Goal: Task Accomplishment & Management: Manage account settings

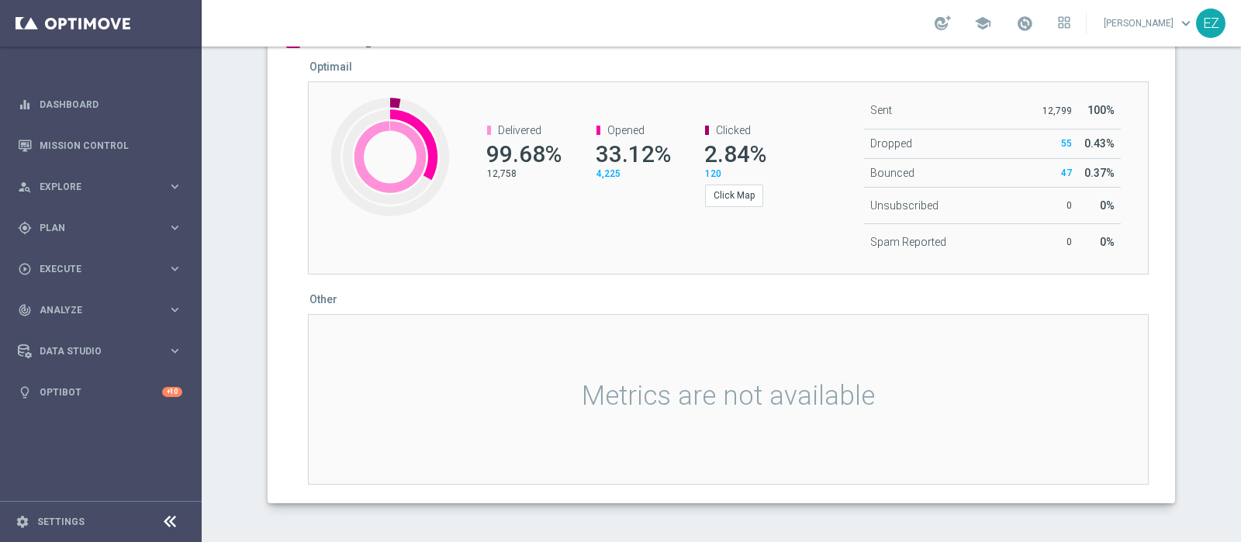
scroll to position [906, 0]
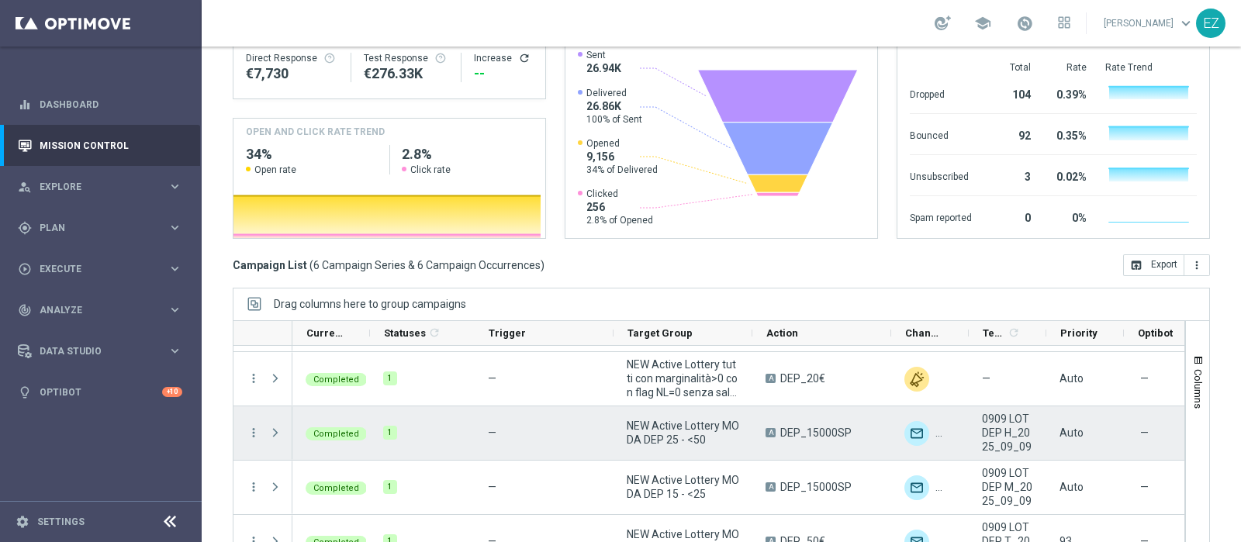
scroll to position [50, 0]
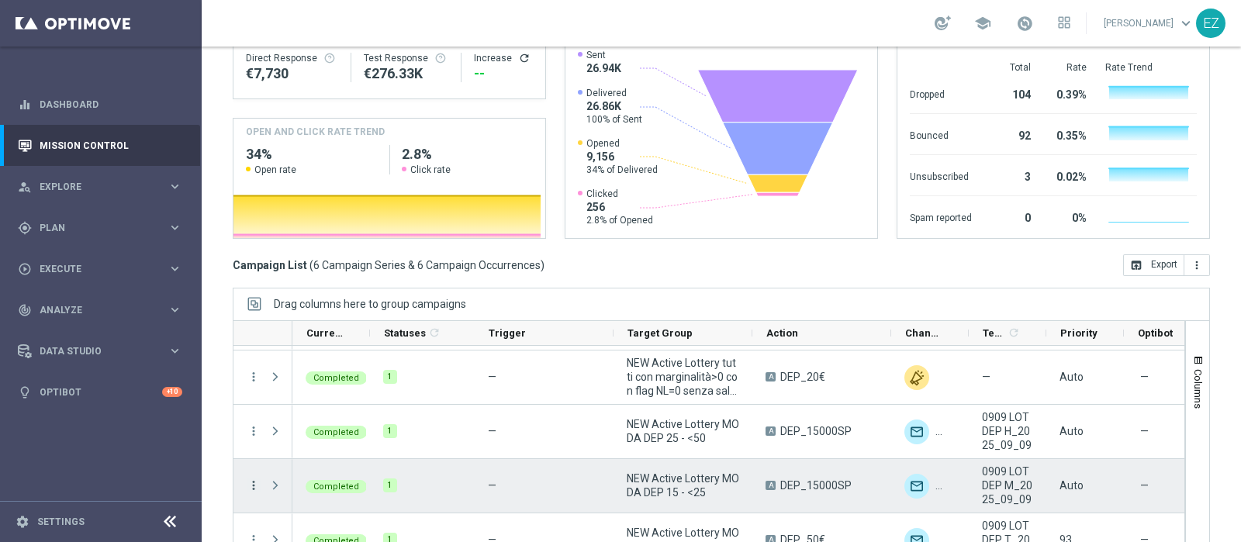
click at [251, 478] on icon "more_vert" at bounding box center [254, 485] width 14 height 14
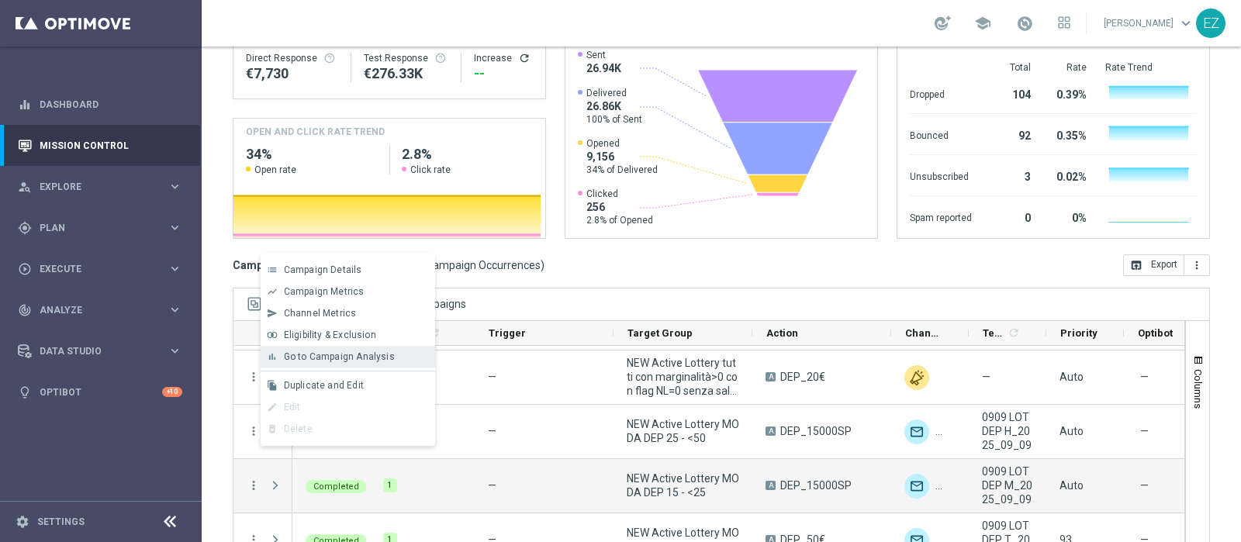
click at [380, 361] on span "Go to Campaign Analysis" at bounding box center [339, 356] width 111 height 11
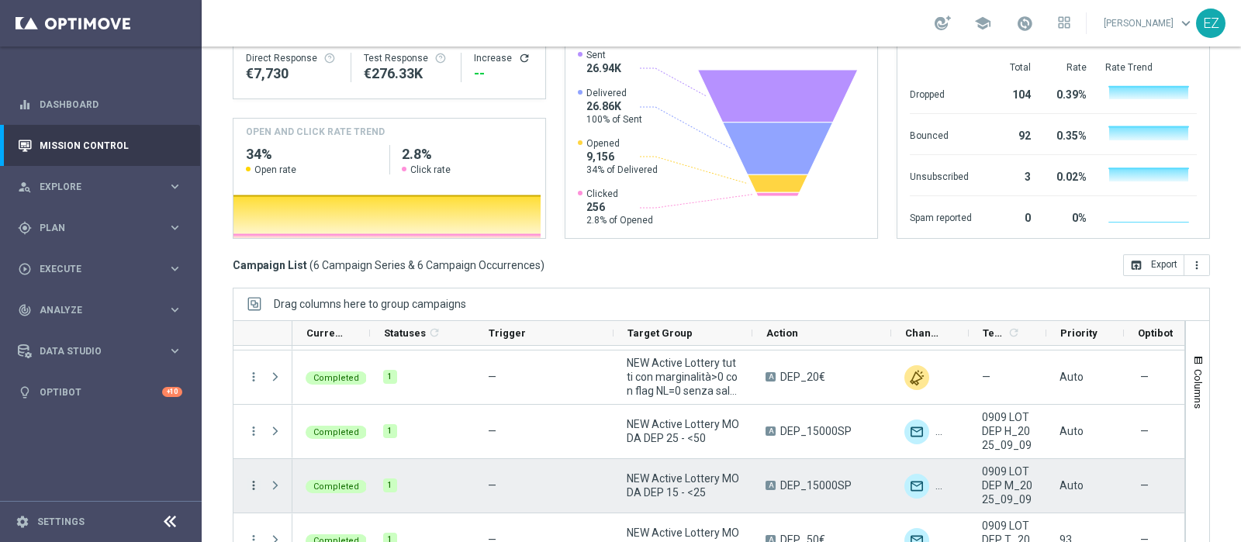
click at [249, 478] on icon "more_vert" at bounding box center [254, 485] width 14 height 14
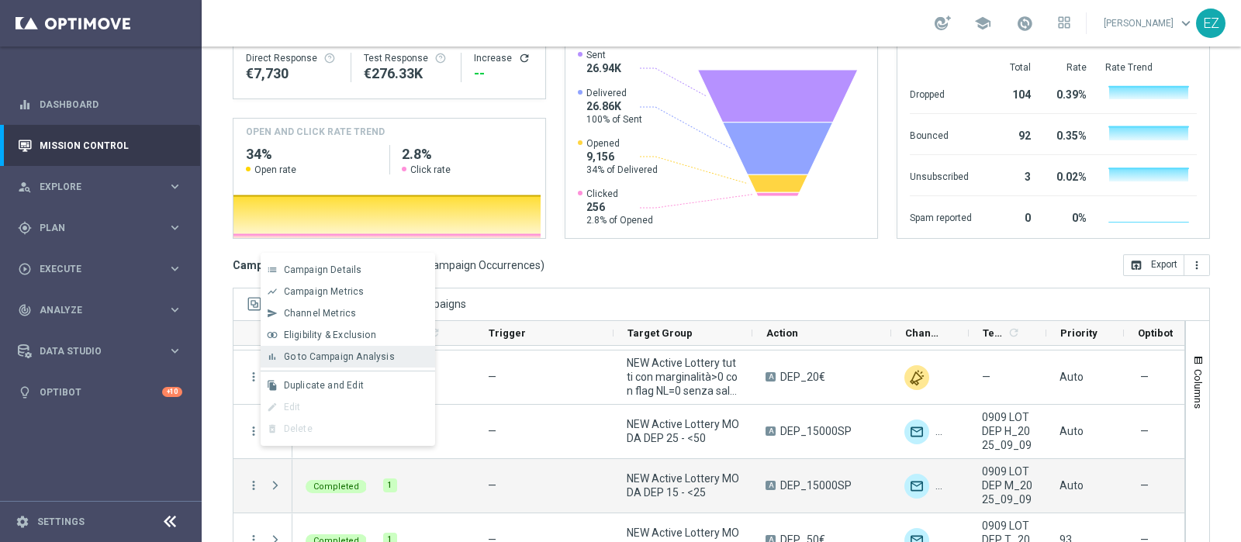
click at [321, 354] on span "Go to Campaign Analysis" at bounding box center [339, 356] width 111 height 11
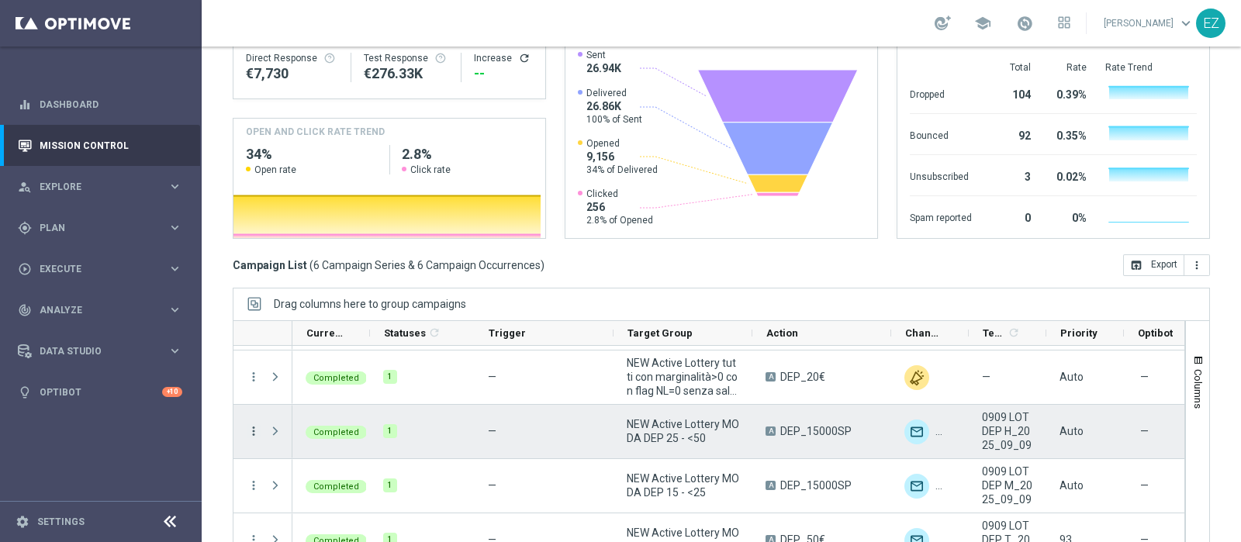
click at [254, 424] on icon "more_vert" at bounding box center [254, 431] width 14 height 14
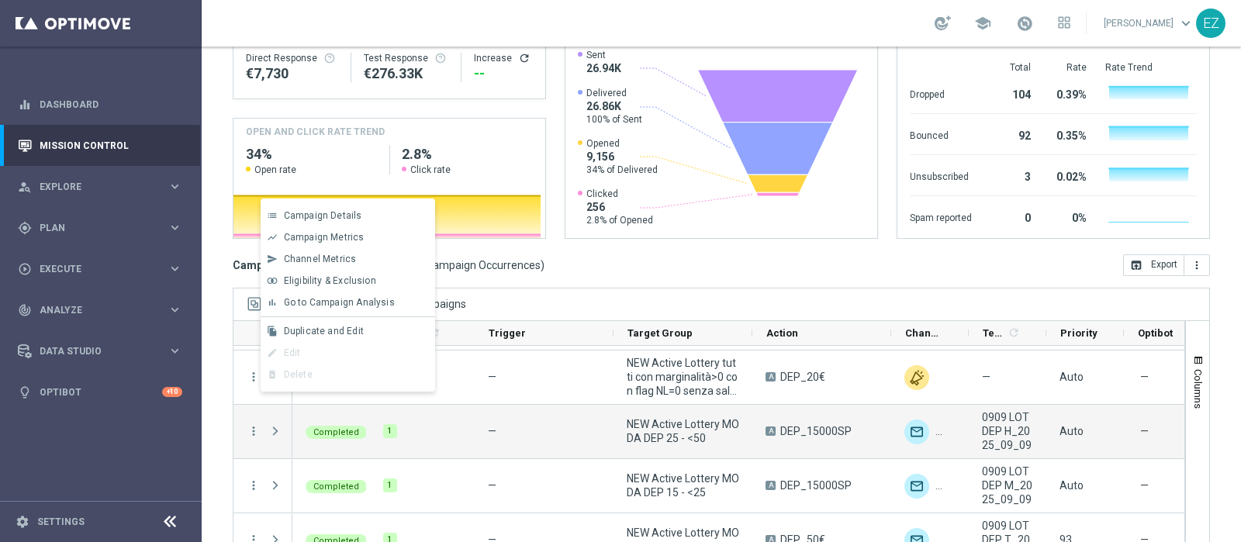
click at [361, 300] on span "Go to Campaign Analysis" at bounding box center [339, 302] width 111 height 11
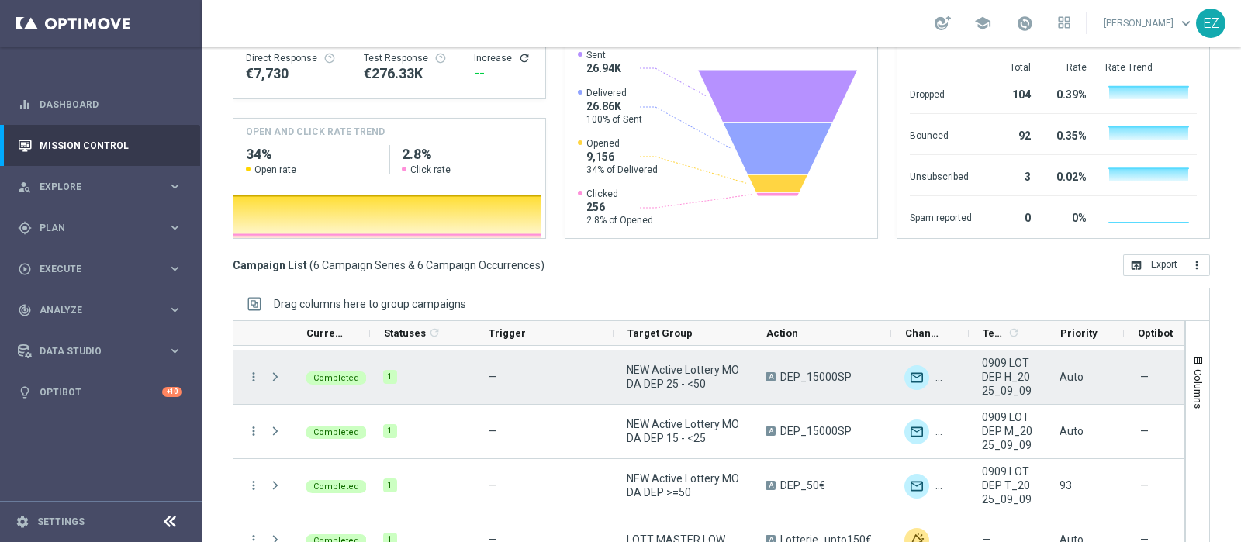
scroll to position [128, 0]
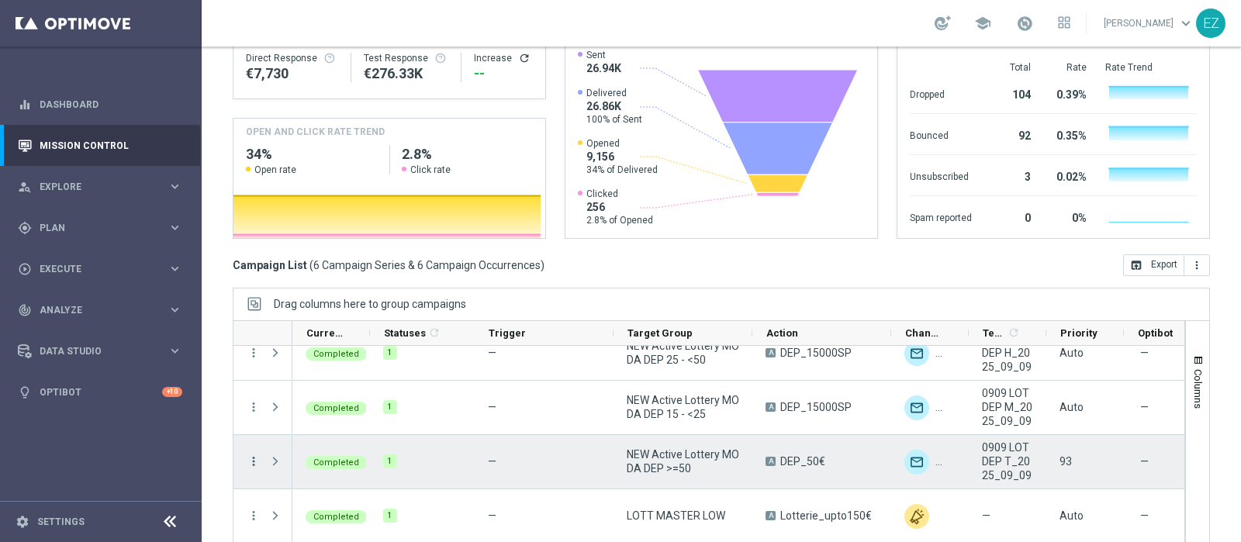
click at [254, 454] on icon "more_vert" at bounding box center [254, 461] width 14 height 14
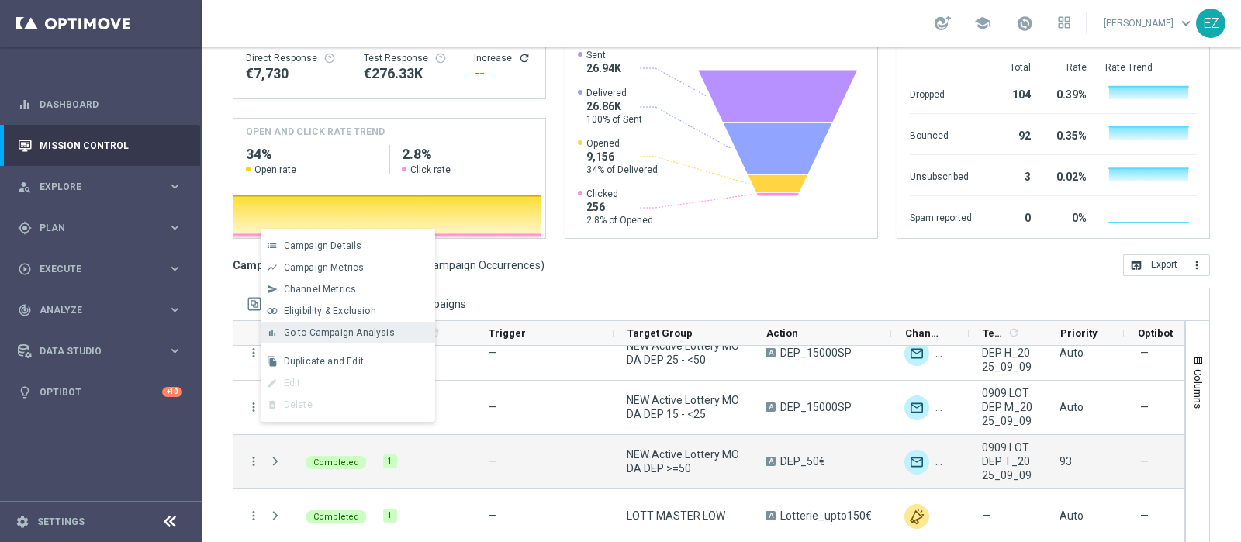
click at [354, 337] on span "Go to Campaign Analysis" at bounding box center [339, 332] width 111 height 11
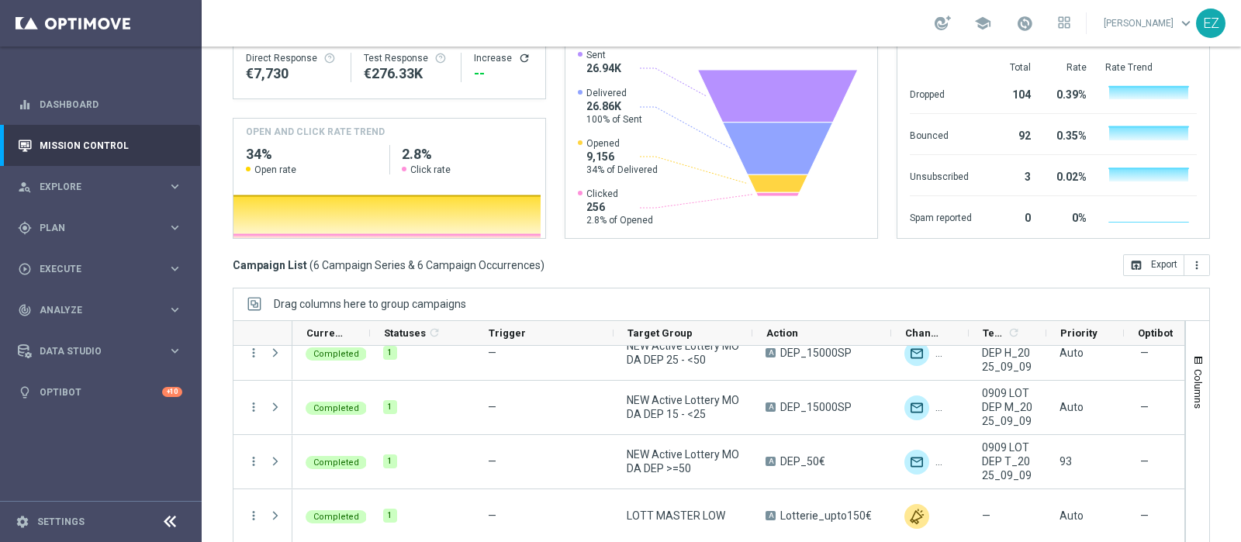
scroll to position [0, 0]
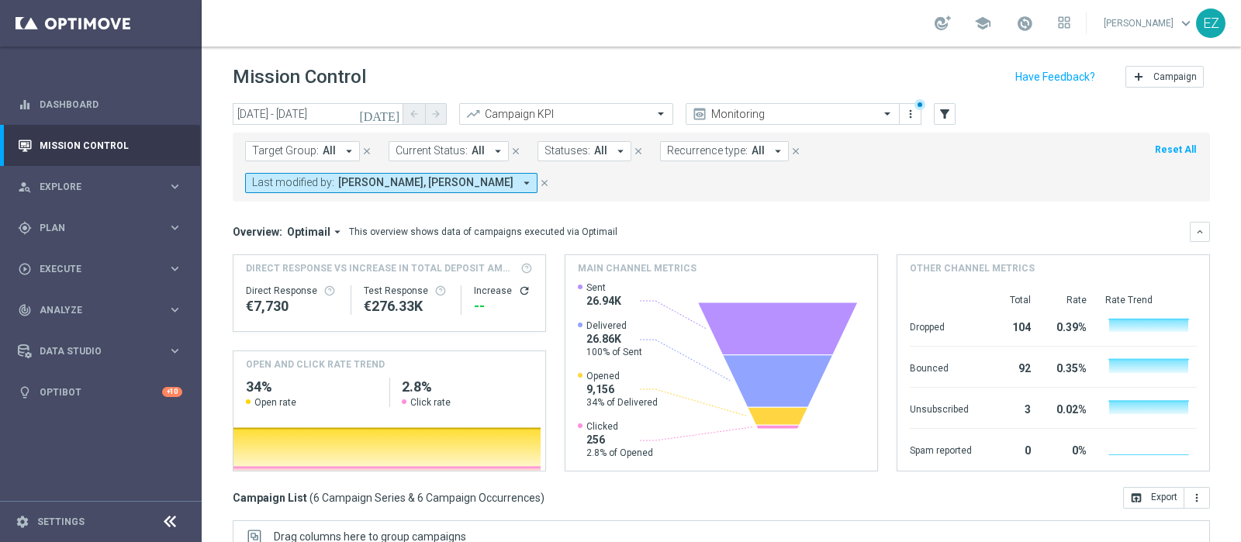
click at [392, 117] on icon "[DATE]" at bounding box center [380, 114] width 42 height 14
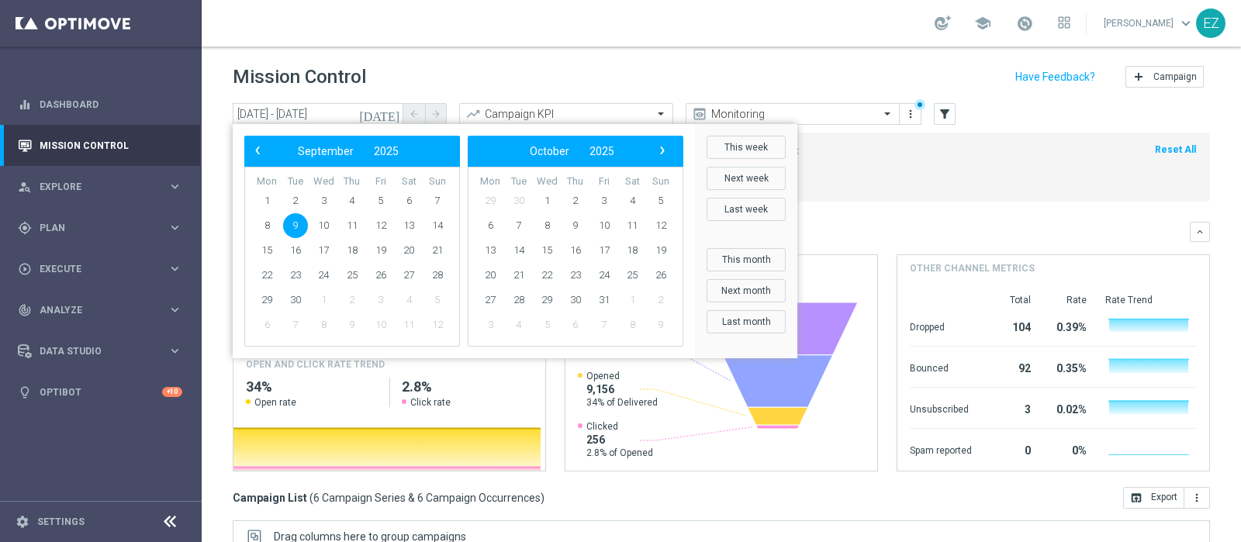
click at [366, 234] on td "12" at bounding box center [380, 225] width 29 height 25
click at [355, 226] on span "11" at bounding box center [352, 225] width 25 height 25
type input "11 Sep 2025 - 11 Sep 2025"
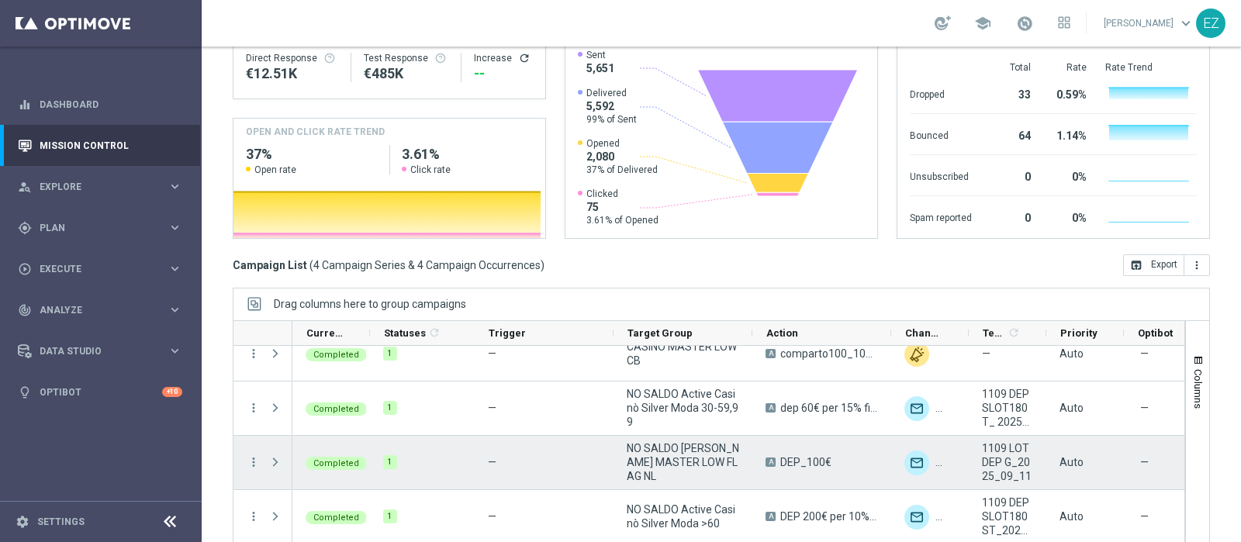
scroll to position [12, 0]
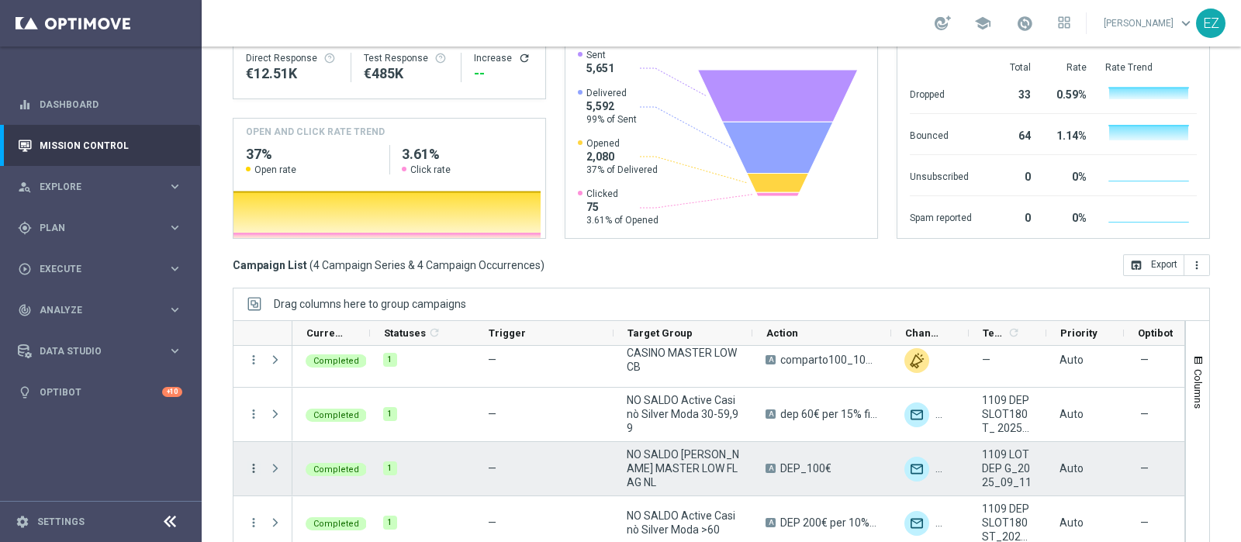
click at [250, 461] on icon "more_vert" at bounding box center [254, 468] width 14 height 14
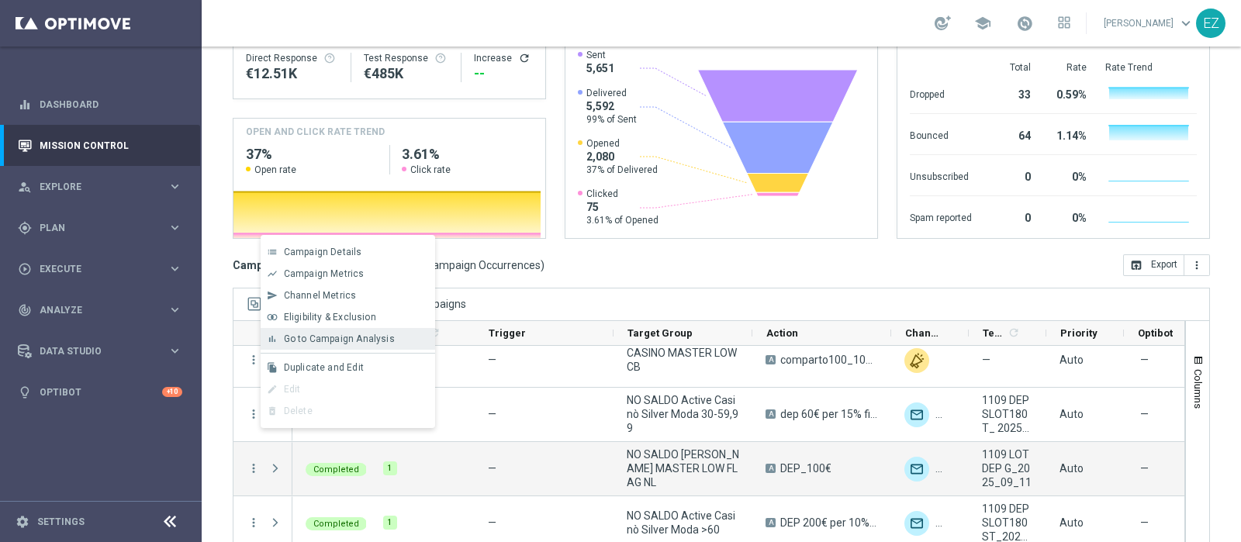
click at [302, 338] on span "Go to Campaign Analysis" at bounding box center [339, 338] width 111 height 11
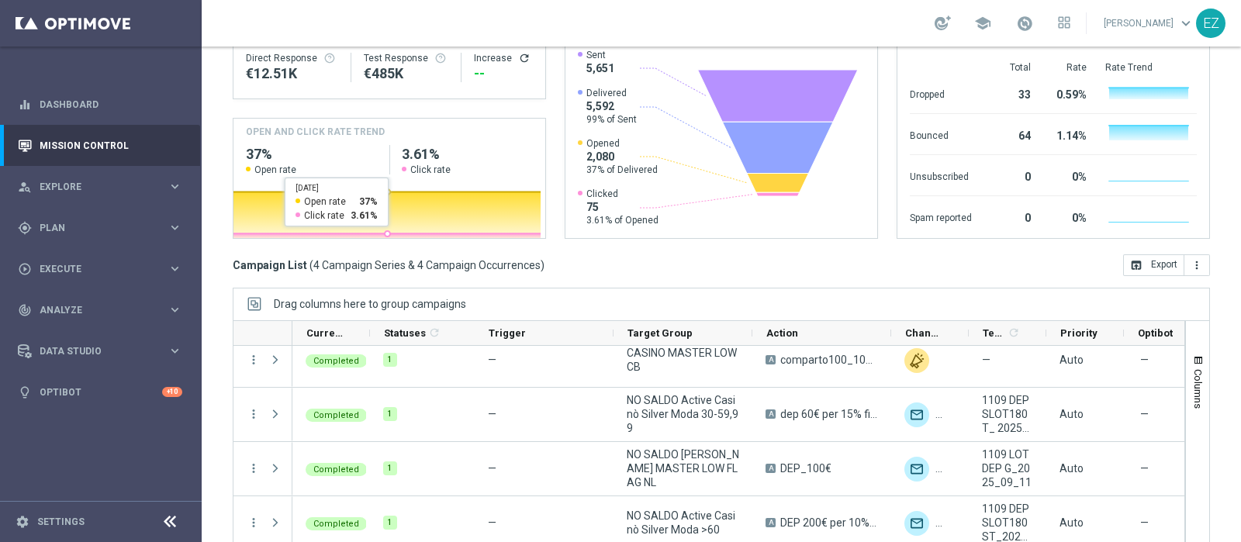
scroll to position [0, 0]
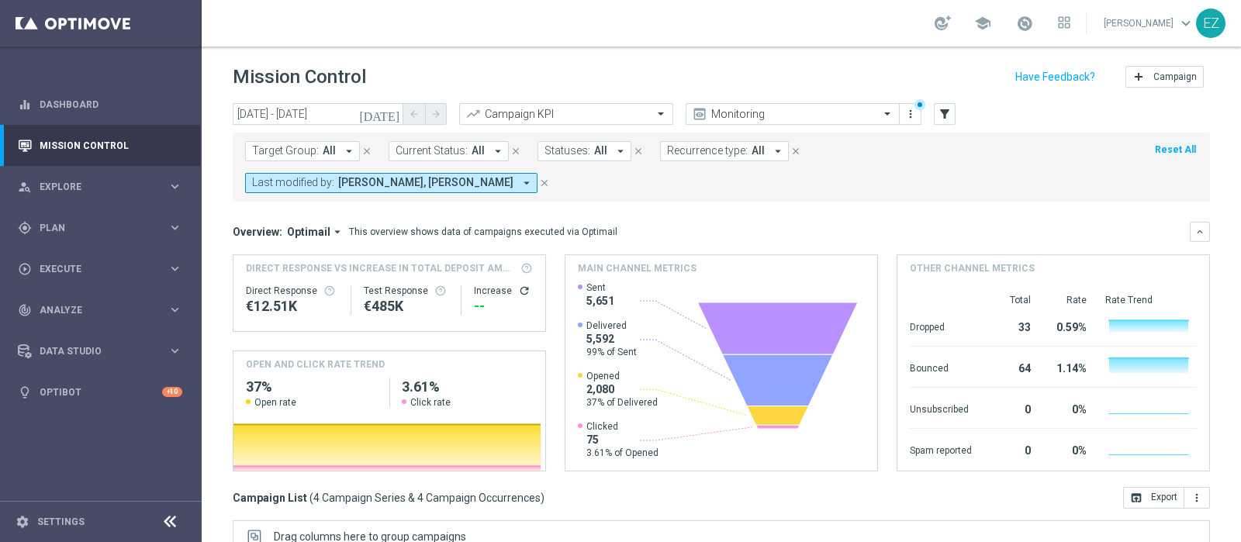
click at [395, 118] on icon "[DATE]" at bounding box center [380, 114] width 42 height 14
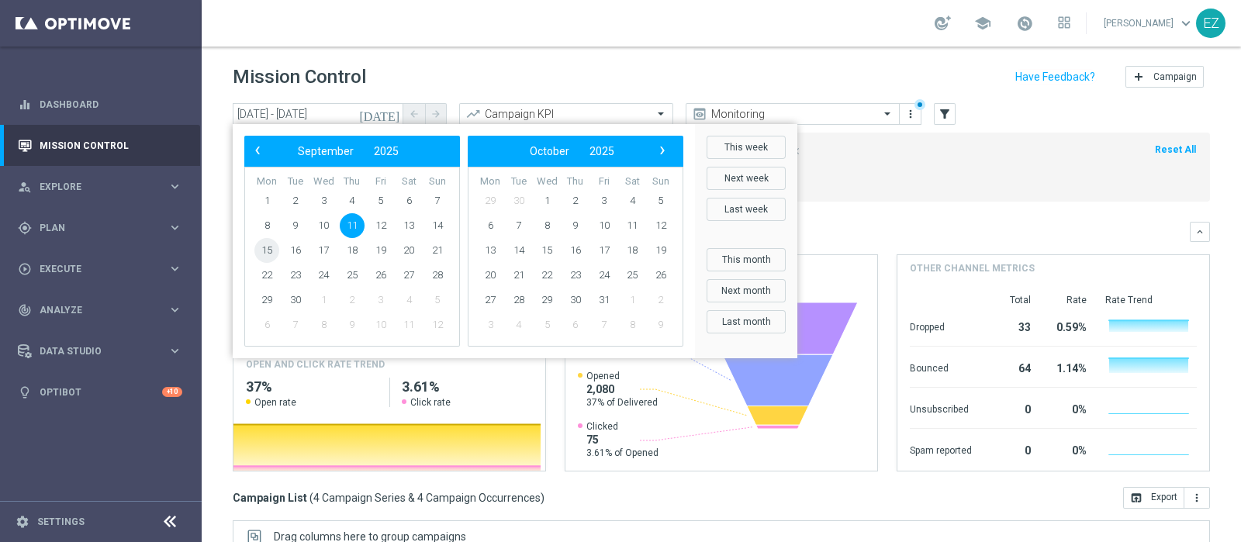
drag, startPoint x: 285, startPoint y: 248, endPoint x: 274, endPoint y: 246, distance: 11.1
click at [274, 246] on span "15" at bounding box center [266, 250] width 25 height 25
click at [274, 244] on span "15" at bounding box center [266, 250] width 25 height 25
type input "[DATE] - [DATE]"
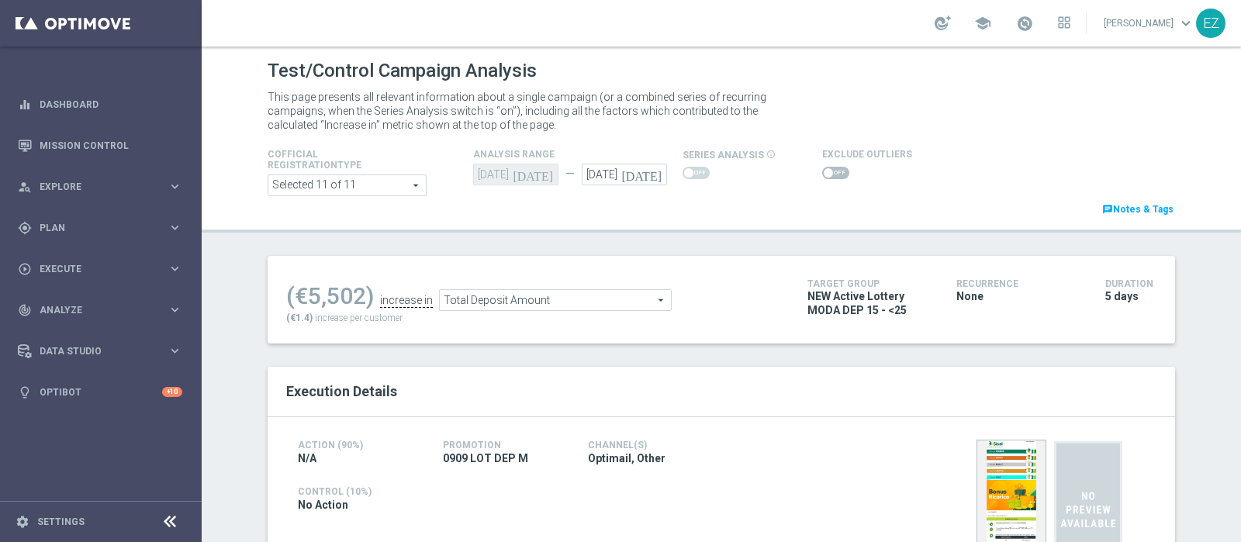
click at [826, 162] on div "Exclude Outliers" at bounding box center [867, 163] width 90 height 37
click at [826, 164] on div at bounding box center [867, 173] width 90 height 19
click at [827, 174] on span at bounding box center [835, 173] width 27 height 12
click at [827, 174] on input "checkbox" at bounding box center [835, 173] width 27 height 12
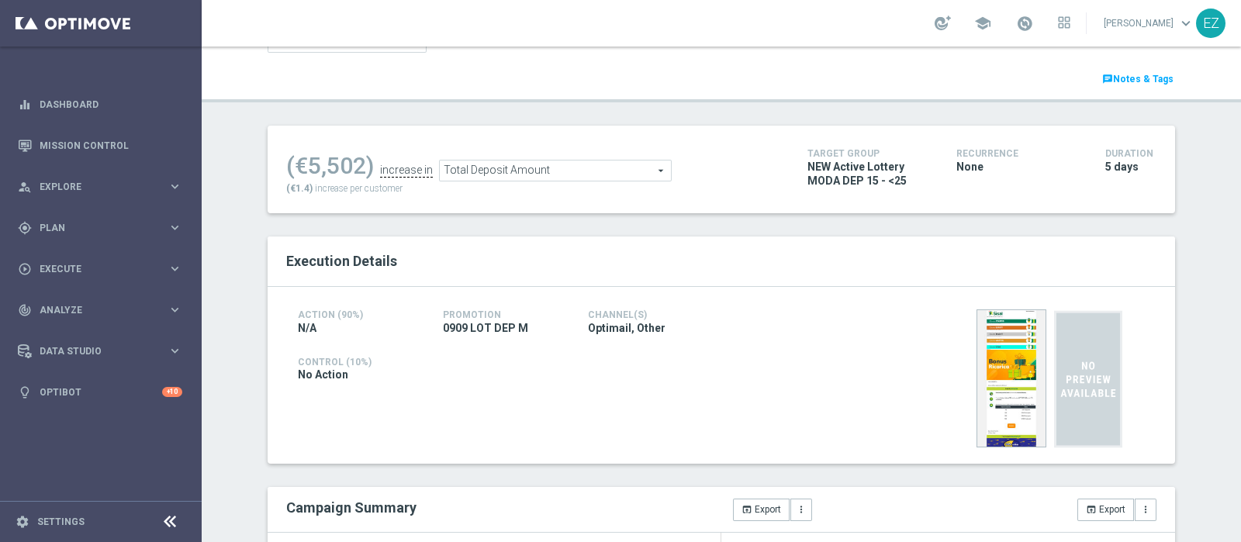
scroll to position [120, 0]
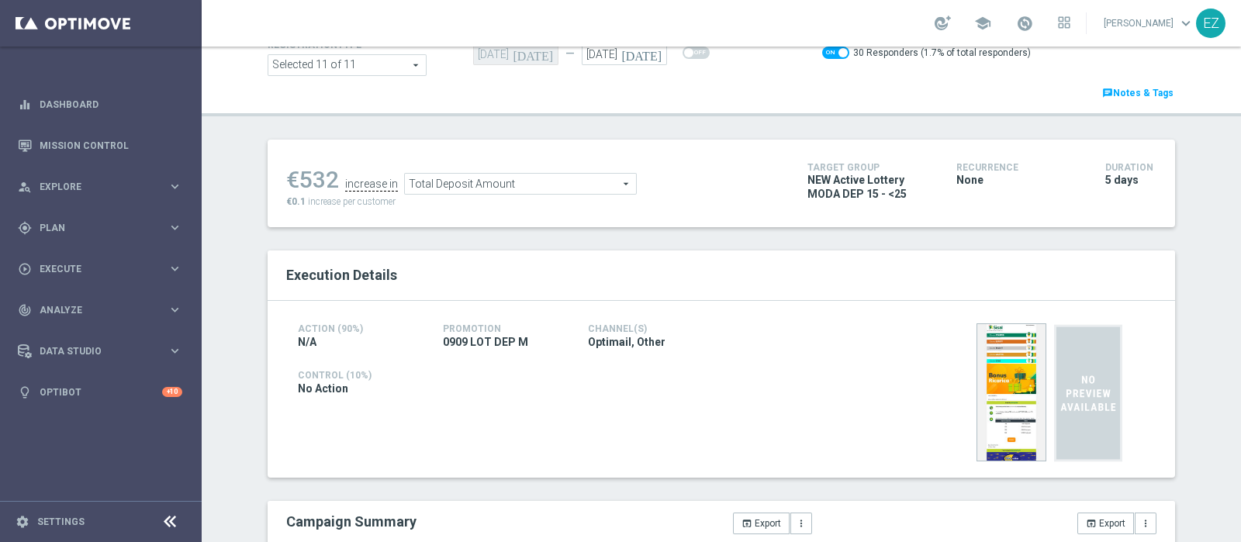
click at [544, 170] on ul "€532 increase in Total Deposit Amount Total Deposit Amount arrow_drop_down sear…" at bounding box center [535, 176] width 506 height 36
click at [538, 178] on span "Total Deposit Amount" at bounding box center [520, 184] width 231 height 20
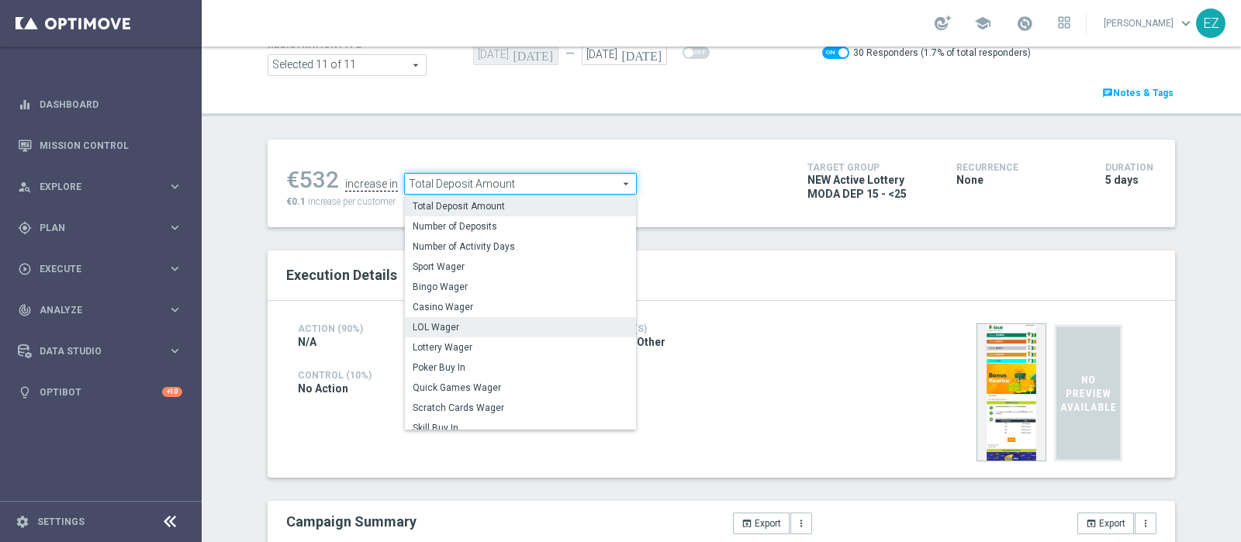
click at [475, 328] on span "LOL Wager" at bounding box center [521, 327] width 216 height 12
checkbox input "false"
type input "LOL Wager"
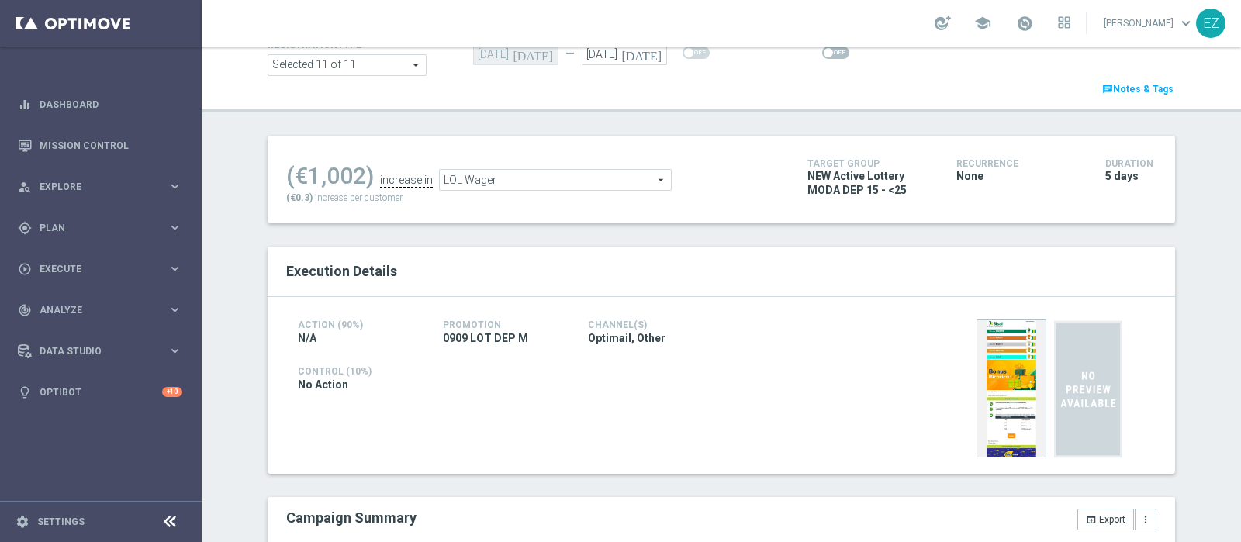
scroll to position [36, 0]
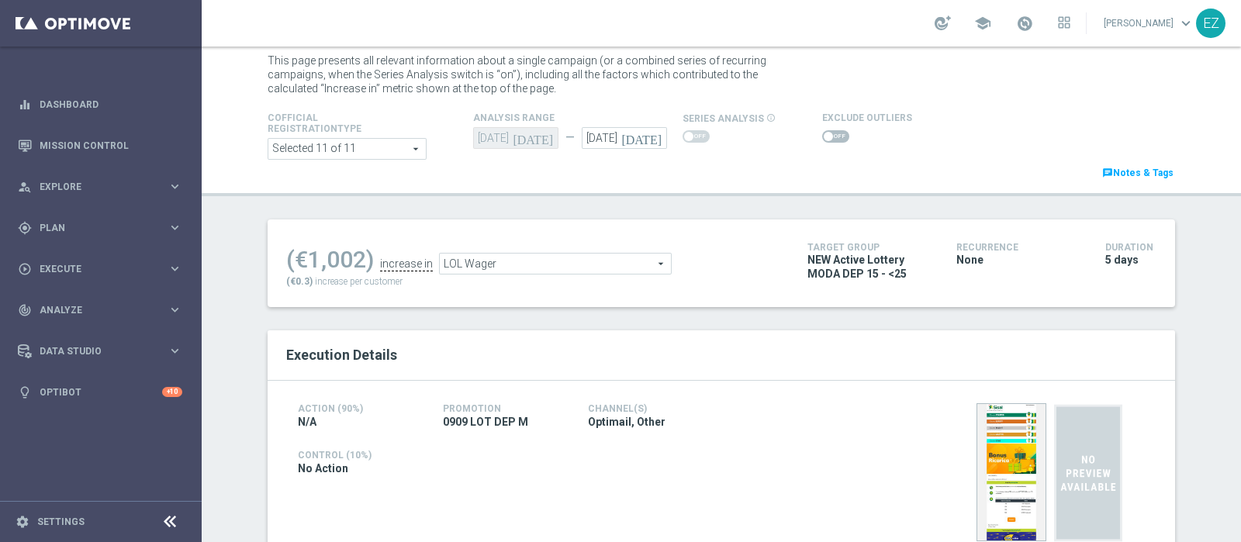
click at [823, 134] on span at bounding box center [827, 136] width 9 height 9
click at [822, 134] on input "checkbox" at bounding box center [835, 136] width 27 height 12
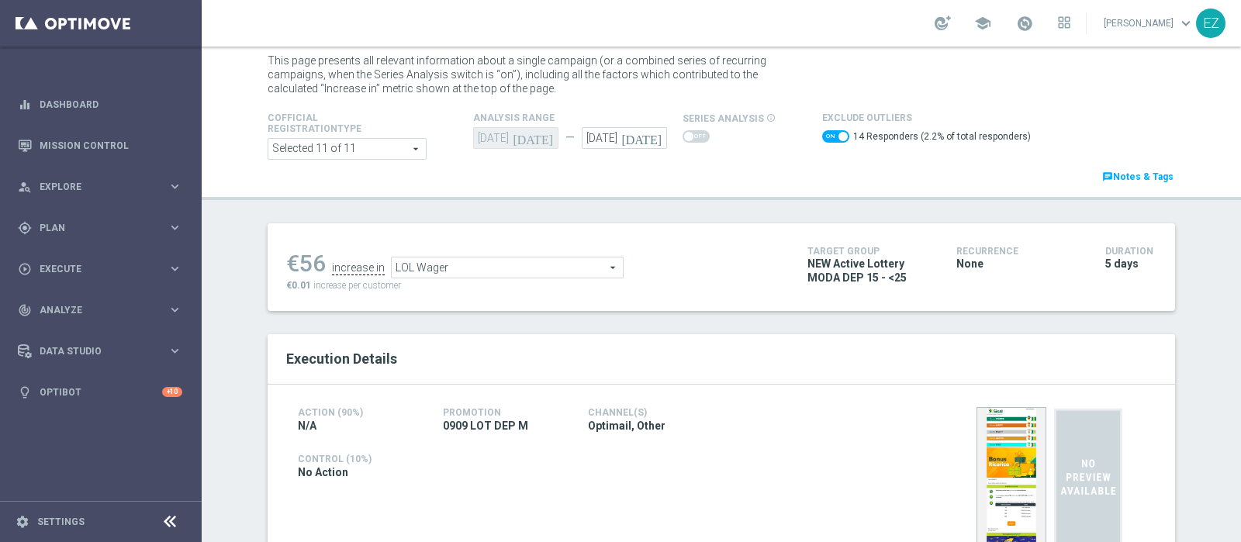
click at [529, 269] on span "LOL Wager" at bounding box center [507, 267] width 231 height 20
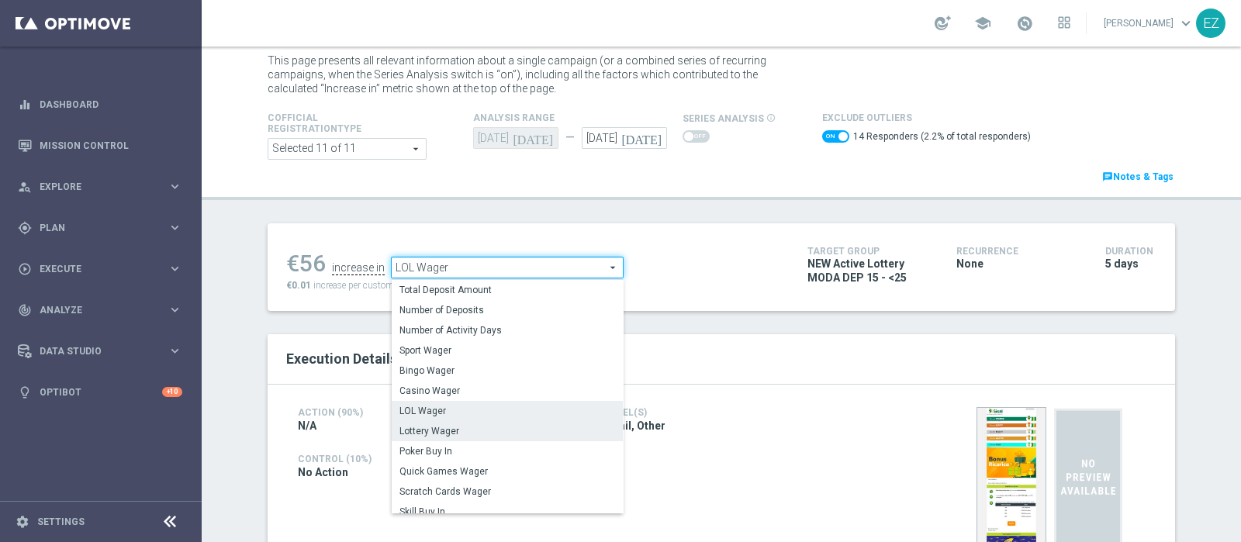
click at [417, 439] on label "Lottery Wager" at bounding box center [507, 431] width 231 height 20
checkbox input "false"
type input "Lottery Wager"
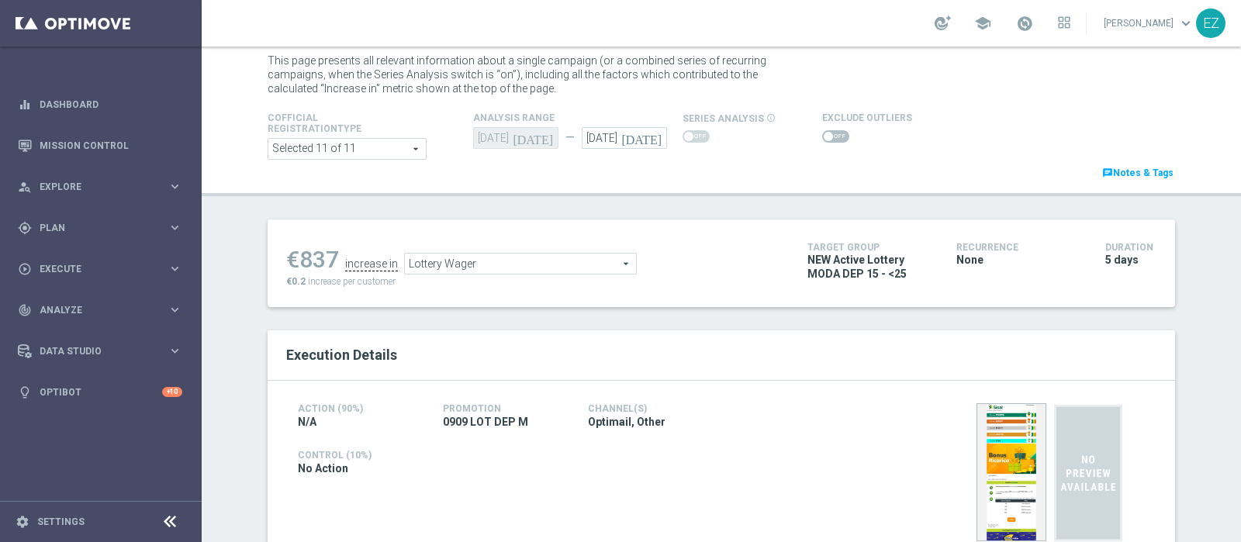
click at [822, 143] on div at bounding box center [867, 136] width 90 height 19
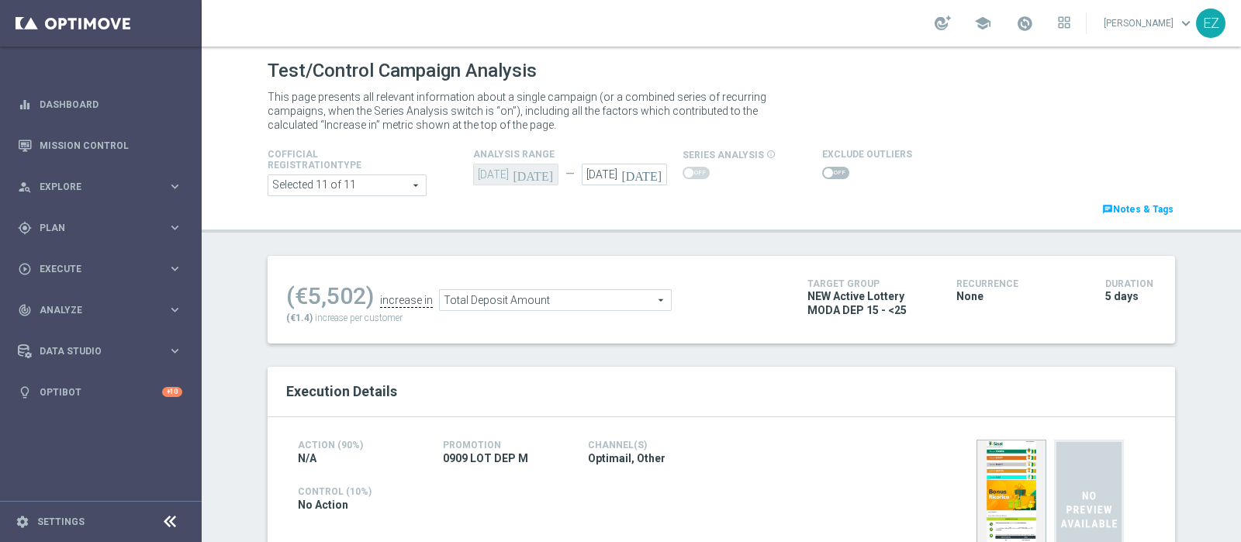
scroll to position [798, 0]
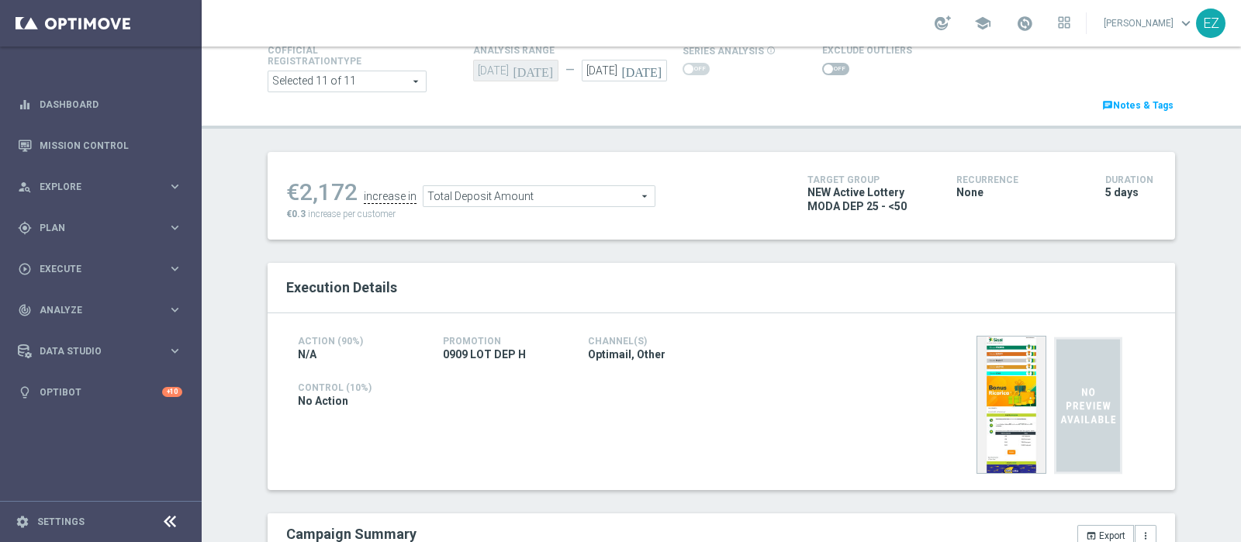
scroll to position [88, 0]
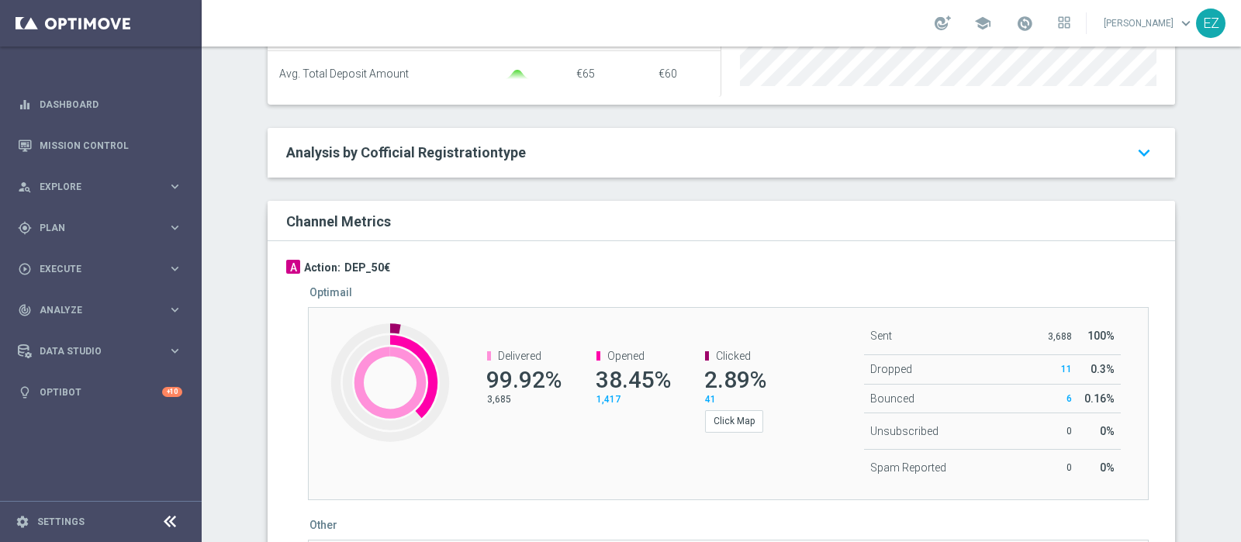
scroll to position [475, 0]
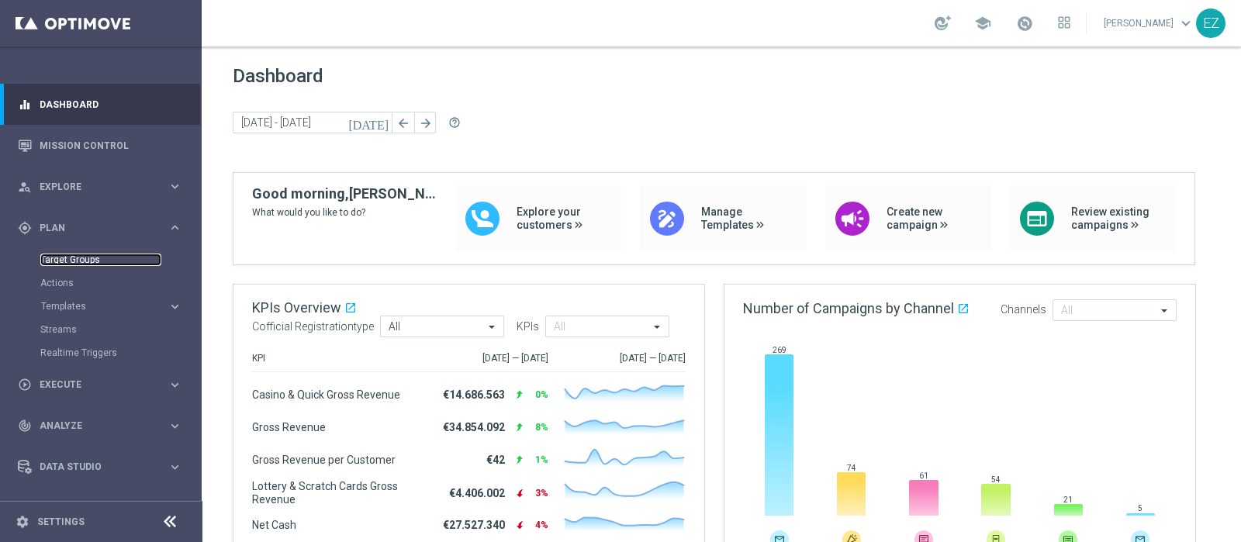
click at [93, 261] on link "Target Groups" at bounding box center [100, 260] width 121 height 12
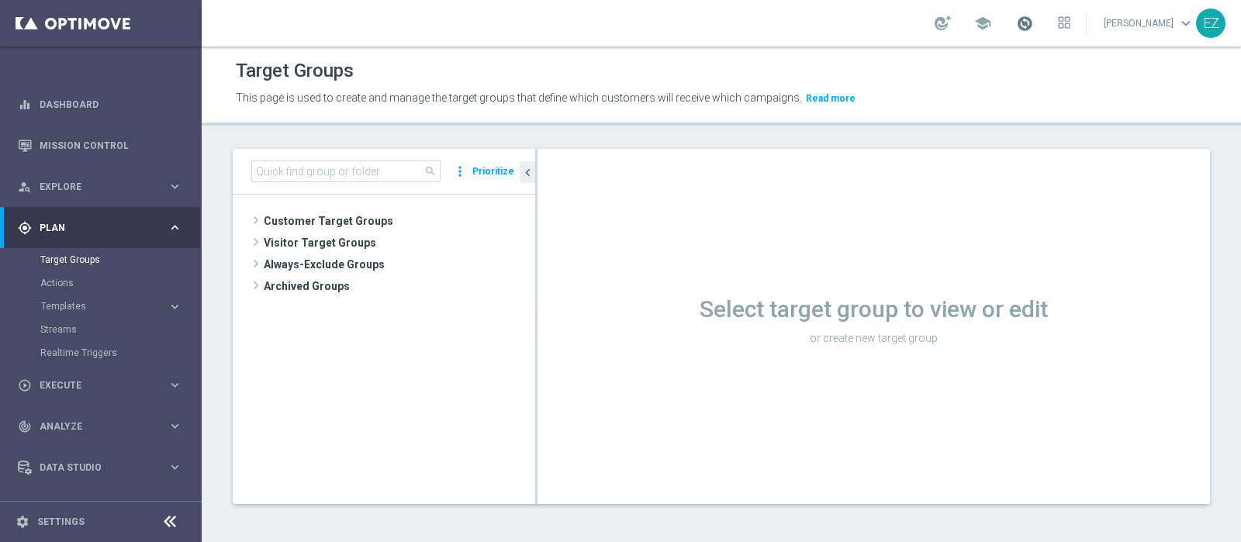
click at [1033, 19] on span at bounding box center [1024, 23] width 17 height 17
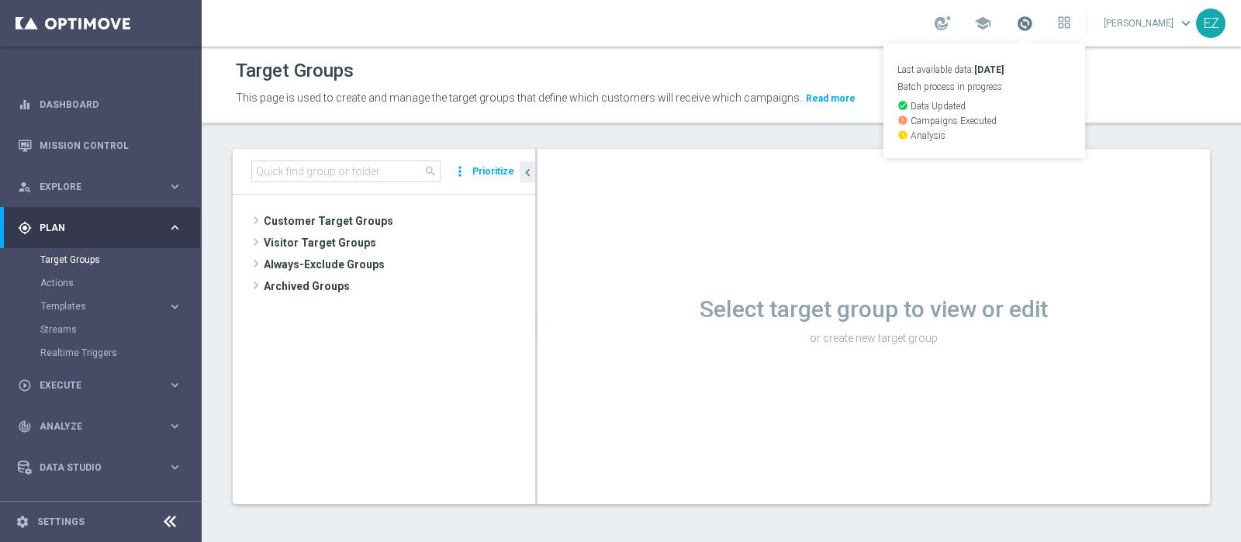
click at [1033, 19] on span at bounding box center [1024, 23] width 17 height 17
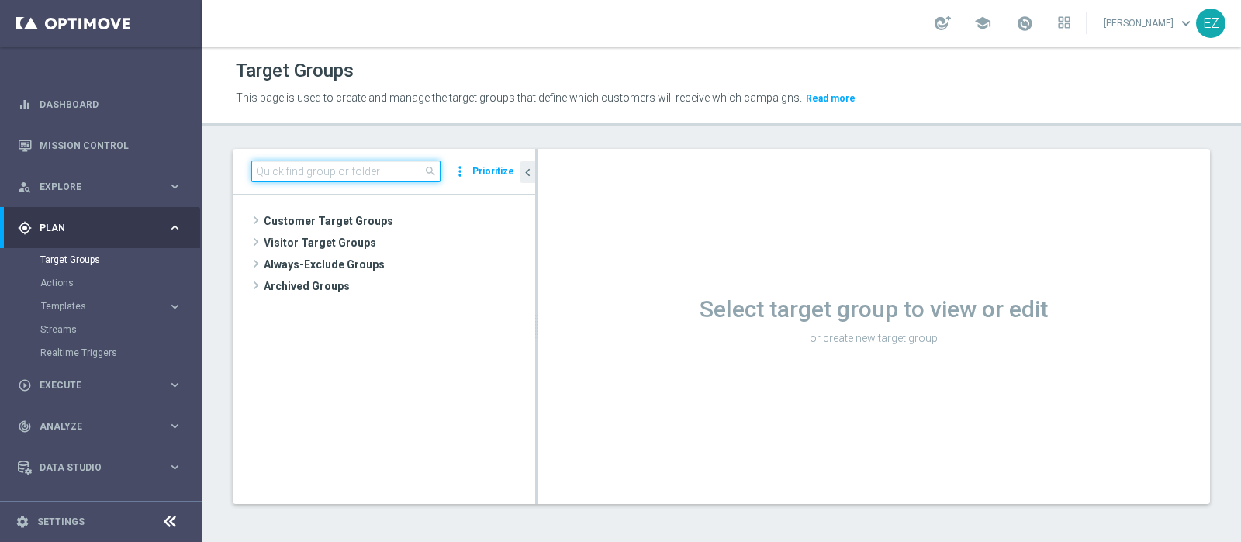
click at [382, 173] on input at bounding box center [345, 172] width 189 height 22
paste input "NEW Active Lottery tutti con marginalità>0 con flag NL=0 senza saldo"
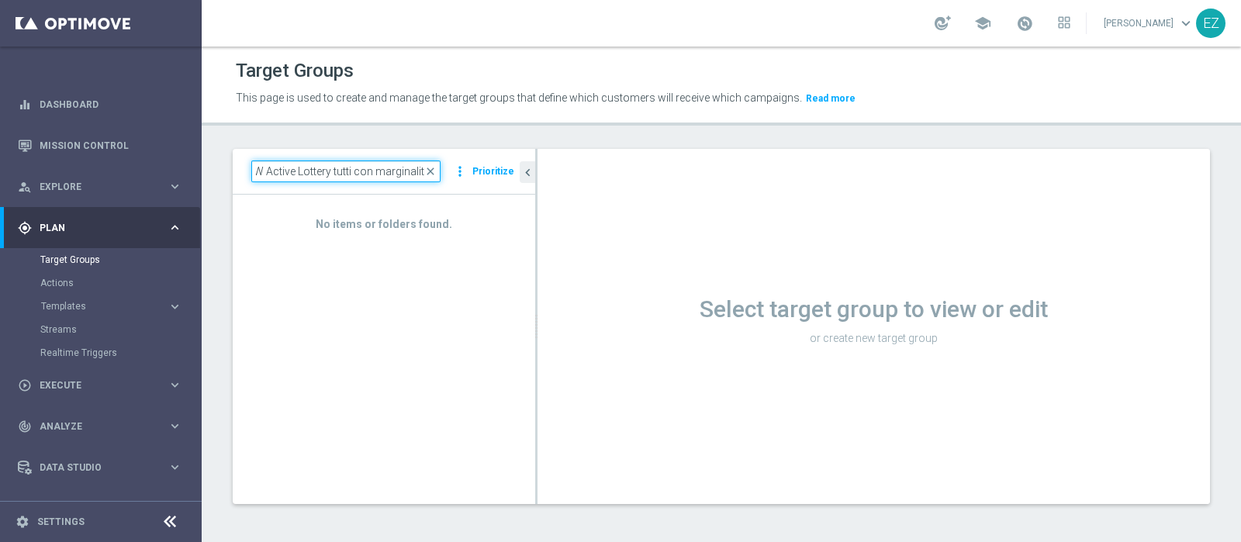
scroll to position [0, 11]
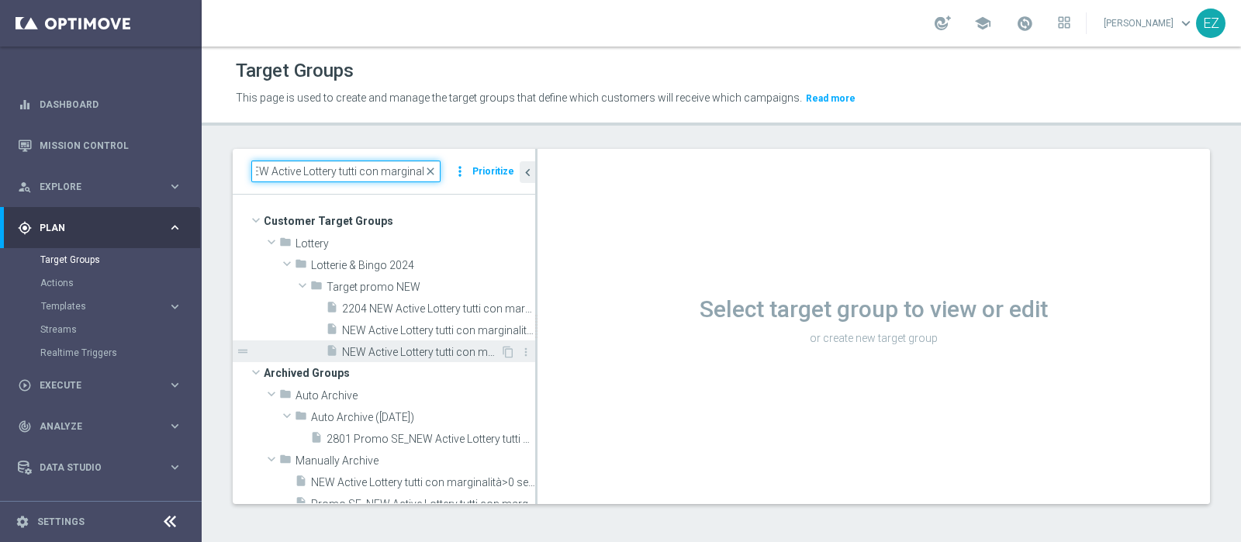
type input "NEW Active Lottery tutti con marginalit"
click at [401, 354] on span "NEW Active Lottery tutti con marginalità>0 con flag NL=0 senza saldo" at bounding box center [421, 352] width 158 height 13
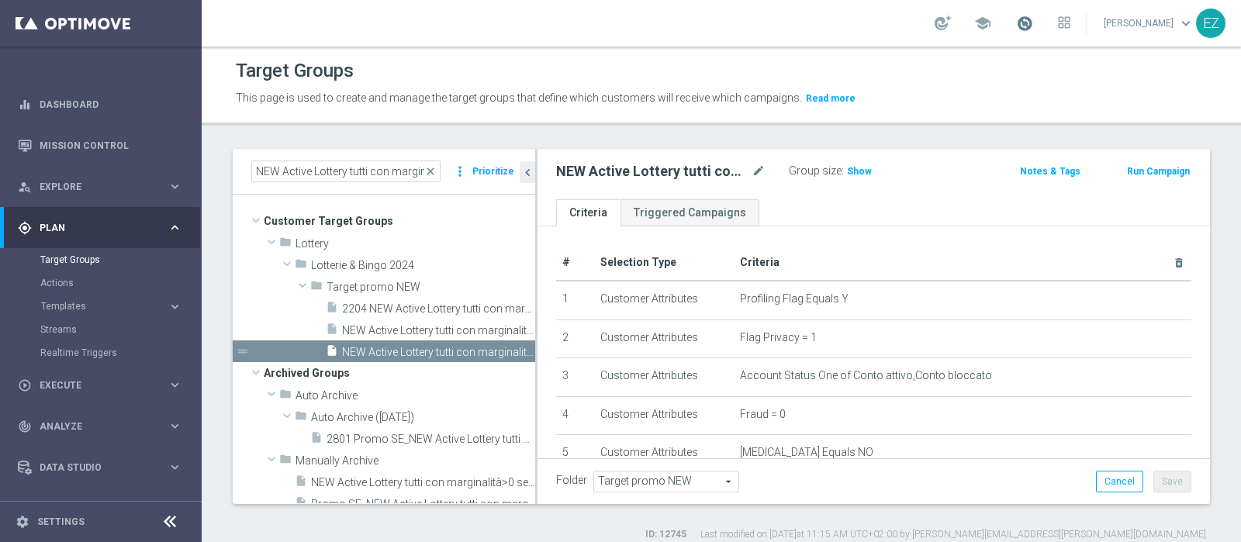
click at [1033, 20] on span at bounding box center [1024, 23] width 17 height 17
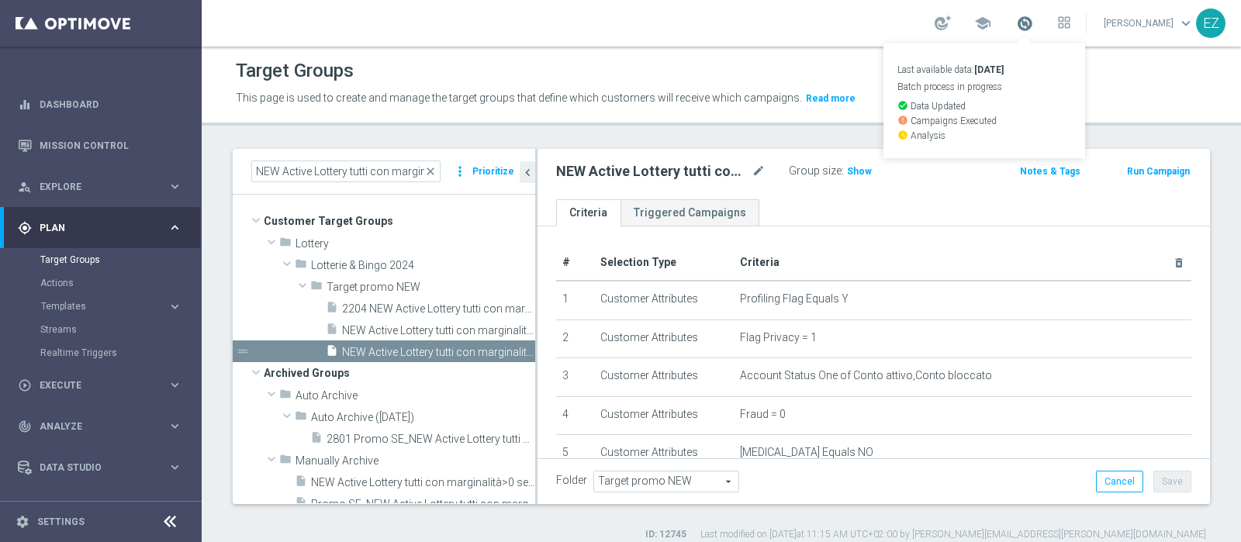
click at [1033, 20] on span at bounding box center [1024, 23] width 17 height 17
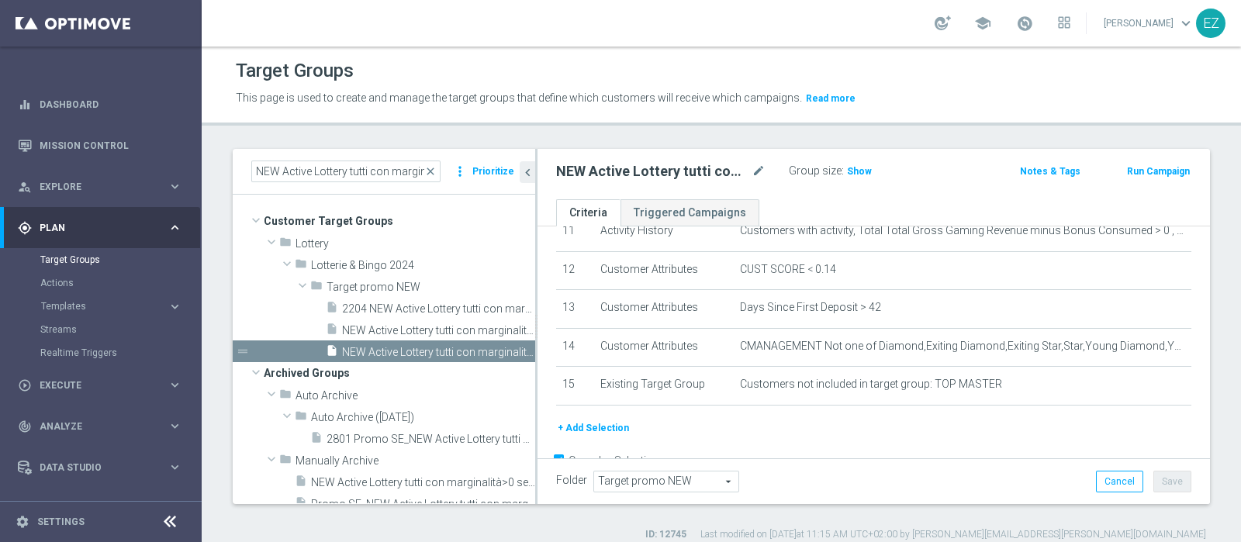
scroll to position [454, 0]
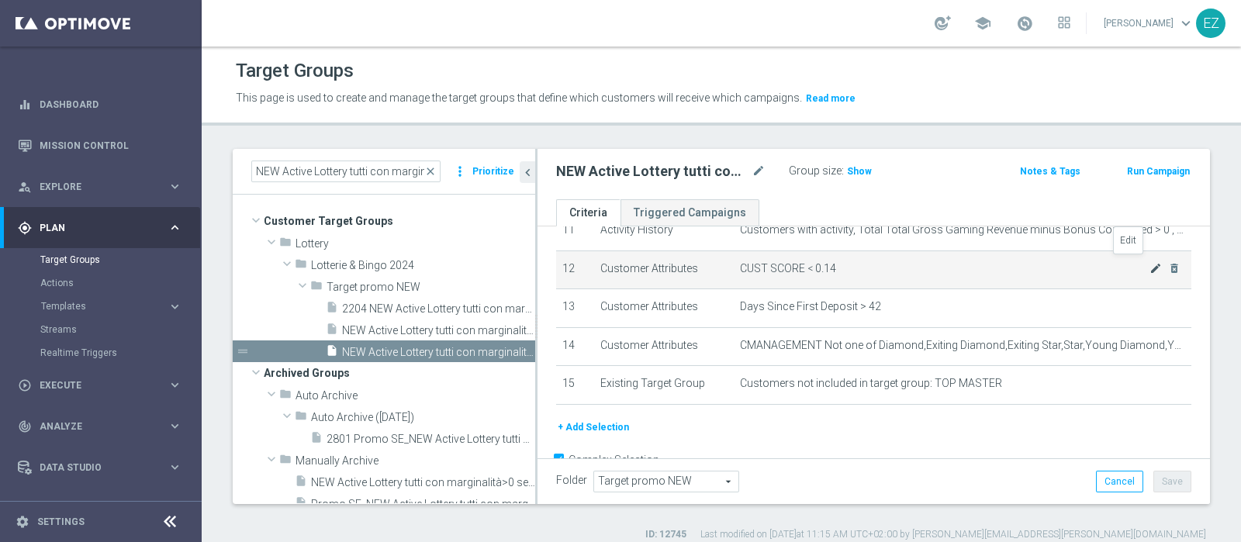
click at [1149, 268] on icon "mode_edit" at bounding box center [1155, 268] width 12 height 12
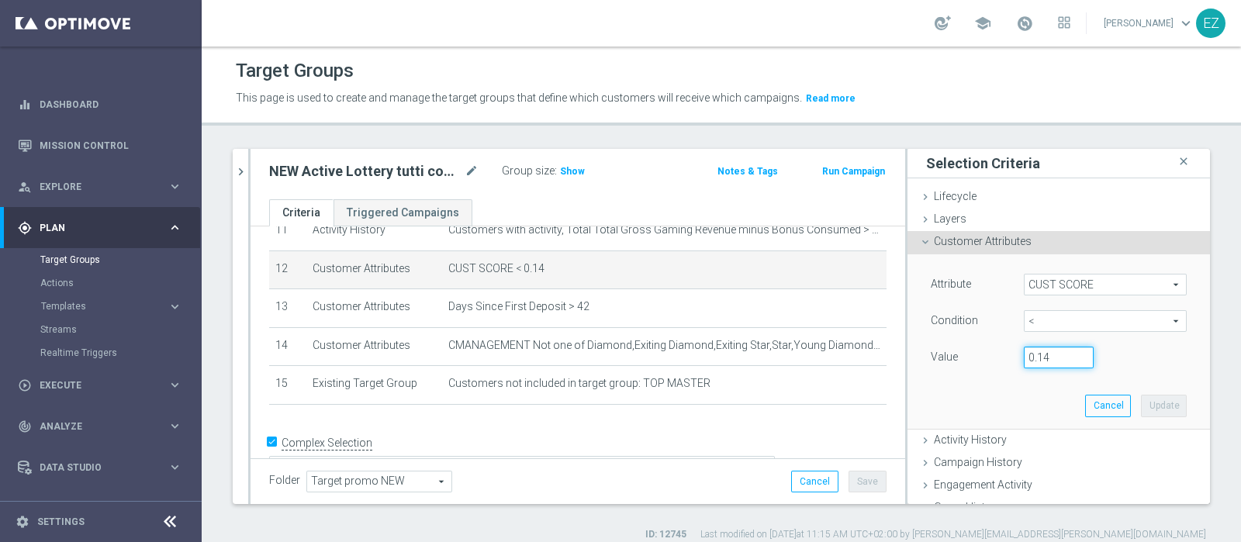
click at [1041, 356] on input "0.14" at bounding box center [1059, 358] width 70 height 22
type input "0.15"
click at [1141, 405] on button "Update" at bounding box center [1164, 406] width 46 height 22
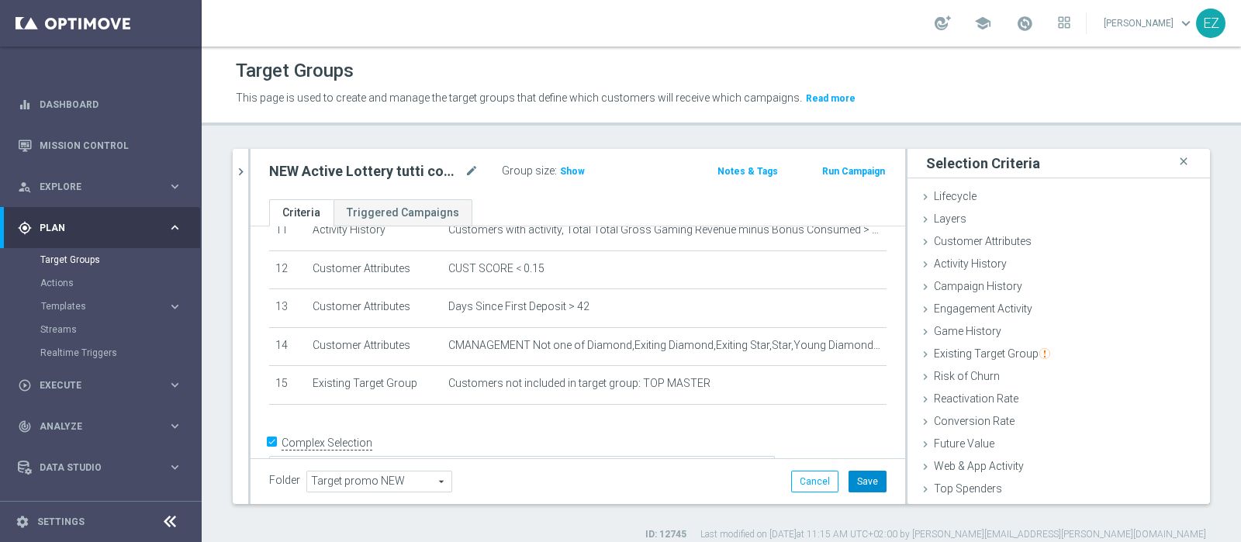
click at [857, 480] on button "Save" at bounding box center [867, 482] width 38 height 22
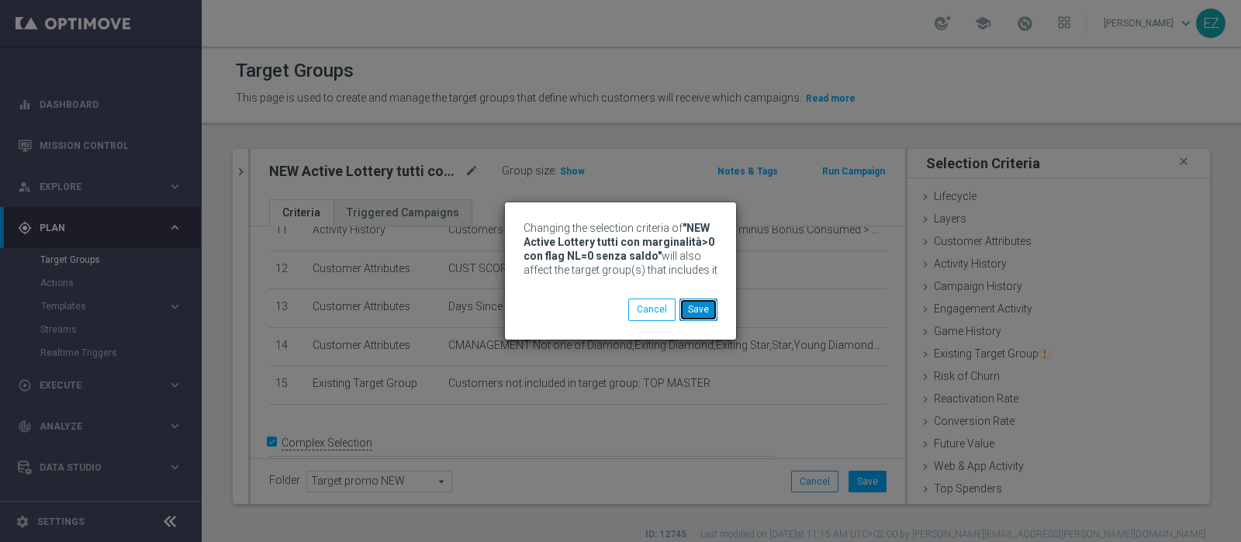
click at [689, 299] on button "Save" at bounding box center [698, 310] width 38 height 22
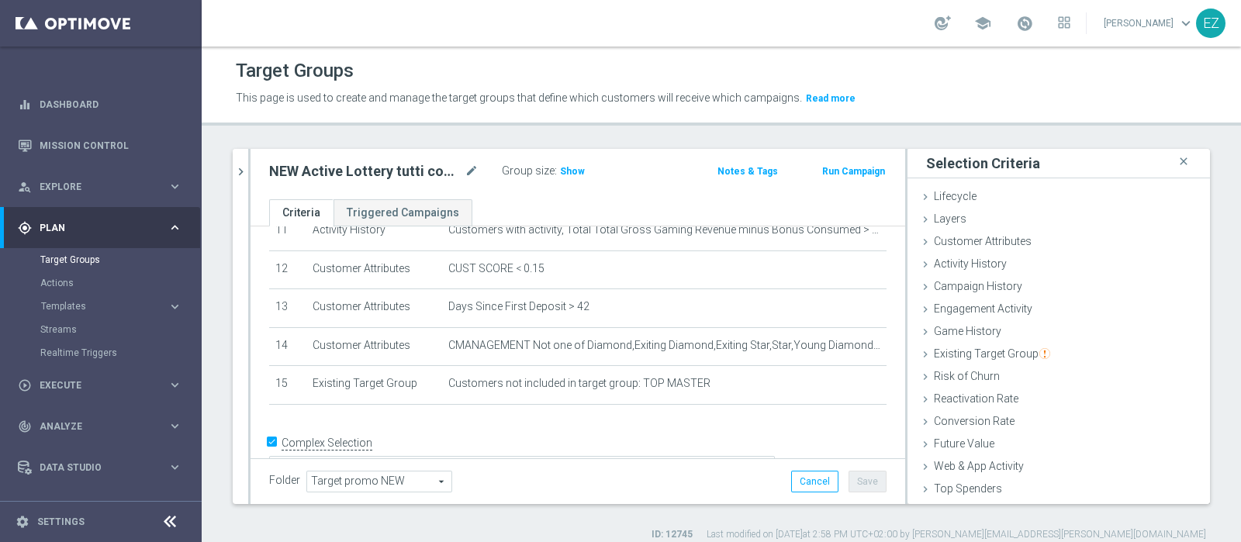
click at [248, 164] on div at bounding box center [249, 326] width 2 height 355
drag, startPoint x: 238, startPoint y: 167, endPoint x: 248, endPoint y: 164, distance: 10.3
click at [248, 164] on div at bounding box center [249, 326] width 2 height 355
click at [241, 183] on button "chevron_right" at bounding box center [241, 172] width 16 height 46
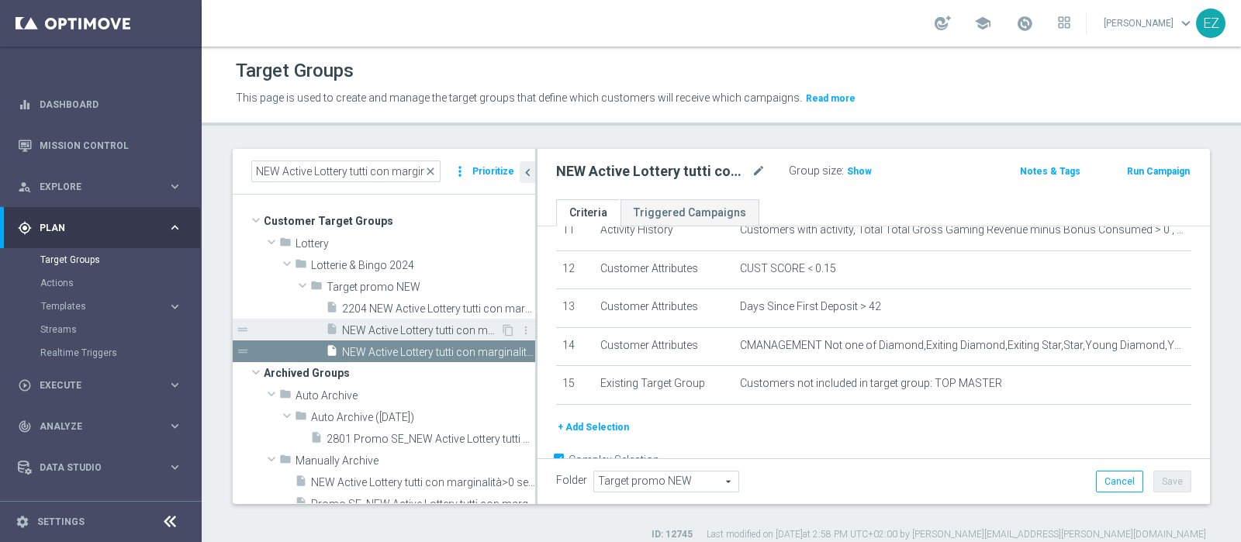
click at [404, 327] on span "NEW Active Lottery tutti con marginalità>0 con flag NL=0" at bounding box center [421, 330] width 158 height 13
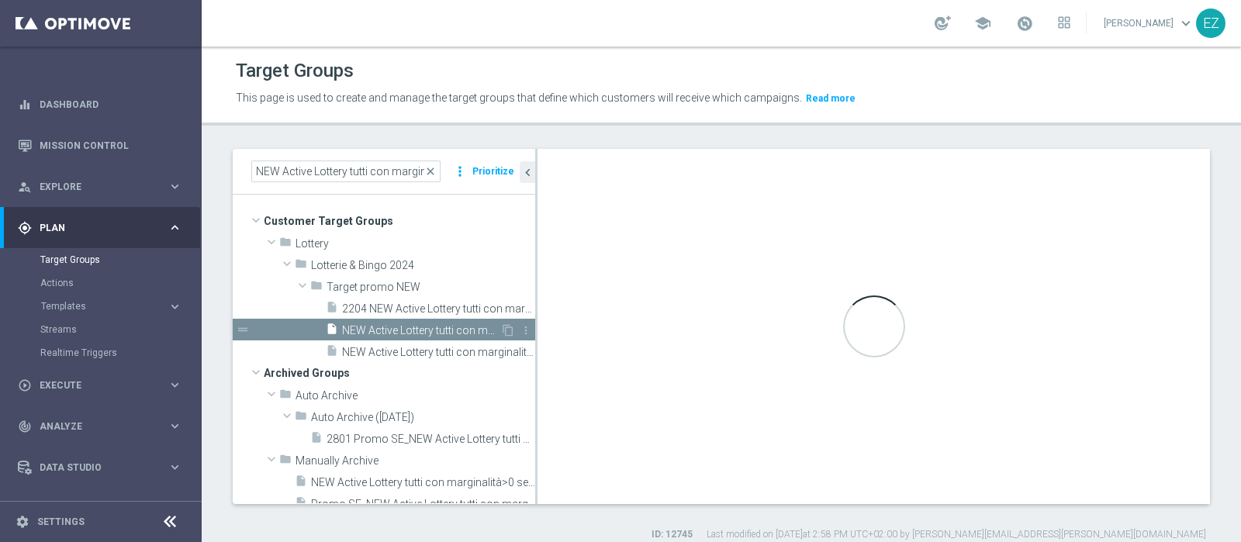
type textarea "(7 or 9) and 1 AND 2 AND 3 AND 4 AND 5 AND 6 AND 8 AND 10 AND 11 and 12 and 13"
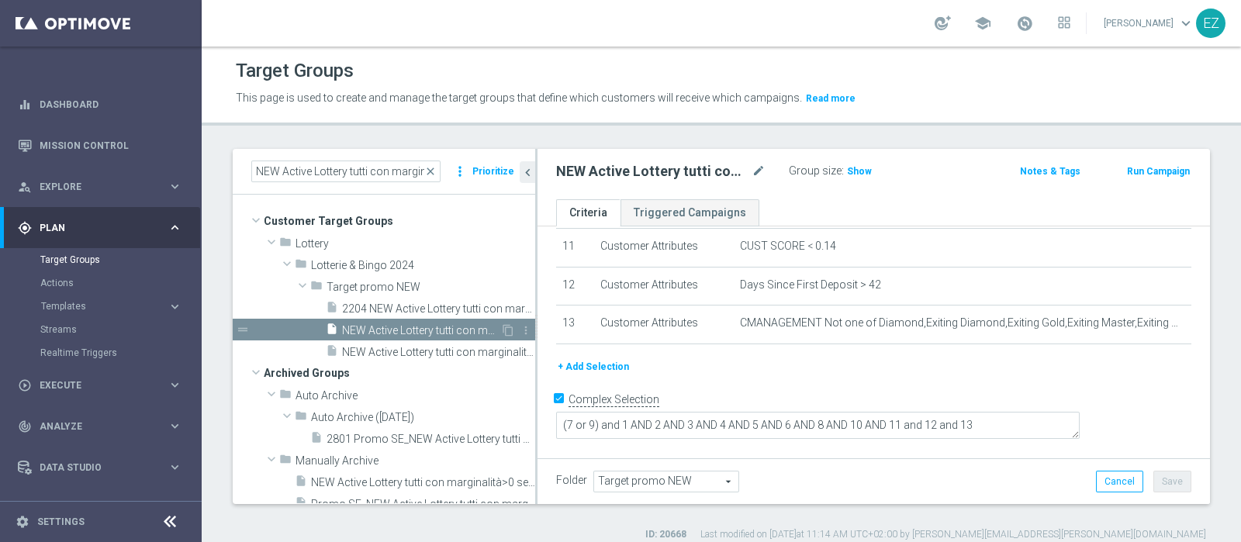
scroll to position [406, 0]
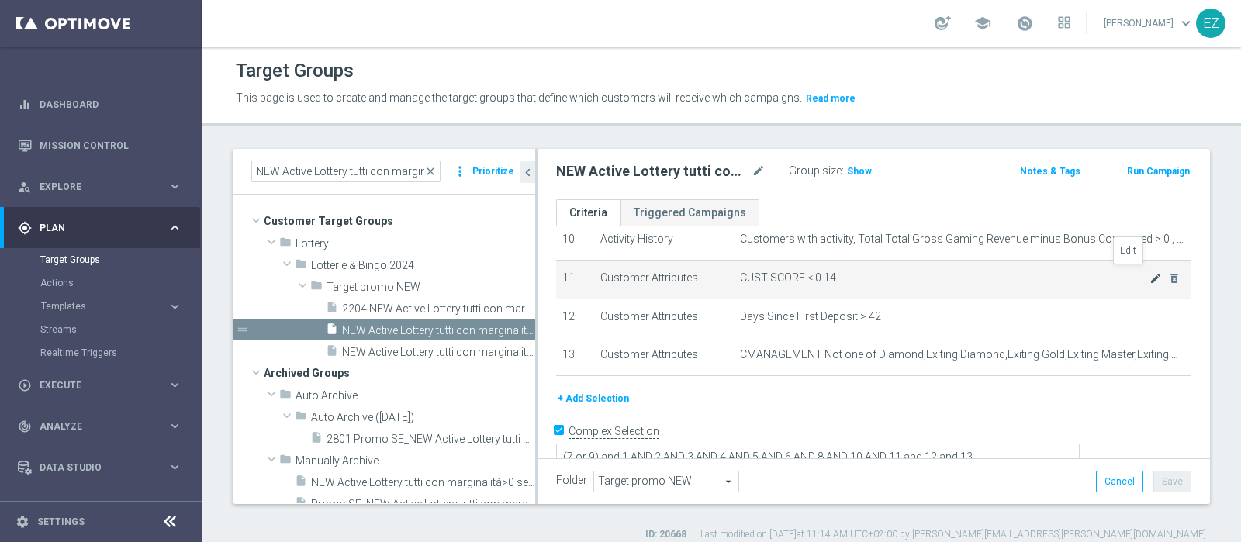
click at [1149, 272] on icon "mode_edit" at bounding box center [1155, 278] width 12 height 12
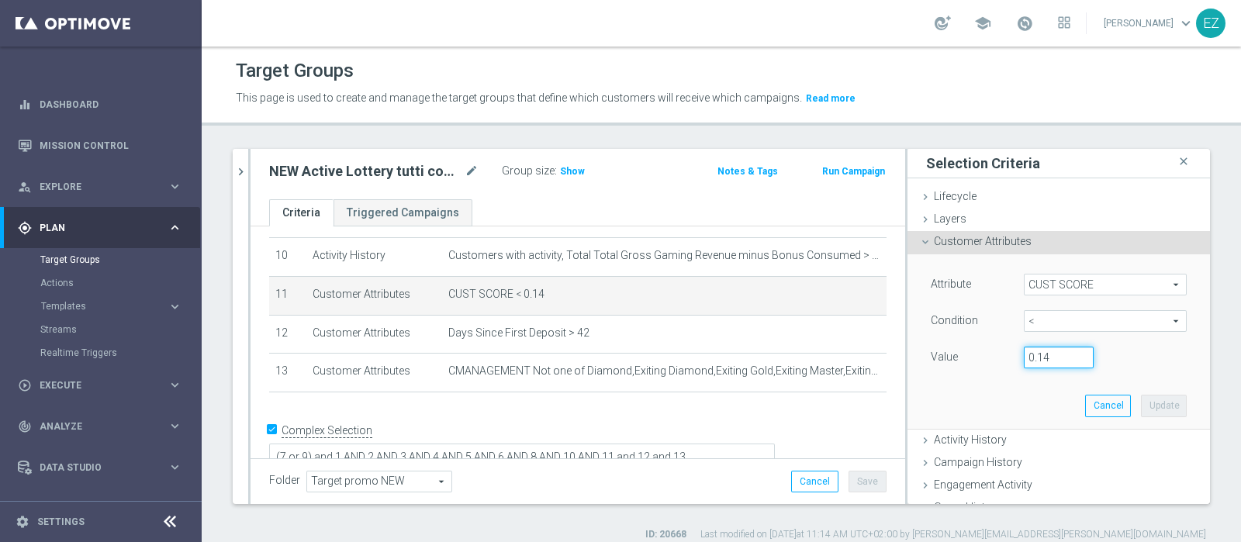
click at [1043, 351] on input "0.14" at bounding box center [1059, 358] width 70 height 22
type input "0.15"
click at [1141, 408] on button "Update" at bounding box center [1164, 406] width 46 height 22
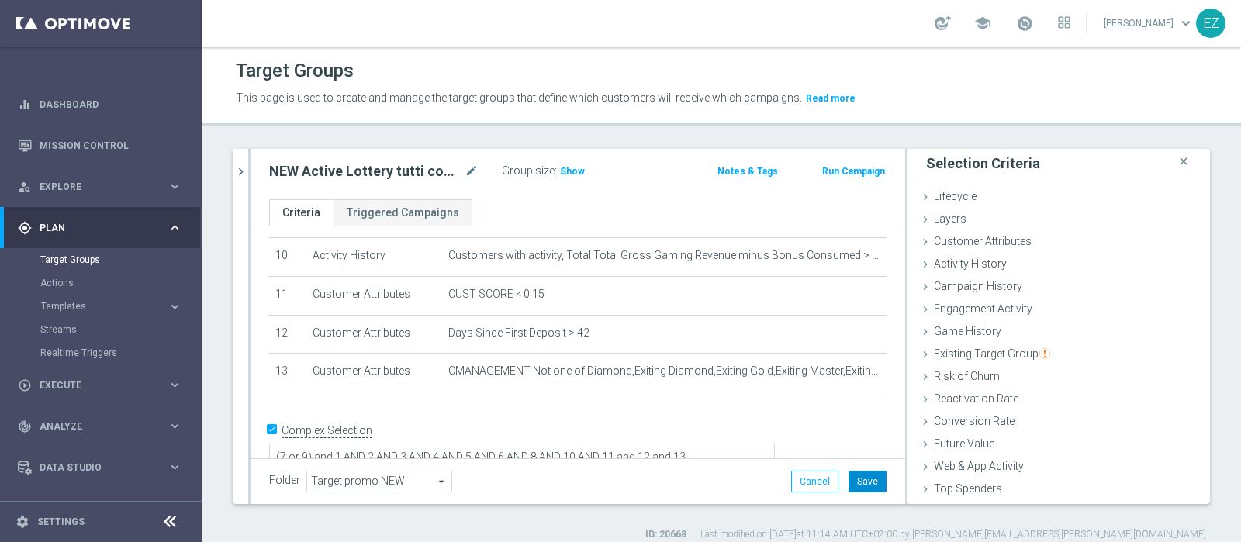
click at [866, 477] on button "Save" at bounding box center [867, 482] width 38 height 22
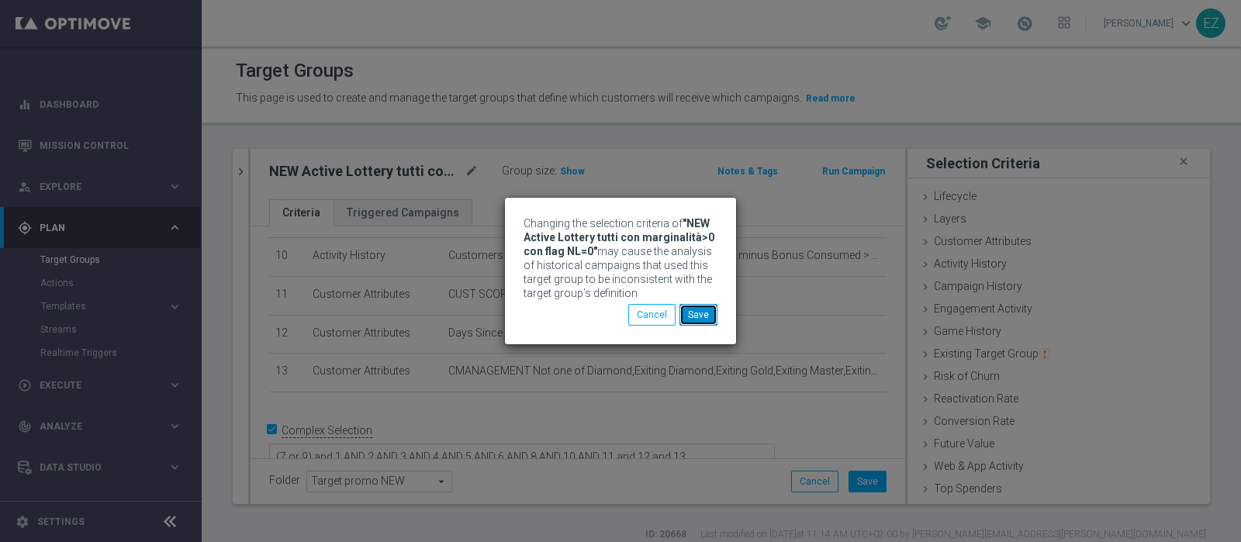
click at [709, 312] on button "Save" at bounding box center [698, 315] width 38 height 22
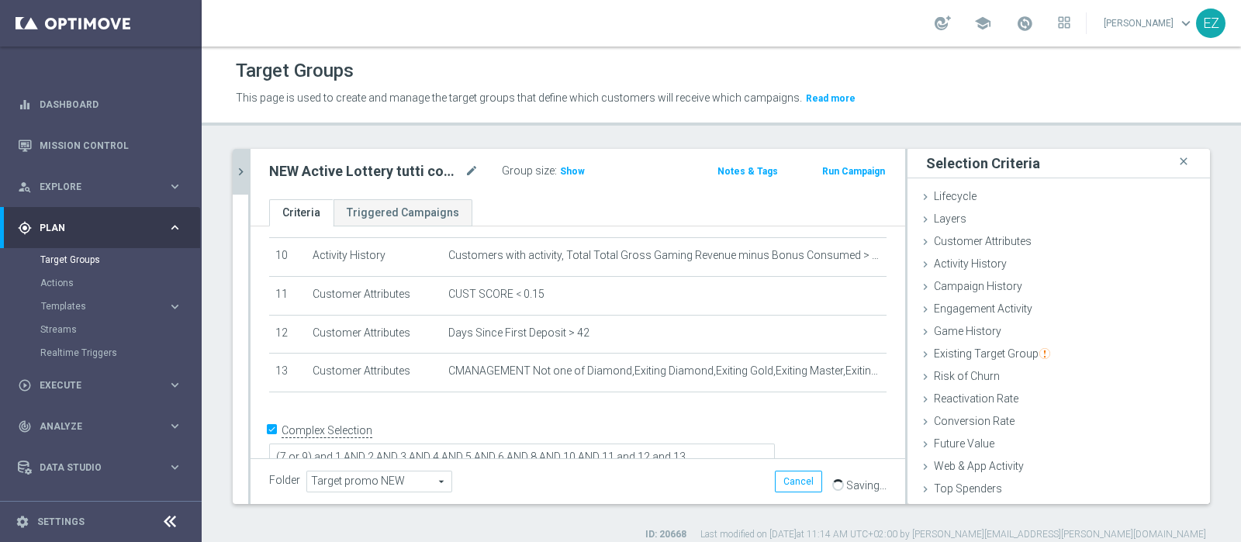
click at [245, 177] on icon "chevron_right" at bounding box center [240, 171] width 15 height 15
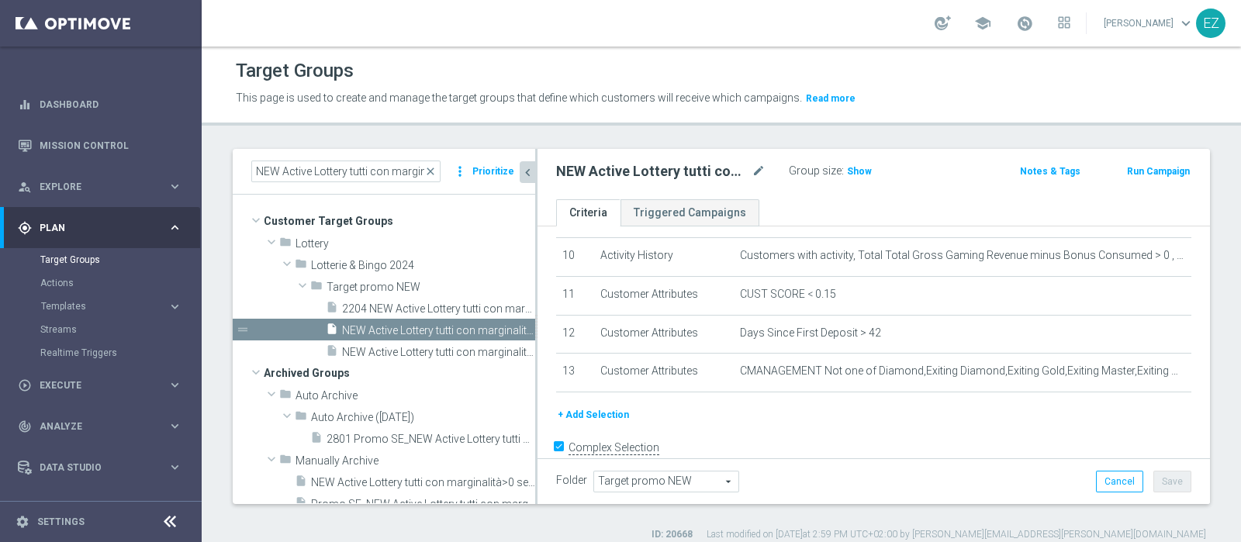
scroll to position [406, 0]
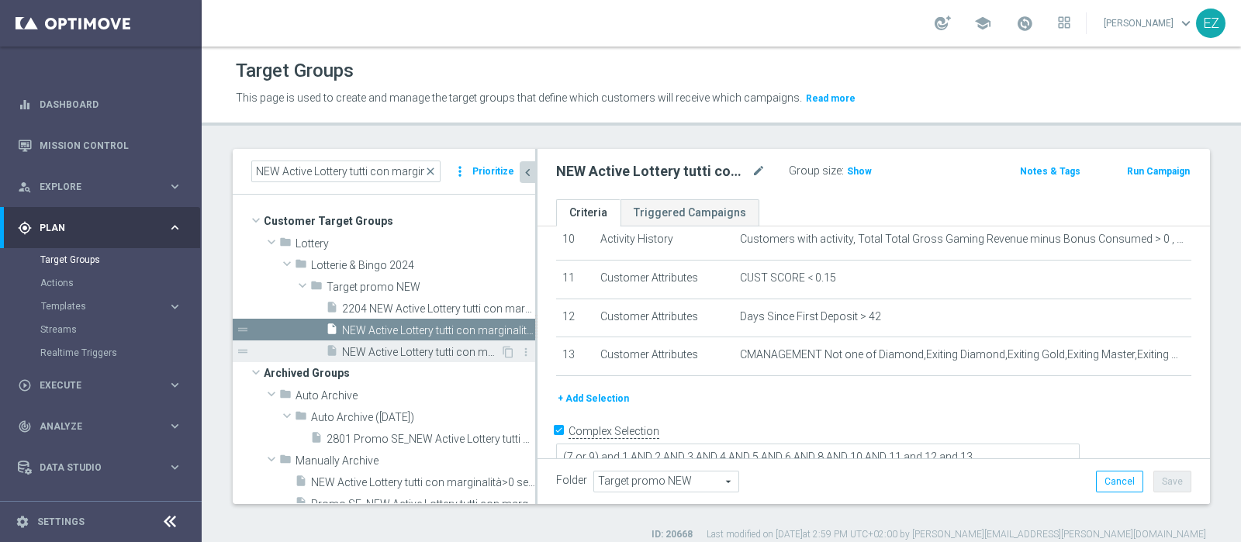
click at [419, 356] on span "NEW Active Lottery tutti con marginalità>0 con flag NL=0 senza saldo" at bounding box center [421, 352] width 158 height 13
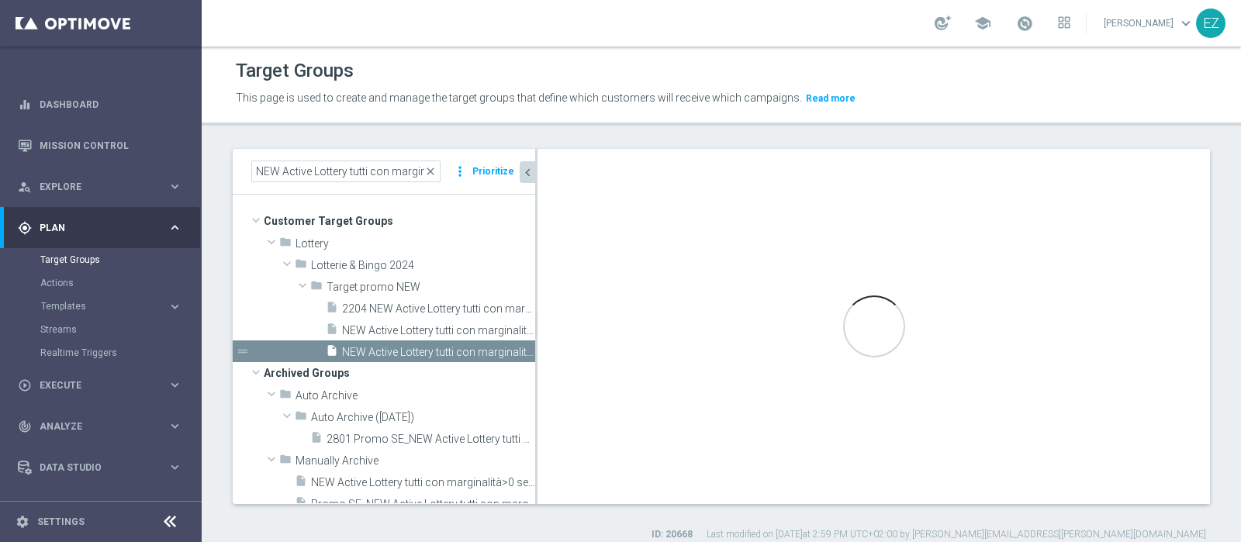
type textarea "(7 or 10) and 1 AND 2 AND 3 AND 4 AND 5 AND 6 AND 8 AND 9 AND 11 AND 12 and 13 …"
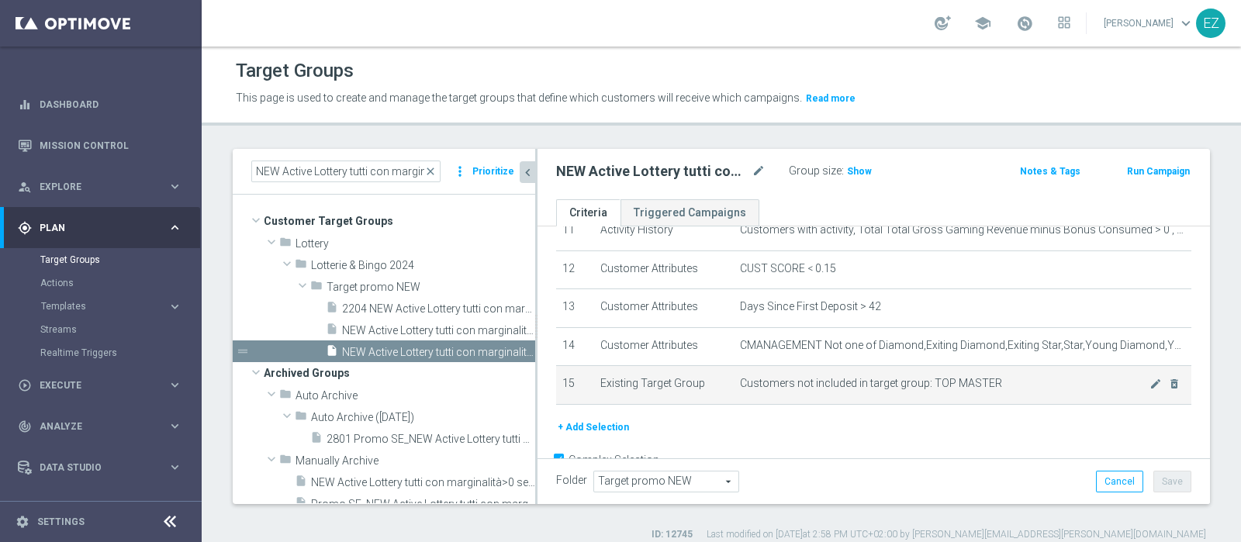
scroll to position [482, 0]
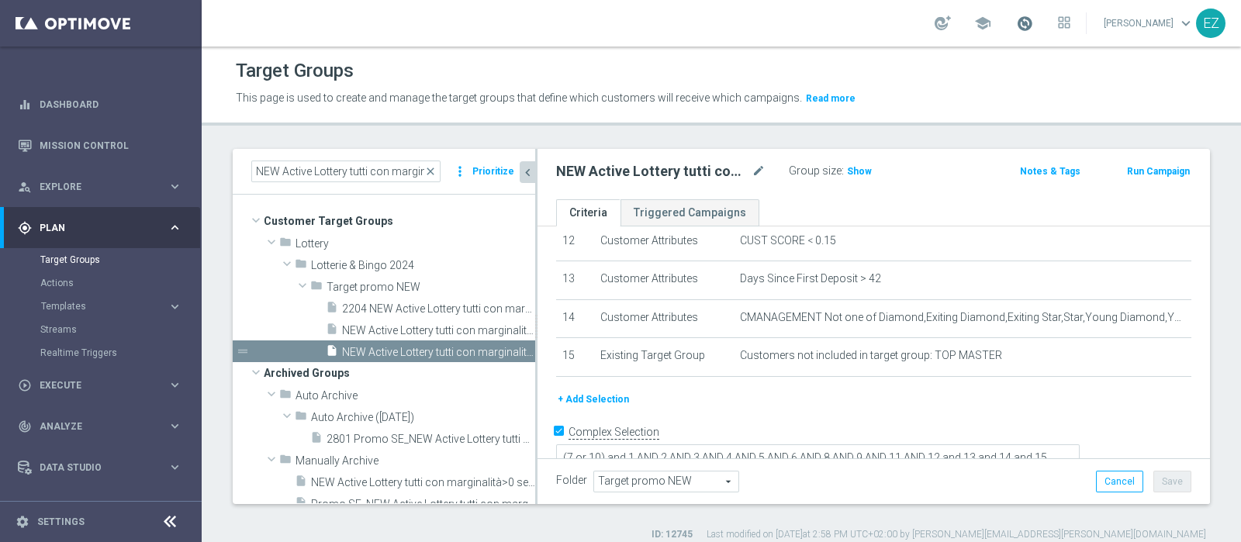
click at [1033, 21] on span at bounding box center [1024, 23] width 17 height 17
click at [1033, 22] on span at bounding box center [1024, 23] width 17 height 17
click at [854, 171] on span "Show" at bounding box center [859, 171] width 25 height 11
click at [1143, 172] on button "Run Campaign" at bounding box center [1158, 171] width 66 height 17
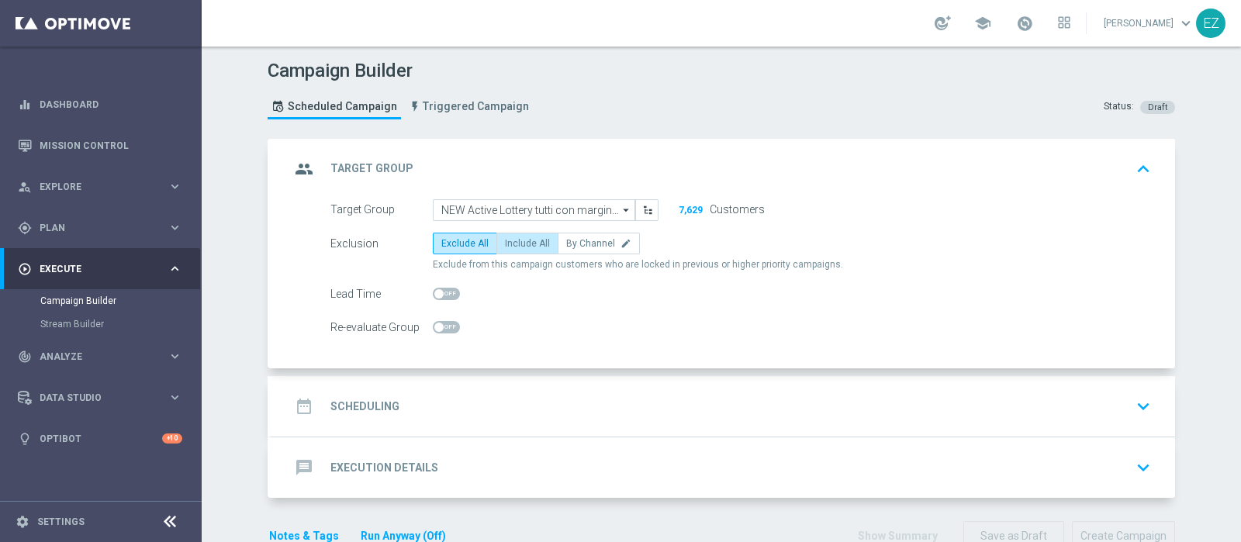
click at [511, 239] on span "Include All" at bounding box center [527, 243] width 45 height 11
click at [511, 241] on input "Include All" at bounding box center [510, 246] width 10 height 10
radio input "true"
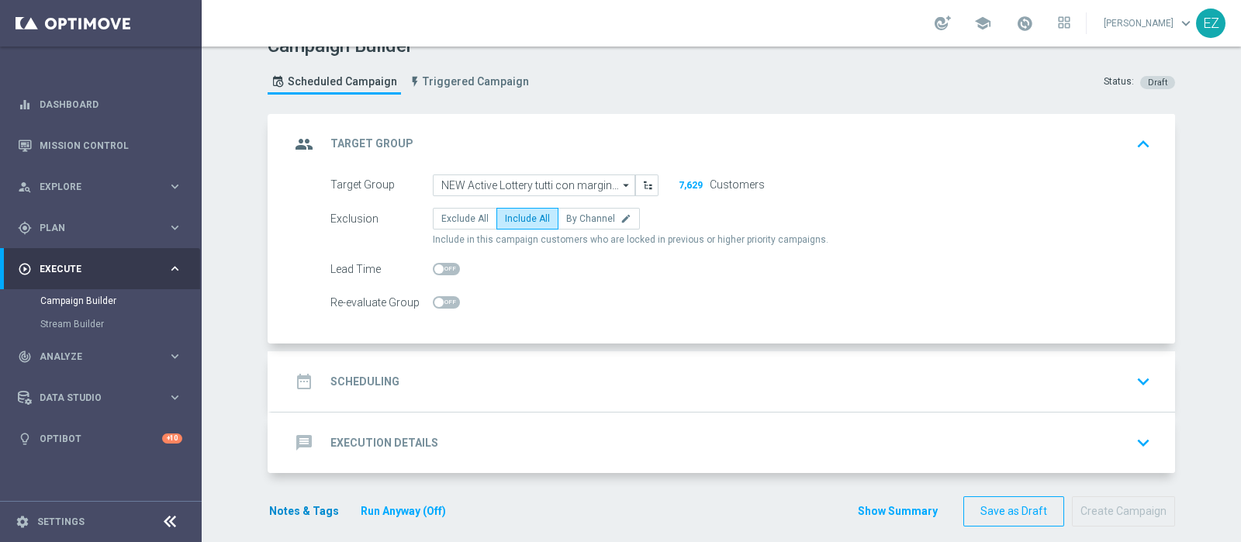
scroll to position [37, 0]
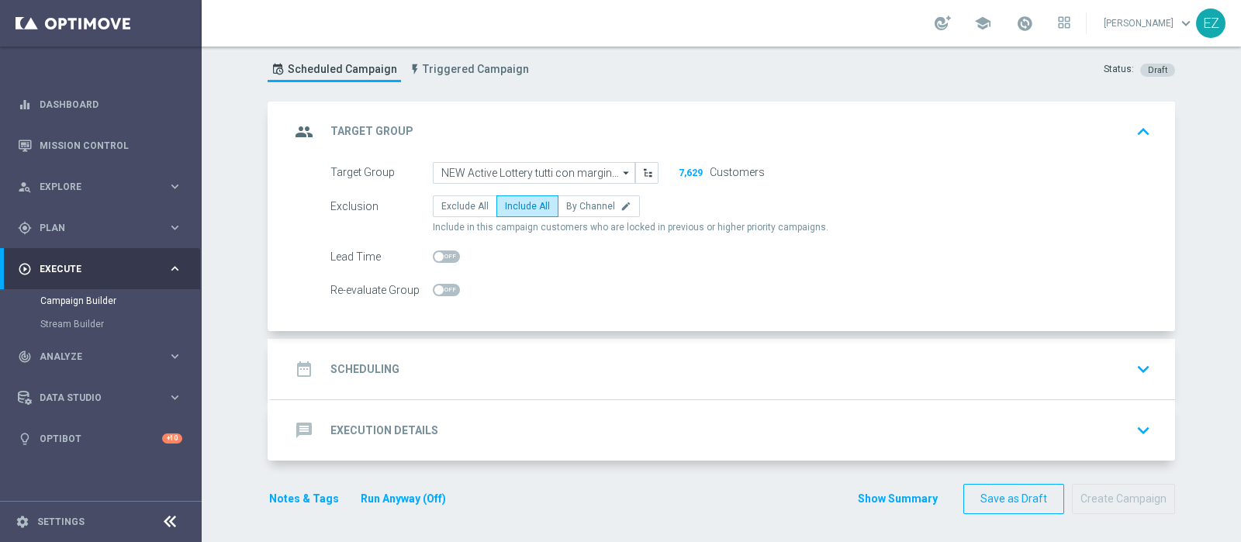
click at [365, 375] on div "date_range Scheduling" at bounding box center [344, 369] width 109 height 28
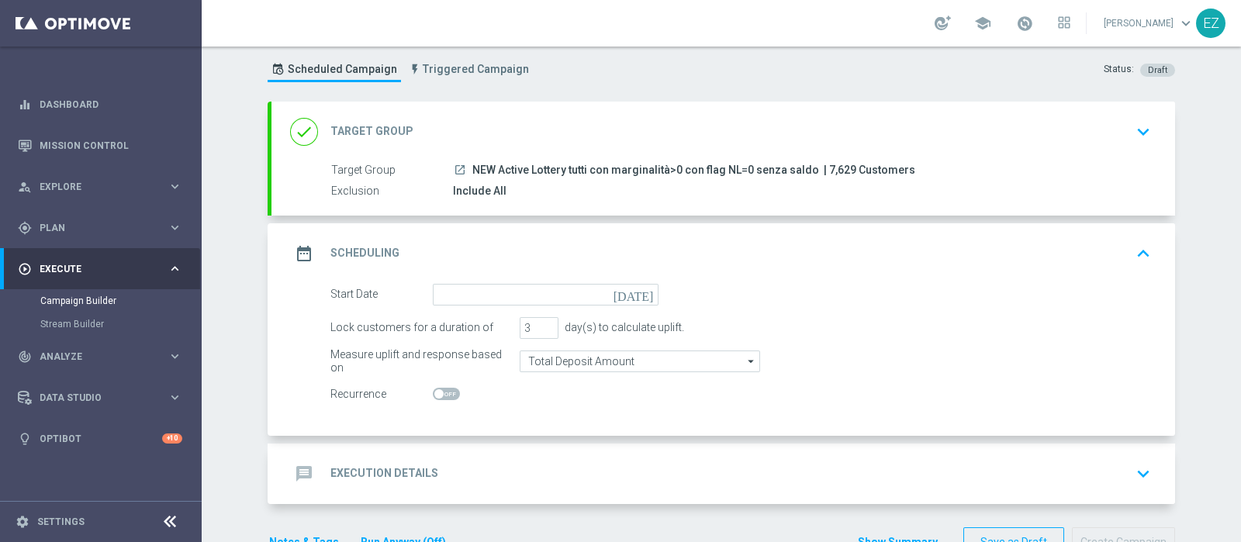
click at [635, 290] on icon "[DATE]" at bounding box center [636, 292] width 46 height 17
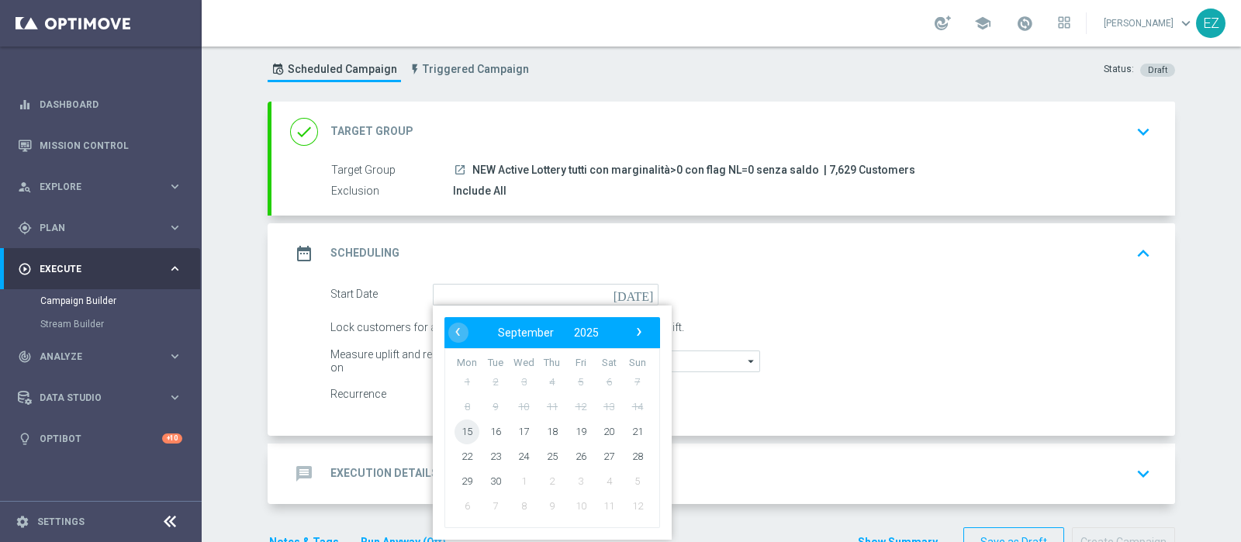
click at [464, 430] on span "15" at bounding box center [466, 431] width 25 height 25
type input "15 Sep 2025"
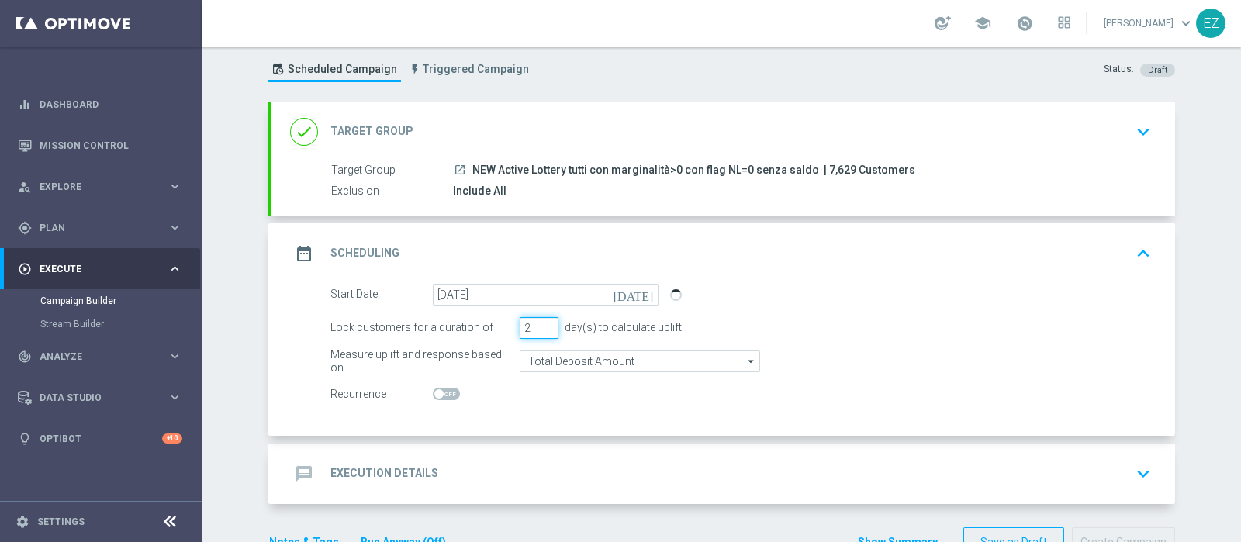
click at [541, 326] on input "2" at bounding box center [539, 328] width 39 height 22
click at [541, 326] on input "1" at bounding box center [539, 328] width 39 height 22
click at [541, 325] on input "0" at bounding box center [539, 328] width 39 height 22
click at [541, 325] on input "1" at bounding box center [539, 328] width 39 height 22
click at [541, 325] on input "2" at bounding box center [539, 328] width 39 height 22
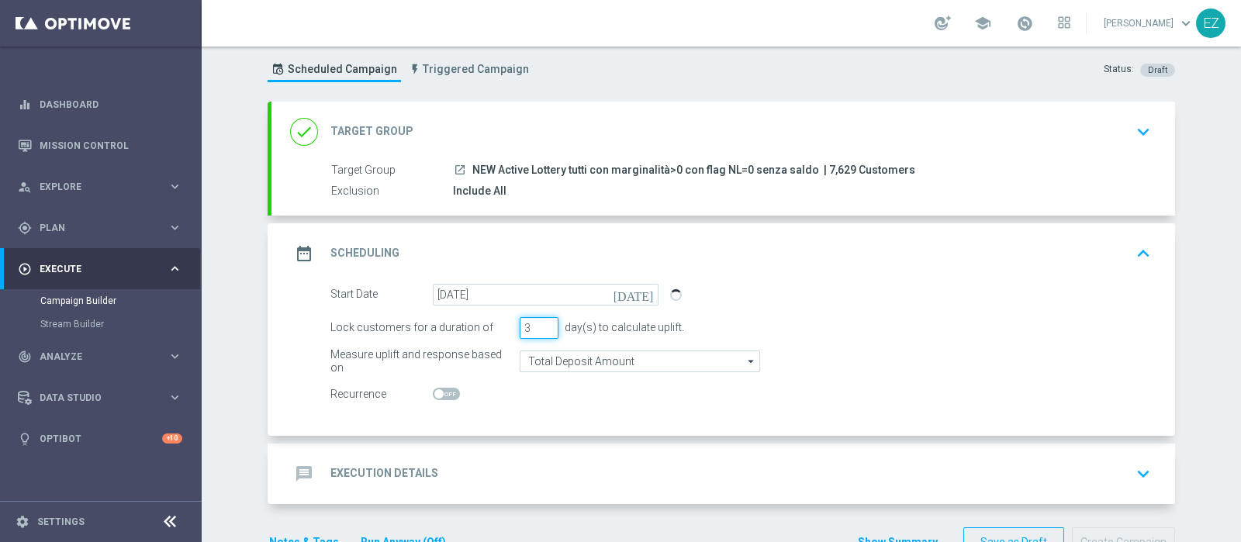
click at [539, 323] on input "3" at bounding box center [539, 328] width 39 height 22
click at [539, 323] on input "4" at bounding box center [539, 328] width 39 height 22
click at [539, 323] on input "5" at bounding box center [539, 328] width 39 height 22
click at [539, 323] on input "6" at bounding box center [539, 328] width 39 height 22
type input "7"
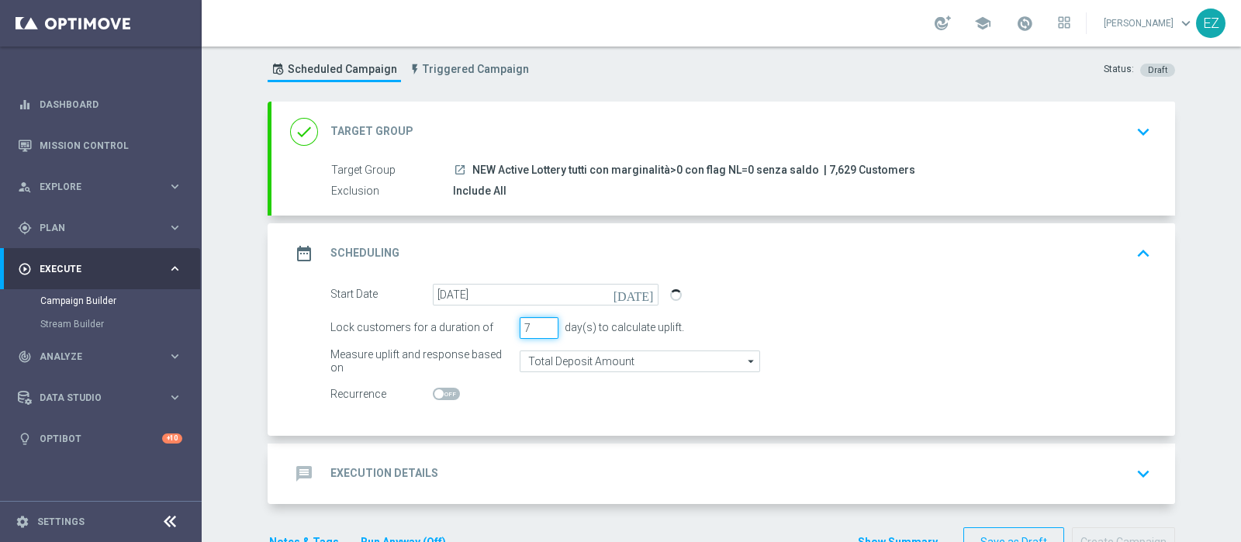
click at [539, 323] on input "7" at bounding box center [539, 328] width 39 height 22
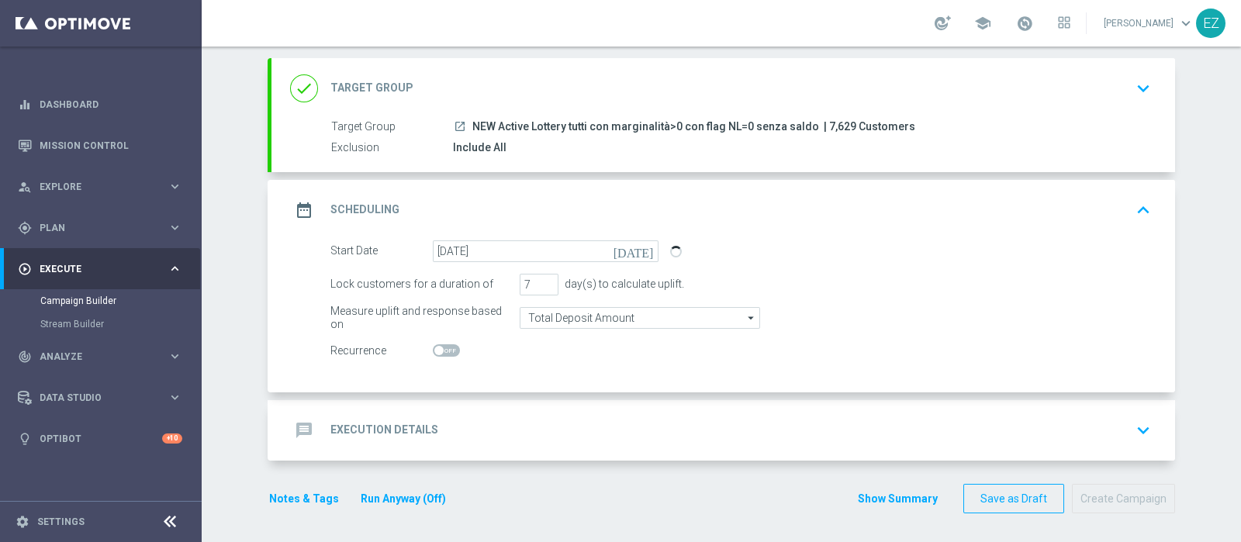
click at [393, 433] on h2 "Execution Details" at bounding box center [384, 430] width 108 height 15
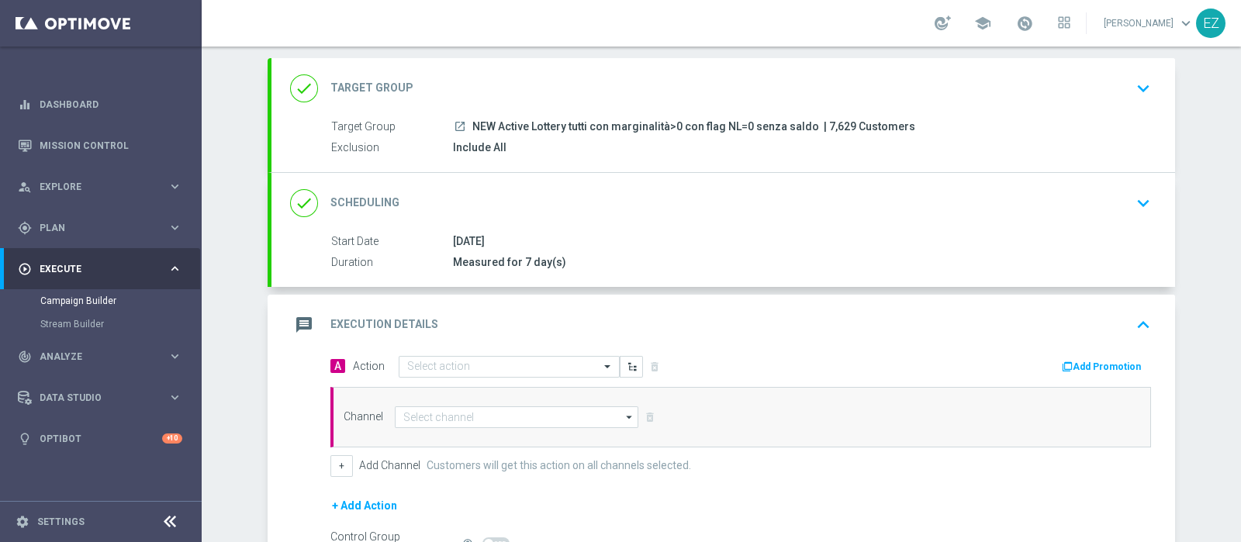
click at [388, 202] on h2 "Scheduling" at bounding box center [364, 202] width 69 height 15
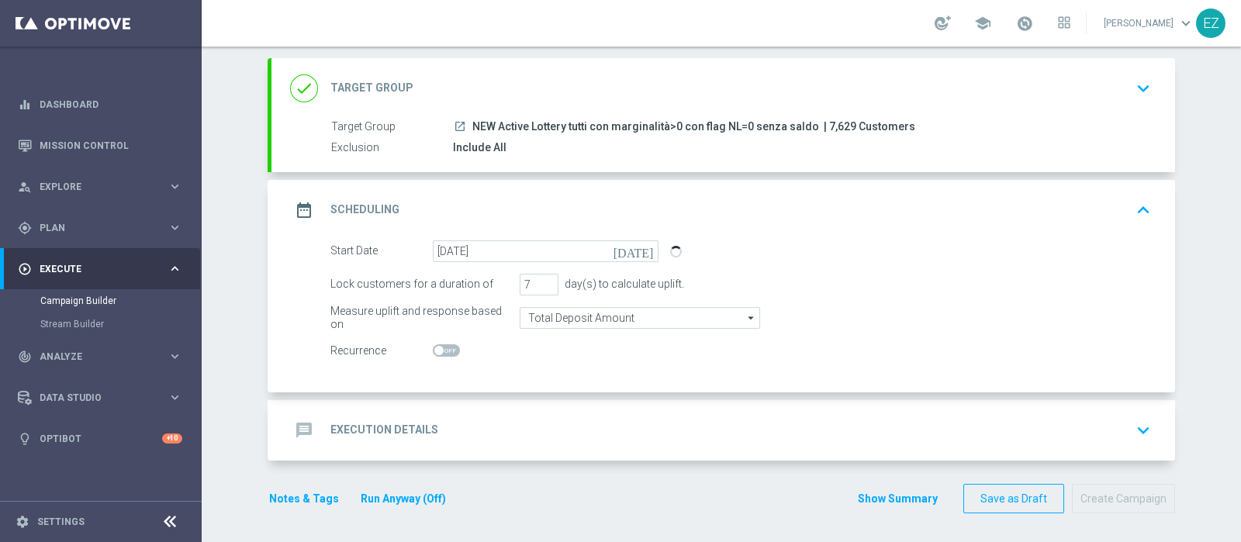
click at [438, 347] on span at bounding box center [446, 350] width 27 height 12
click at [438, 347] on input "checkbox" at bounding box center [446, 350] width 27 height 12
checkbox input "true"
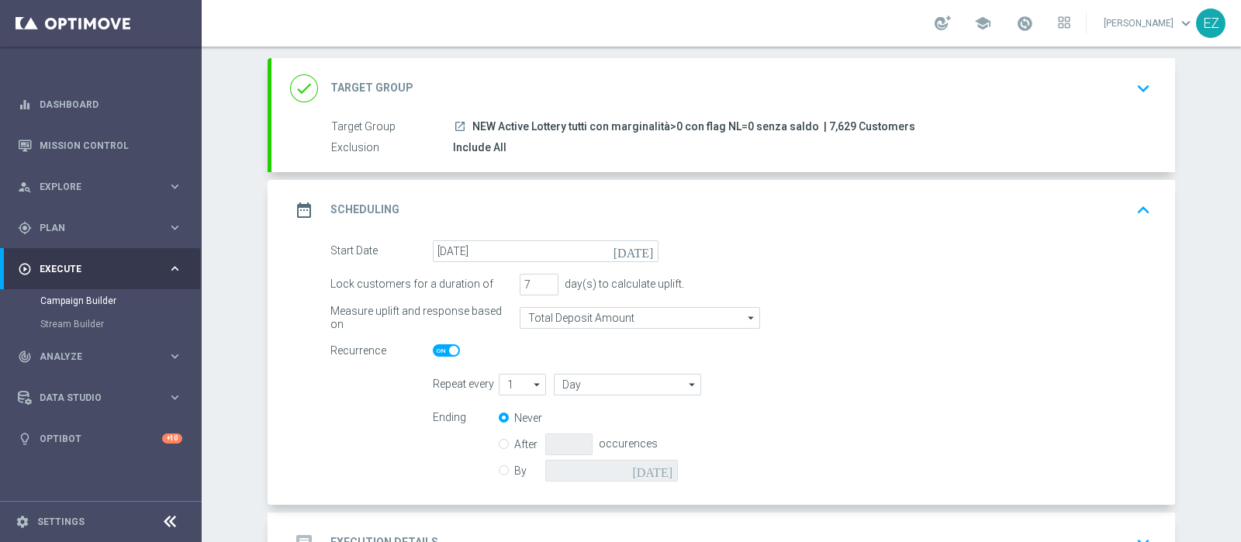
scroll to position [193, 0]
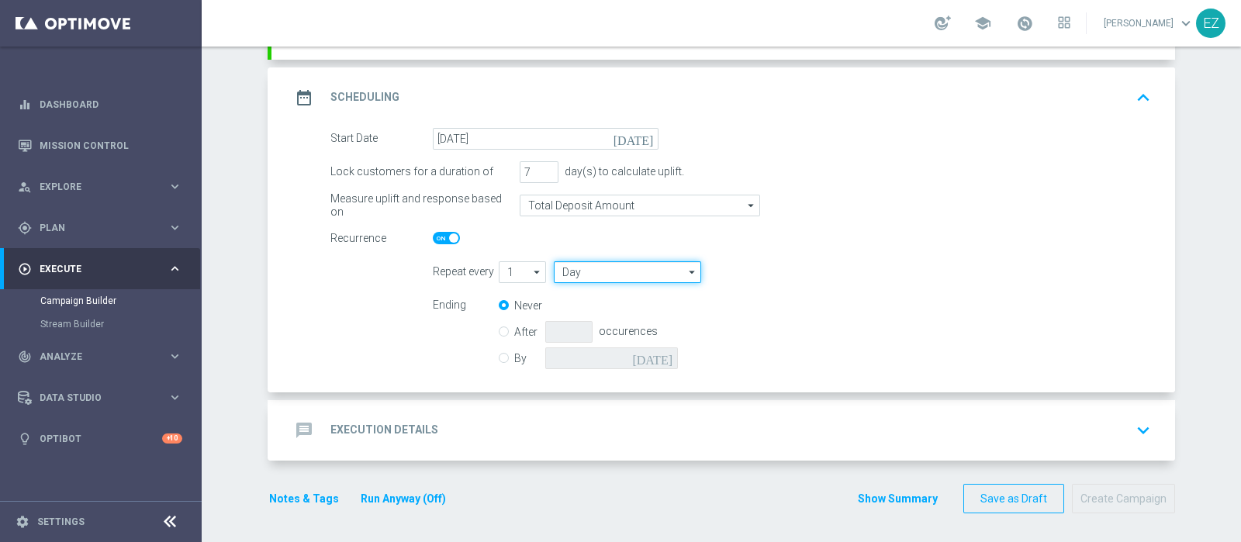
click at [580, 269] on input "Day" at bounding box center [627, 272] width 147 height 22
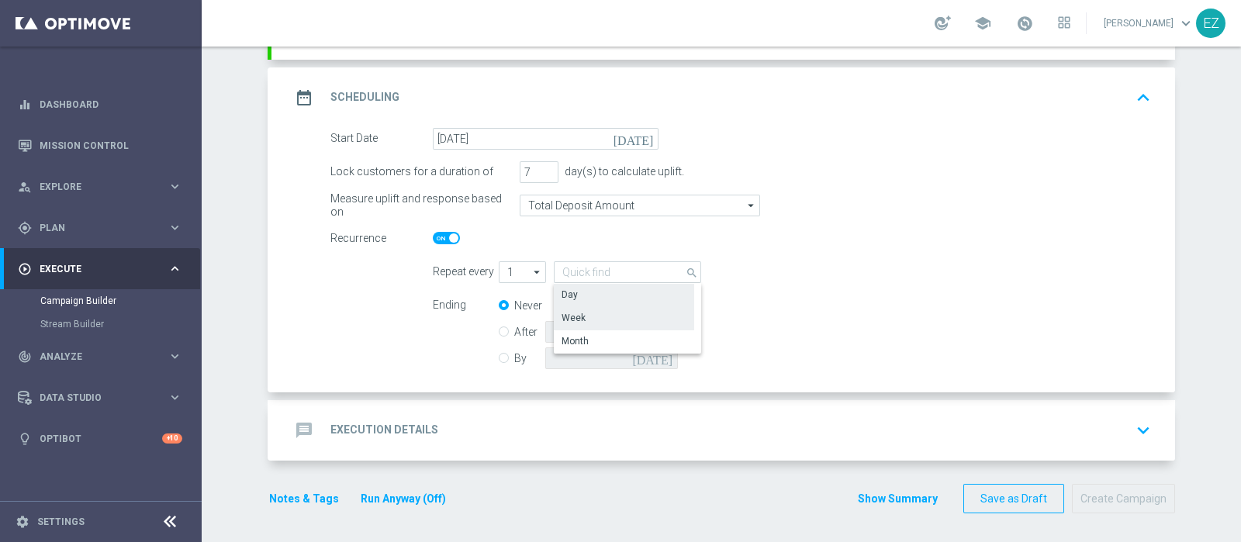
click at [582, 316] on div "Week" at bounding box center [624, 318] width 141 height 22
type input "Week"
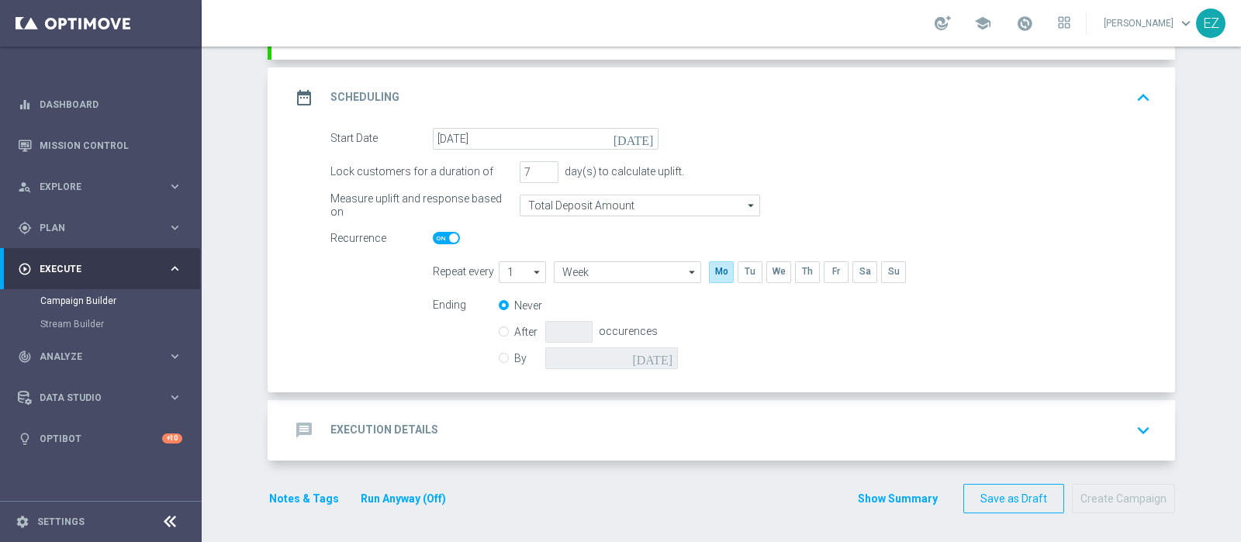
click at [530, 272] on icon "arrow_drop_down" at bounding box center [538, 272] width 16 height 20
click at [512, 316] on div "2" at bounding box center [516, 318] width 34 height 22
type input "2"
type input "Weeks"
click at [501, 353] on div "By today" at bounding box center [598, 358] width 198 height 22
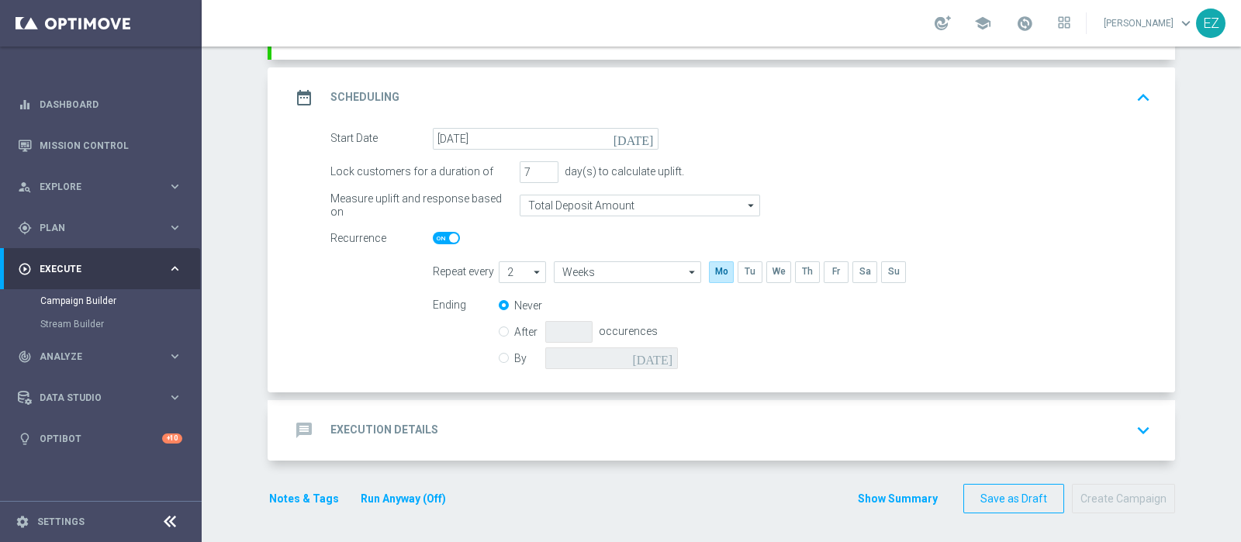
click at [501, 357] on div "By today" at bounding box center [598, 358] width 198 height 22
click at [499, 356] on input "By" at bounding box center [504, 355] width 10 height 10
radio input "true"
radio input "false"
click at [658, 357] on icon "[DATE]" at bounding box center [655, 355] width 46 height 17
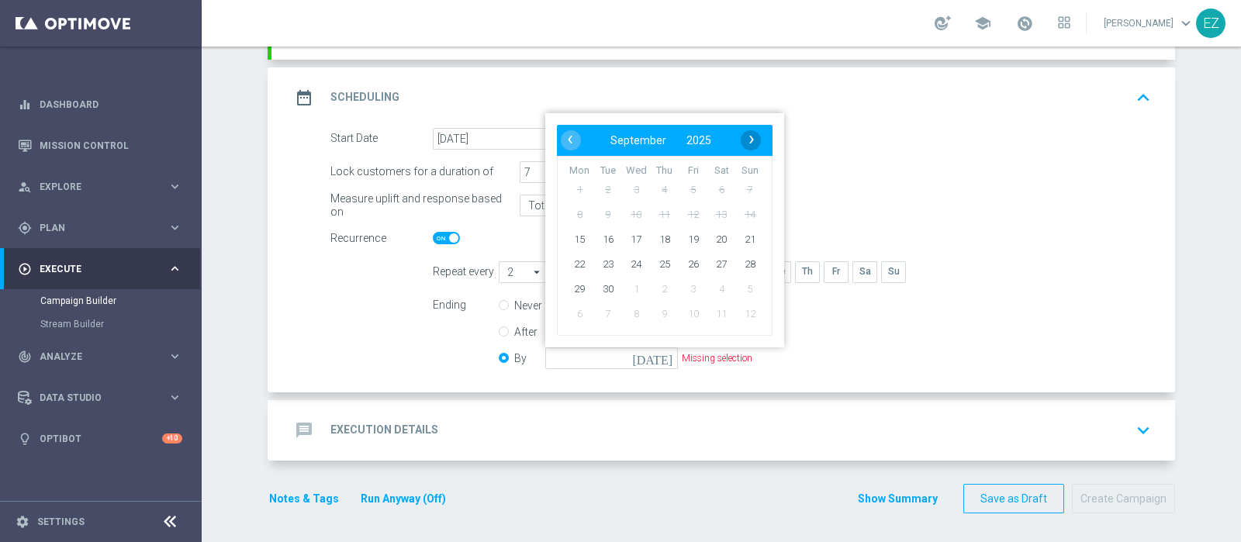
click at [741, 141] on span "›" at bounding box center [751, 139] width 20 height 20
click at [560, 133] on span "‹" at bounding box center [570, 139] width 20 height 20
click at [741, 143] on span "›" at bounding box center [751, 139] width 20 height 20
click at [740, 283] on span "2" at bounding box center [749, 288] width 25 height 25
click at [748, 136] on span "›" at bounding box center [751, 139] width 20 height 20
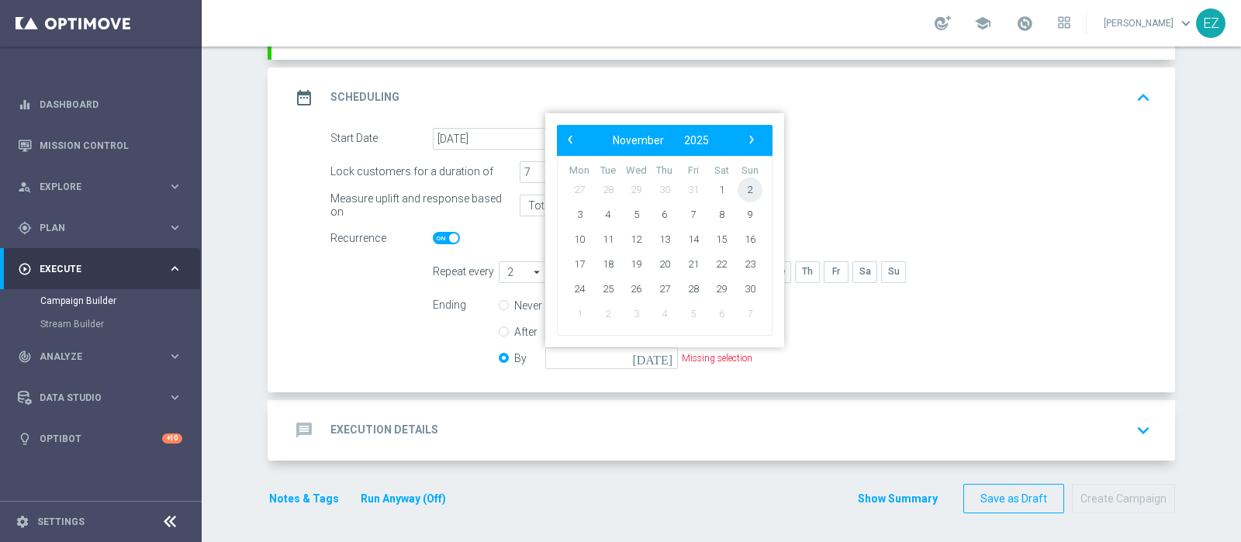
click at [748, 180] on span "2" at bounding box center [749, 189] width 25 height 25
type input "02 Nov 2025"
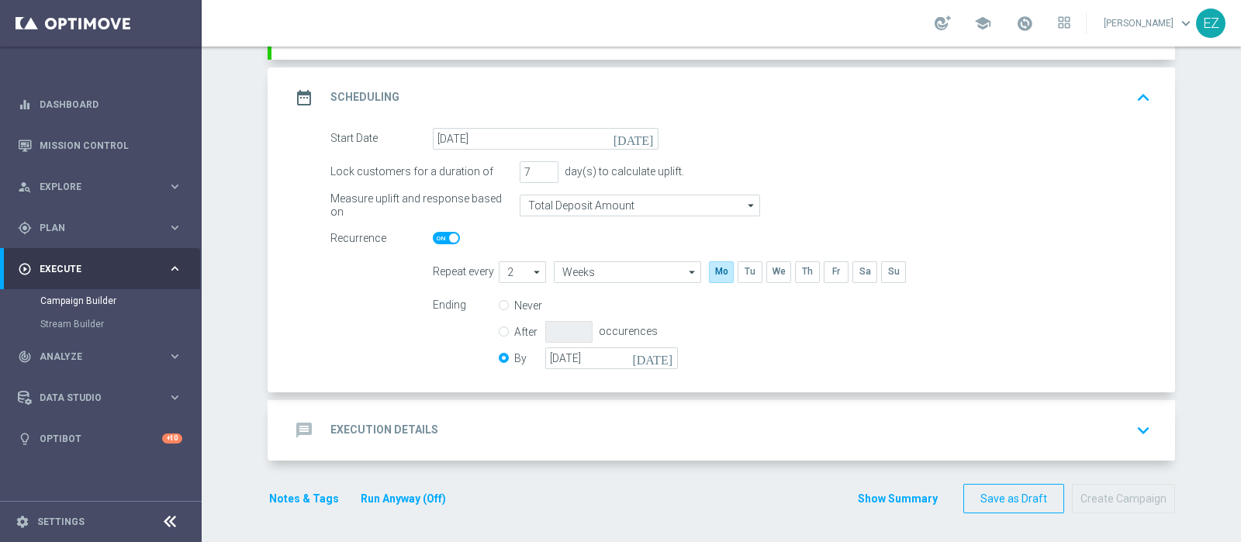
click at [468, 401] on div "message Execution Details keyboard_arrow_down" at bounding box center [722, 430] width 903 height 60
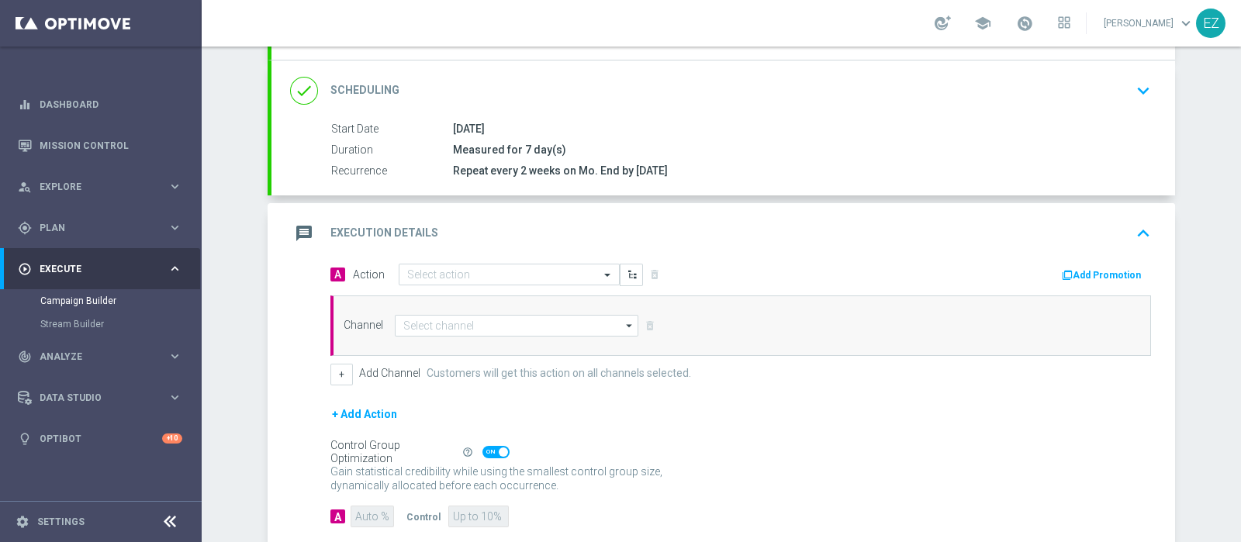
scroll to position [278, 0]
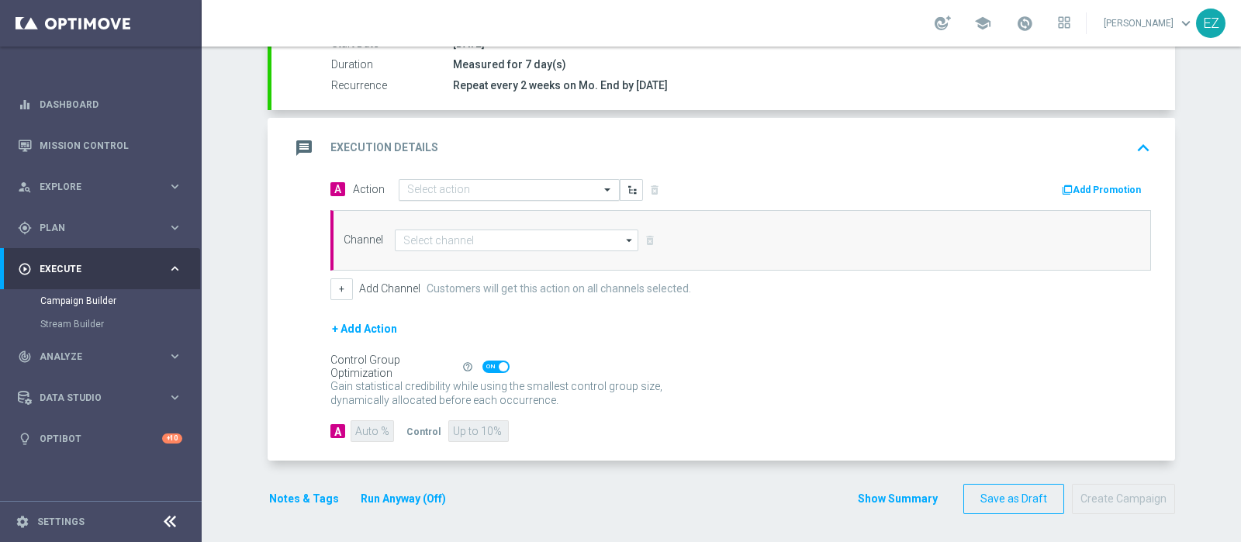
click at [499, 192] on input "text" at bounding box center [493, 190] width 173 height 13
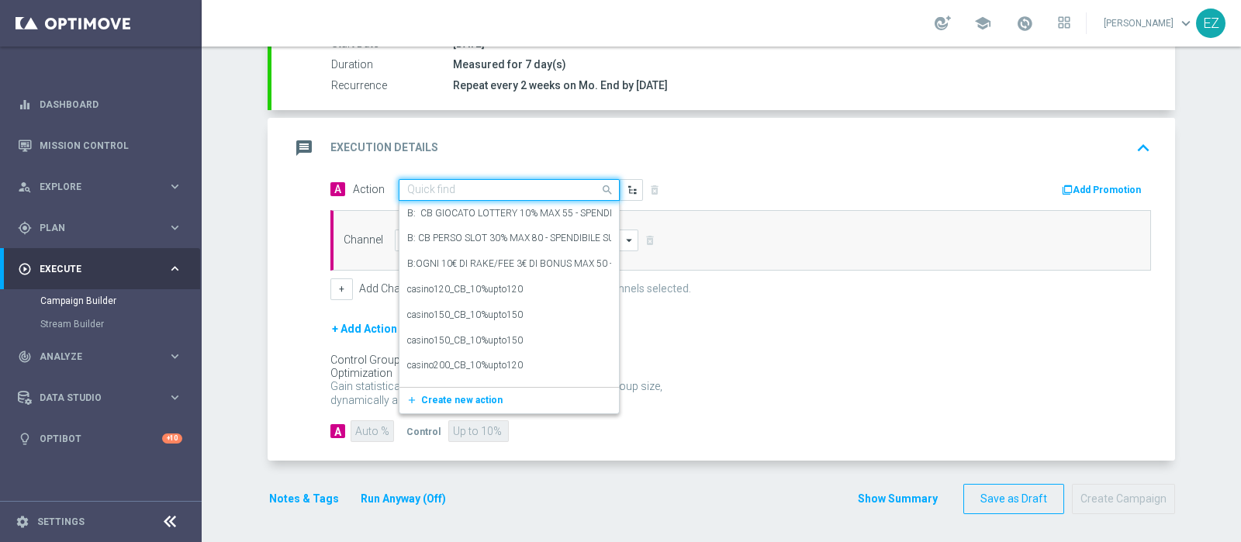
paste input "DEP_20000SP"
type input "DEP_20000SP"
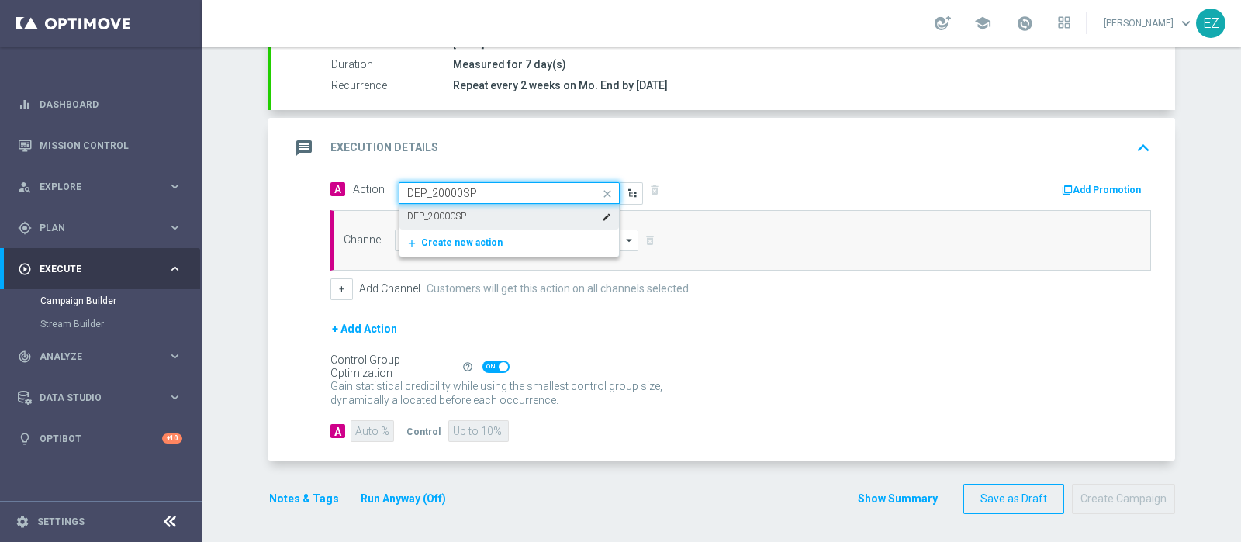
click at [454, 205] on div "DEP_20000SP edit" at bounding box center [509, 217] width 204 height 26
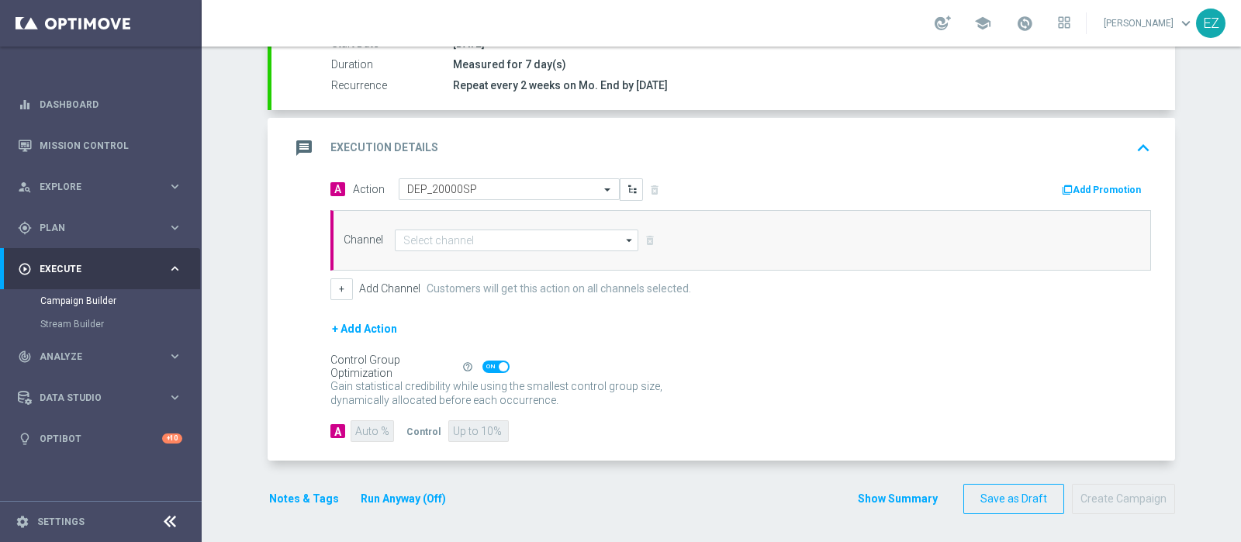
click at [1114, 181] on button "Add Promotion" at bounding box center [1103, 189] width 86 height 17
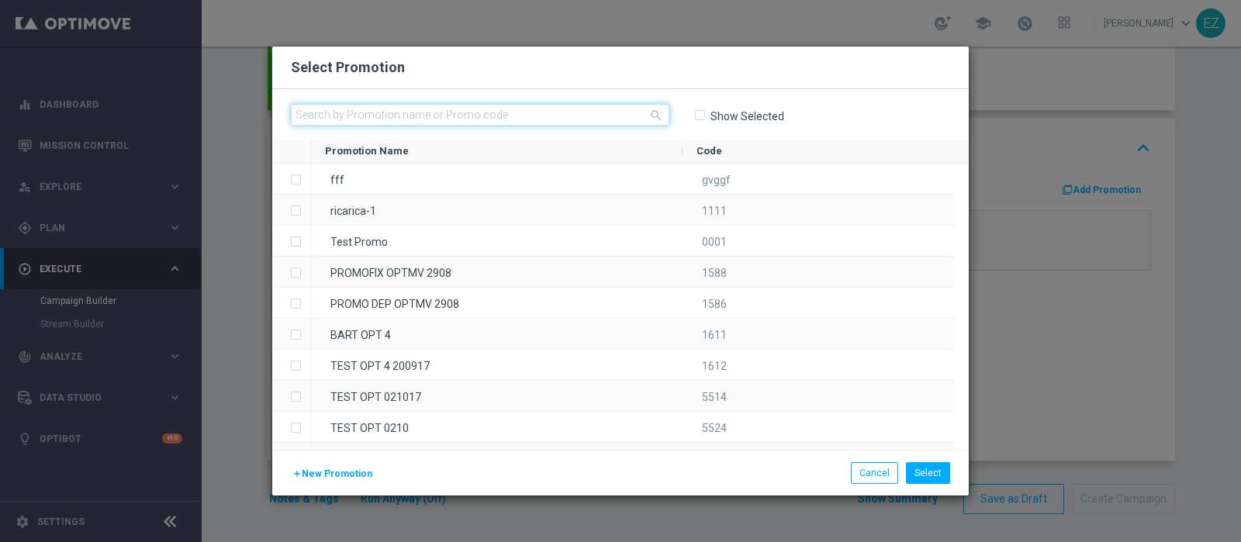
click at [490, 118] on input "text" at bounding box center [480, 115] width 378 height 22
paste input "LOTDEP NLNO SO"
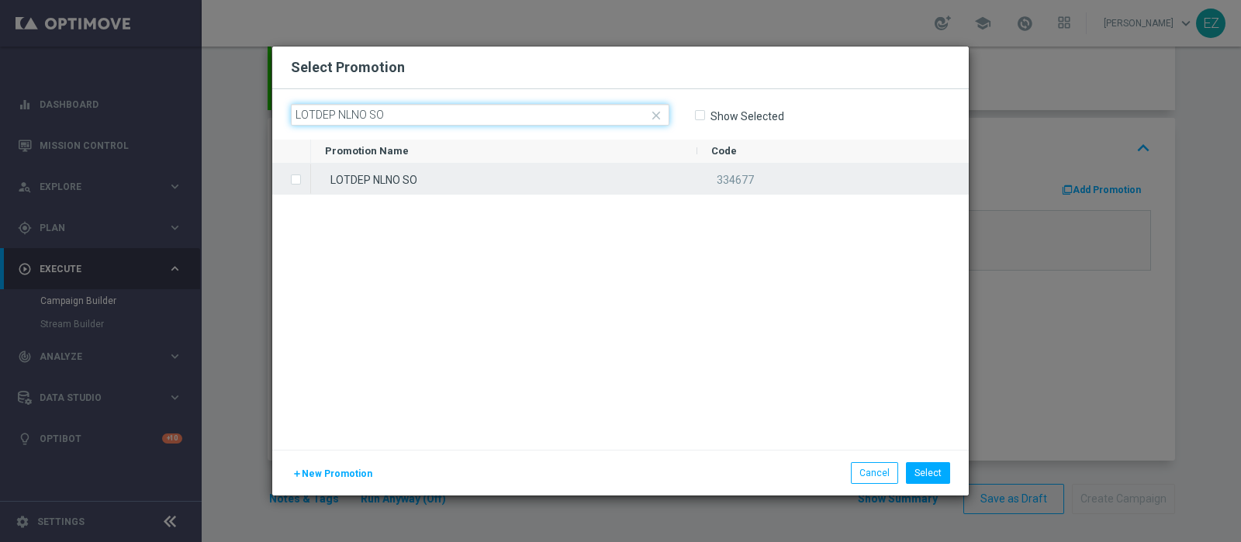
type input "LOTDEP NLNO SO"
click at [477, 176] on div "LOTDEP NLNO SO" at bounding box center [504, 179] width 386 height 30
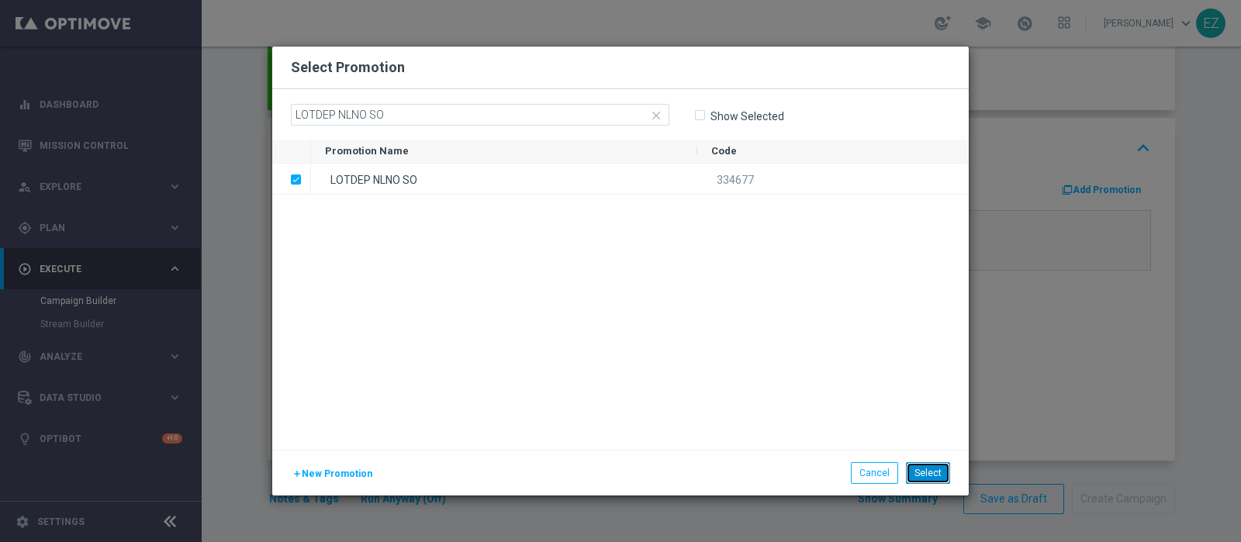
click at [927, 475] on button "Select" at bounding box center [928, 473] width 44 height 22
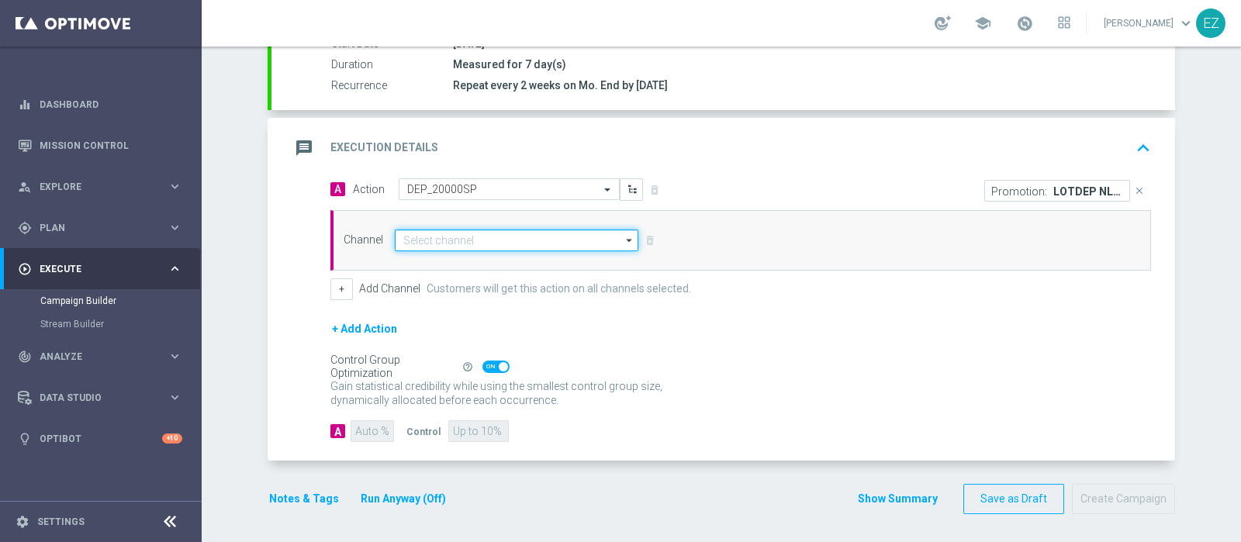
click at [531, 234] on input at bounding box center [516, 241] width 243 height 22
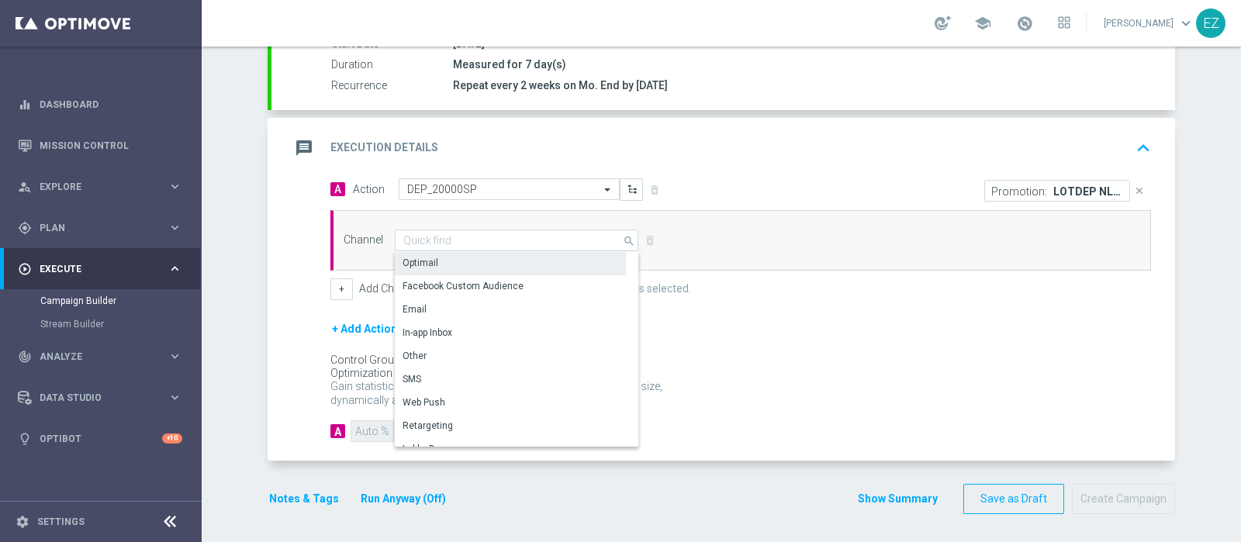
click at [519, 259] on div "Optimail" at bounding box center [510, 263] width 231 height 22
type input "Optimail"
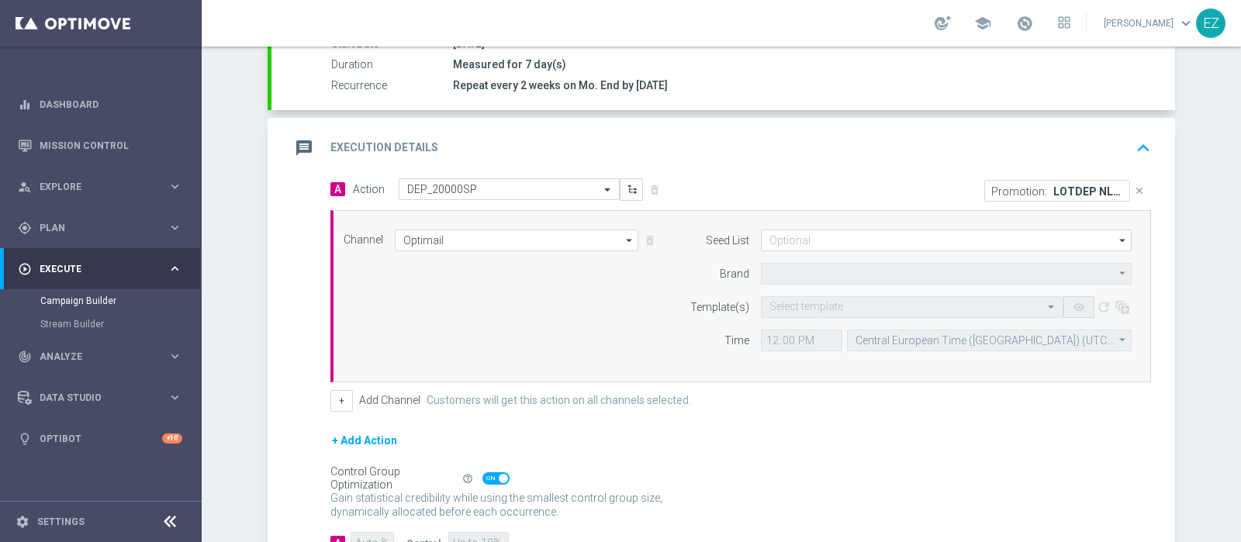
type input "Sisal Marketing"
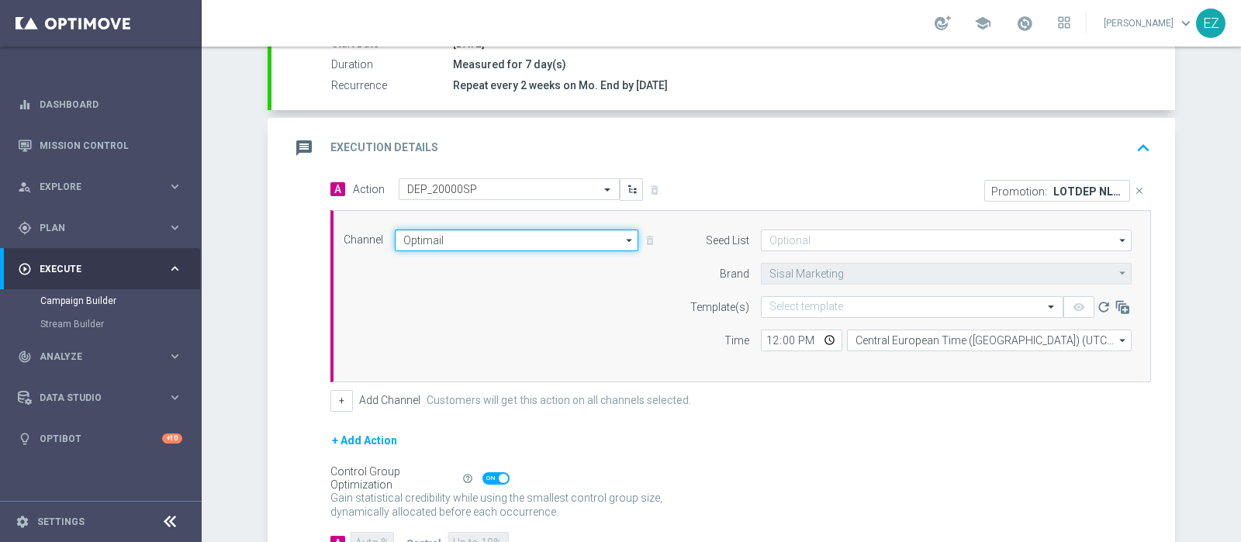
click at [552, 240] on input "Optimail" at bounding box center [516, 241] width 243 height 22
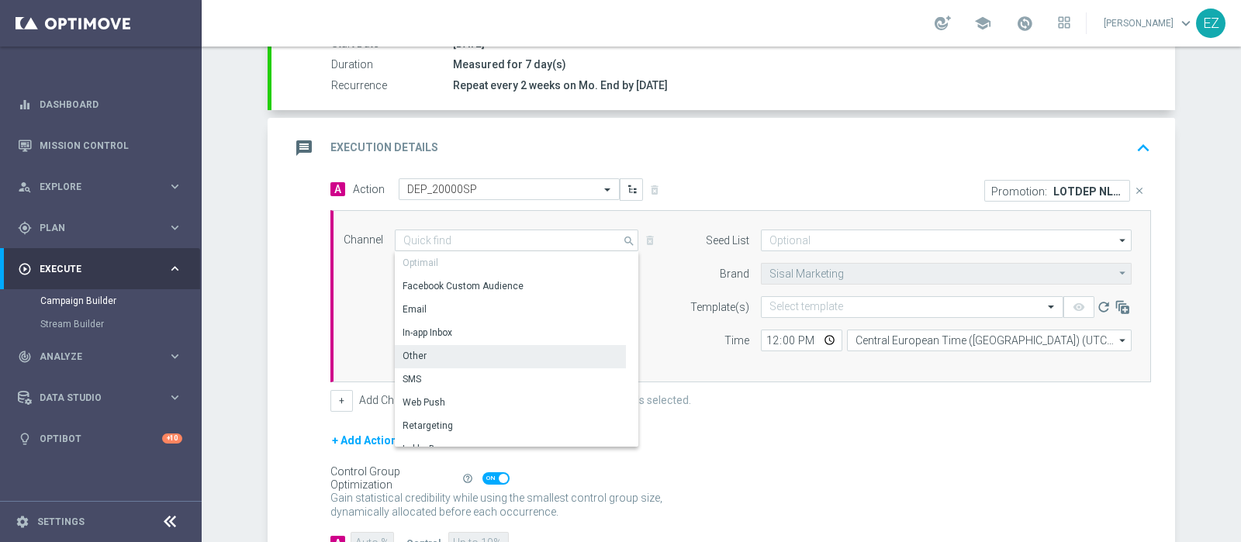
drag, startPoint x: 439, startPoint y: 349, endPoint x: 749, endPoint y: 284, distance: 316.9
click at [439, 347] on div "Other" at bounding box center [510, 356] width 231 height 22
type input "Other"
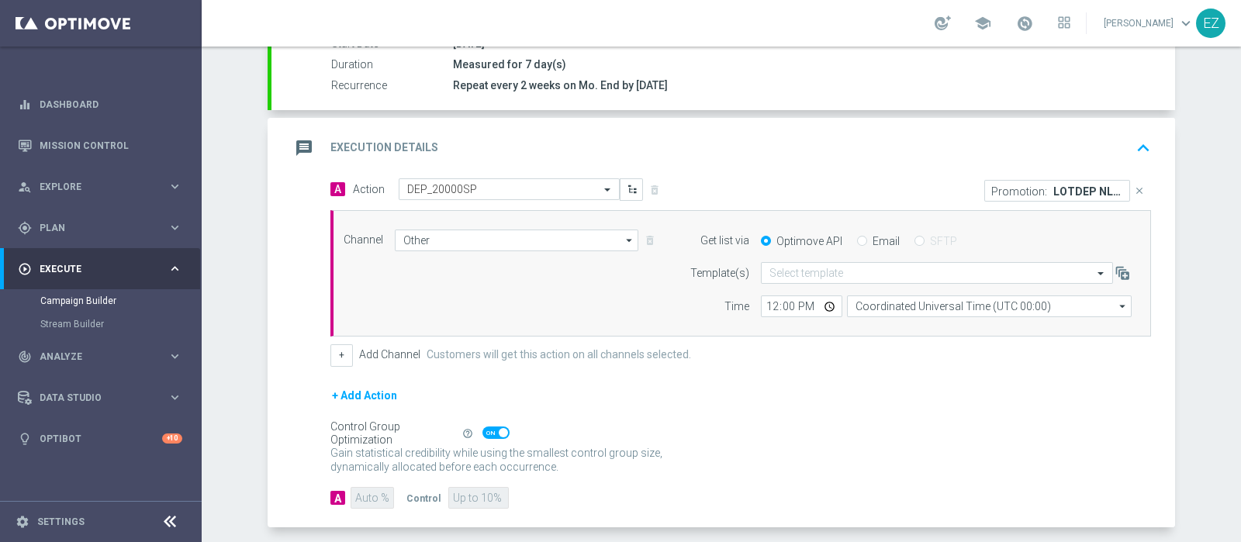
click at [857, 242] on input "Email" at bounding box center [862, 242] width 10 height 10
radio input "true"
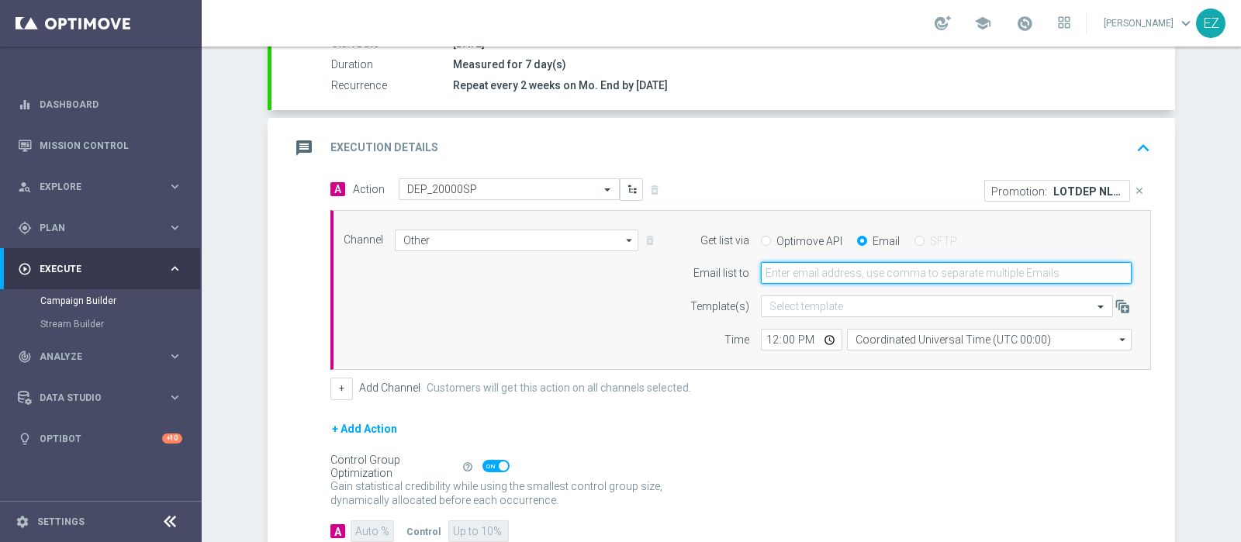
click at [823, 271] on input "email" at bounding box center [946, 273] width 371 height 22
type input "elena.zarbin@sisal.it"
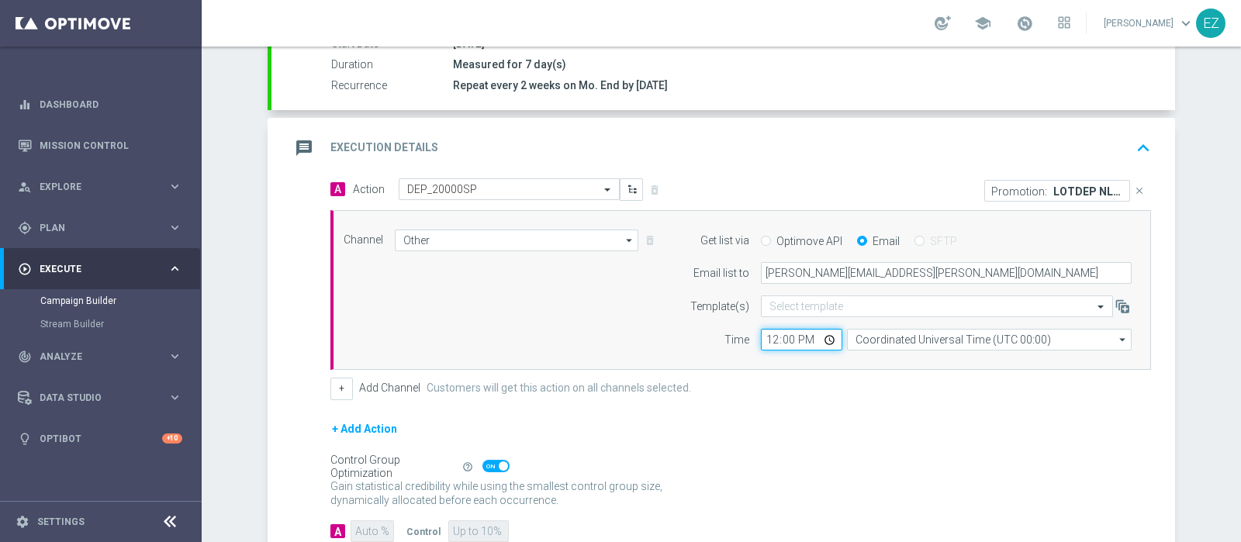
click at [761, 340] on input "12:00" at bounding box center [801, 340] width 81 height 22
click at [764, 333] on input "17:00" at bounding box center [801, 340] width 81 height 22
type input "16:00"
click at [878, 323] on form "Template(s) Select template Time 16:00 Coordinated Universal Time (UTC 00:00) C…" at bounding box center [907, 322] width 450 height 55
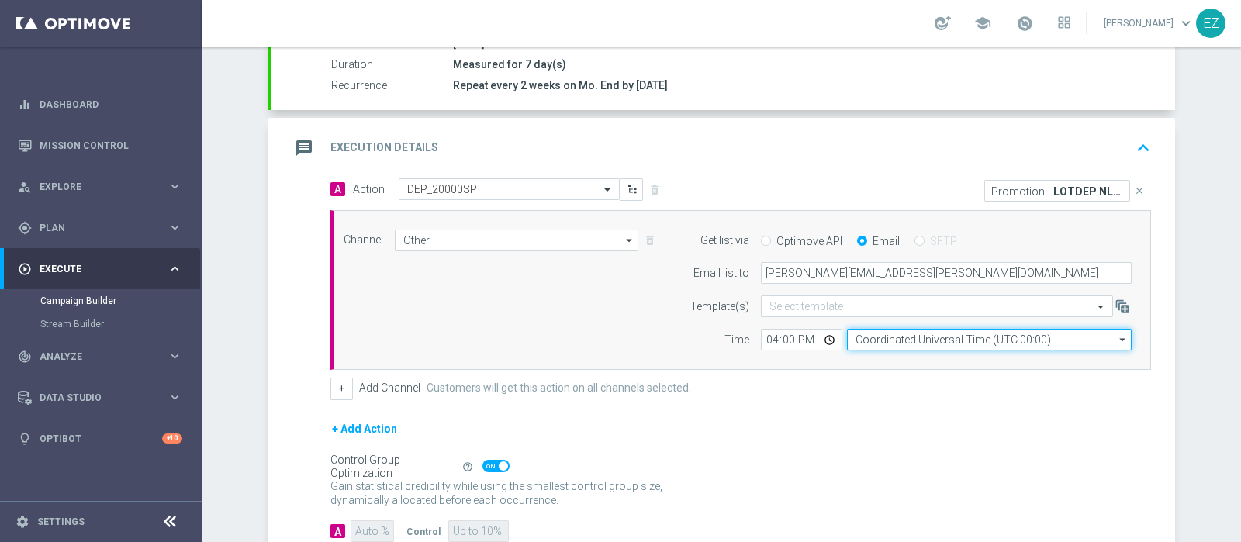
click at [886, 344] on input "Coordinated Universal Time (UTC 00:00)" at bounding box center [989, 340] width 285 height 22
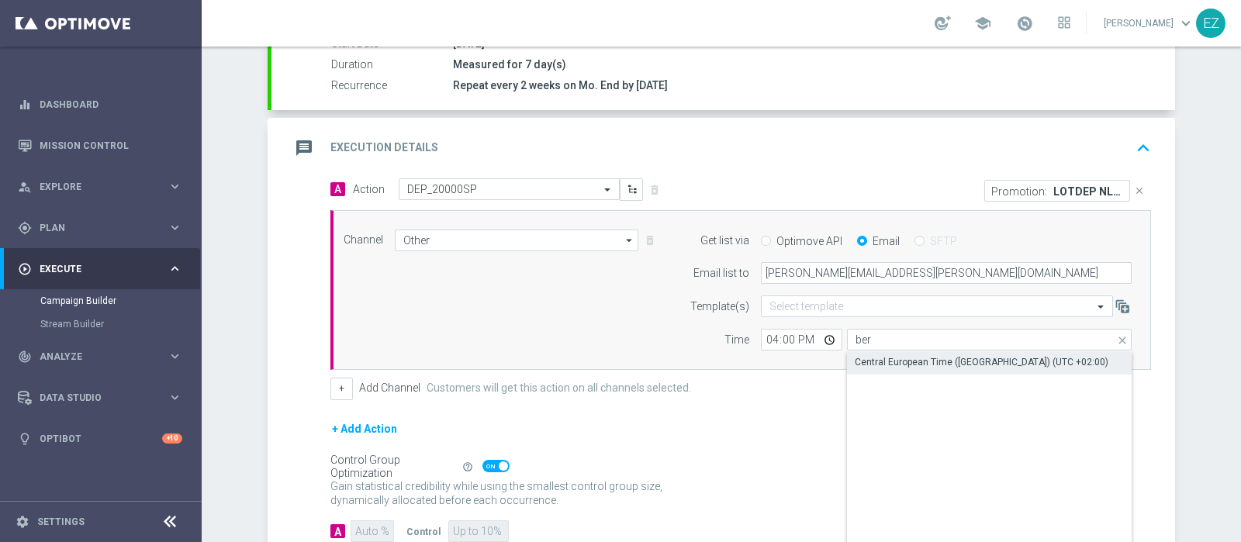
click at [886, 358] on div "Central European Time (Berlin) (UTC +02:00)" at bounding box center [982, 362] width 254 height 14
type input "Central European Time (Berlin) (UTC +02:00)"
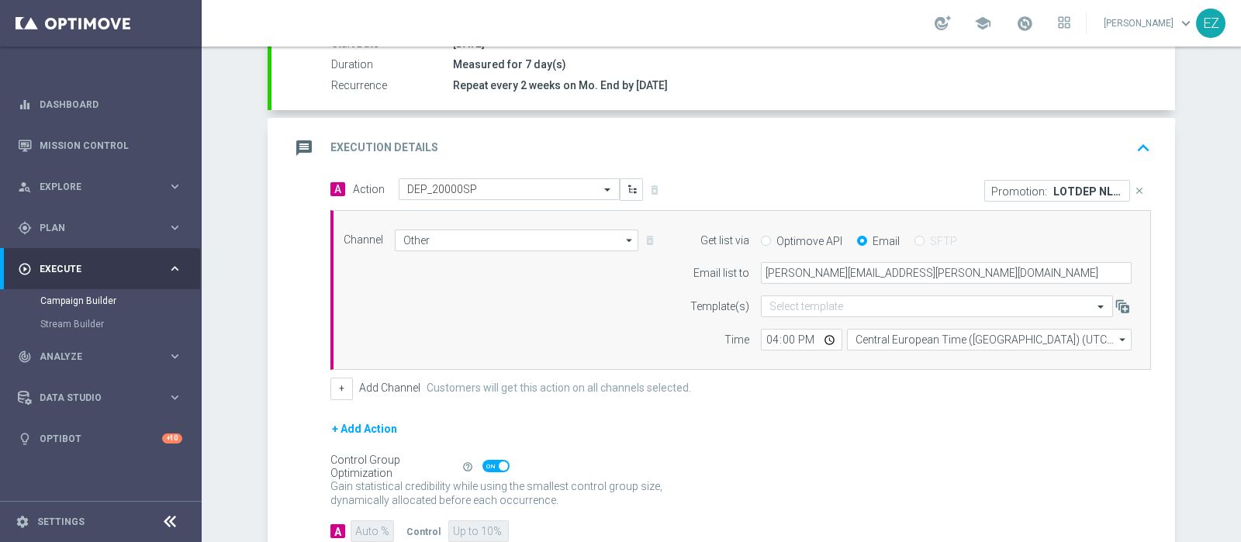
scroll to position [378, 0]
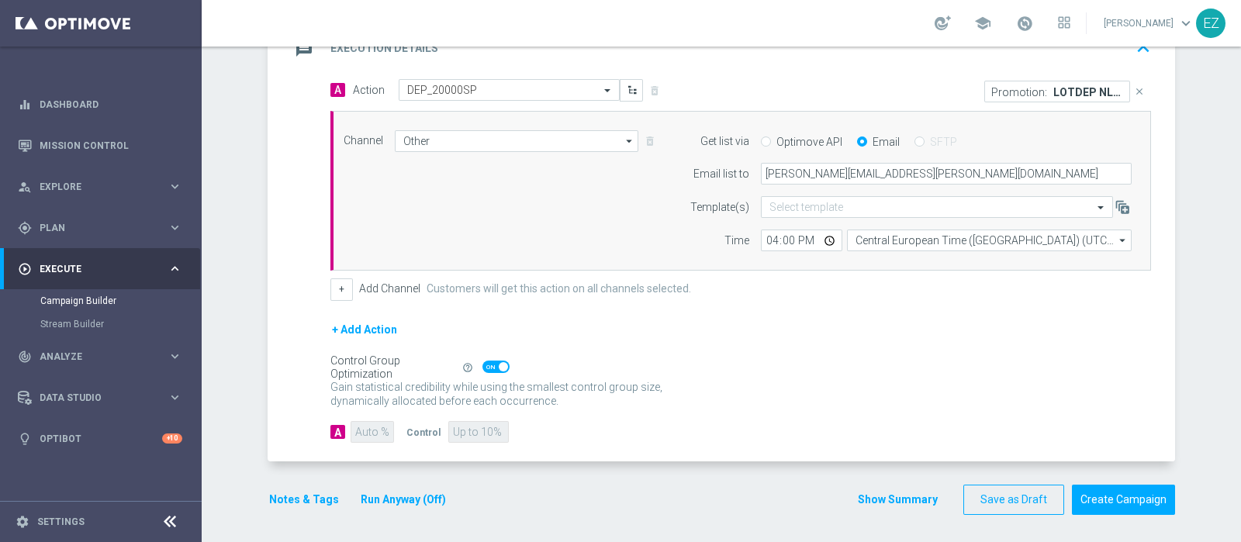
click at [366, 491] on button "Run Anyway (Off)" at bounding box center [403, 499] width 88 height 19
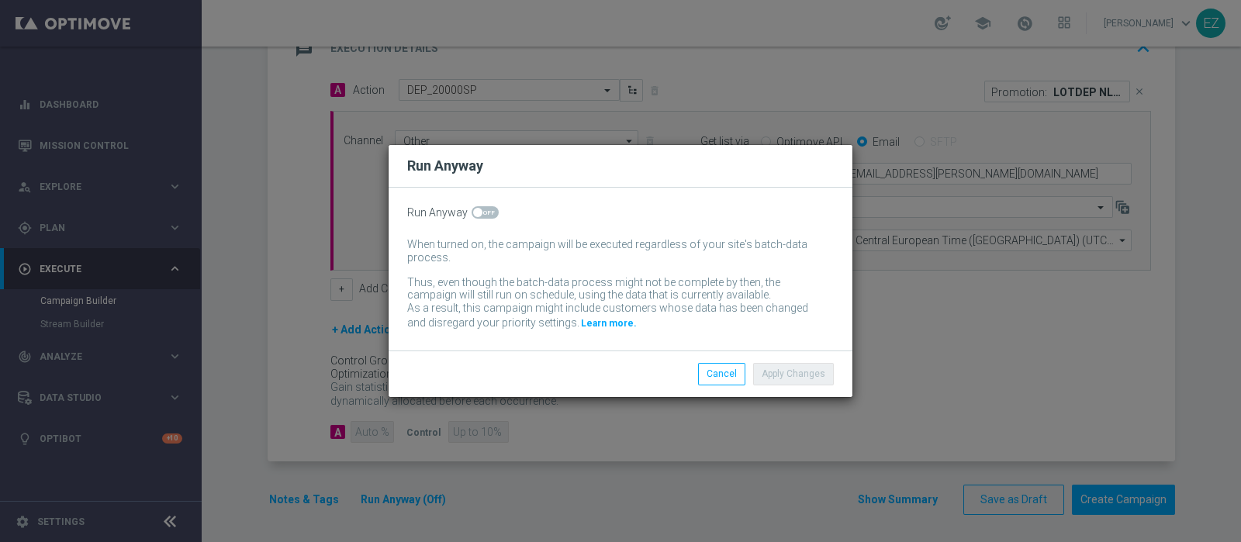
click at [480, 213] on span at bounding box center [484, 212] width 27 height 12
click at [480, 213] on input "checkbox" at bounding box center [484, 212] width 27 height 12
checkbox input "true"
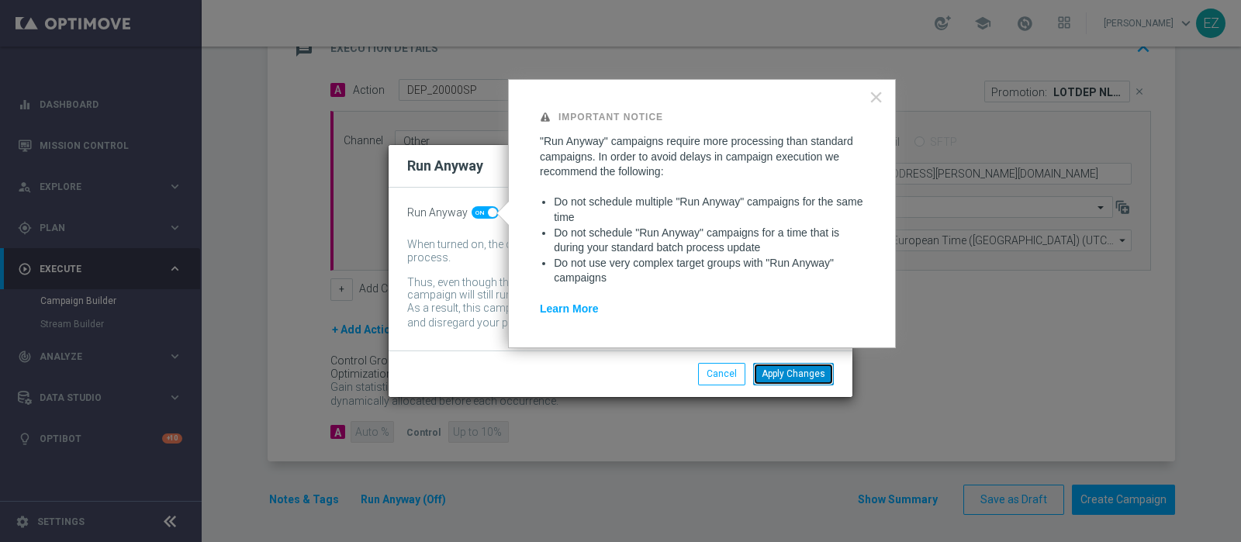
click at [794, 376] on button "Apply Changes" at bounding box center [793, 374] width 81 height 22
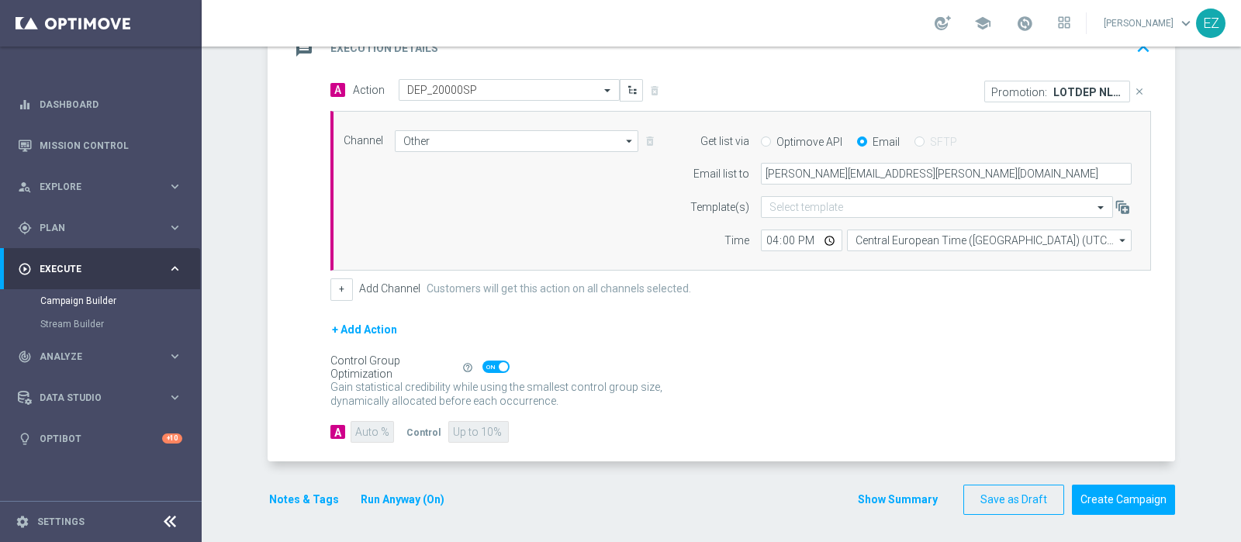
click at [301, 502] on button "Notes & Tags" at bounding box center [304, 499] width 73 height 19
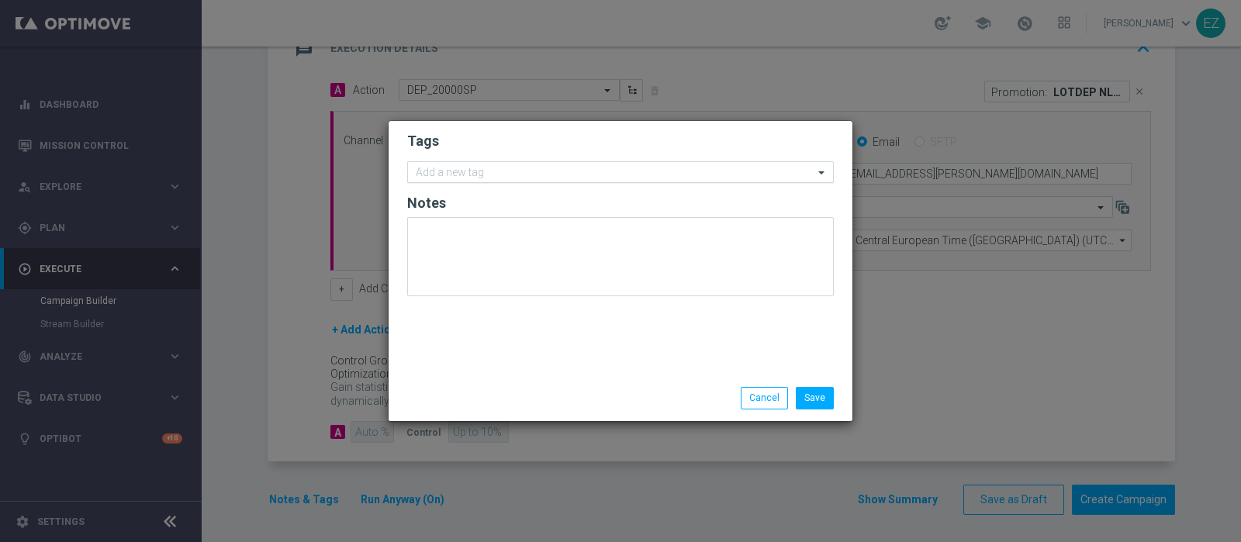
click at [494, 179] on input "text" at bounding box center [615, 173] width 398 height 13
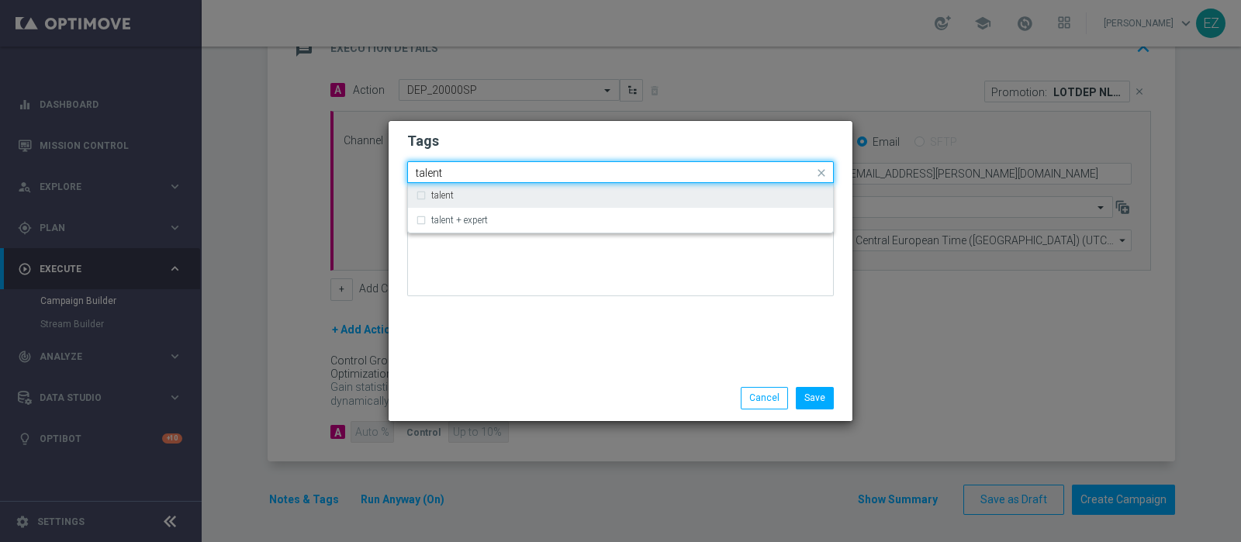
click at [449, 203] on div "talent" at bounding box center [620, 195] width 409 height 25
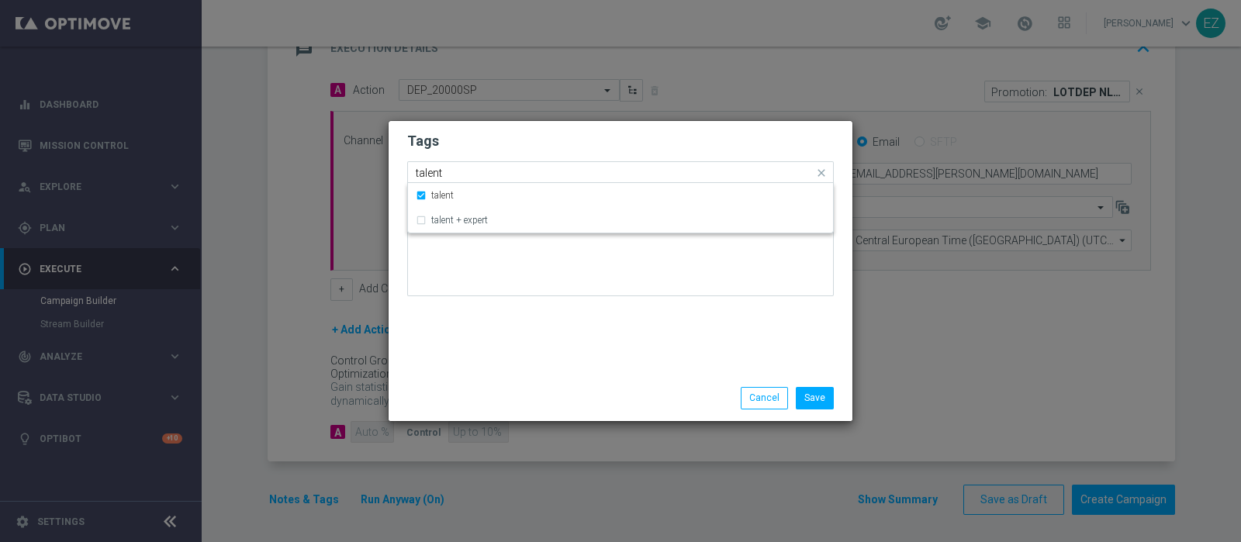
click at [423, 170] on input "talent" at bounding box center [615, 173] width 398 height 13
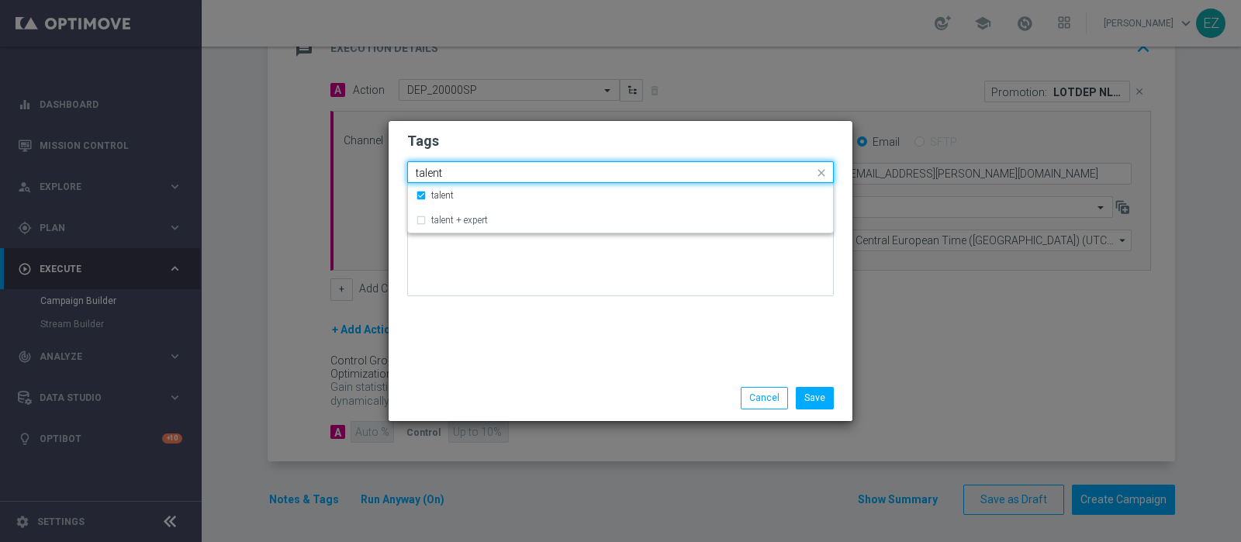
click at [423, 170] on input "talent" at bounding box center [615, 173] width 398 height 13
type input "t"
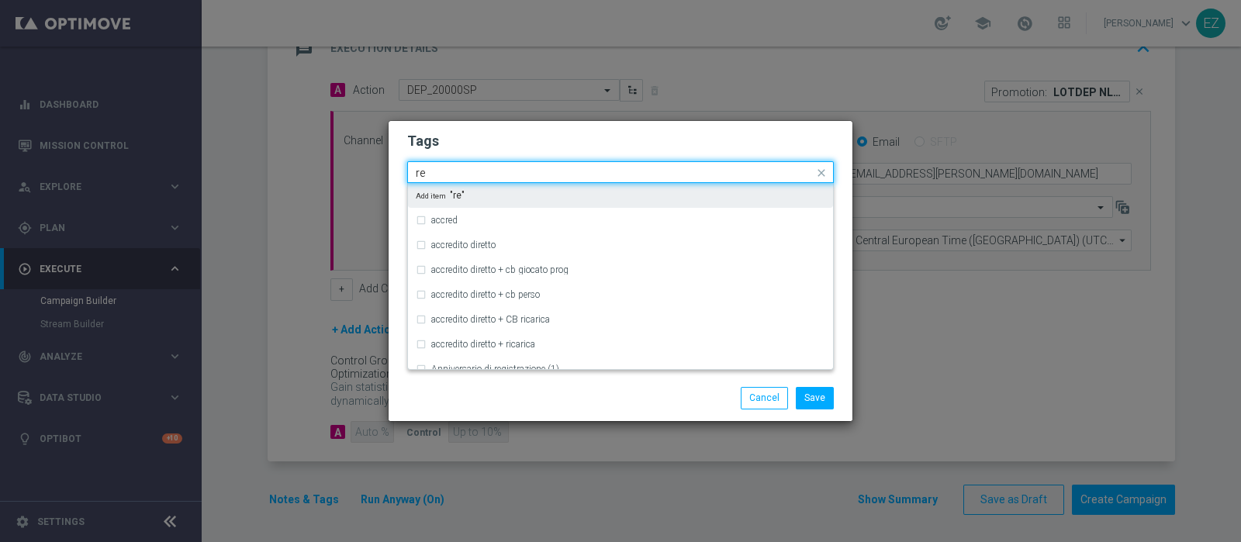
type input "r"
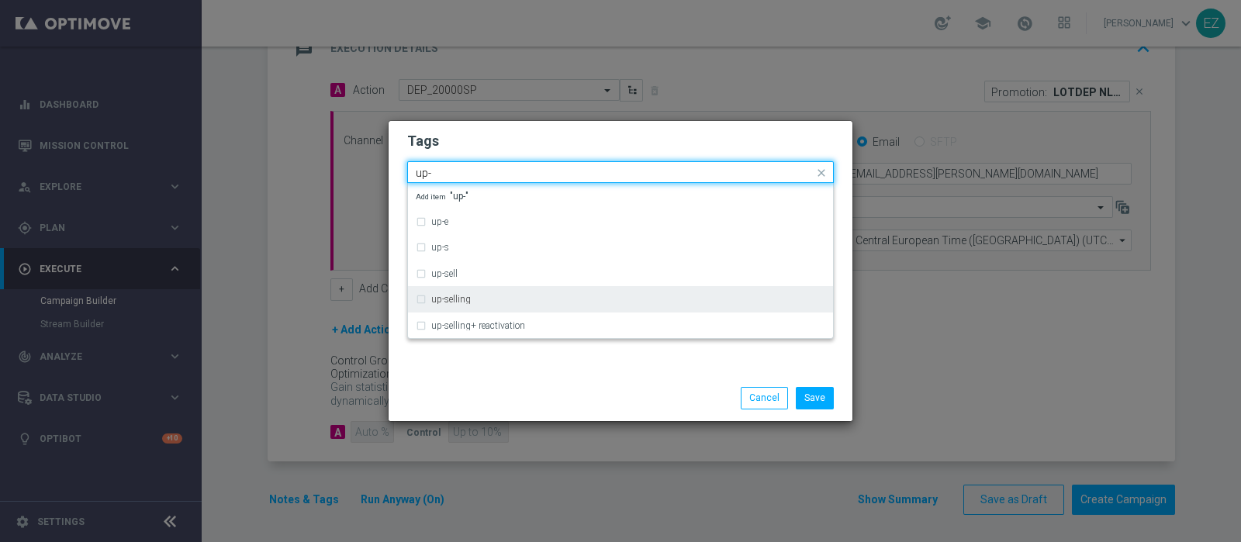
click at [457, 296] on label "up-selling" at bounding box center [451, 299] width 40 height 9
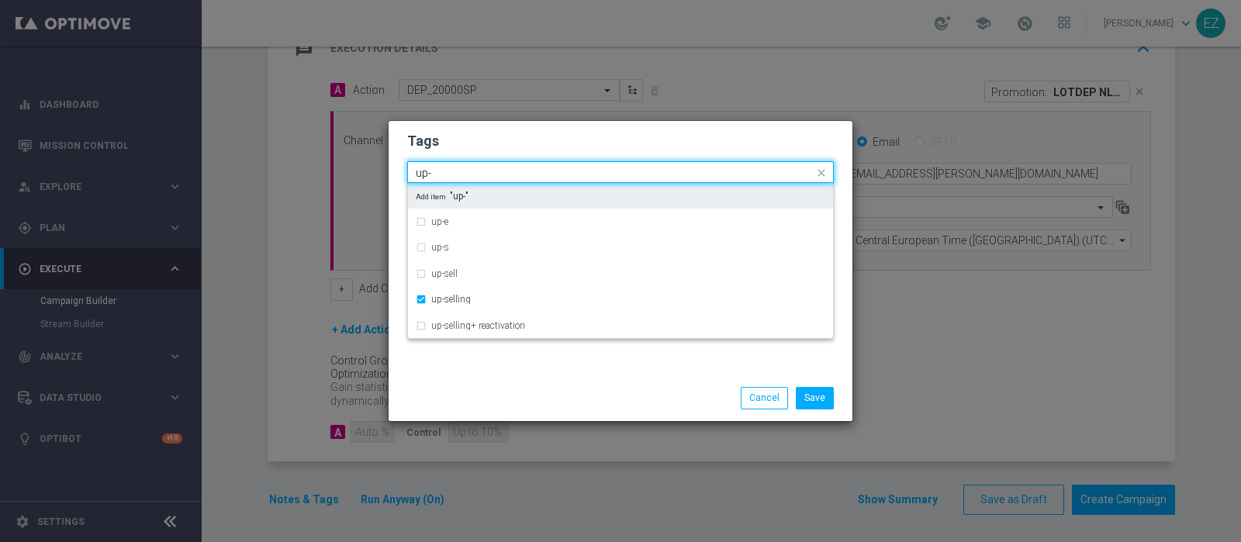
drag, startPoint x: 457, startPoint y: 173, endPoint x: 358, endPoint y: 180, distance: 99.5
click at [358, 180] on modal-container "Tags Quick find × talent × up-selling up- up-e up-s up-sell up-selling up-selli…" at bounding box center [620, 271] width 1241 height 542
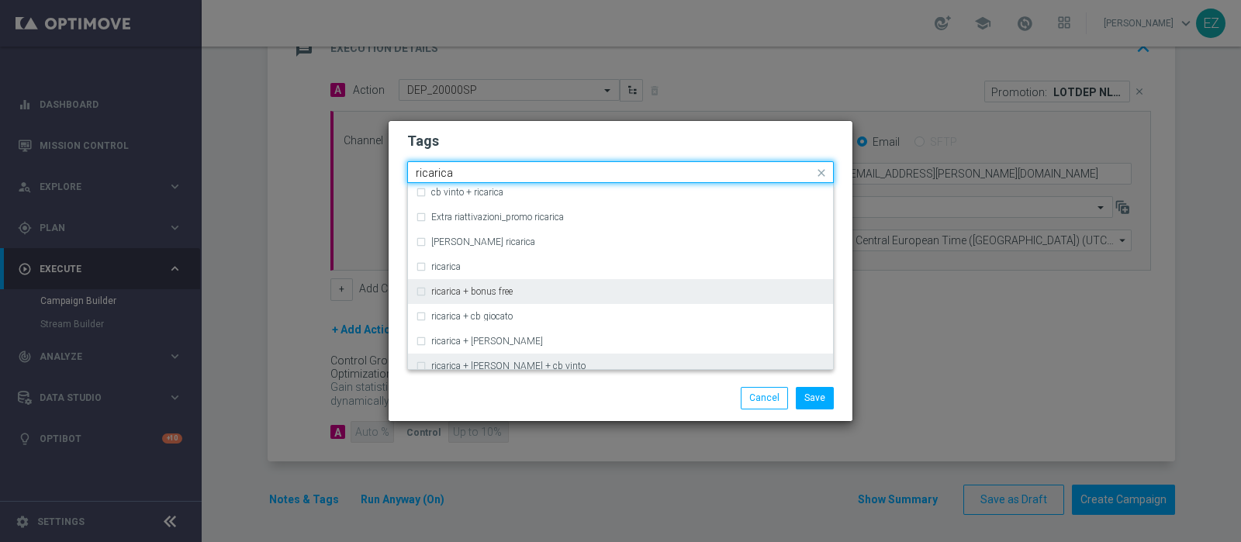
scroll to position [450, 0]
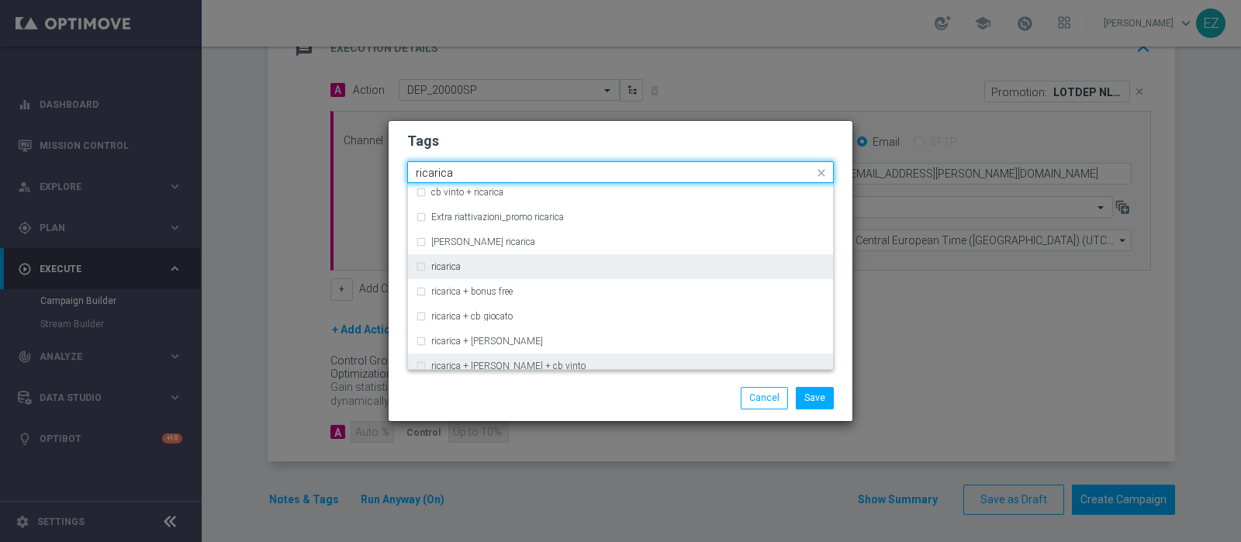
click at [440, 267] on label "ricarica" at bounding box center [445, 266] width 29 height 9
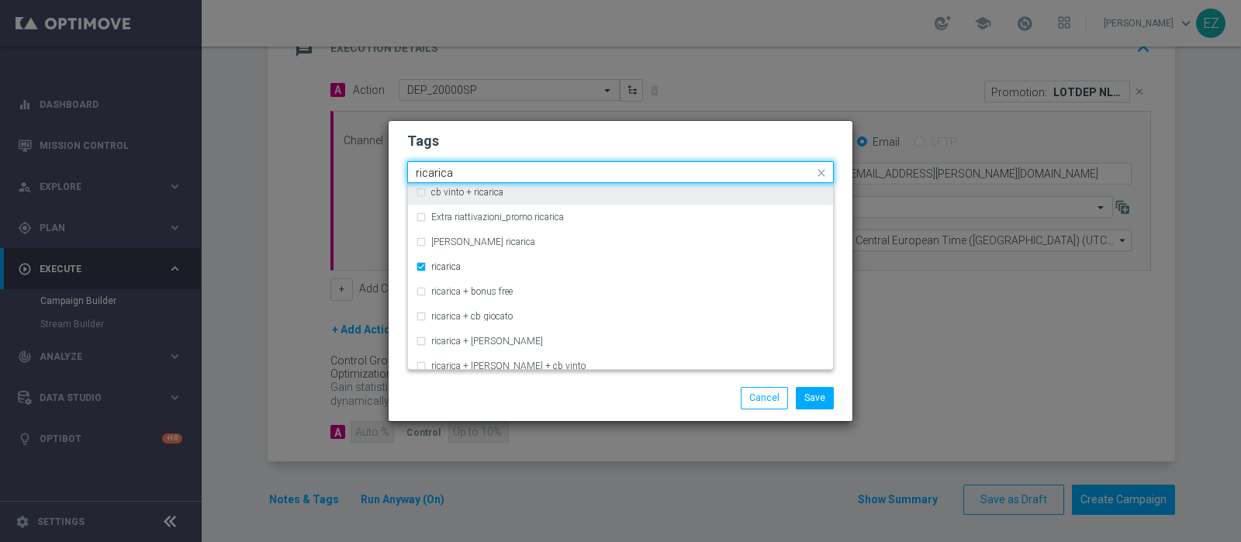
click at [435, 175] on input "ricarica" at bounding box center [615, 173] width 398 height 13
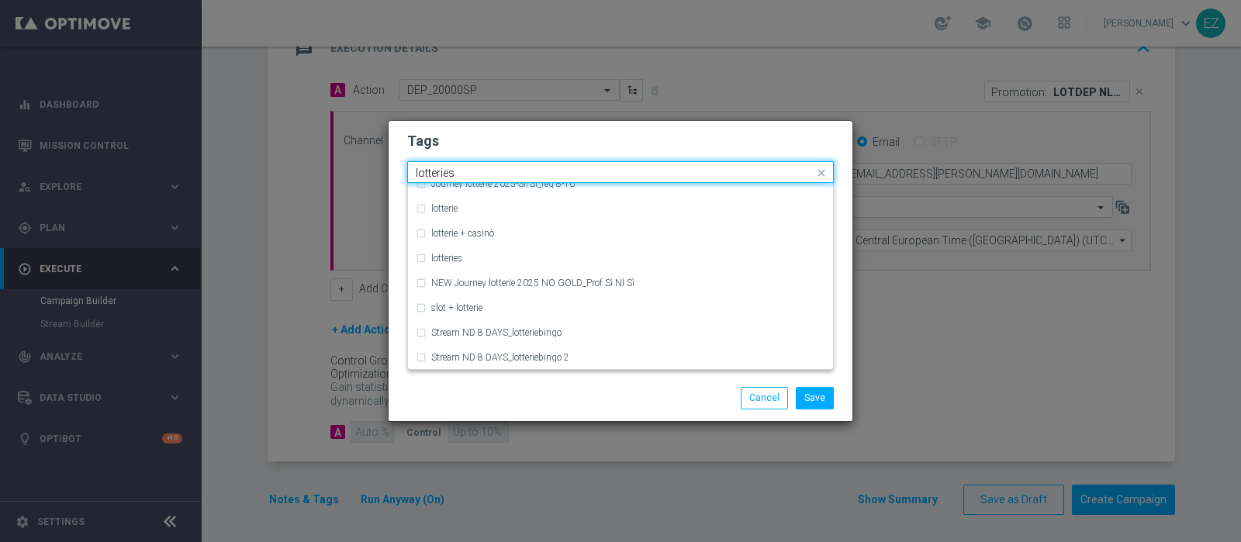
scroll to position [0, 0]
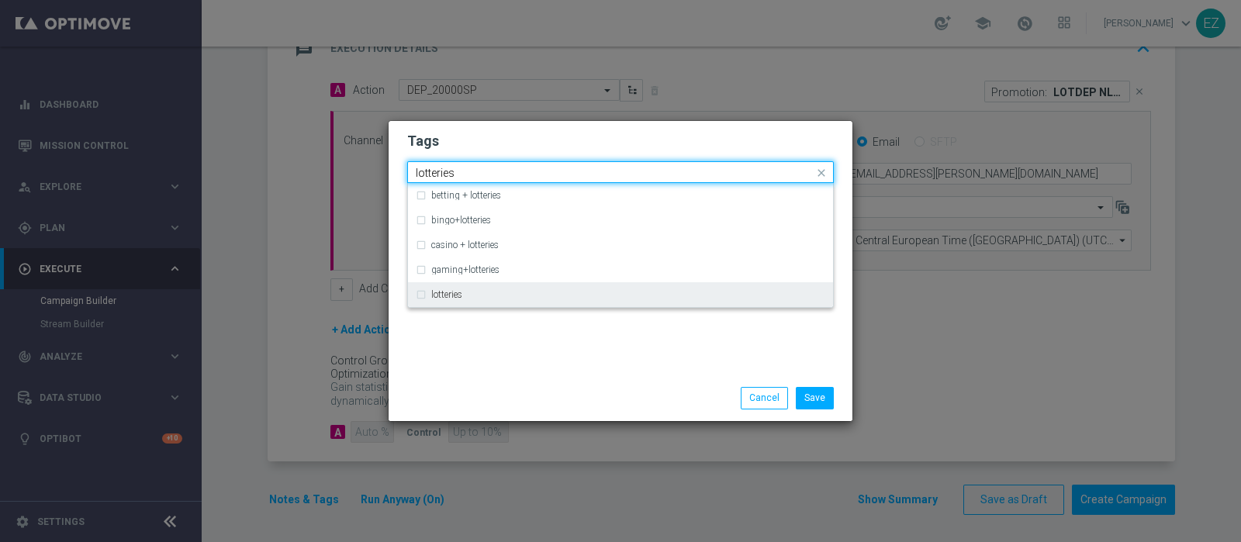
click at [454, 297] on label "lotteries" at bounding box center [446, 294] width 31 height 9
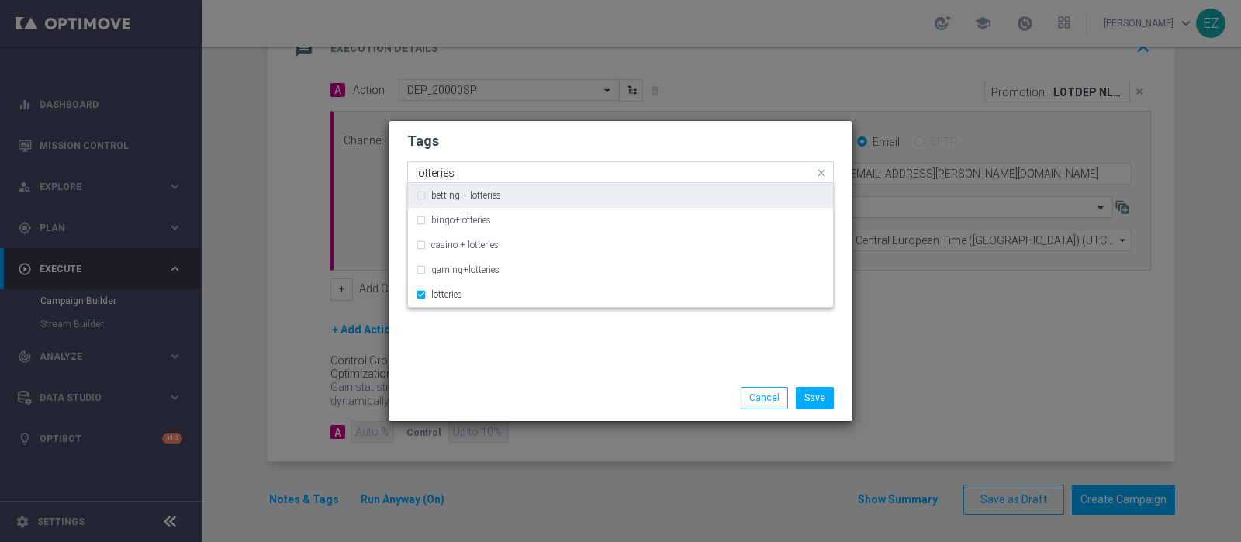
click at [439, 176] on input "lotteries" at bounding box center [615, 173] width 398 height 13
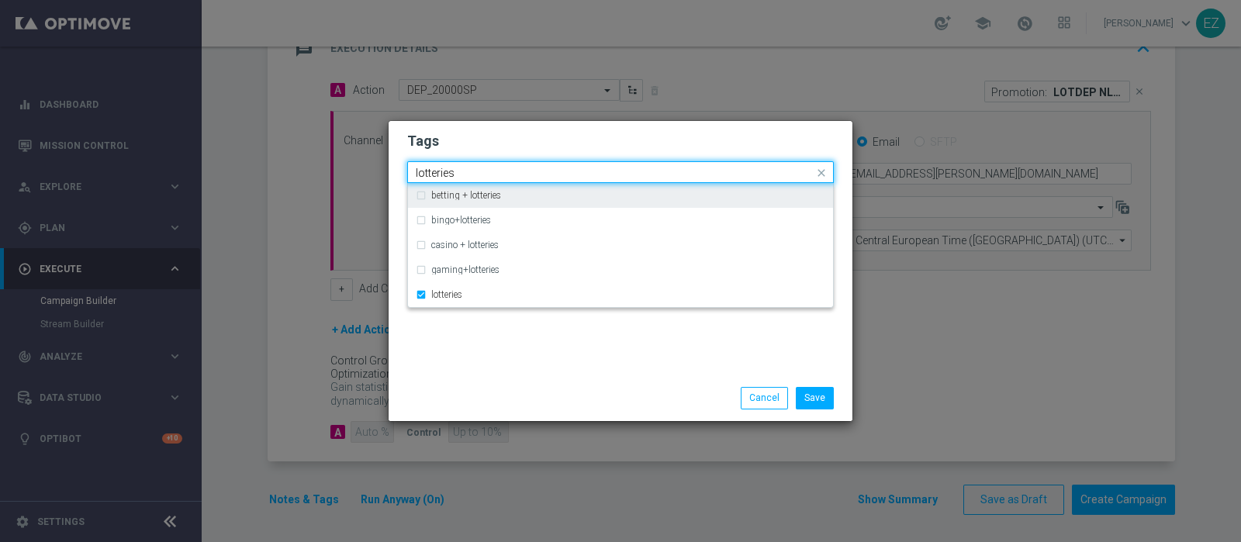
click at [439, 176] on input "lotteries" at bounding box center [615, 173] width 398 height 13
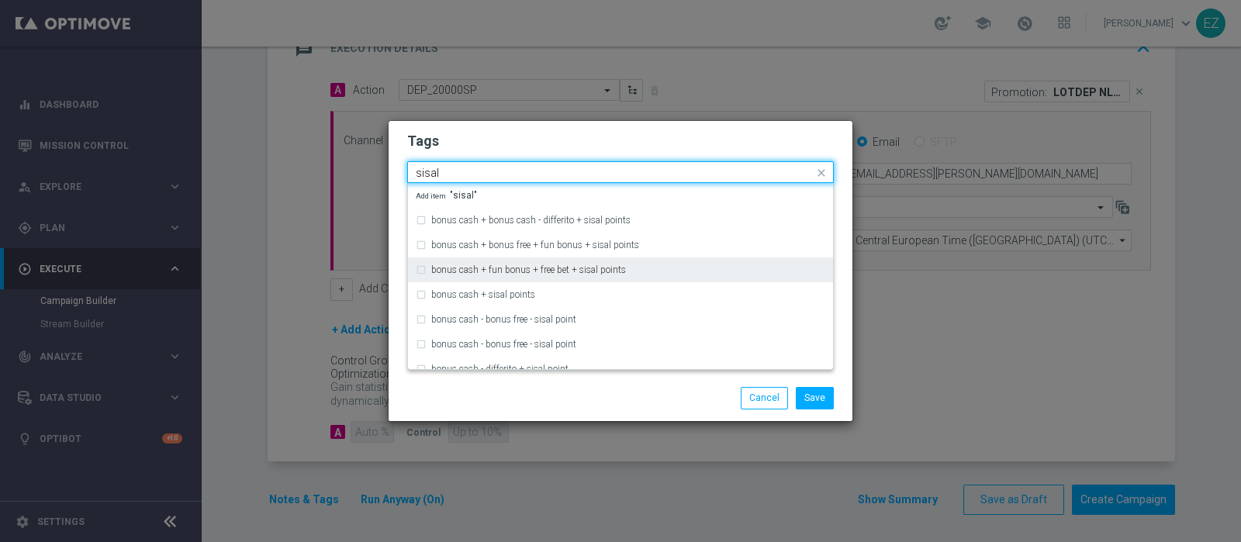
scroll to position [167, 0]
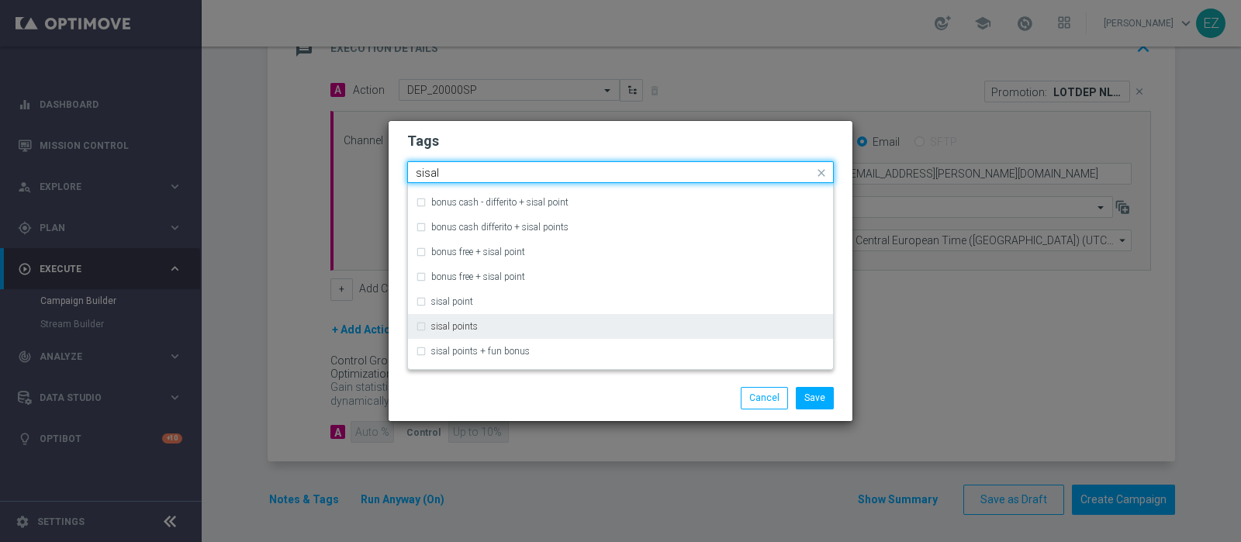
click at [468, 327] on label "sisal points" at bounding box center [454, 326] width 47 height 9
type input "sisal"
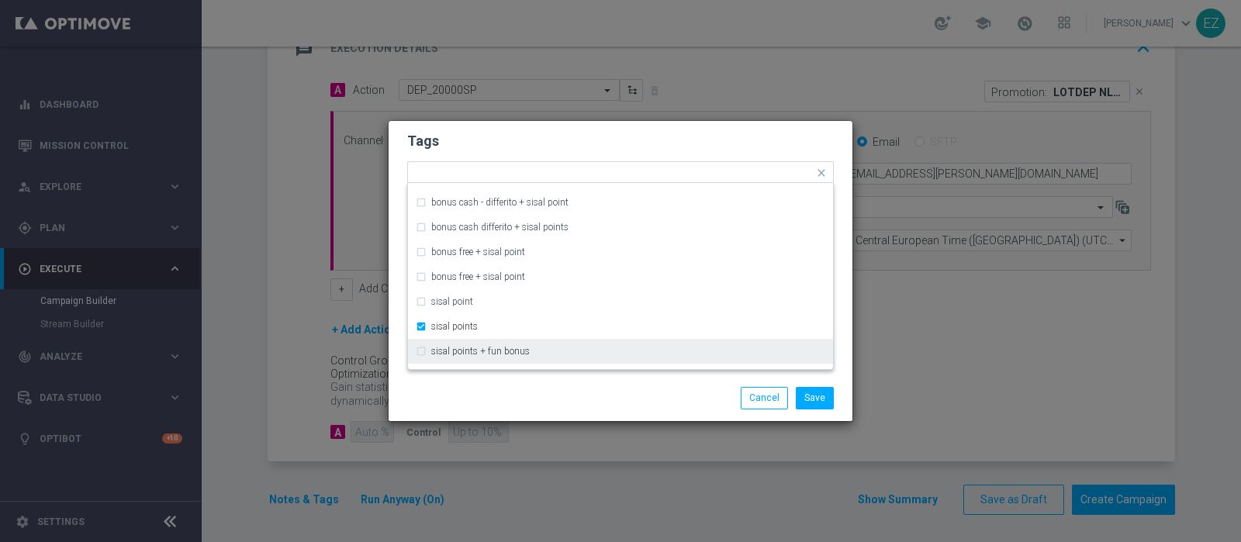
click at [537, 382] on div "Save Cancel" at bounding box center [620, 397] width 464 height 45
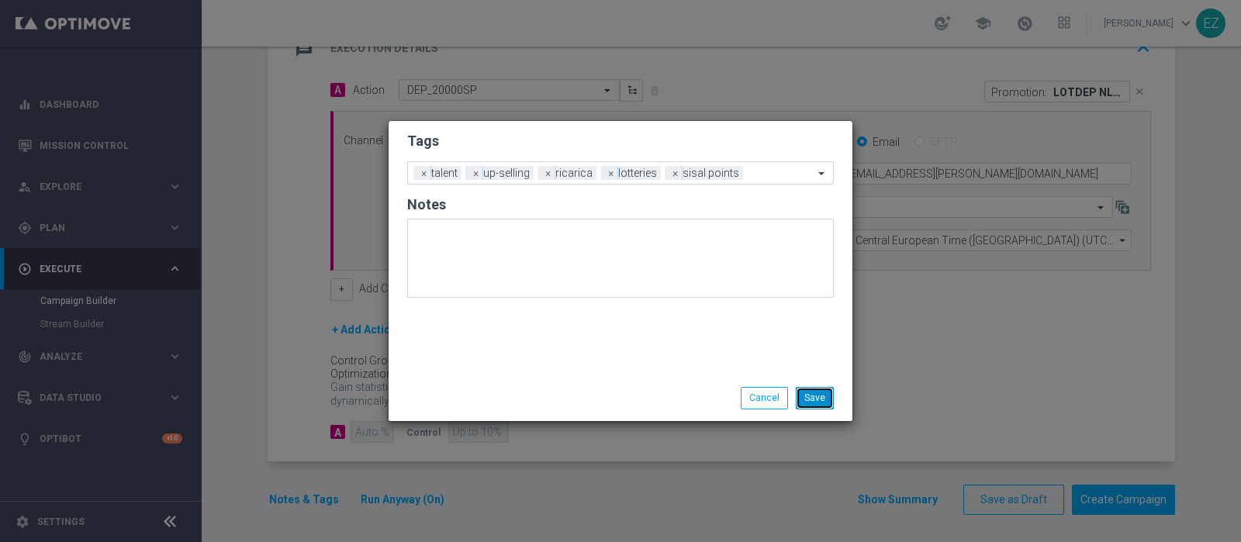
click at [805, 397] on button "Save" at bounding box center [815, 398] width 38 height 22
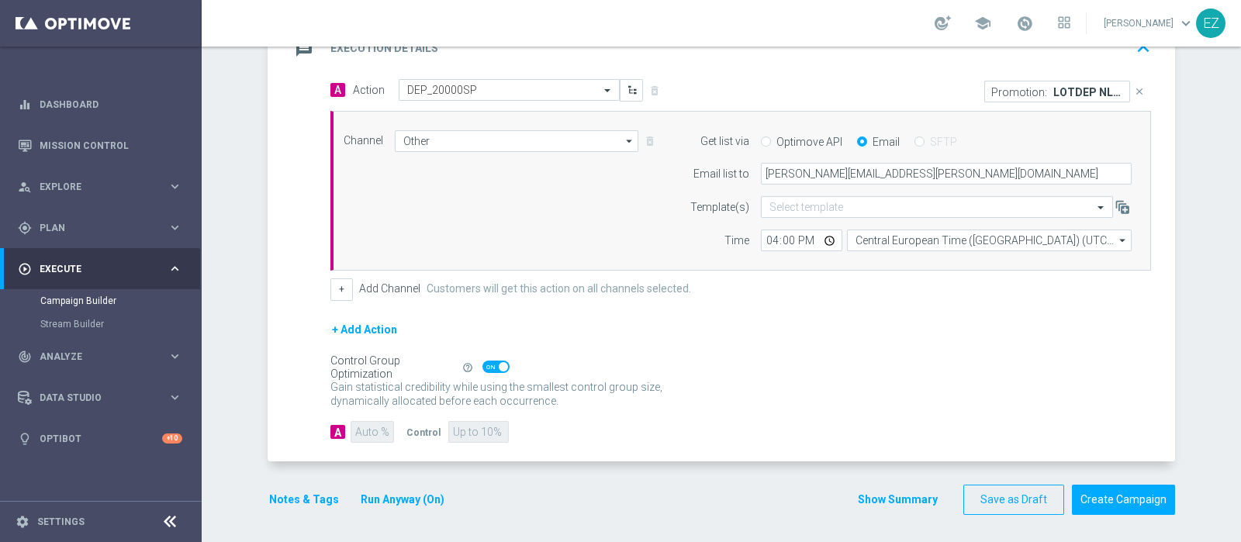
click at [886, 502] on button "Show Summary" at bounding box center [897, 500] width 81 height 18
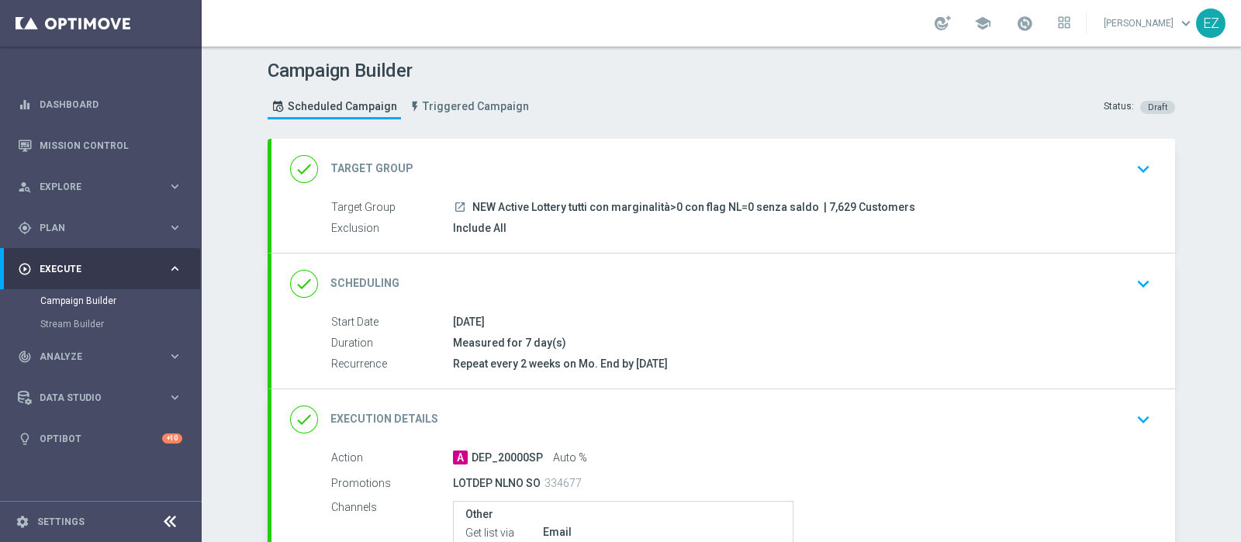
scroll to position [221, 0]
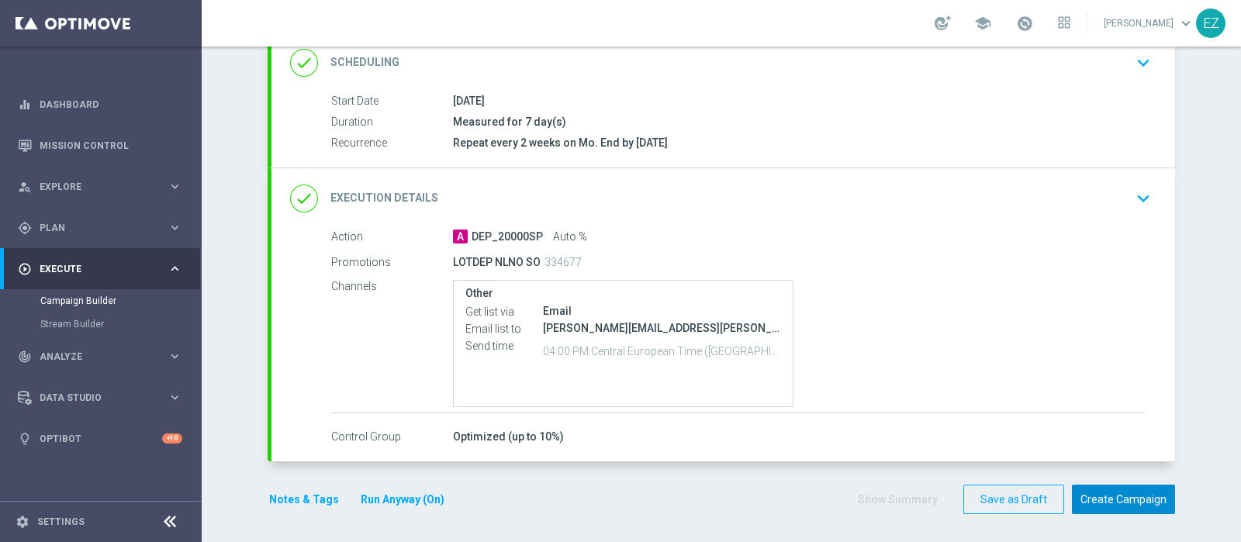
click at [1109, 494] on button "Create Campaign" at bounding box center [1123, 500] width 103 height 30
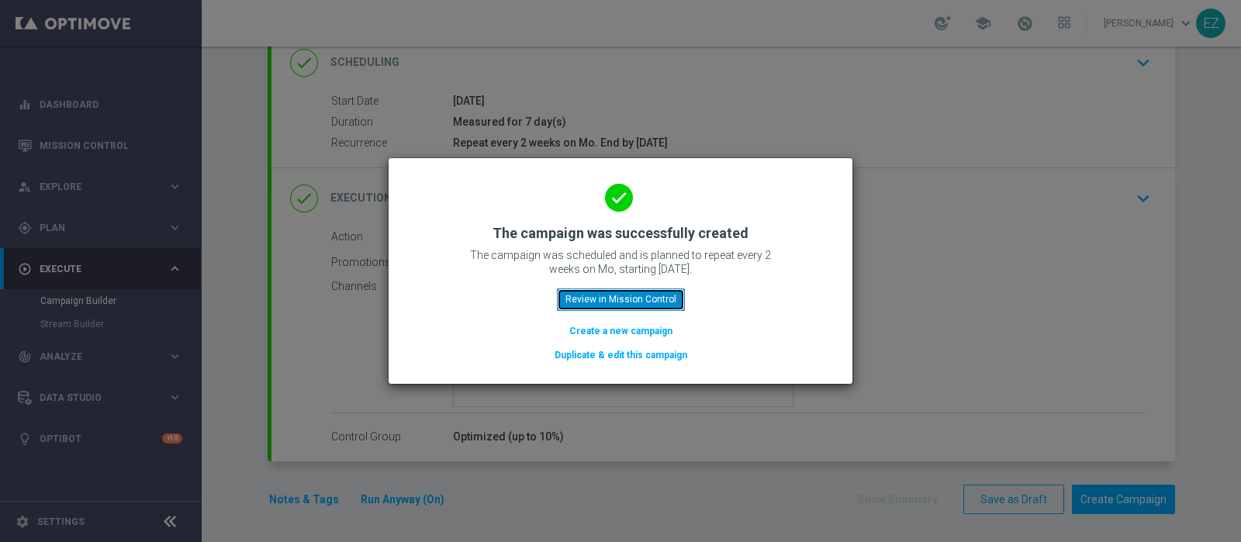
click at [641, 298] on button "Review in Mission Control" at bounding box center [621, 299] width 128 height 22
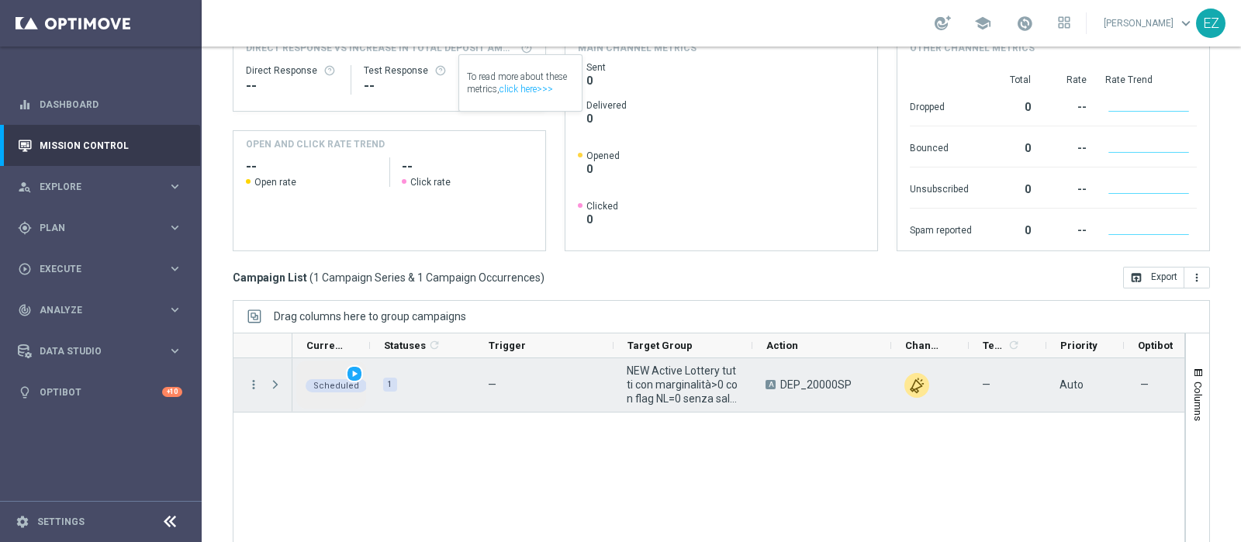
scroll to position [232, 0]
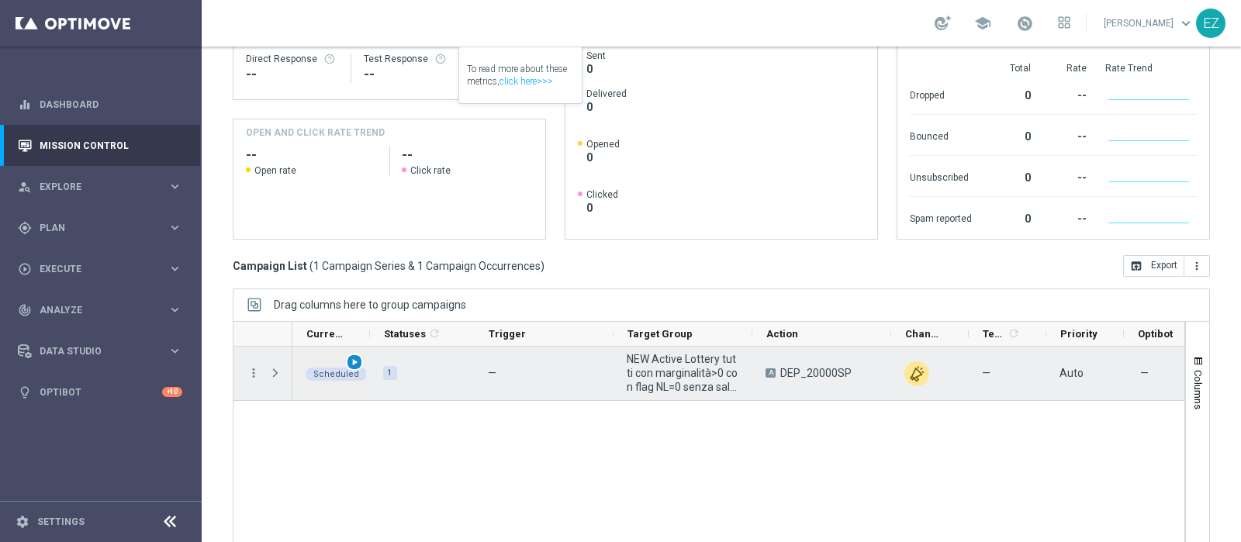
click at [357, 358] on span "play_arrow" at bounding box center [354, 362] width 11 height 11
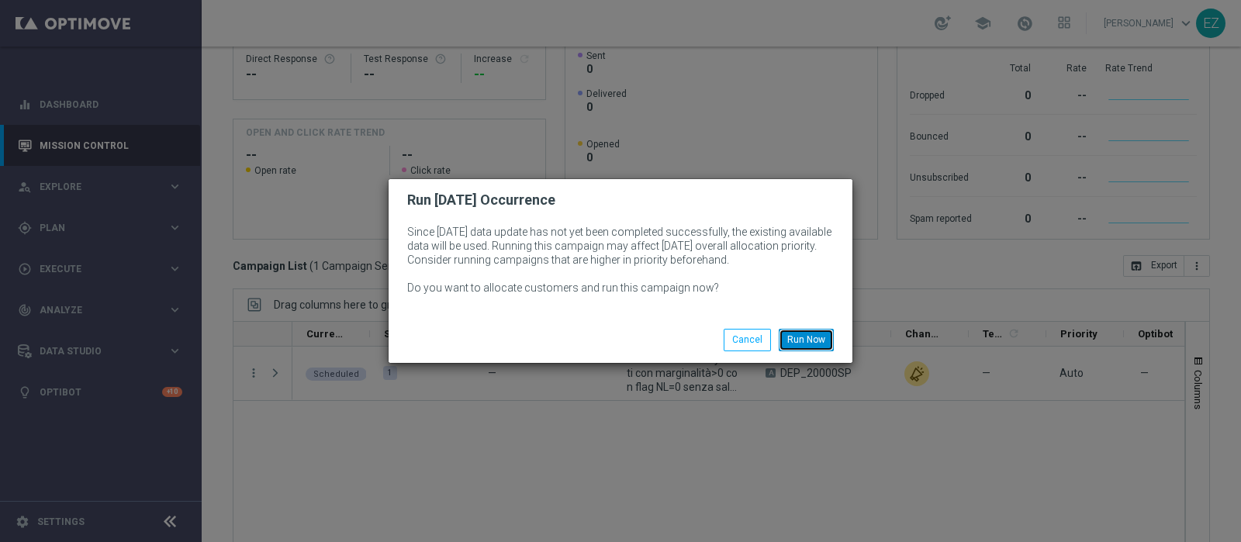
click at [804, 344] on button "Run Now" at bounding box center [806, 340] width 55 height 22
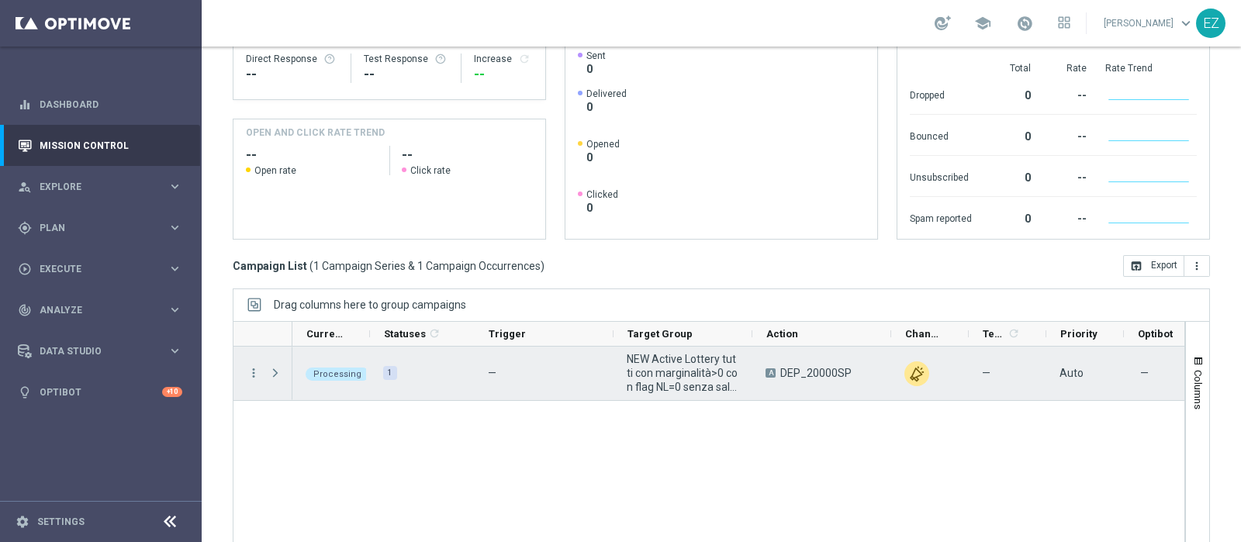
scroll to position [264, 0]
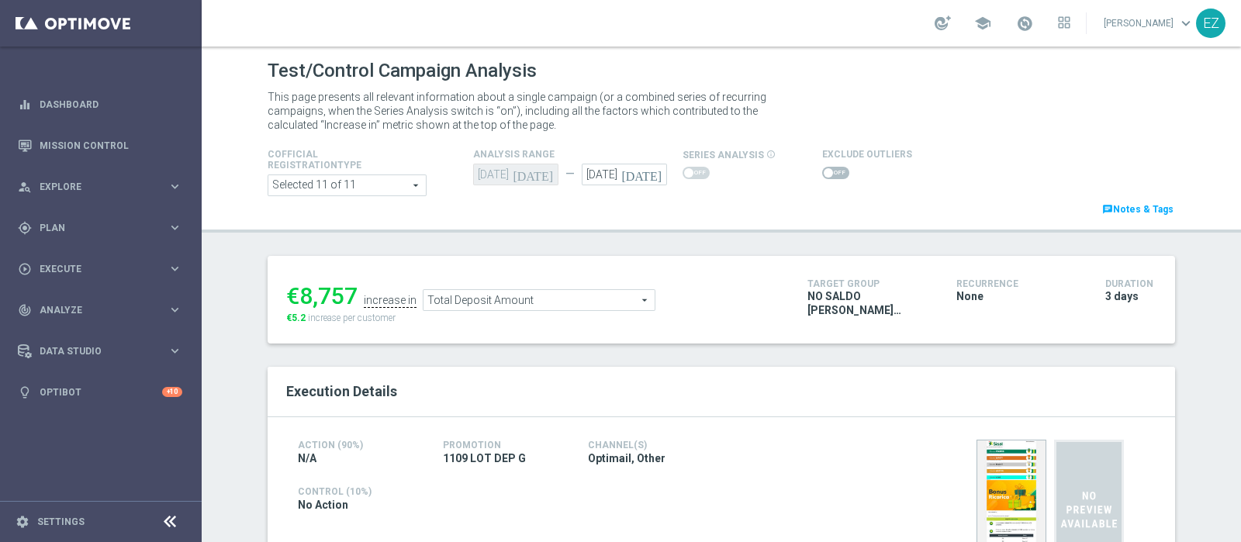
click at [823, 171] on span at bounding box center [827, 172] width 9 height 9
click at [822, 171] on input "checkbox" at bounding box center [835, 173] width 27 height 12
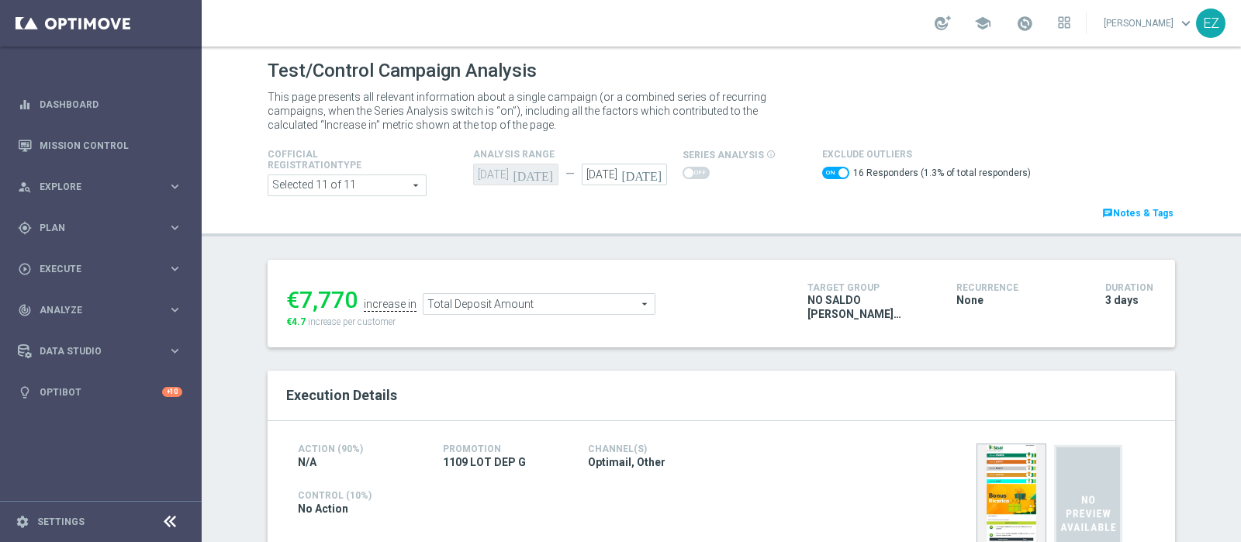
click at [540, 309] on span "Total Deposit Amount" at bounding box center [538, 304] width 231 height 20
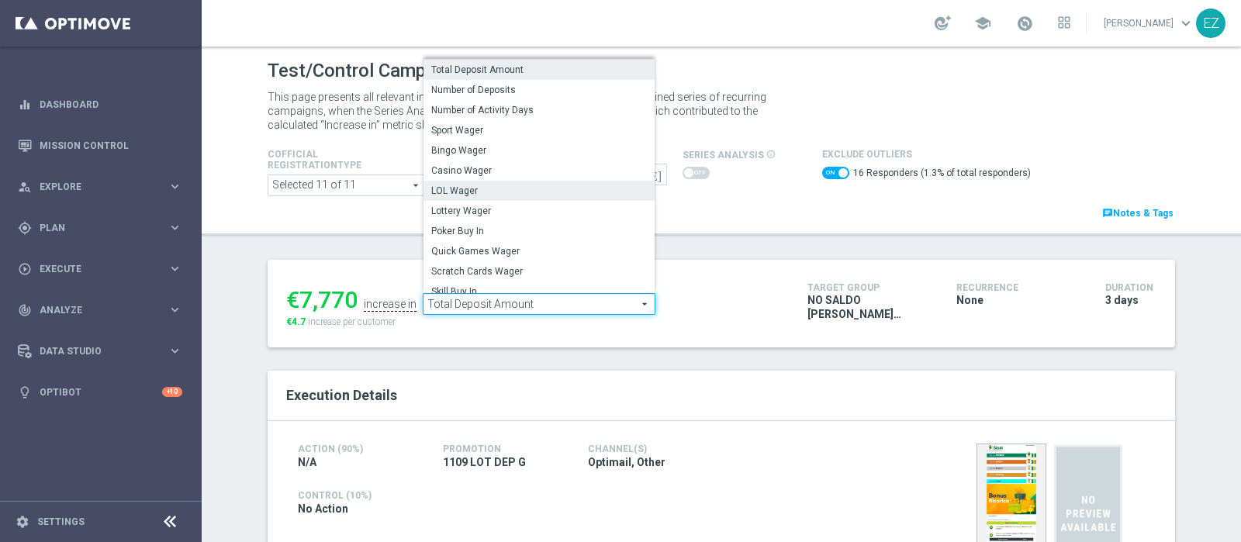
click at [483, 189] on span "LOL Wager" at bounding box center [539, 191] width 216 height 12
checkbox input "false"
type input "LOL Wager"
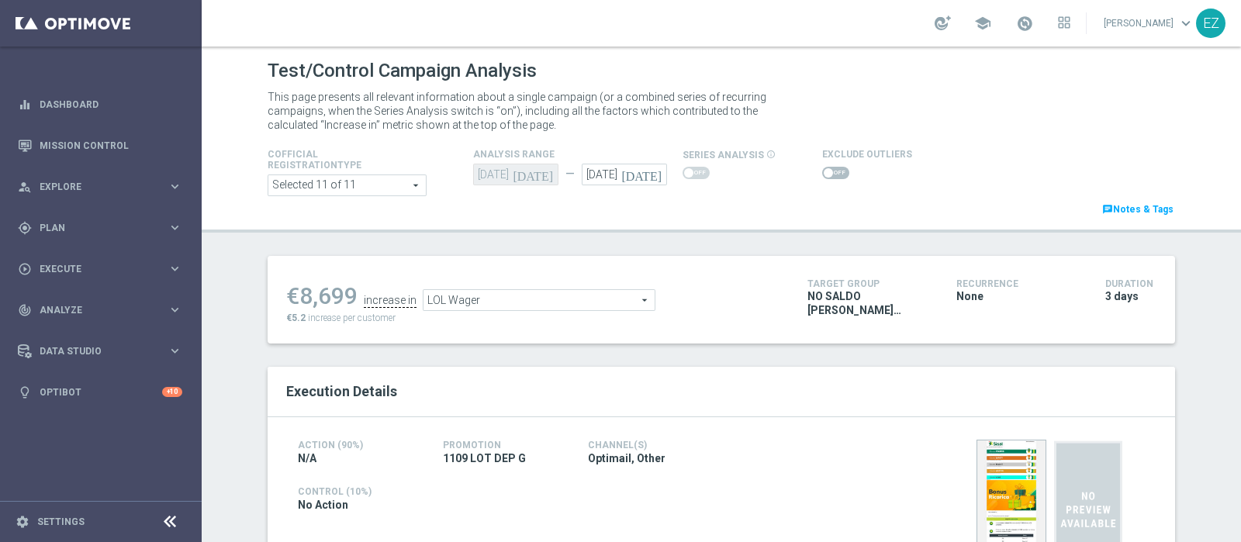
click at [823, 173] on span at bounding box center [827, 172] width 9 height 9
click at [822, 173] on input "checkbox" at bounding box center [835, 173] width 27 height 12
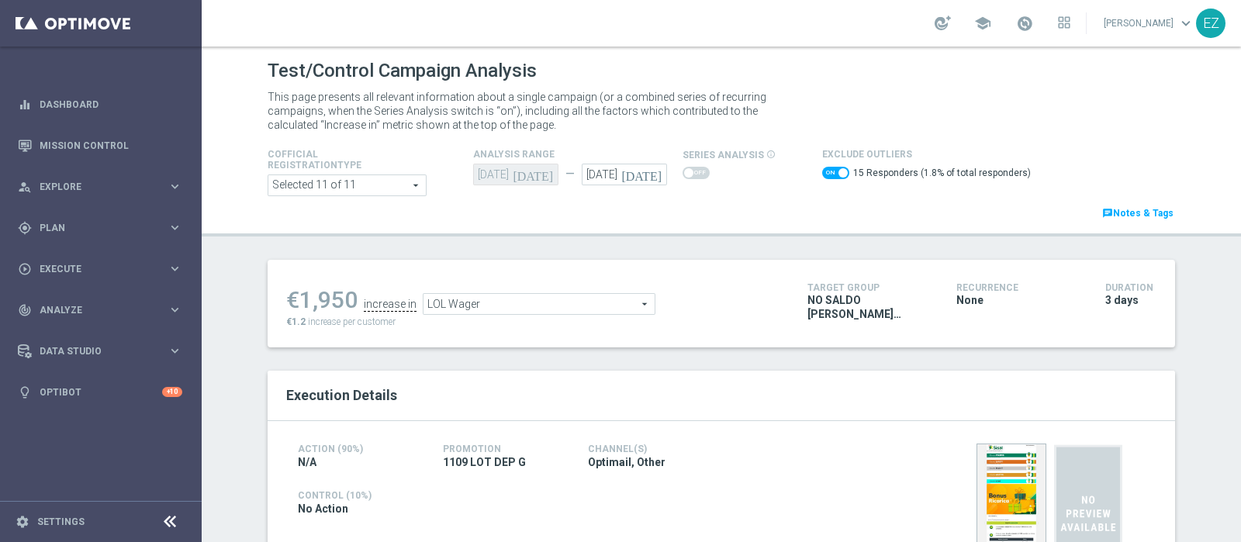
click at [549, 302] on span "LOL Wager" at bounding box center [538, 304] width 231 height 20
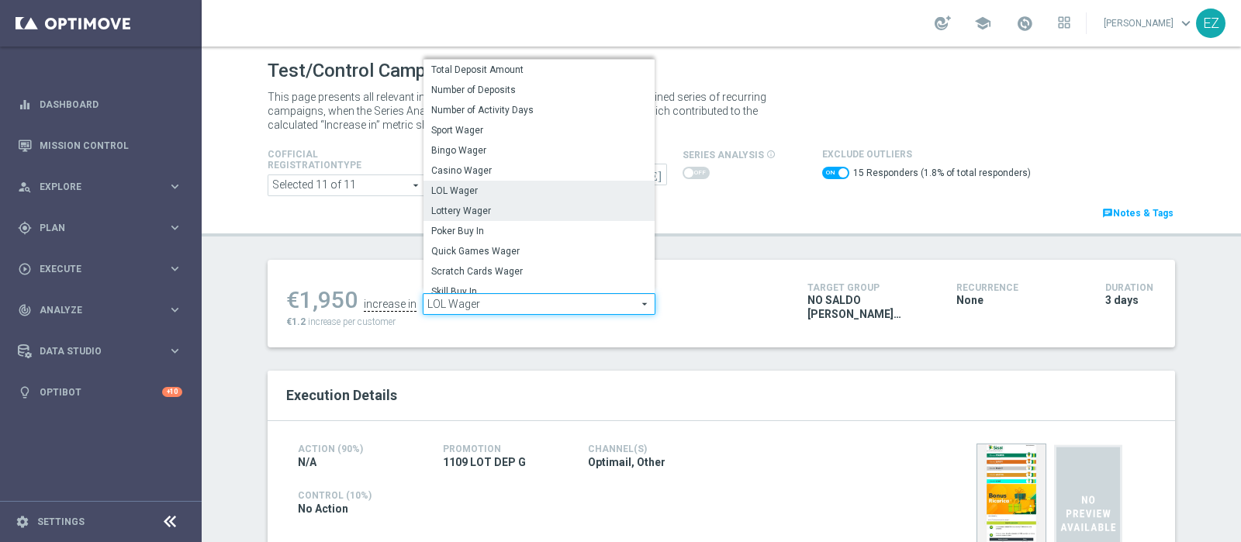
click at [477, 202] on label "Lottery Wager" at bounding box center [538, 211] width 231 height 20
checkbox input "false"
type input "Lottery Wager"
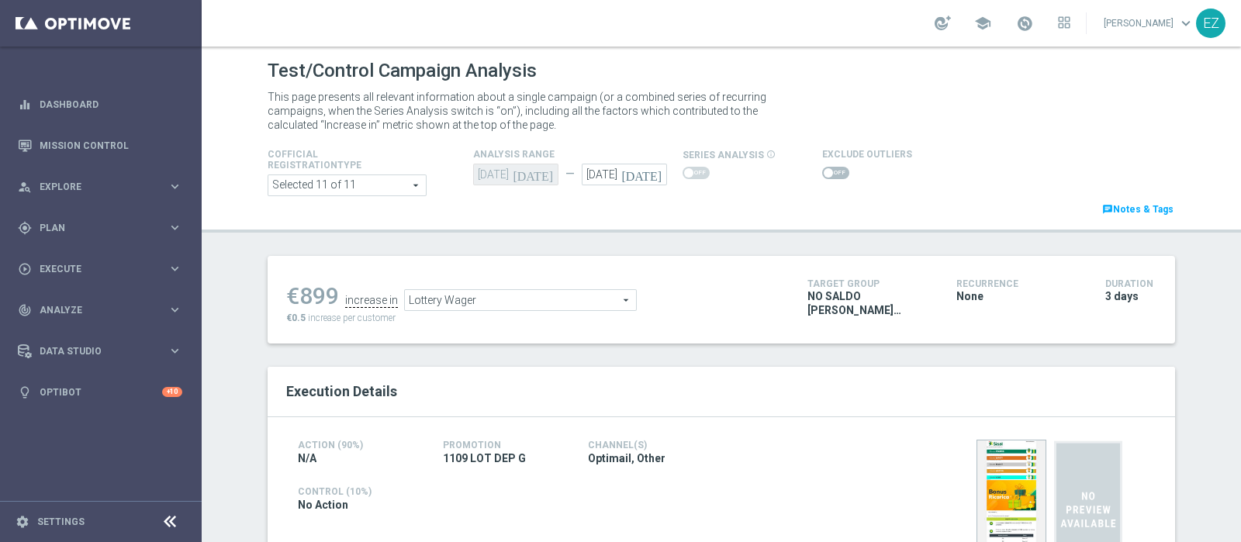
click at [822, 167] on span at bounding box center [835, 173] width 27 height 12
click at [822, 167] on input "checkbox" at bounding box center [835, 173] width 27 height 12
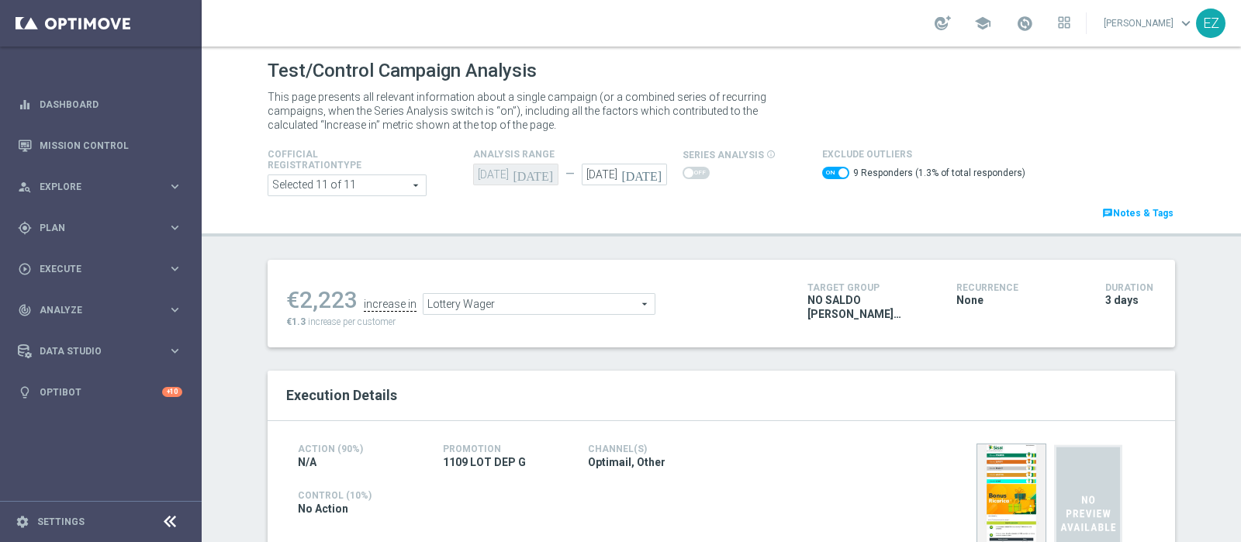
click at [585, 302] on span "Lottery Wager" at bounding box center [538, 304] width 231 height 20
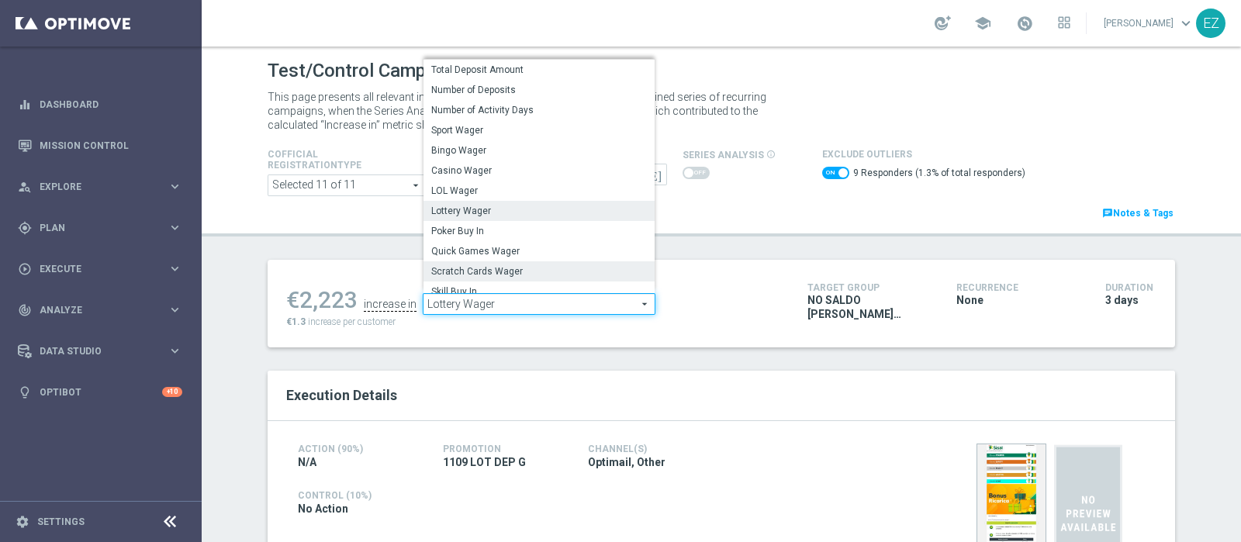
click at [506, 271] on span "Scratch Cards Wager" at bounding box center [539, 271] width 216 height 12
checkbox input "false"
type input "Scratch Cards Wager"
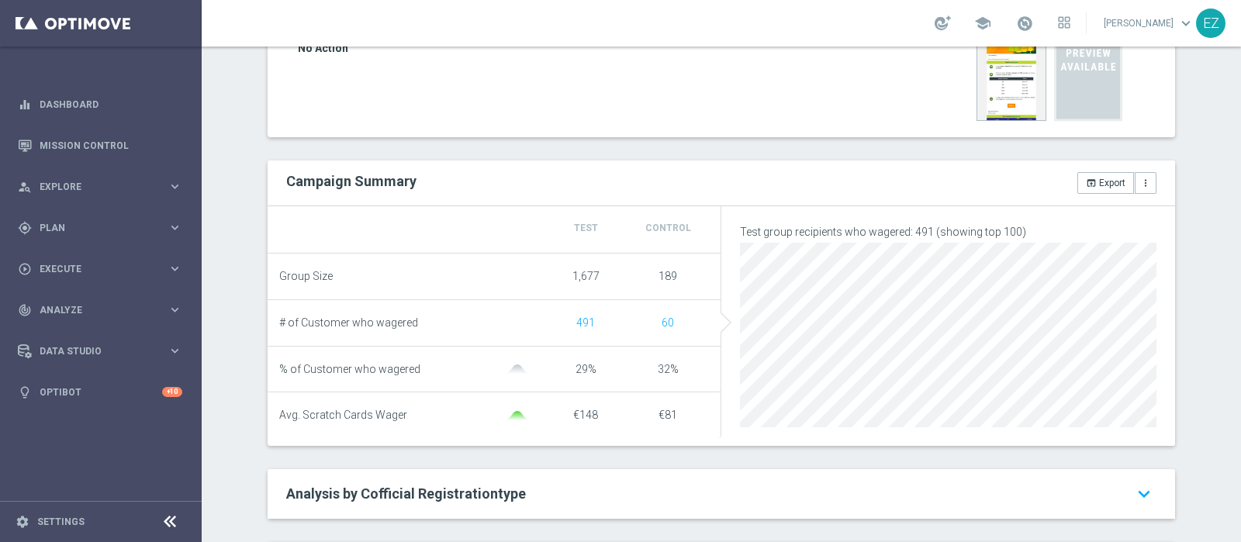
scroll to position [1, 0]
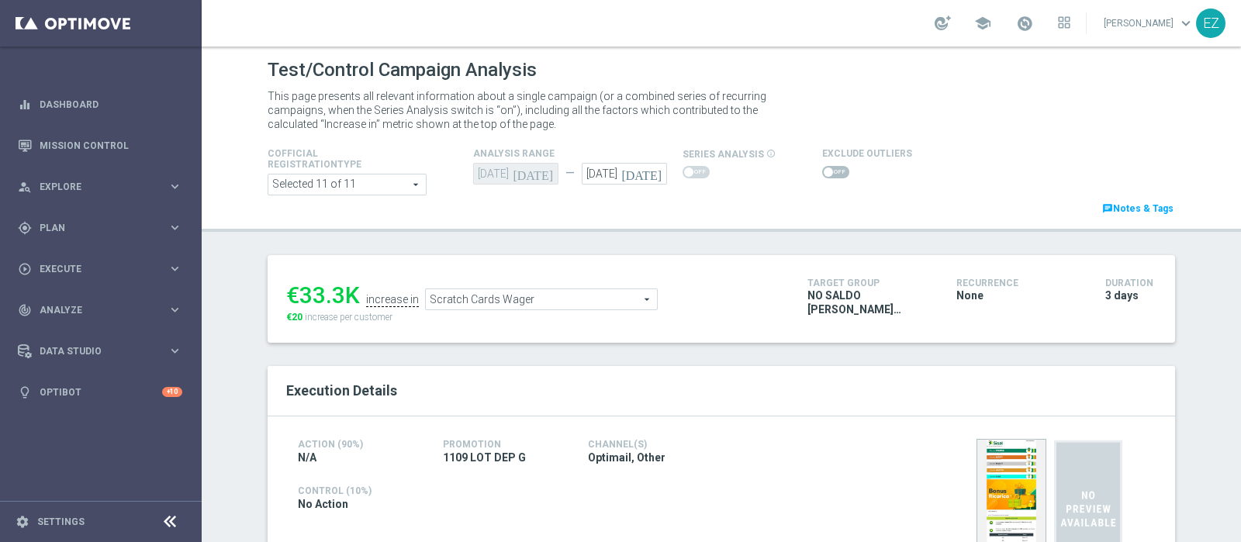
click at [824, 164] on div at bounding box center [867, 172] width 90 height 19
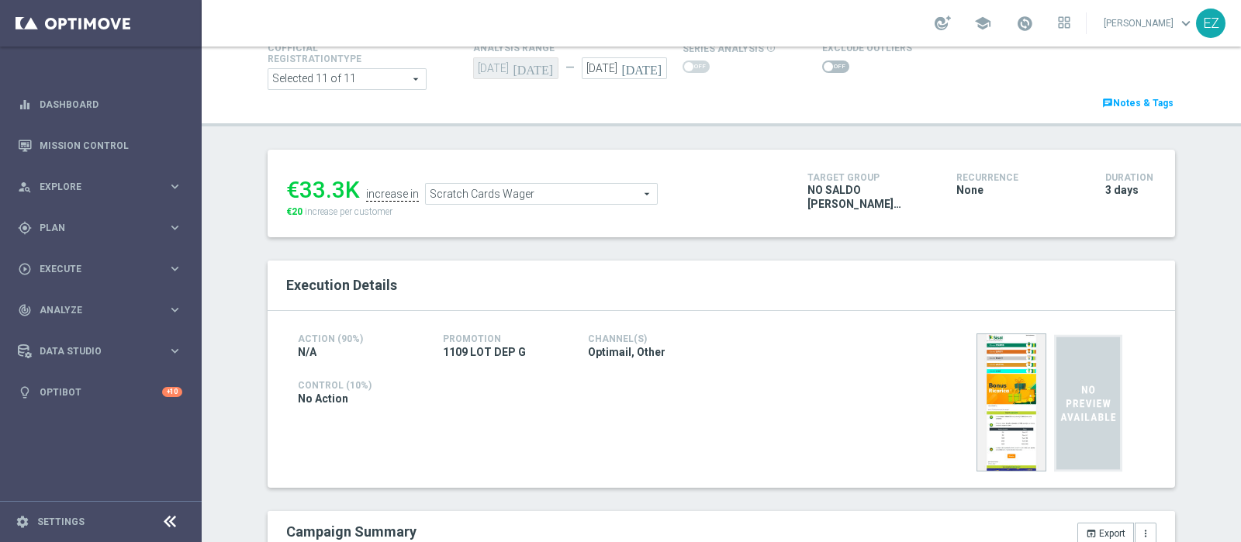
scroll to position [50, 0]
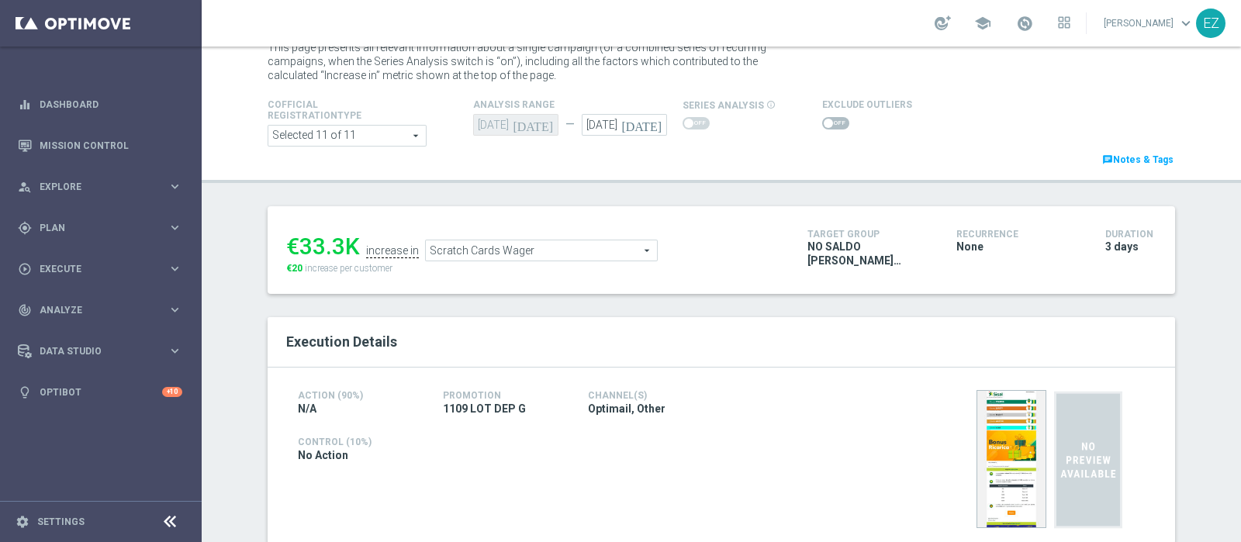
click at [822, 114] on div at bounding box center [867, 123] width 90 height 19
click at [822, 126] on span at bounding box center [835, 123] width 27 height 12
click at [822, 126] on input "checkbox" at bounding box center [835, 123] width 27 height 12
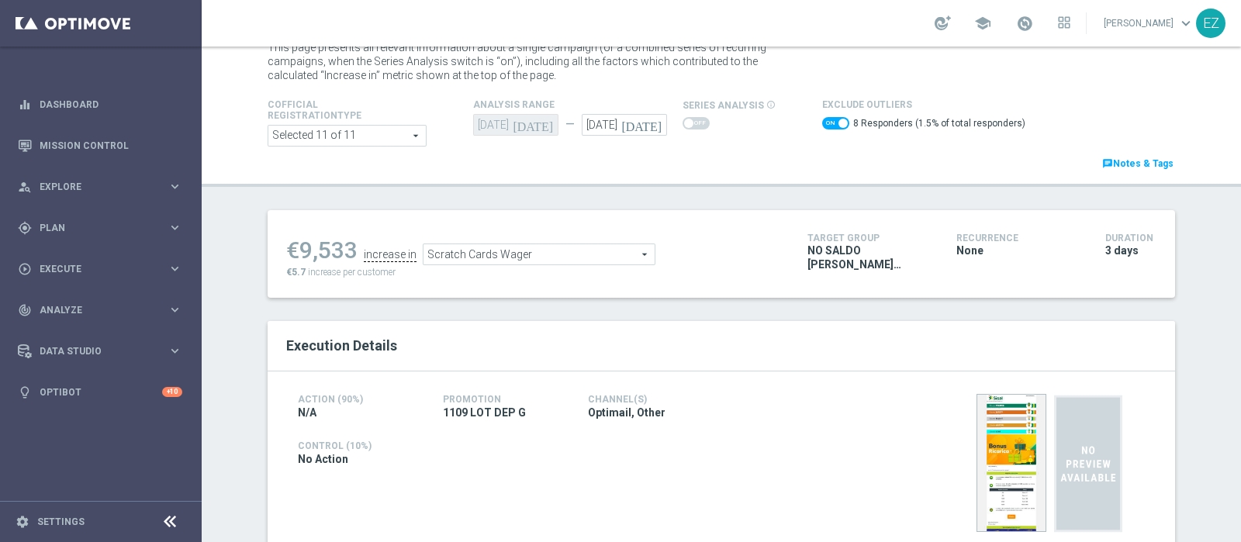
click at [563, 256] on span "Scratch Cards Wager" at bounding box center [538, 254] width 231 height 20
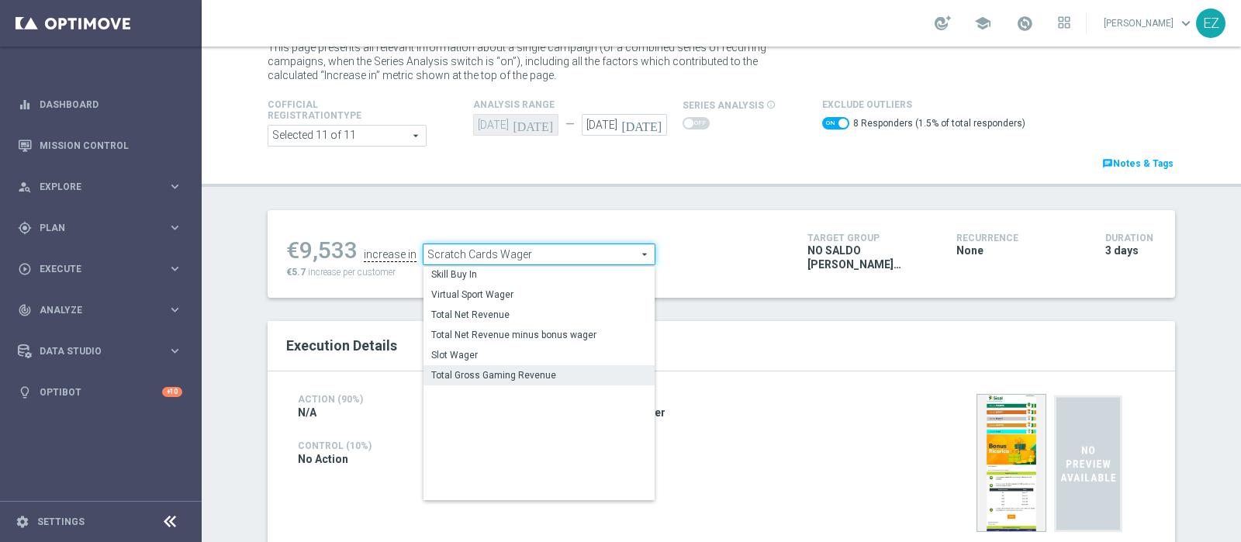
scroll to position [222, 0]
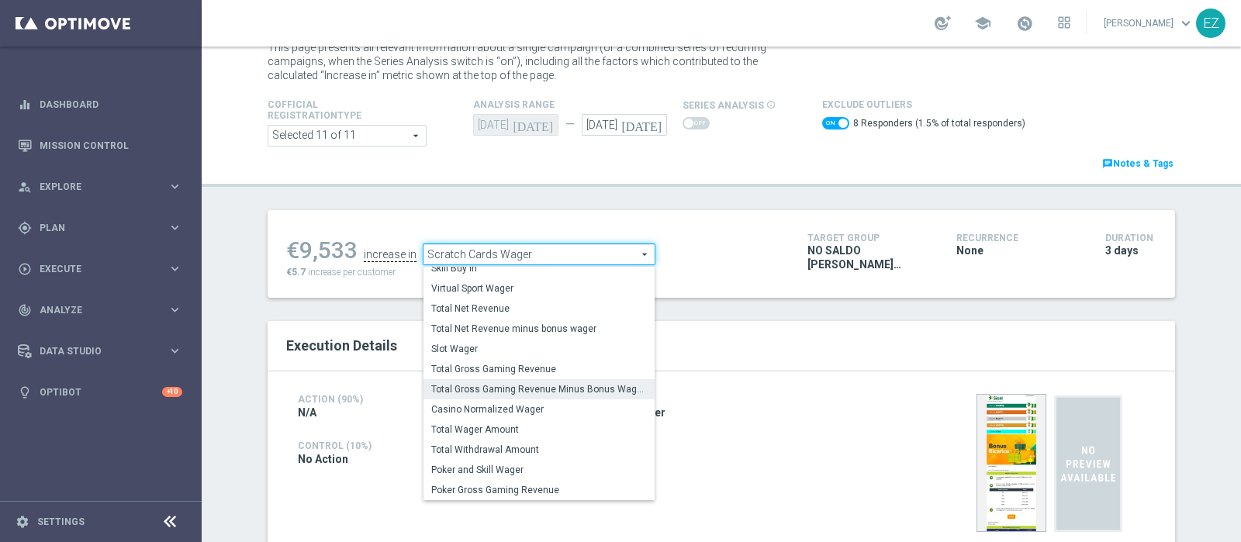
click at [535, 390] on span "Total Gross Gaming Revenue Minus Bonus Wagared" at bounding box center [539, 389] width 216 height 12
checkbox input "false"
type input "Total Gross Gaming Revenue Minus Bonus Wagared"
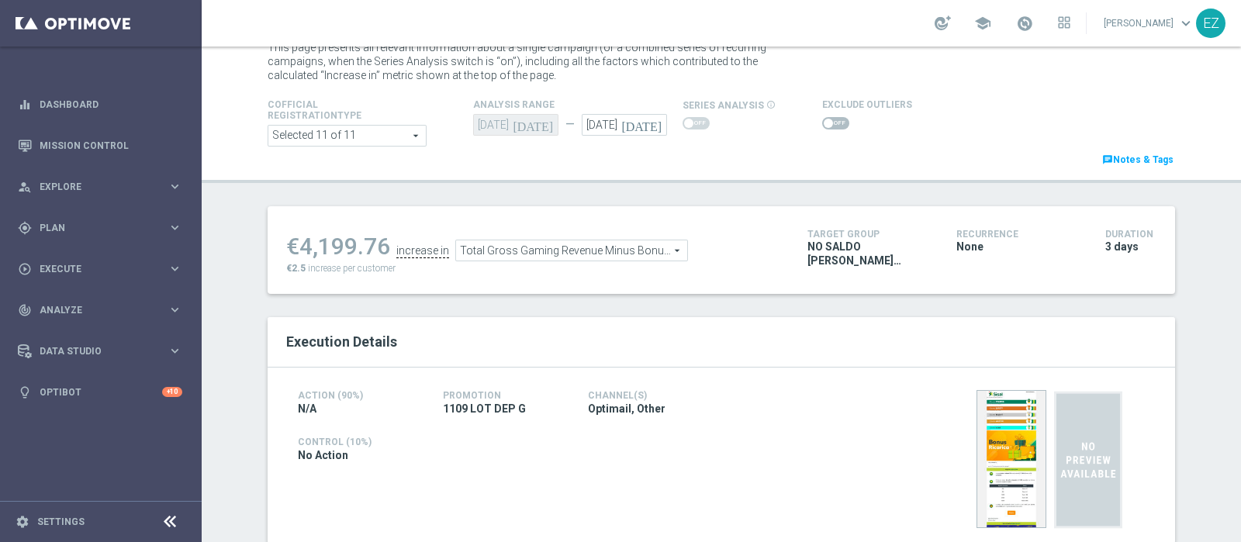
click at [823, 119] on span at bounding box center [827, 123] width 9 height 9
click at [822, 118] on input "checkbox" at bounding box center [835, 123] width 27 height 12
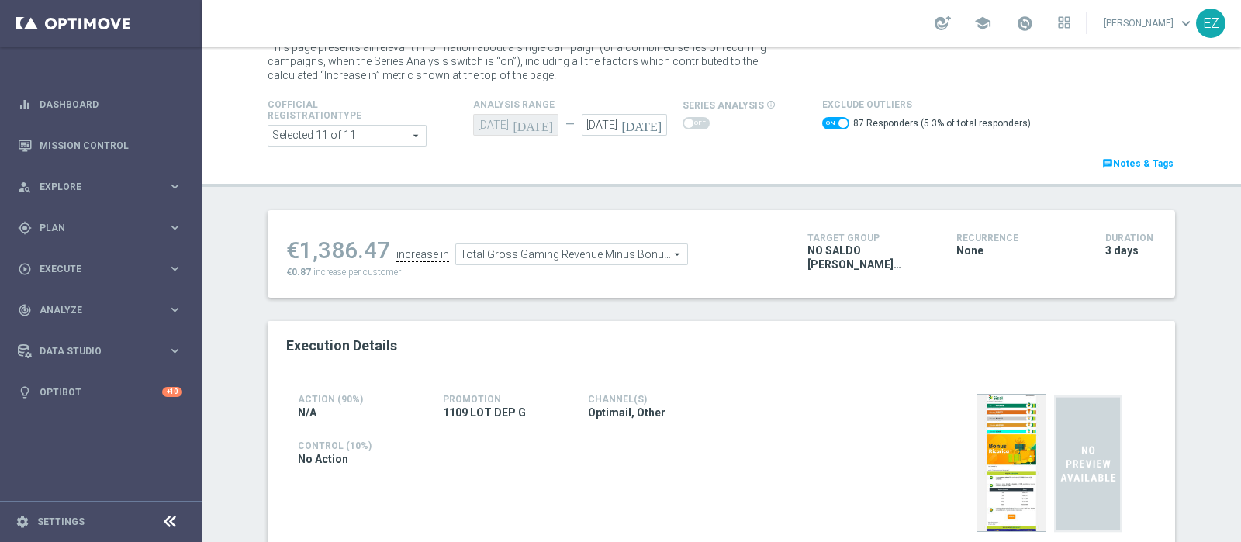
click at [583, 261] on span "Total Gross Gaming Revenue Minus Bonus Wagared" at bounding box center [571, 254] width 231 height 20
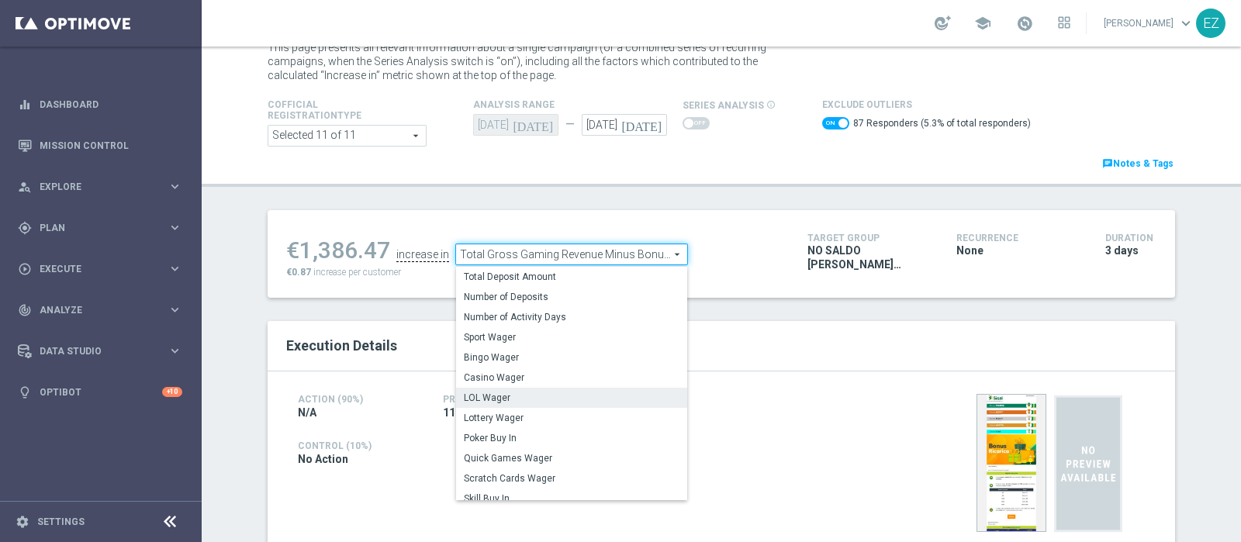
click at [551, 397] on span "LOL Wager" at bounding box center [572, 398] width 216 height 12
checkbox input "false"
type input "LOL Wager"
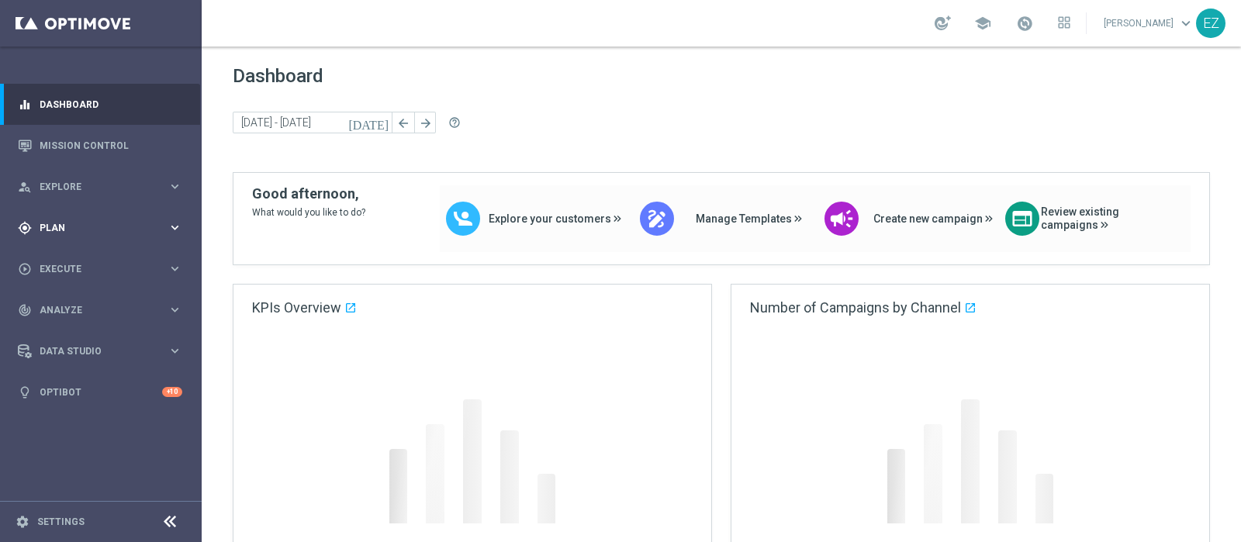
click at [71, 229] on span "Plan" at bounding box center [104, 227] width 128 height 9
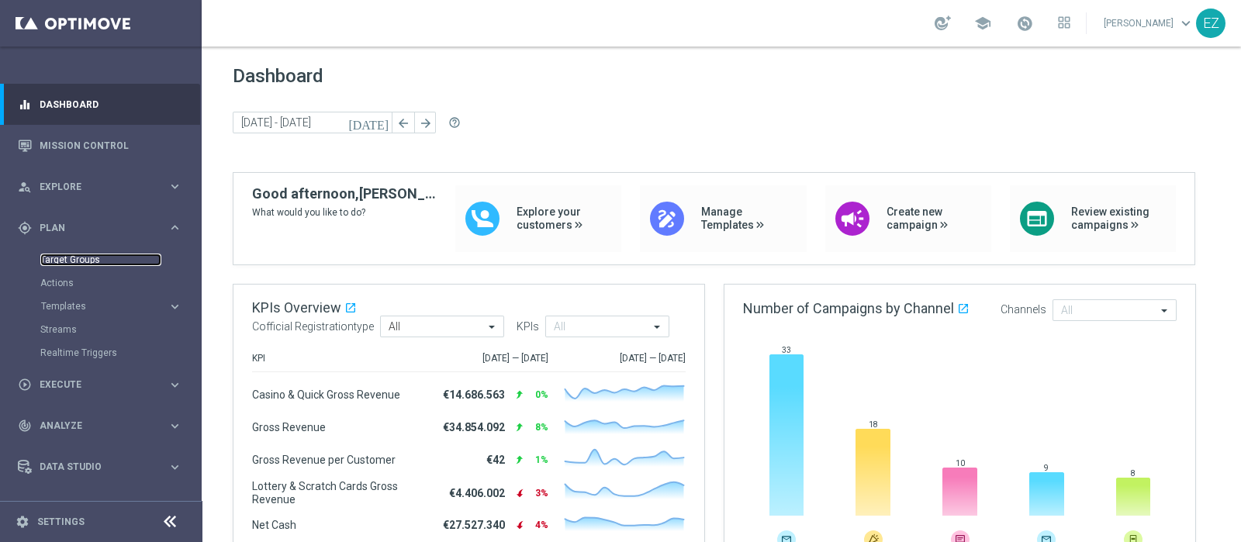
click at [62, 260] on link "Target Groups" at bounding box center [100, 260] width 121 height 12
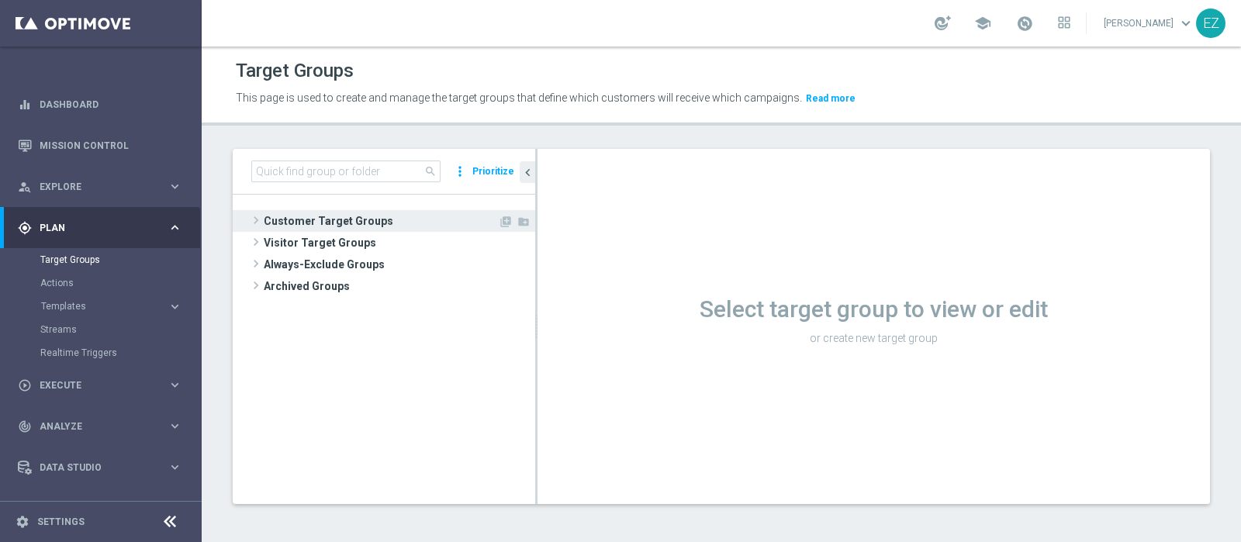
click at [346, 219] on span "Customer Target Groups" at bounding box center [381, 221] width 234 height 22
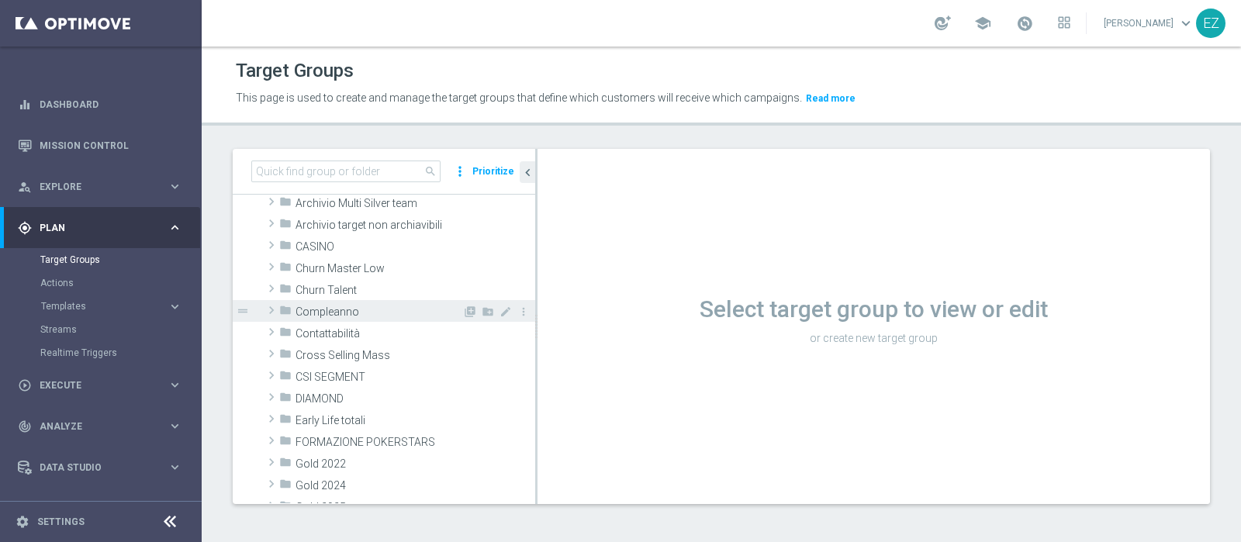
scroll to position [126, 0]
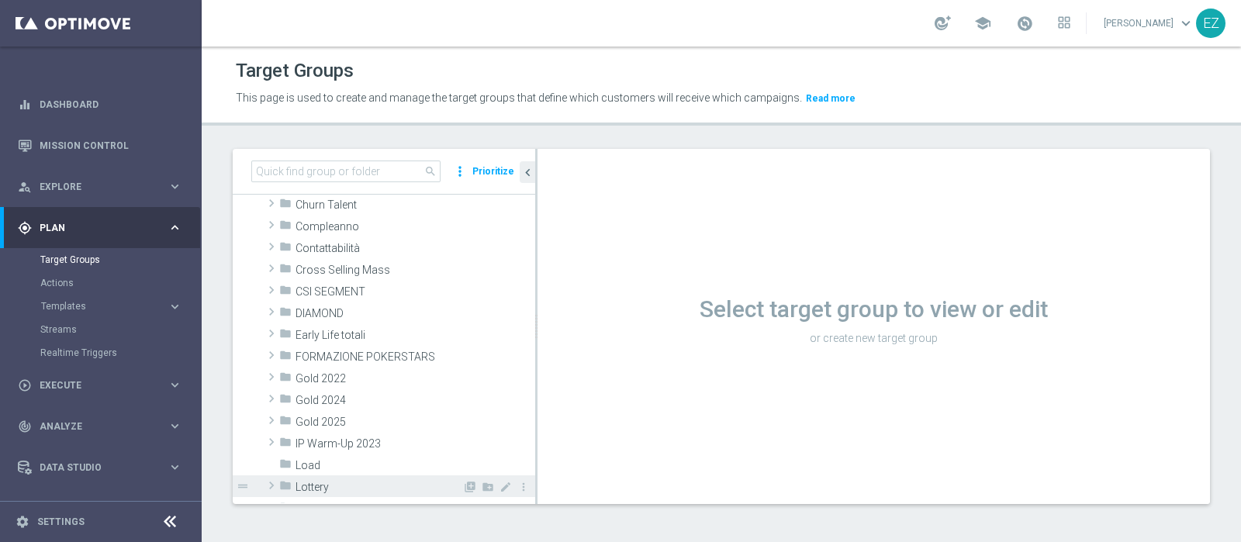
click at [336, 482] on span "Lottery" at bounding box center [378, 487] width 167 height 13
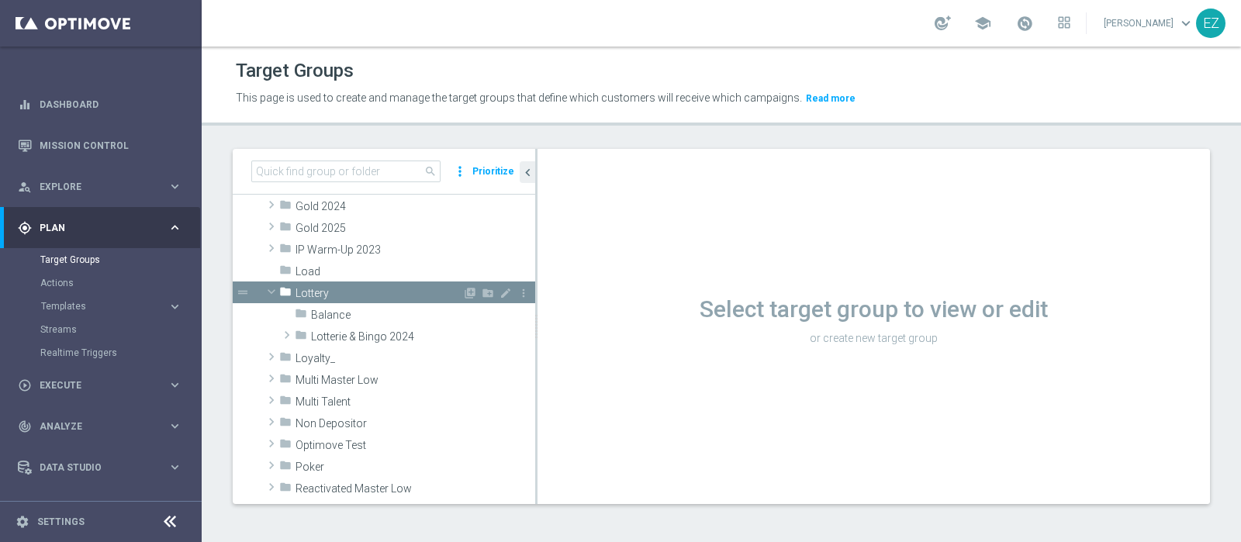
scroll to position [321, 0]
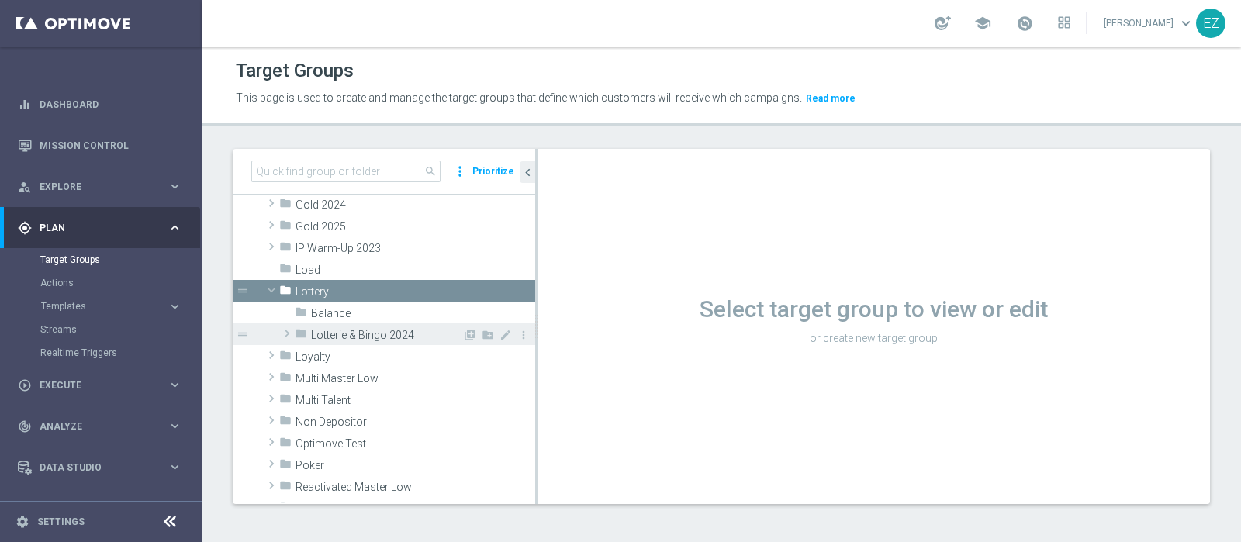
click at [375, 329] on span "Lotterie & Bingo 2024" at bounding box center [386, 335] width 151 height 13
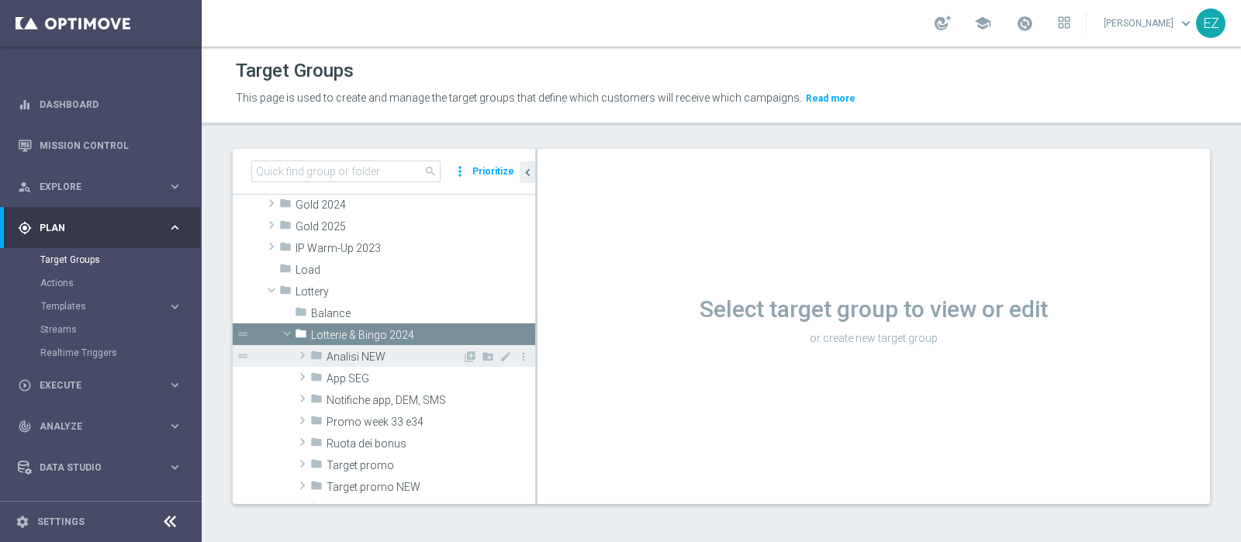
click at [364, 357] on span "Analisi NEW" at bounding box center [394, 356] width 136 height 13
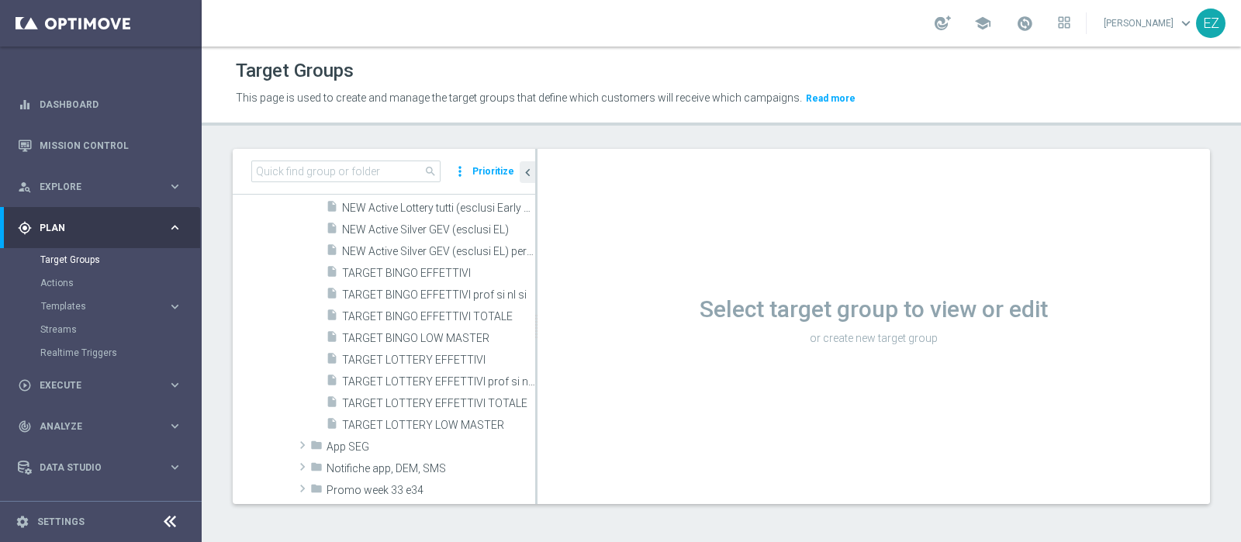
scroll to position [631, 0]
click at [418, 277] on div "insert_drive_file TARGET BINGO EFFETTIVI" at bounding box center [412, 271] width 172 height 22
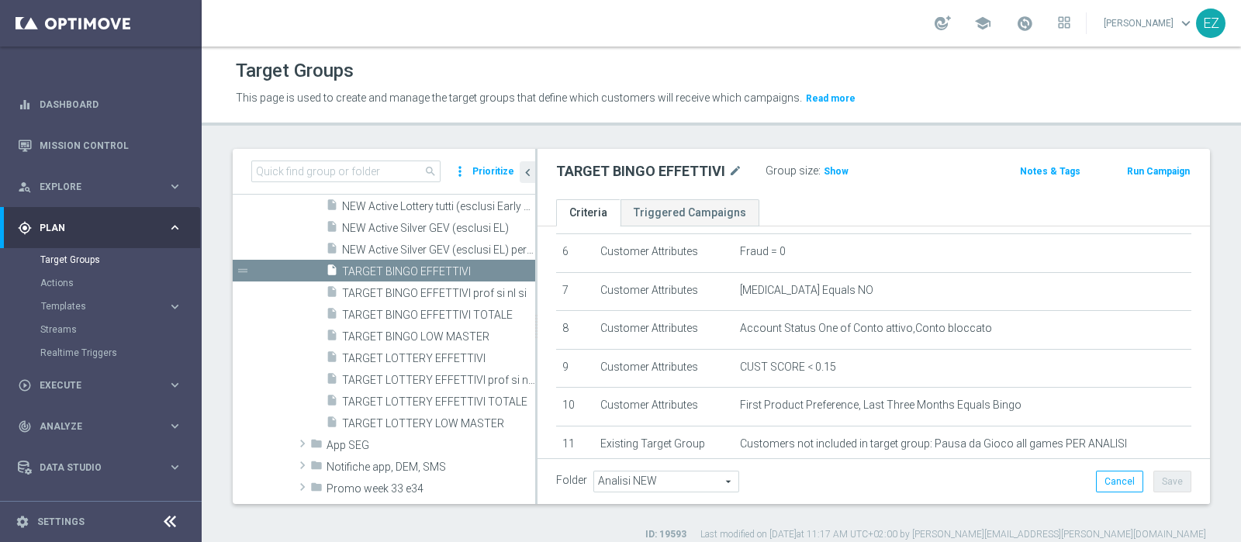
scroll to position [243, 0]
click at [442, 300] on div "insert_drive_file TARGET BINGO EFFETTIVI prof si nl si" at bounding box center [413, 292] width 174 height 22
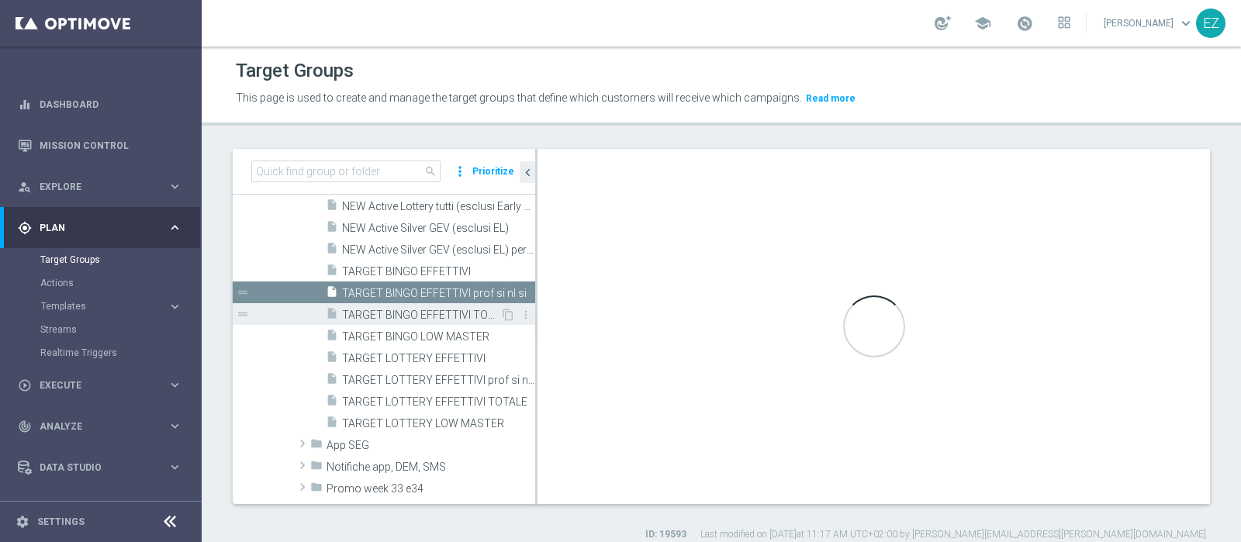
type textarea "1 and 2 and 3 and 4 and 5 and 6 and 7 and 8 and 9 and 10 and 11 and 12"
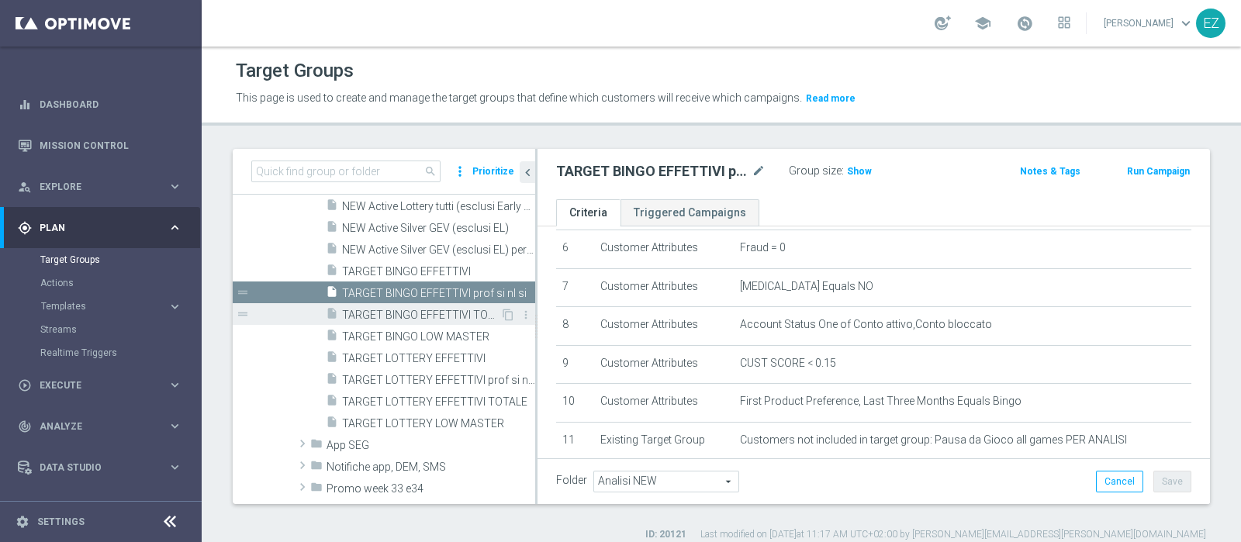
click at [434, 316] on span "TARGET BINGO EFFETTIVI TOTALE" at bounding box center [421, 315] width 158 height 13
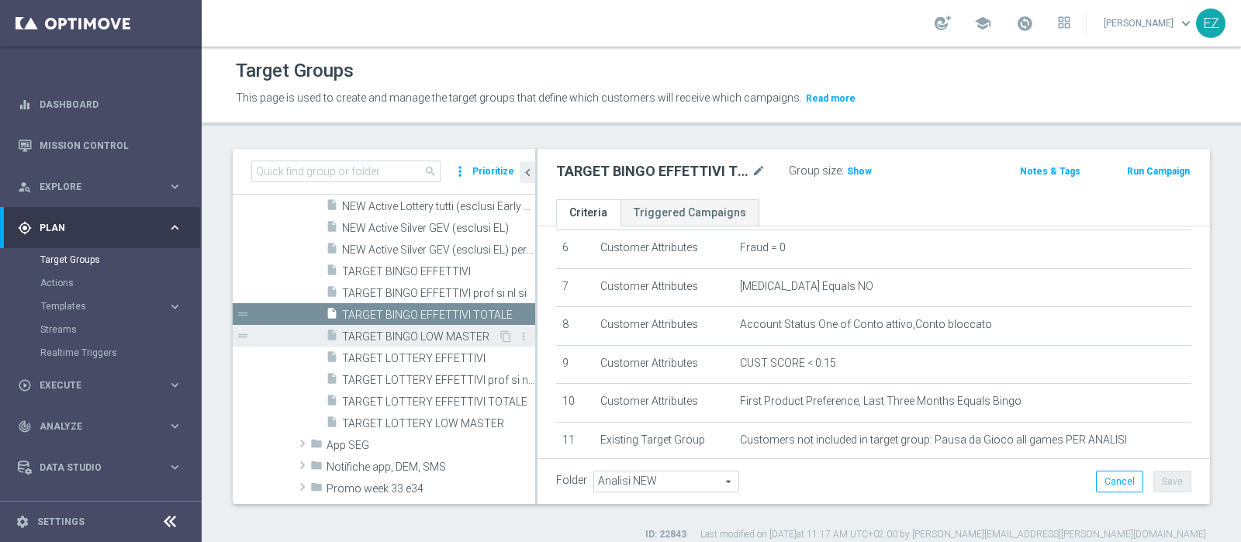
click at [438, 325] on div "insert_drive_file TARGET BINGO LOW MASTER" at bounding box center [412, 336] width 172 height 22
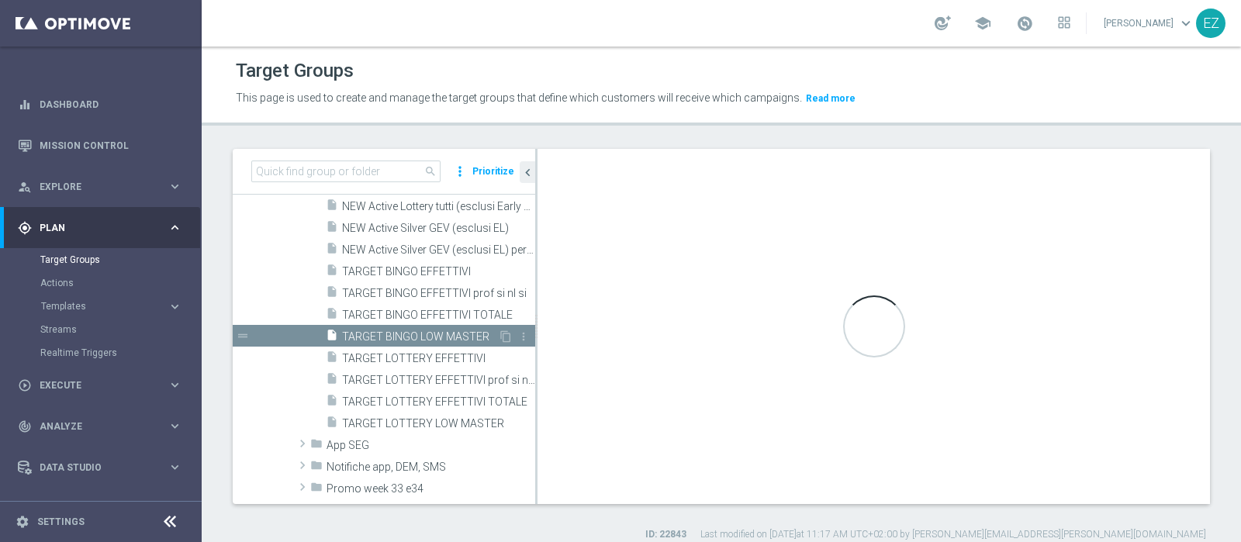
checkbox input "true"
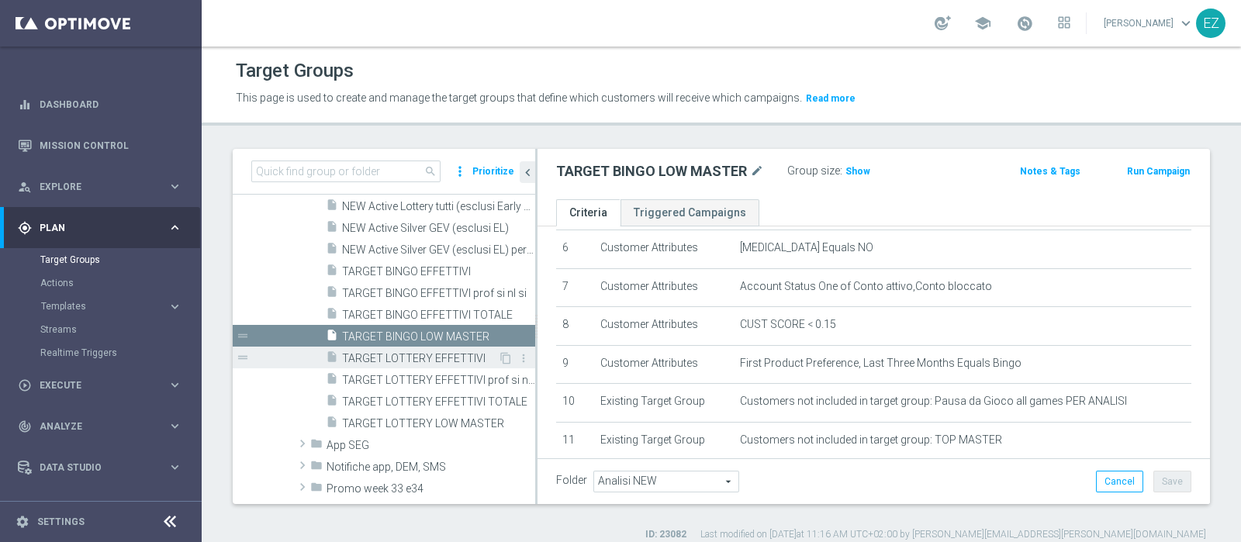
click at [430, 361] on span "TARGET LOTTERY EFFETTIVI" at bounding box center [420, 358] width 156 height 13
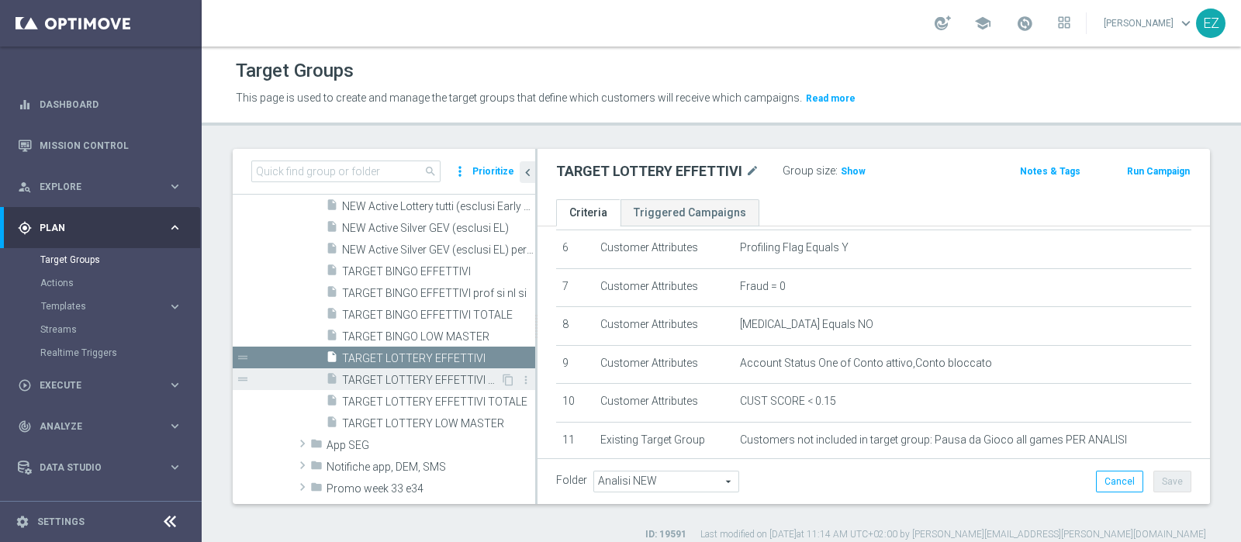
click at [399, 382] on span "TARGET LOTTERY EFFETTIVI prof si nl si" at bounding box center [421, 380] width 158 height 13
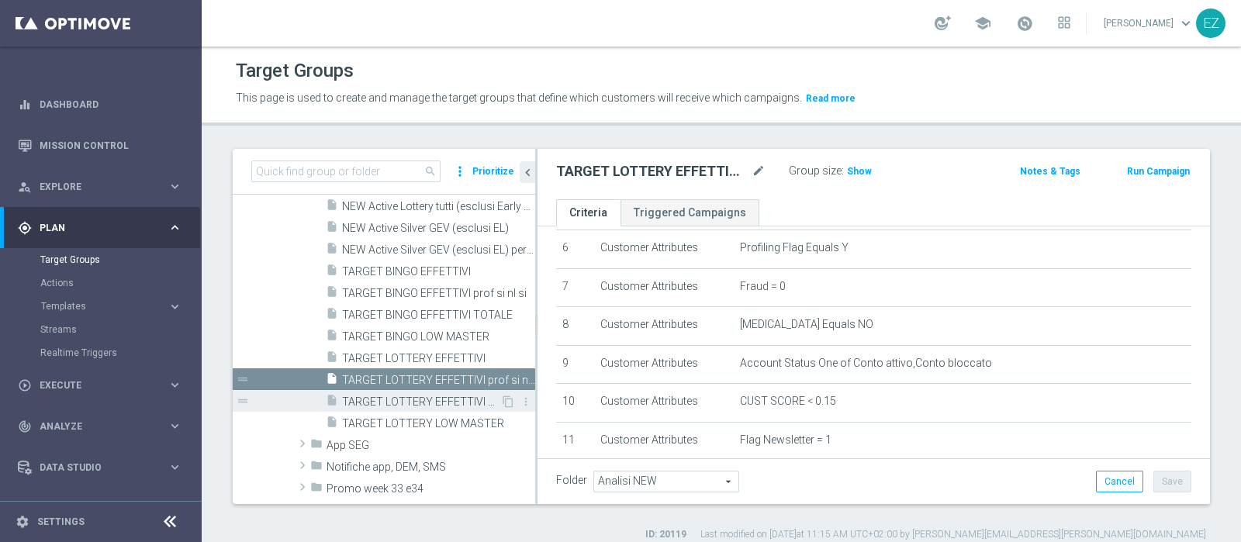
click at [403, 402] on span "TARGET LOTTERY EFFETTIVI TOTALE" at bounding box center [421, 401] width 158 height 13
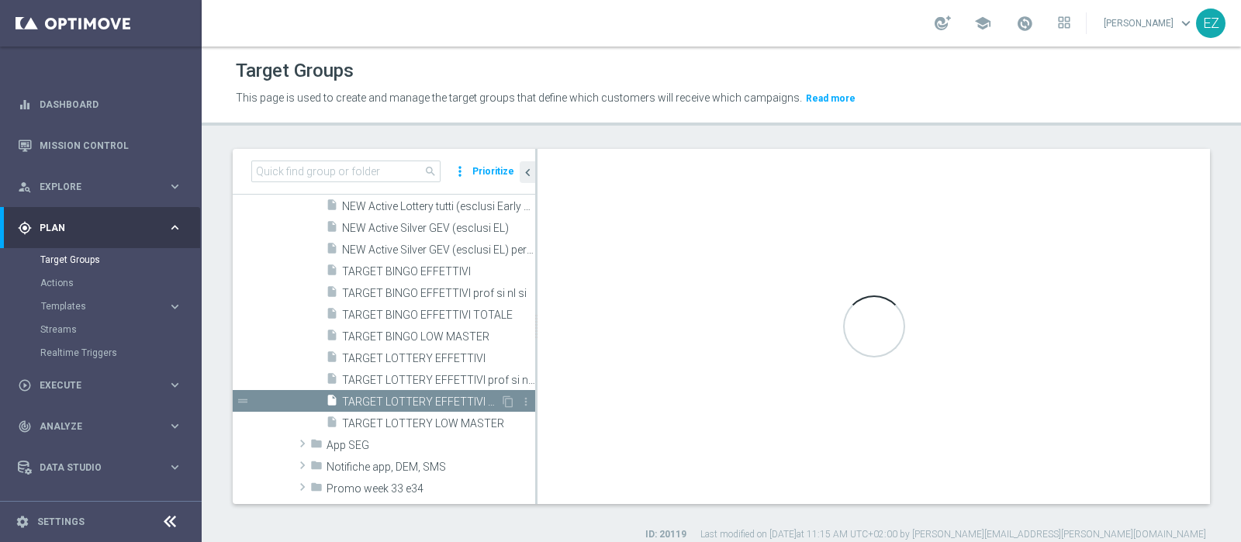
type textarea "(1 and 2 and 3 and 4 and 5 and 6 and 7 and 8 and 12 and 13 and (11 or (9 and 10…"
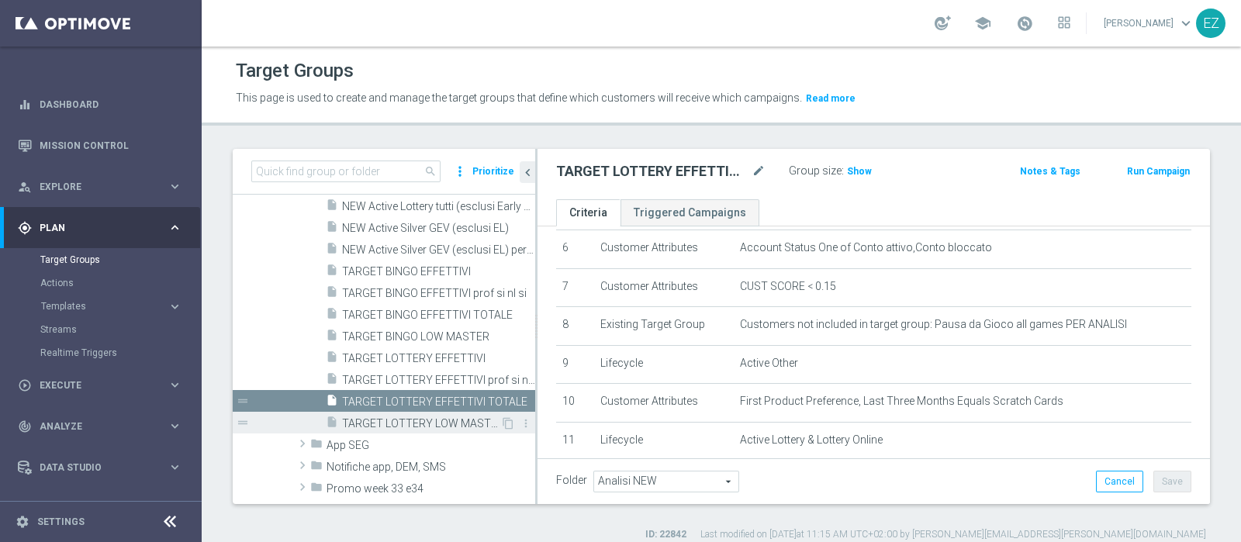
click at [406, 423] on span "TARGET LOTTERY LOW MASTER" at bounding box center [421, 423] width 158 height 13
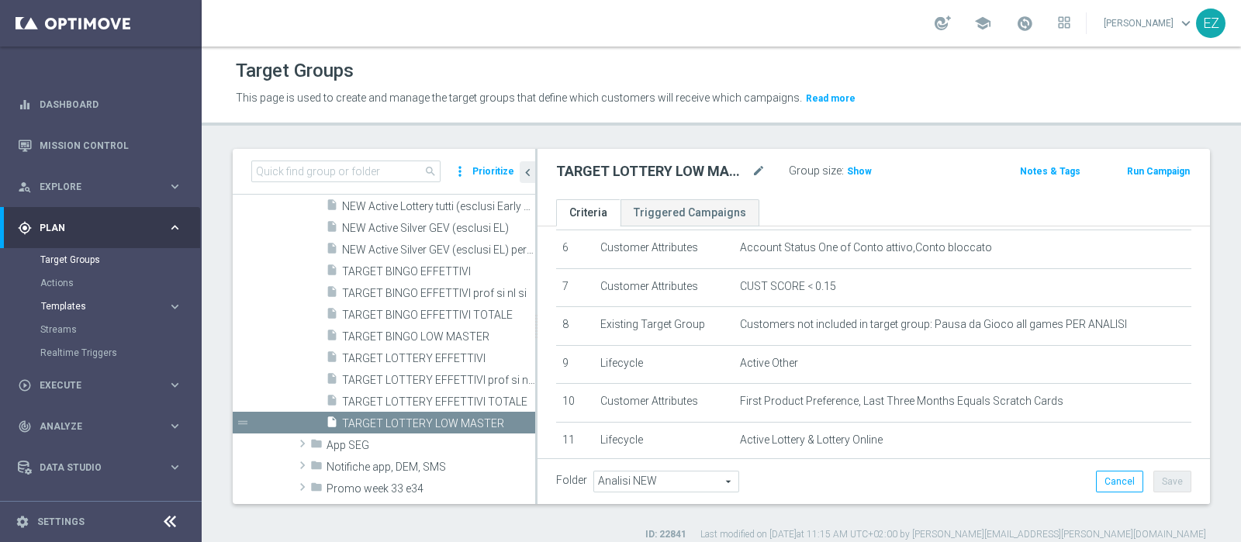
click at [79, 306] on span "Templates" at bounding box center [96, 306] width 111 height 9
click at [81, 330] on link "Optimail" at bounding box center [104, 329] width 113 height 12
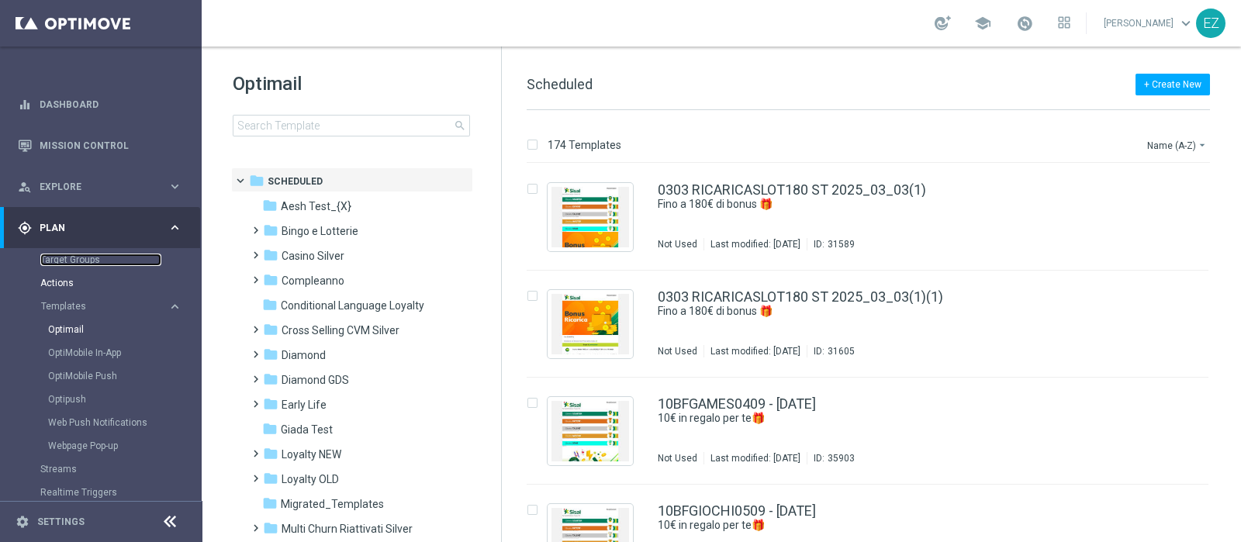
click at [71, 261] on link "Target Groups" at bounding box center [100, 260] width 121 height 12
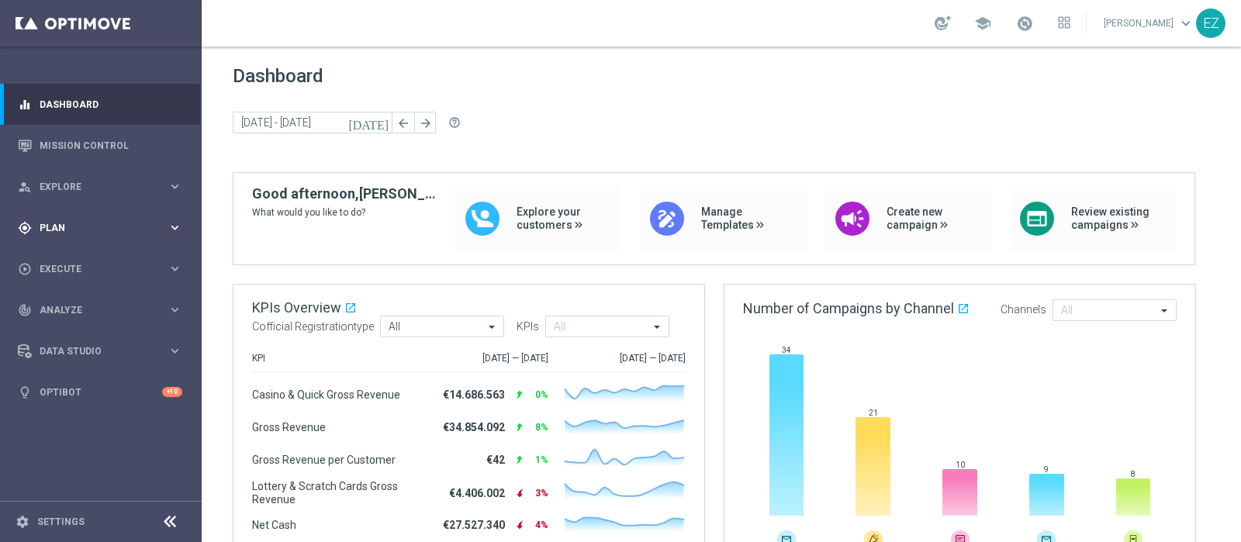
click at [62, 230] on span "Plan" at bounding box center [104, 227] width 128 height 9
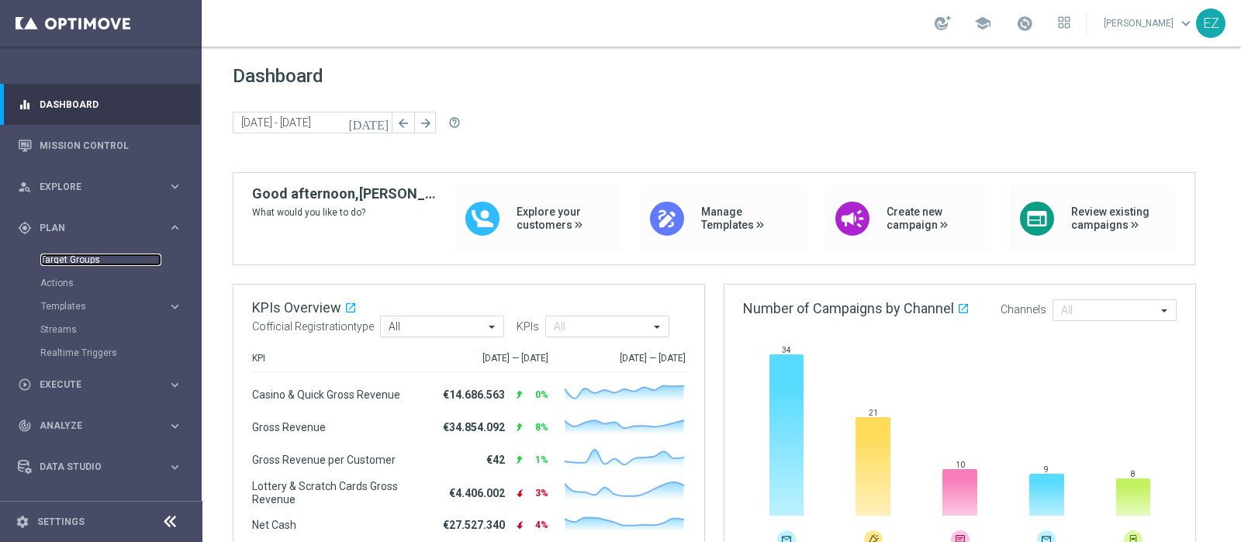
click at [64, 261] on link "Target Groups" at bounding box center [100, 260] width 121 height 12
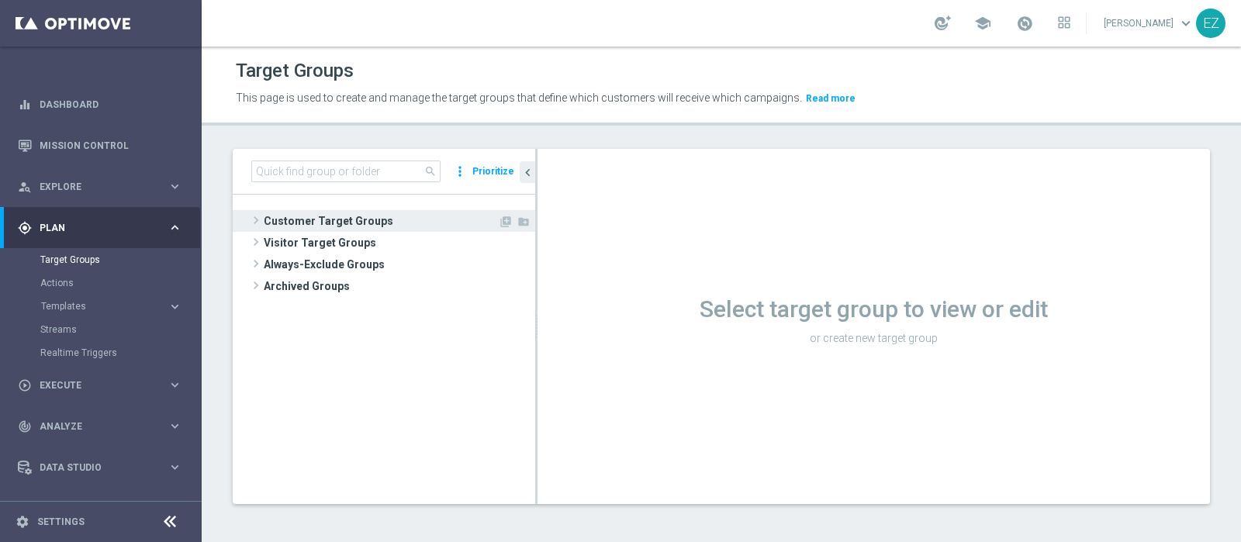
click at [295, 219] on span "Customer Target Groups" at bounding box center [381, 221] width 234 height 22
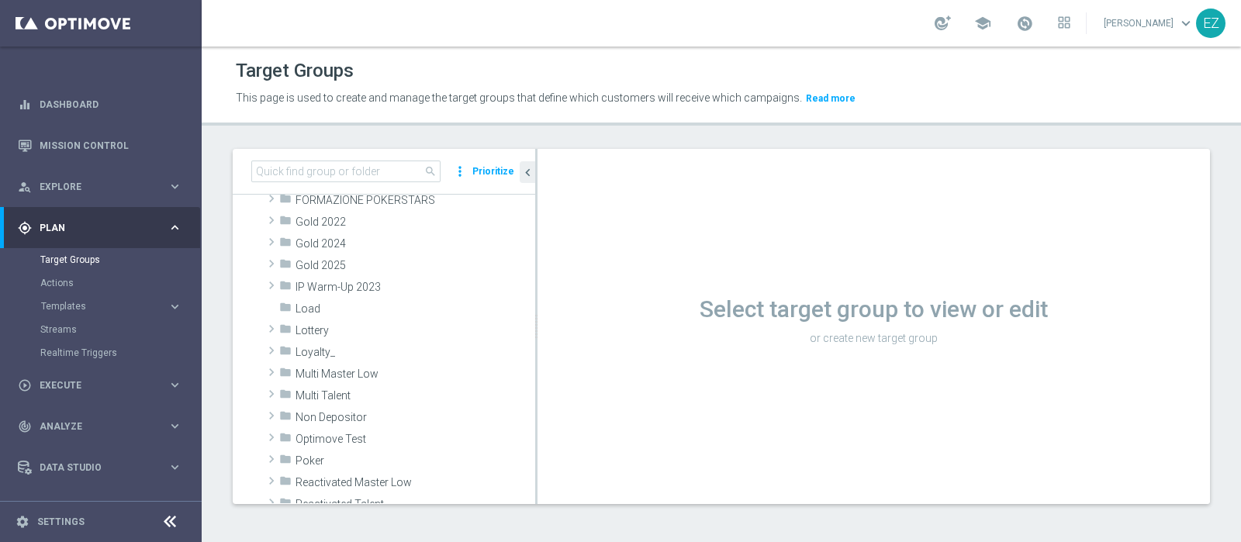
scroll to position [283, 0]
click at [337, 326] on span "Lottery" at bounding box center [378, 329] width 167 height 13
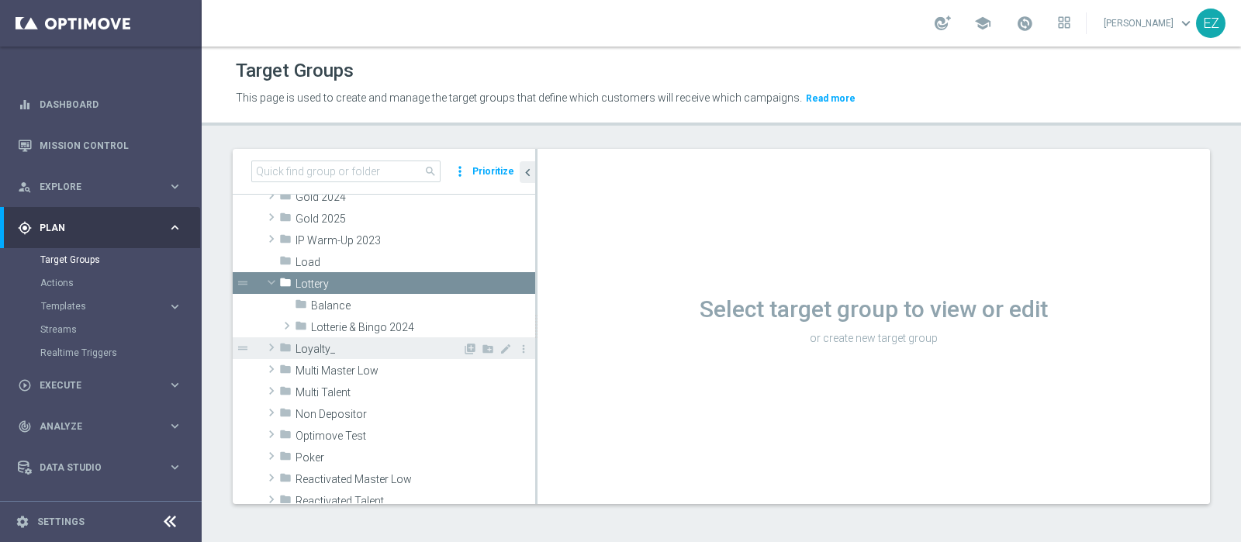
scroll to position [330, 0]
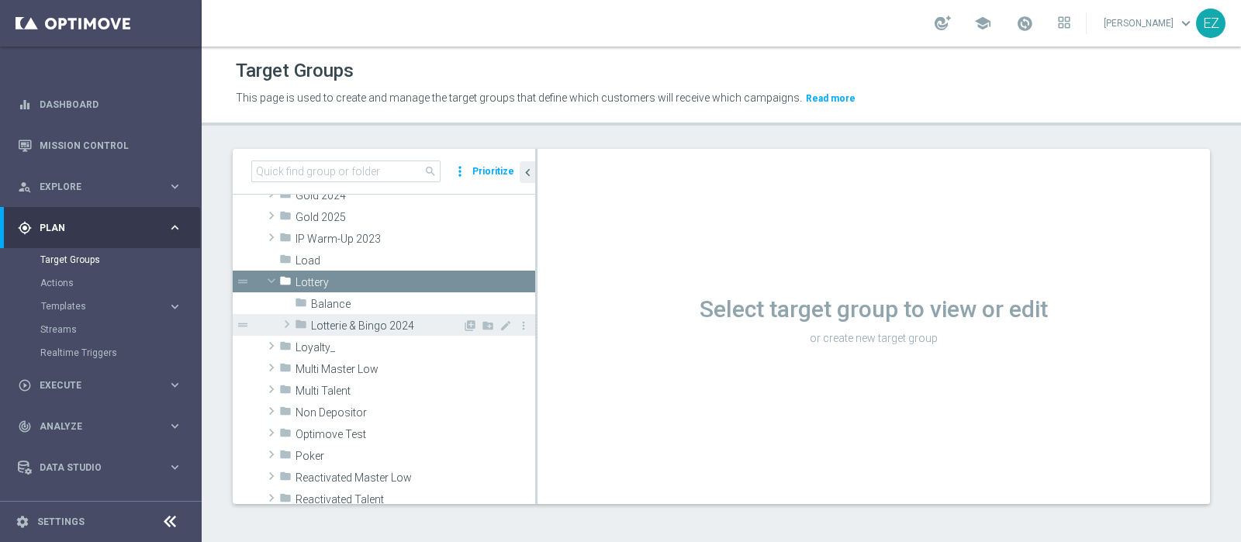
click at [364, 326] on span "Lotterie & Bingo 2024" at bounding box center [386, 325] width 151 height 13
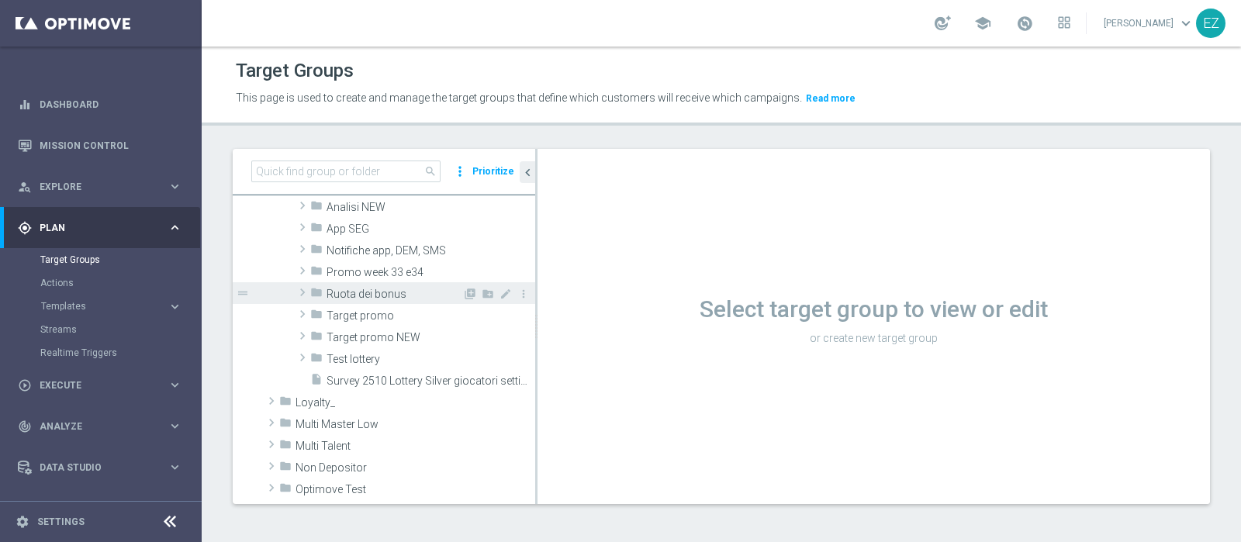
scroll to position [472, 0]
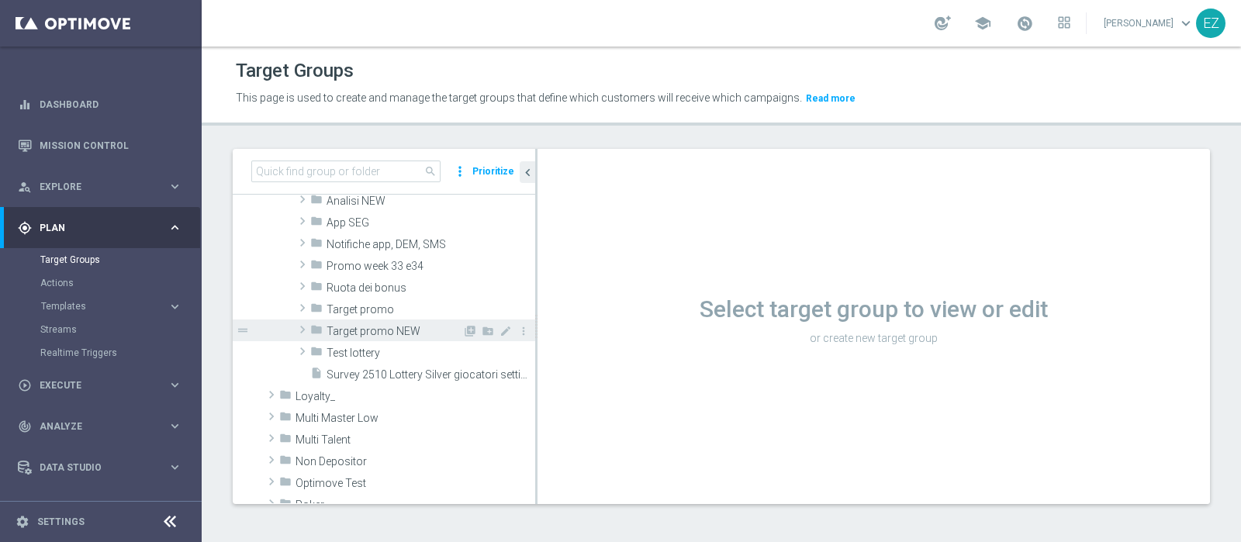
click at [363, 327] on span "Target promo NEW" at bounding box center [394, 331] width 136 height 13
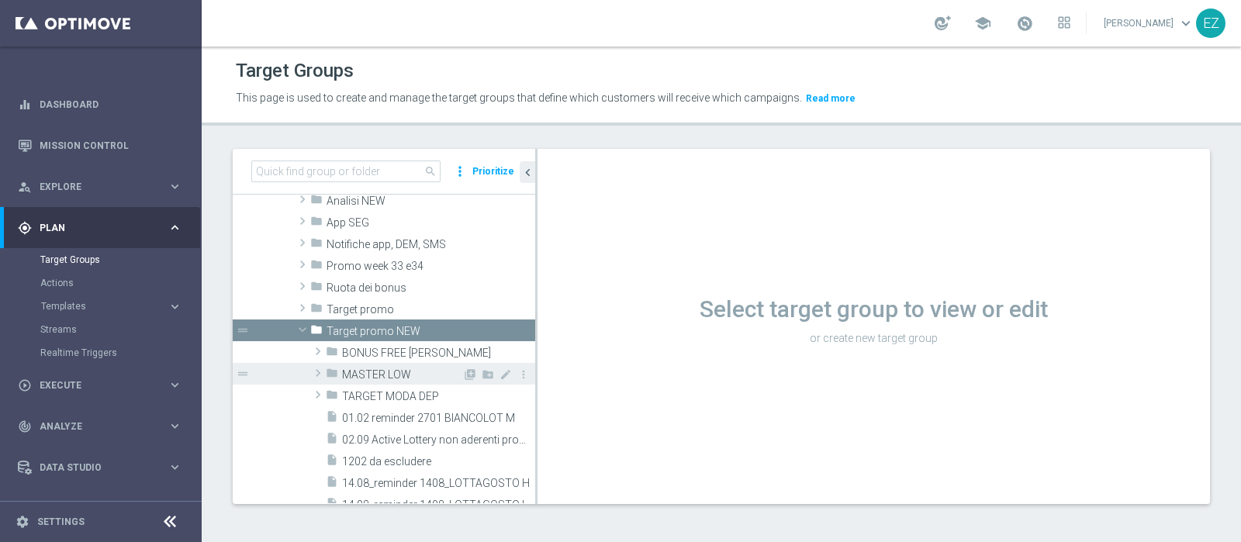
click at [374, 375] on span "MASTER LOW" at bounding box center [402, 374] width 120 height 13
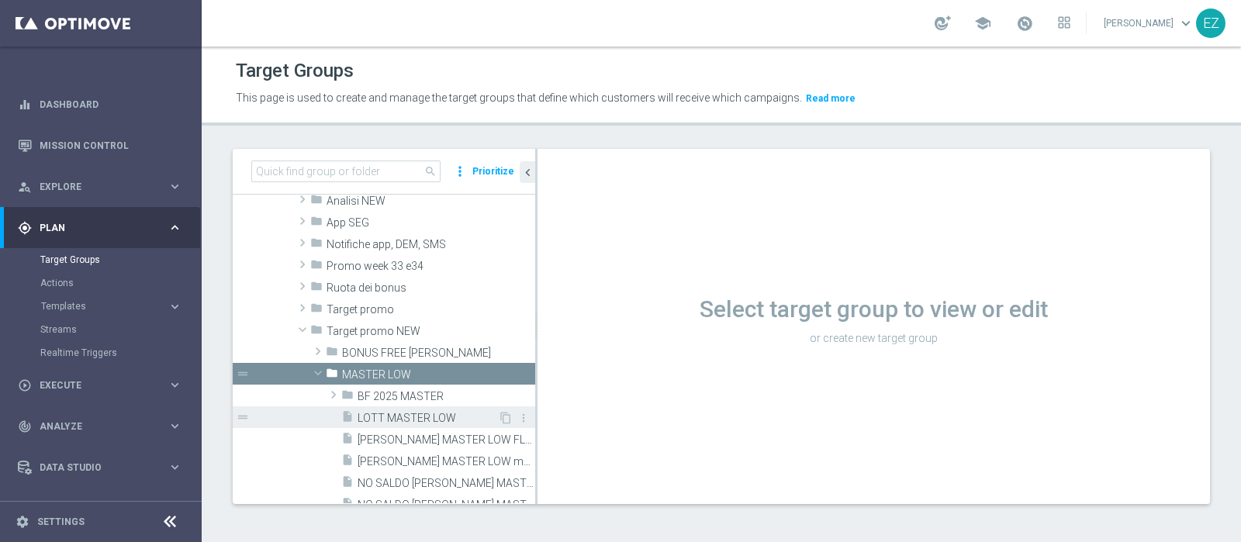
click at [398, 416] on span "LOTT MASTER LOW" at bounding box center [427, 418] width 140 height 13
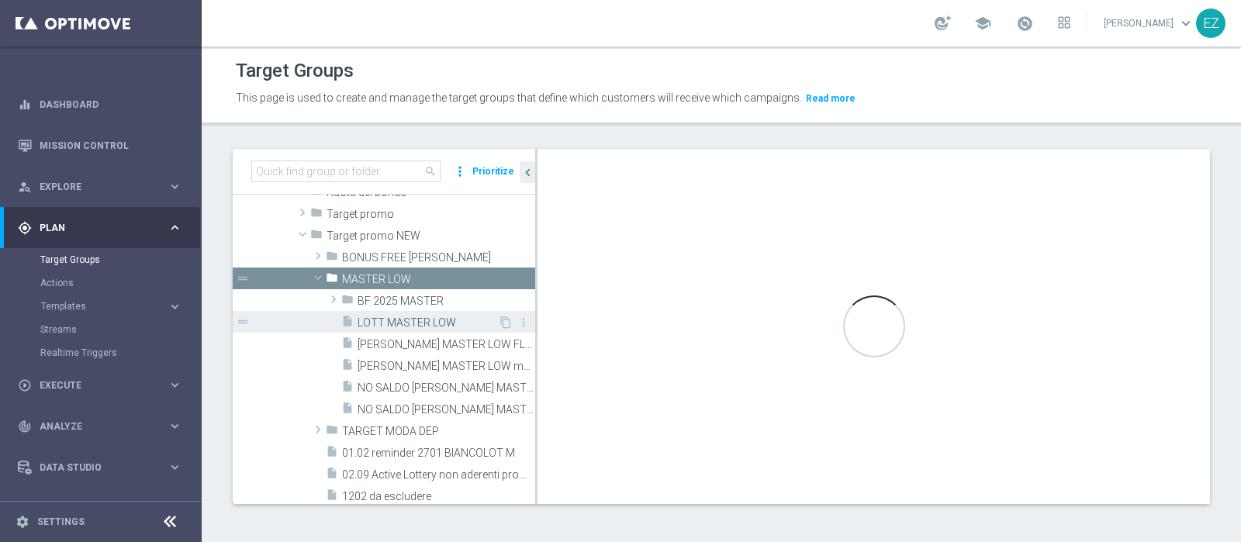
scroll to position [559, 0]
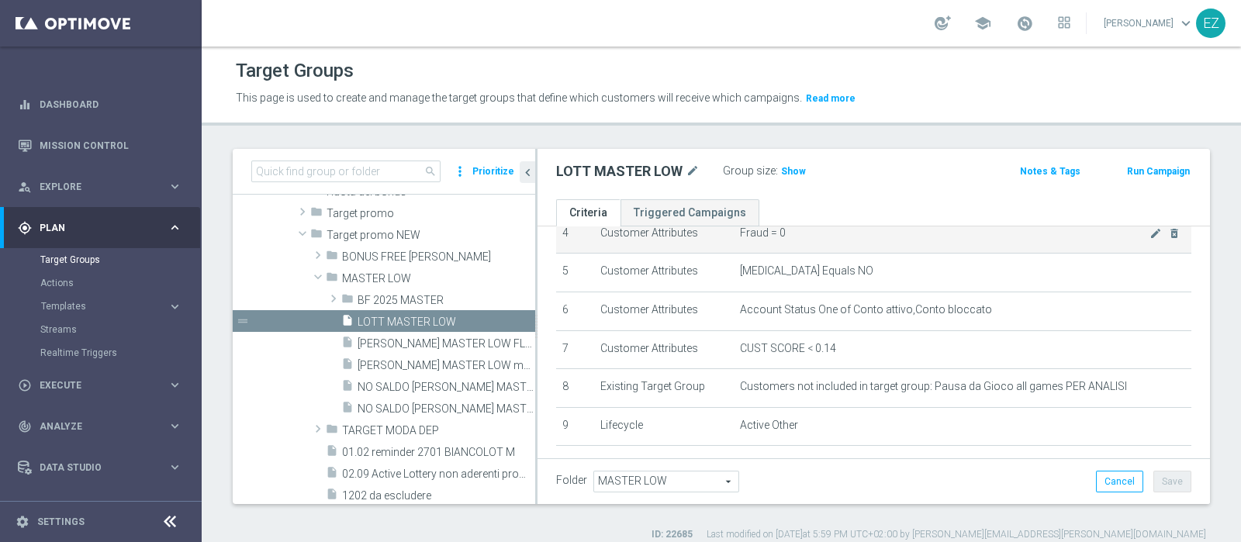
scroll to position [184, 0]
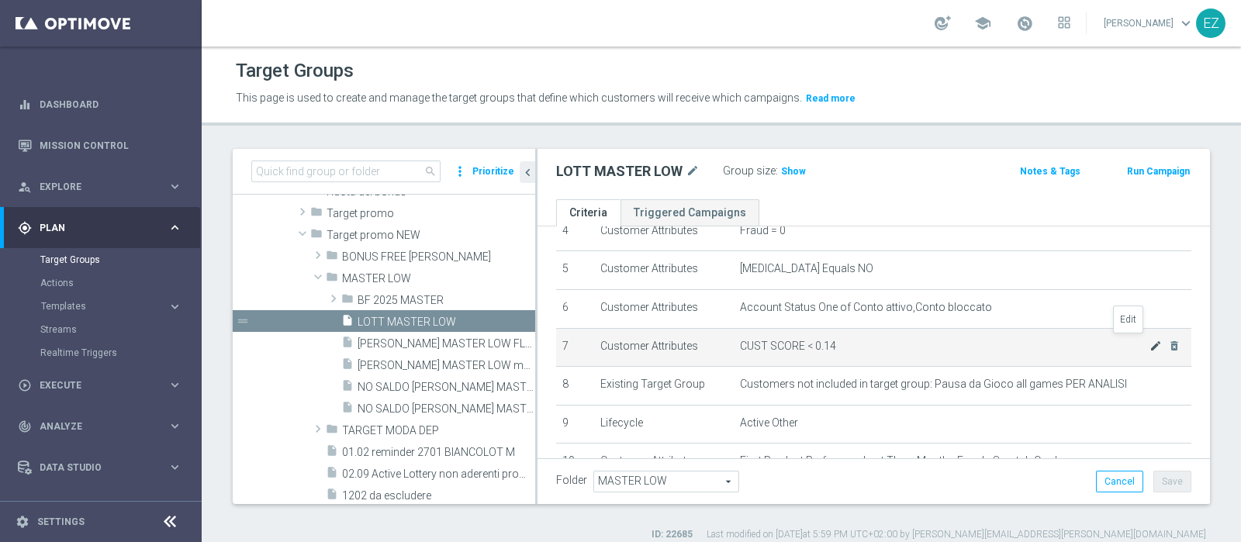
click at [1149, 343] on icon "mode_edit" at bounding box center [1155, 346] width 12 height 12
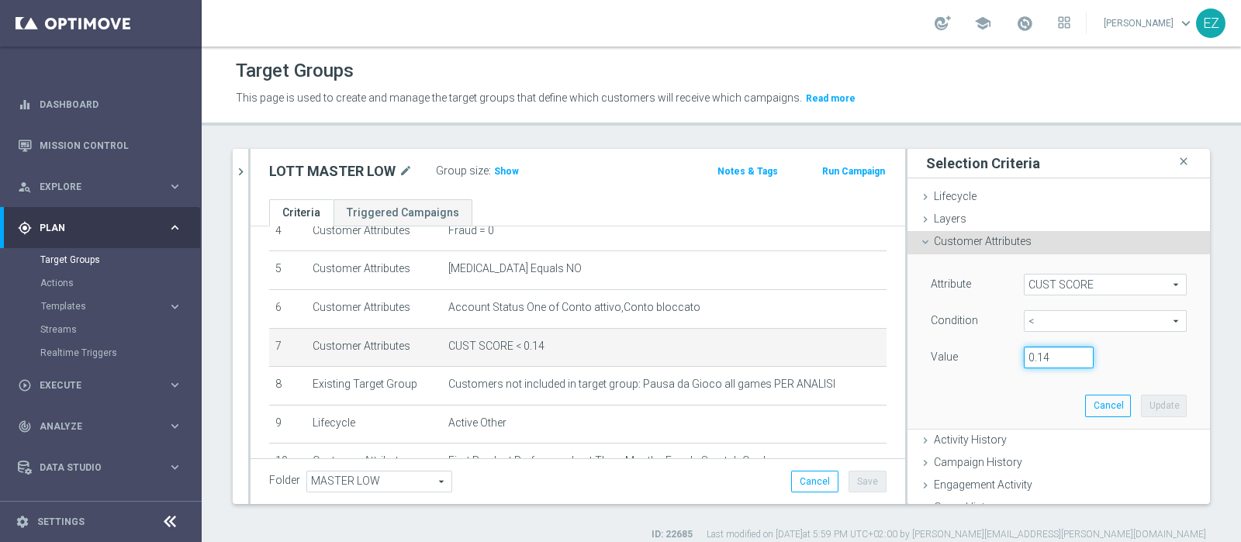
click at [1043, 357] on input "0.14" at bounding box center [1059, 358] width 70 height 22
type input "0.15"
click at [1149, 402] on button "Update" at bounding box center [1164, 406] width 46 height 22
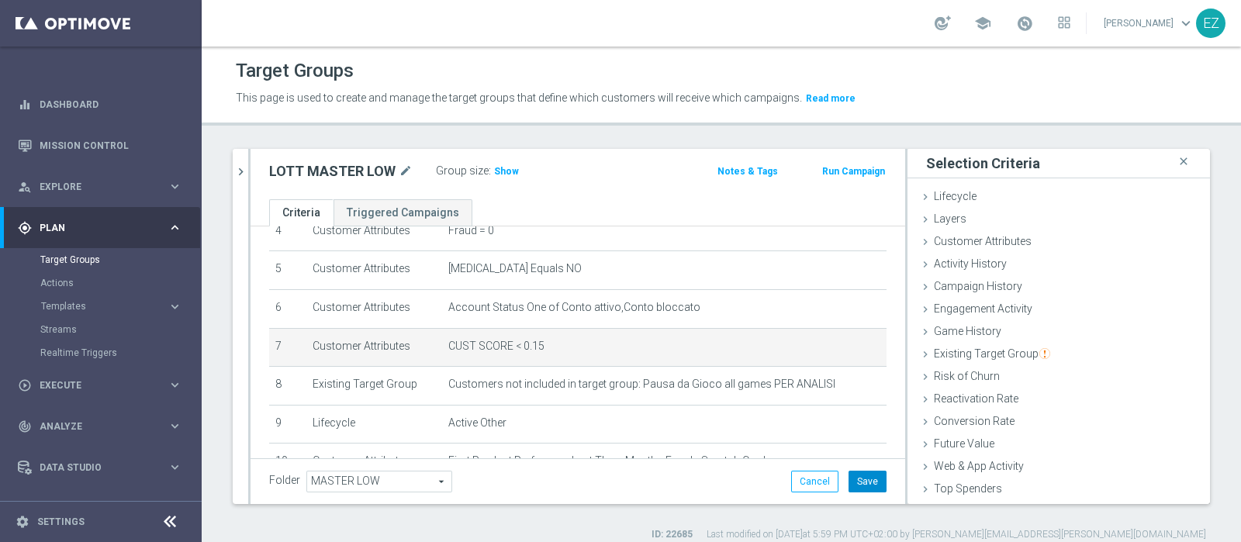
click at [861, 472] on button "Save" at bounding box center [867, 482] width 38 height 22
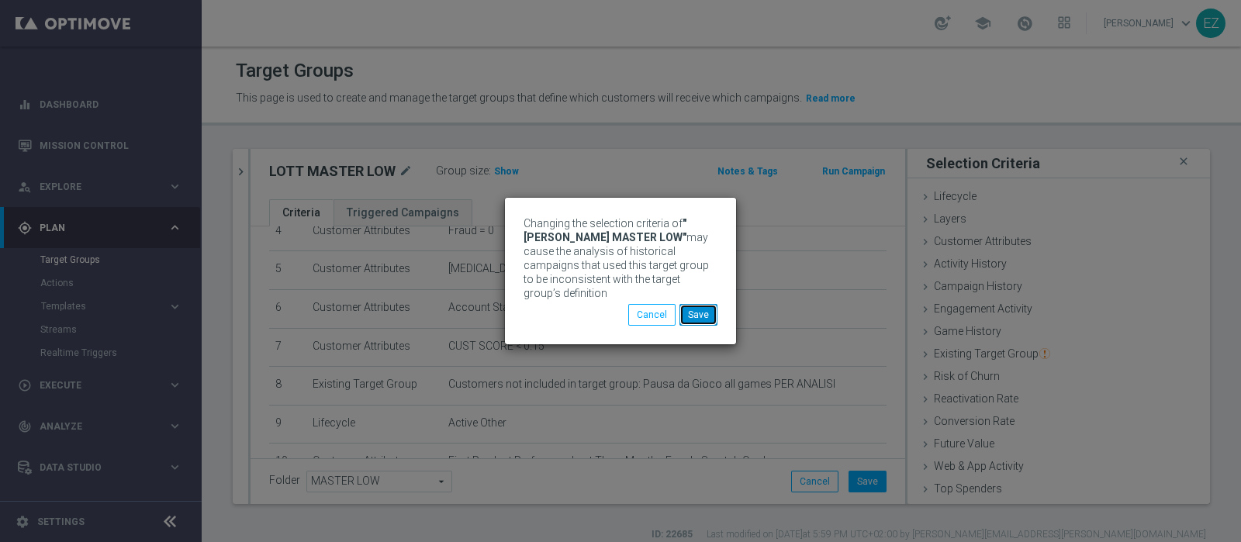
click at [698, 309] on button "Save" at bounding box center [698, 315] width 38 height 22
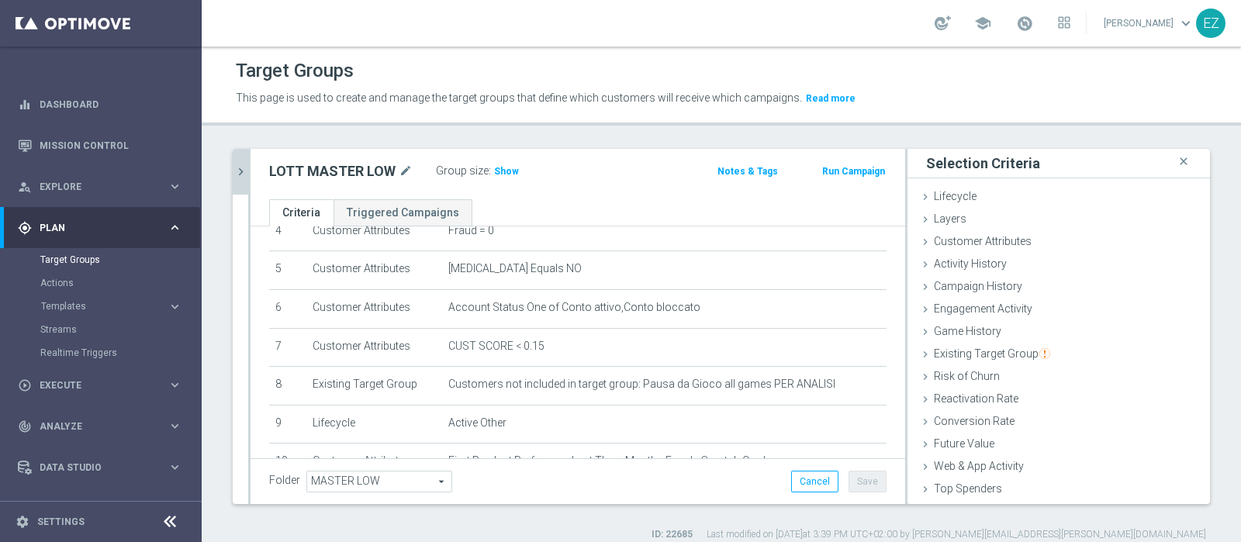
click at [240, 173] on icon "chevron_right" at bounding box center [240, 171] width 15 height 15
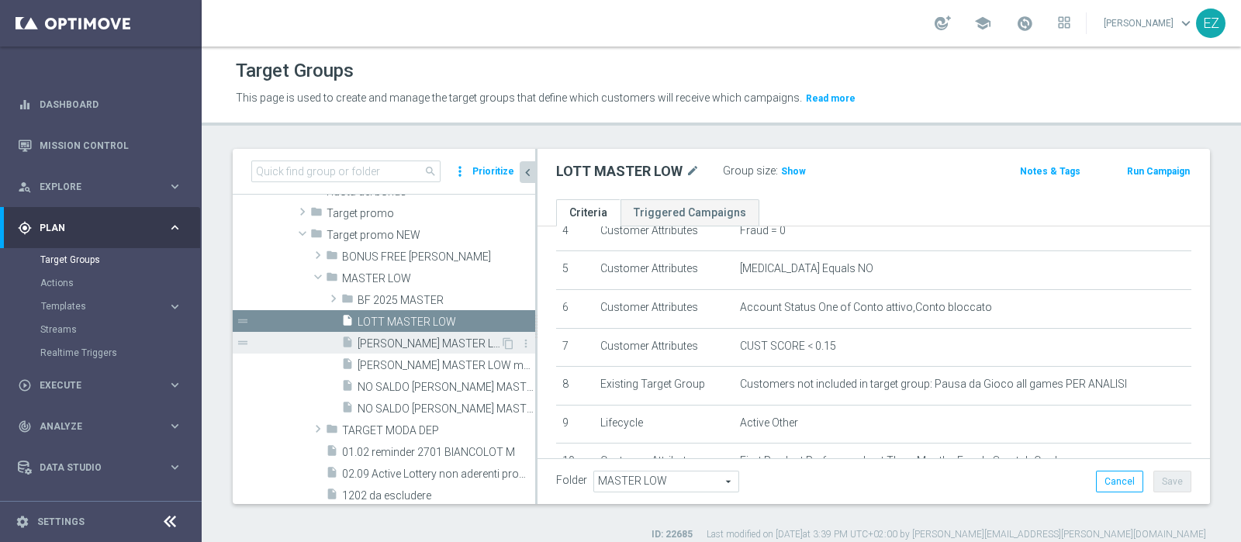
click at [411, 341] on span "[PERSON_NAME] MASTER LOW FLAG NL" at bounding box center [428, 343] width 143 height 13
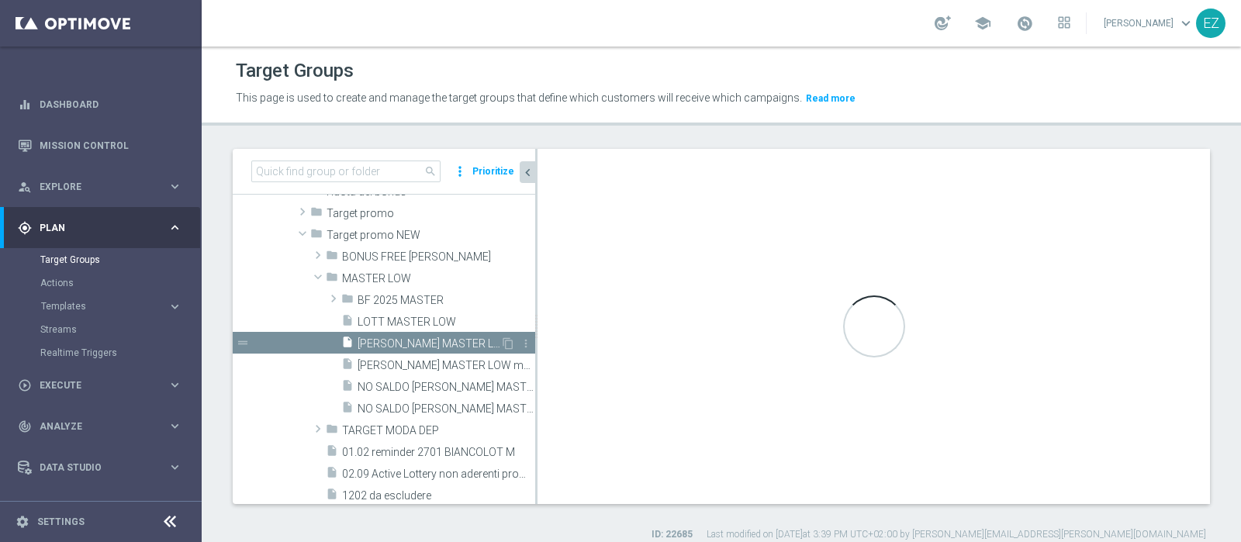
type textarea "(1 and 2 and 3 and 4 and 5 and 6 and 7 and 8 and 12 and 14 and 15 and 16 and (1…"
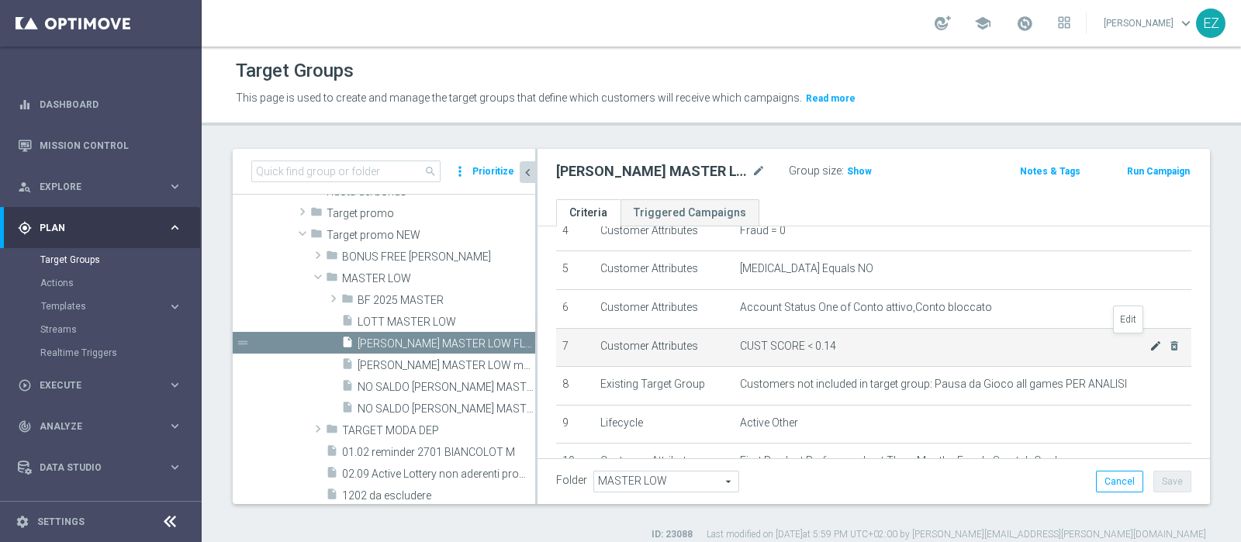
click at [1149, 343] on icon "mode_edit" at bounding box center [1155, 346] width 12 height 12
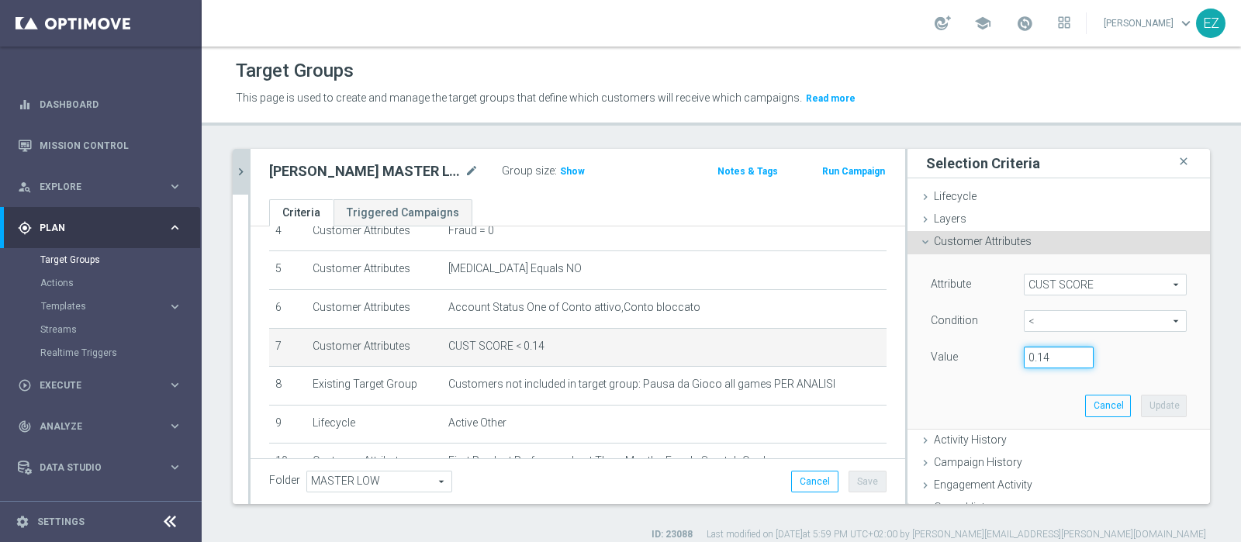
click at [1041, 350] on input "0.14" at bounding box center [1059, 358] width 70 height 22
type input "0.15"
click at [1141, 401] on button "Update" at bounding box center [1164, 406] width 46 height 22
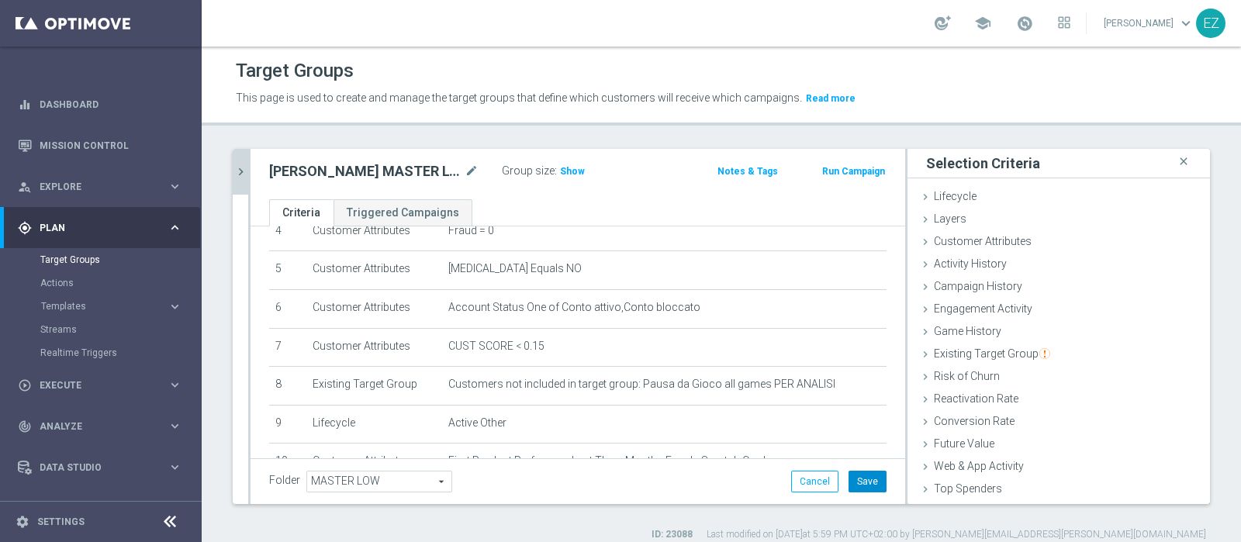
click at [855, 475] on button "Save" at bounding box center [867, 482] width 38 height 22
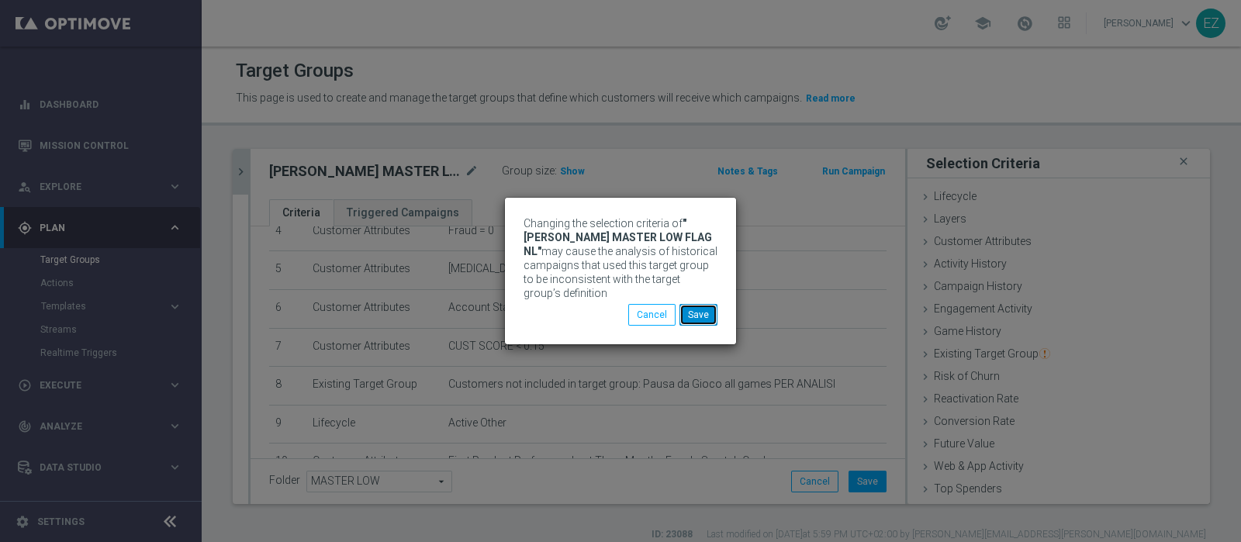
click at [696, 304] on button "Save" at bounding box center [698, 315] width 38 height 22
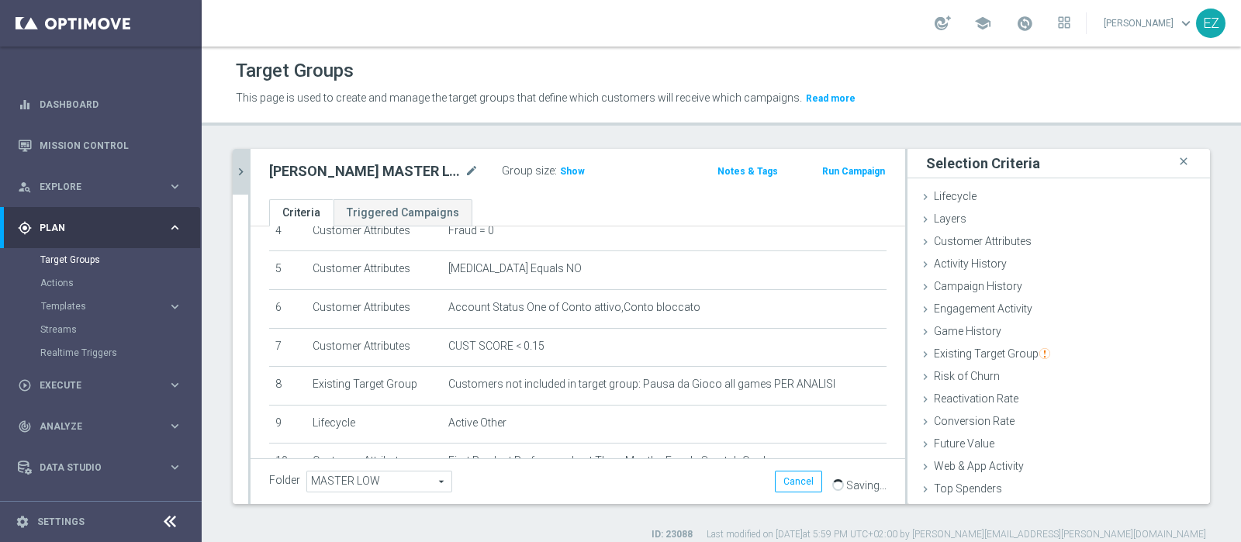
click at [240, 171] on icon "chevron_right" at bounding box center [240, 171] width 15 height 15
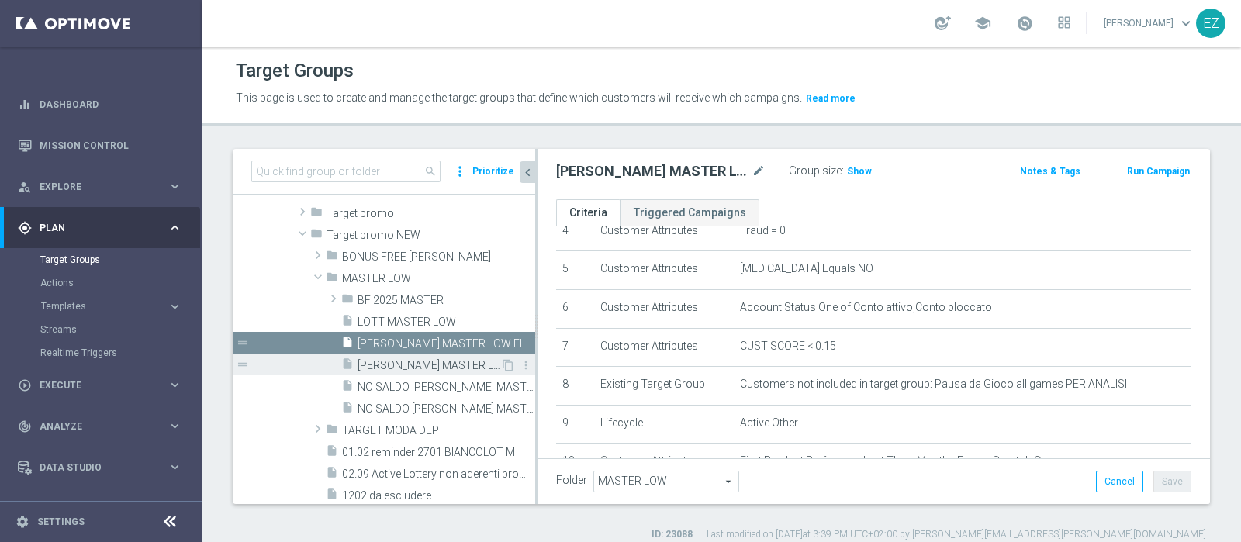
click at [403, 370] on span "[PERSON_NAME] MASTER LOW marg pos" at bounding box center [428, 365] width 143 height 13
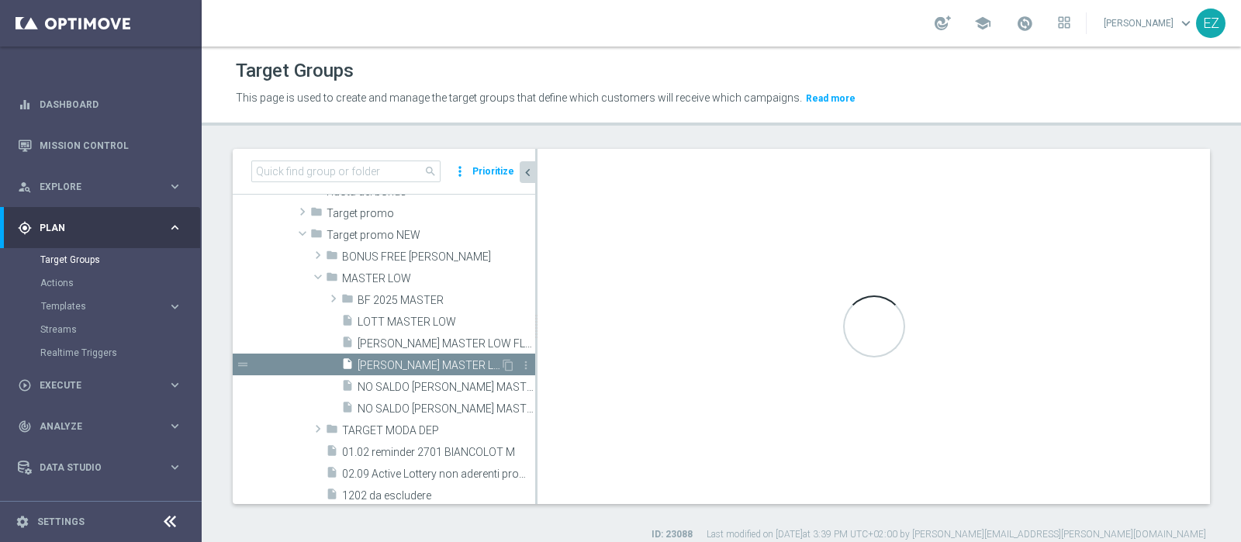
type textarea "(1 and 2 and 3 and 4 and 5 and 6 and 7 and 8 and 12 and 14 and 15 and (11 or (9…"
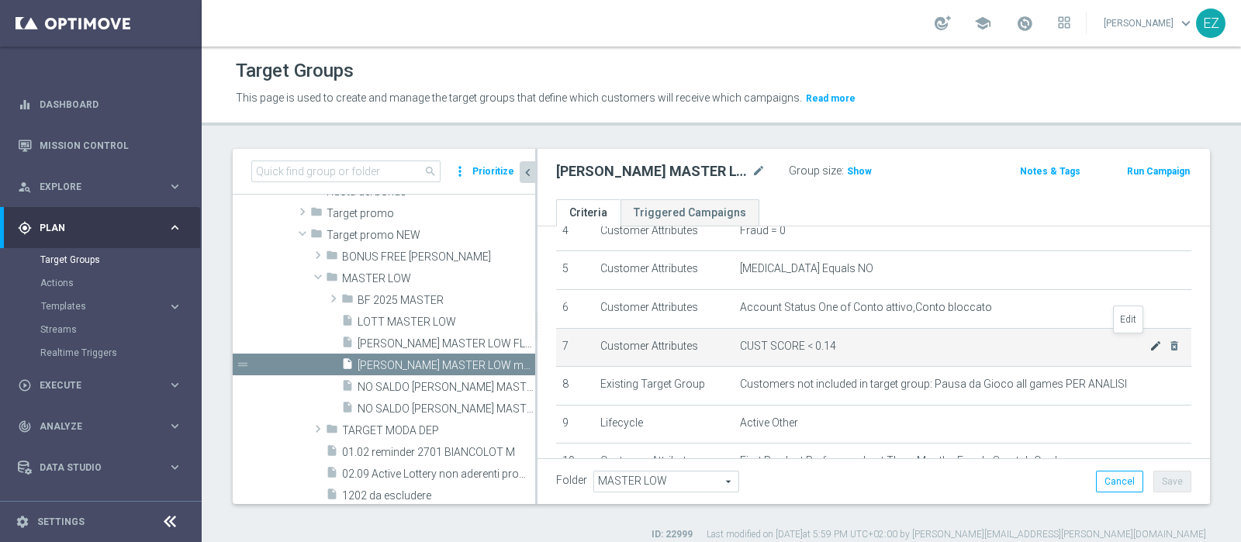
click at [1149, 343] on icon "mode_edit" at bounding box center [1155, 346] width 12 height 12
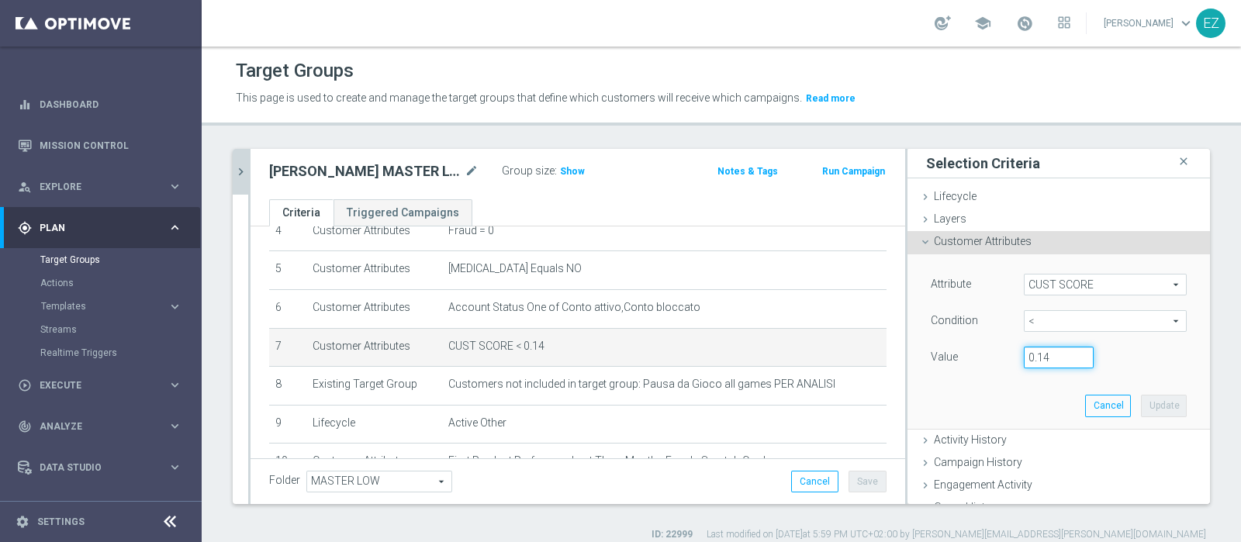
click at [1035, 354] on input "0.14" at bounding box center [1059, 358] width 70 height 22
type input "0.15"
click at [1145, 407] on button "Update" at bounding box center [1164, 406] width 46 height 22
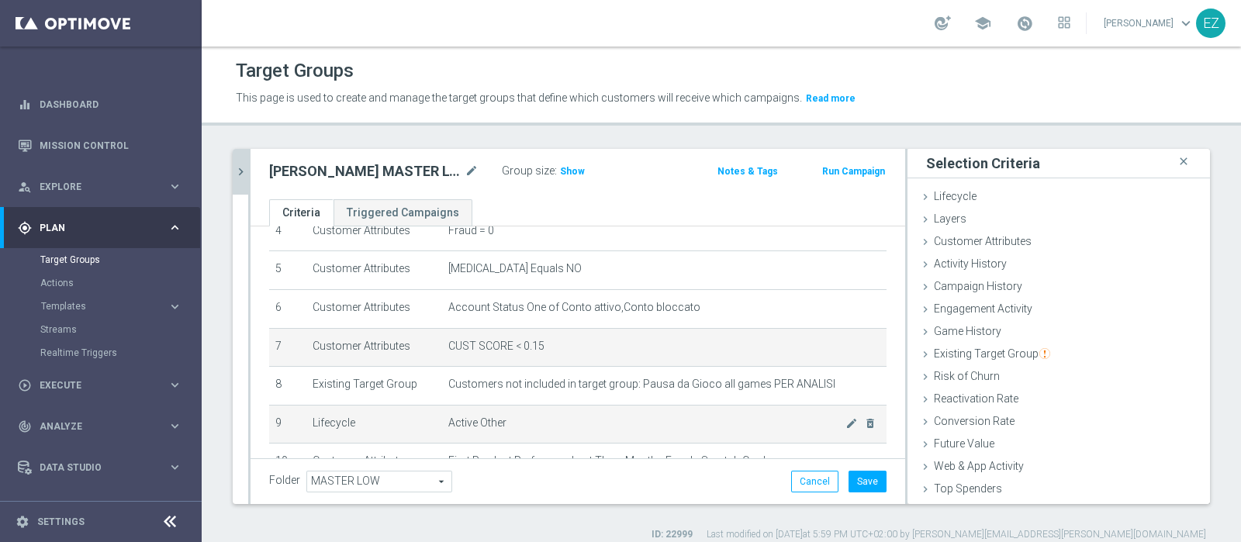
scroll to position [465, 0]
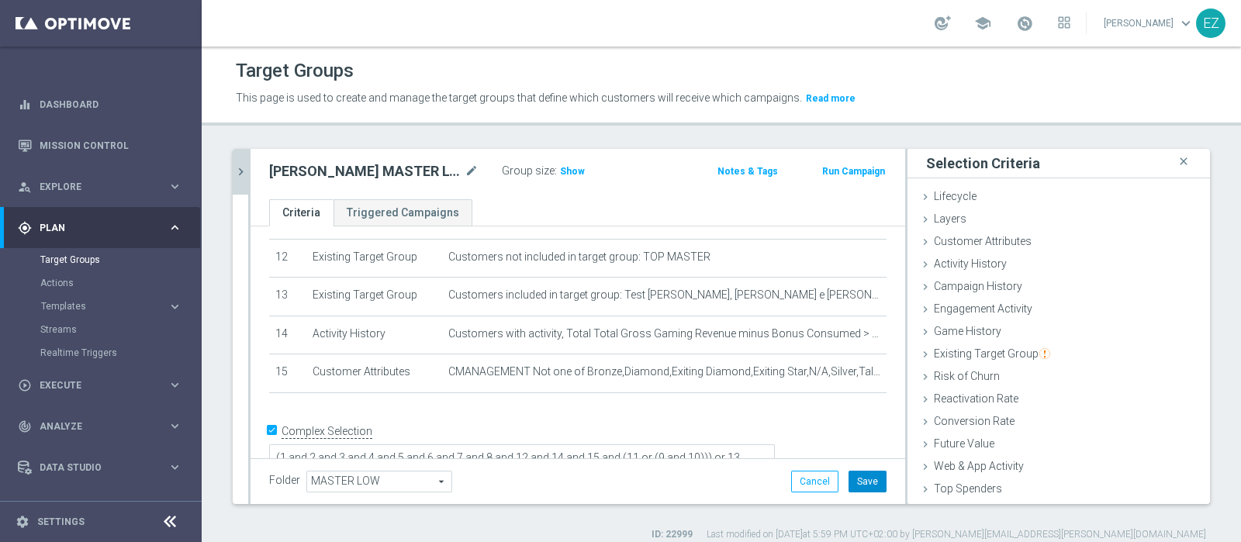
click at [852, 479] on button "Save" at bounding box center [867, 482] width 38 height 22
click at [244, 171] on icon "chevron_right" at bounding box center [240, 171] width 15 height 15
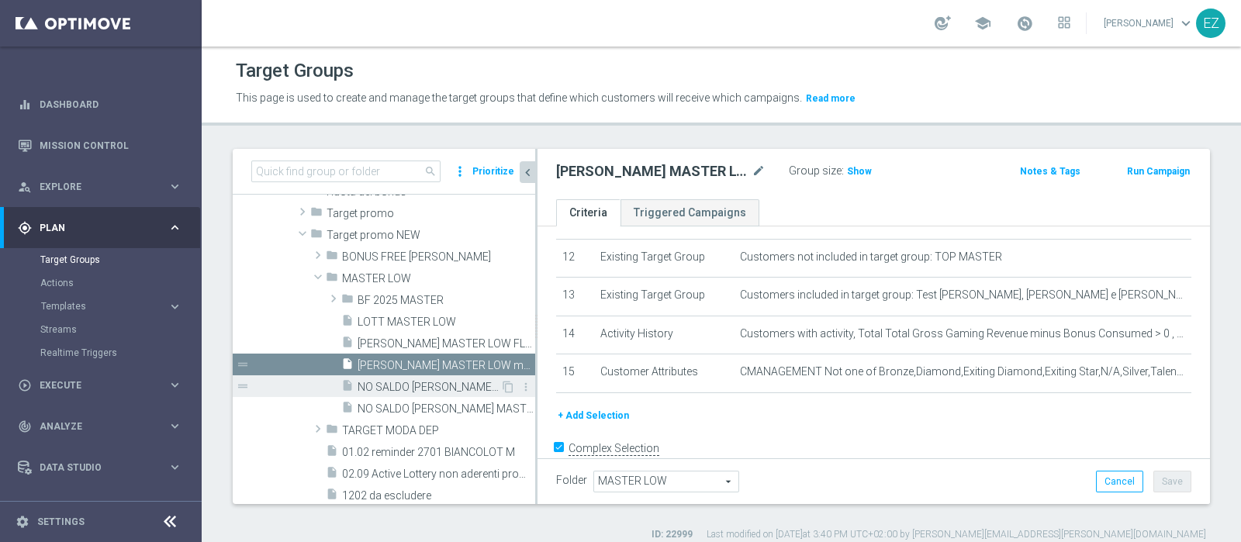
click at [402, 385] on span "NO SALDO [PERSON_NAME] MASTER LOW" at bounding box center [428, 387] width 143 height 13
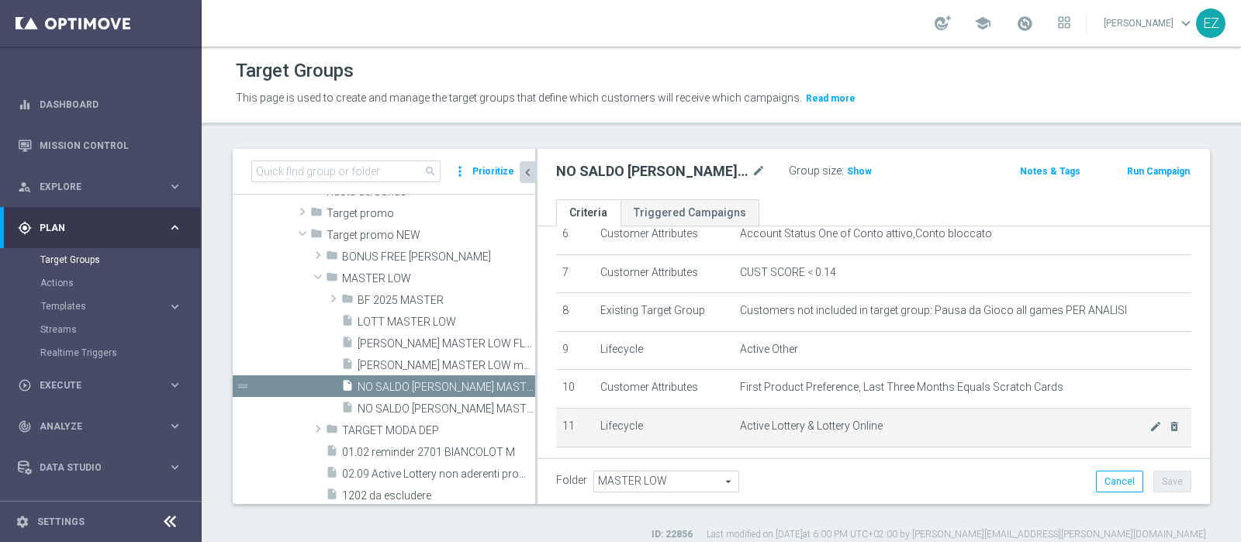
scroll to position [254, 0]
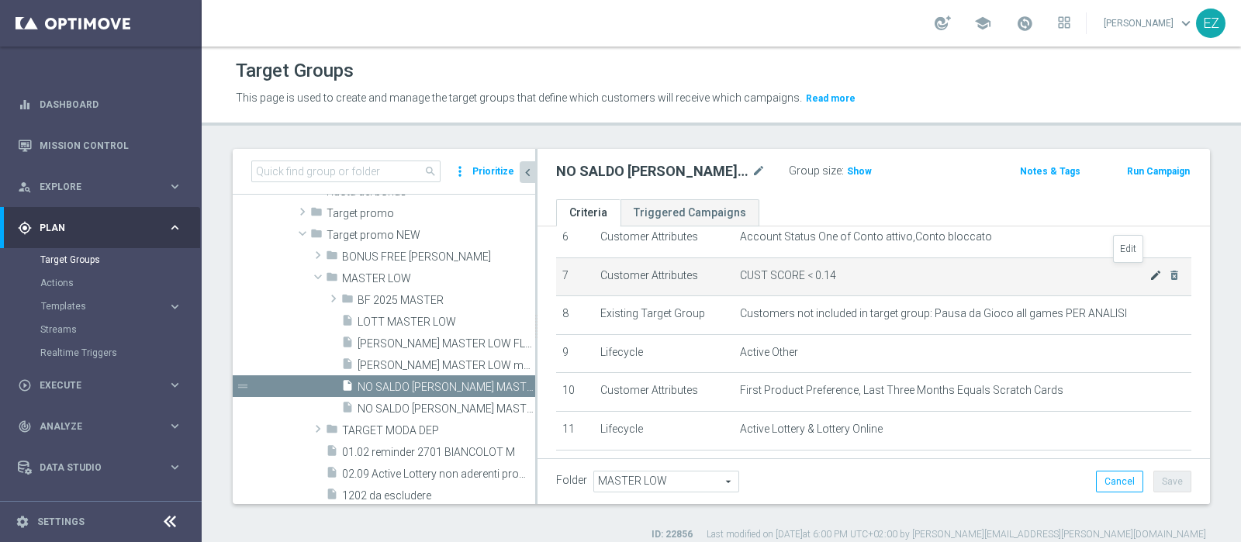
click at [1149, 270] on icon "mode_edit" at bounding box center [1155, 275] width 12 height 12
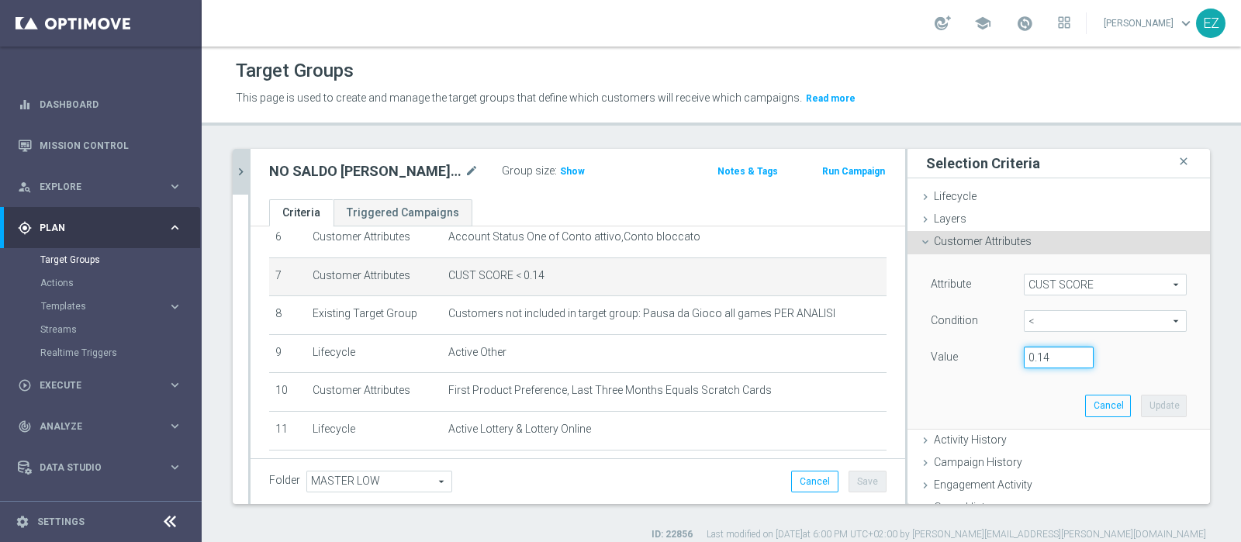
click at [1034, 361] on input "0.14" at bounding box center [1059, 358] width 70 height 22
type input "0.15"
click at [1141, 401] on button "Update" at bounding box center [1164, 406] width 46 height 22
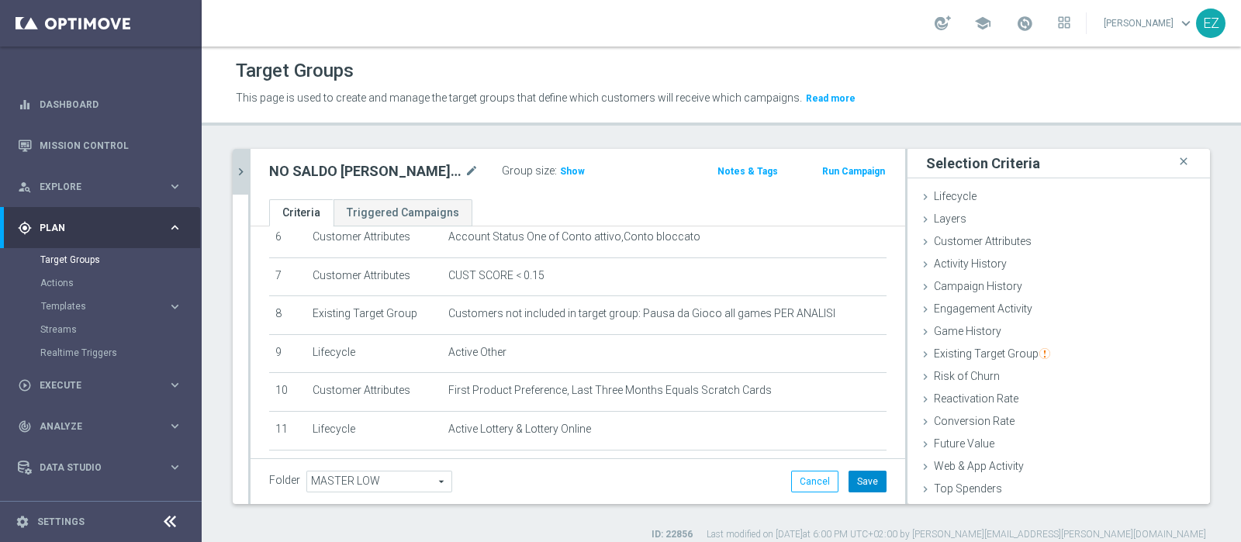
click at [848, 485] on button "Save" at bounding box center [867, 482] width 38 height 22
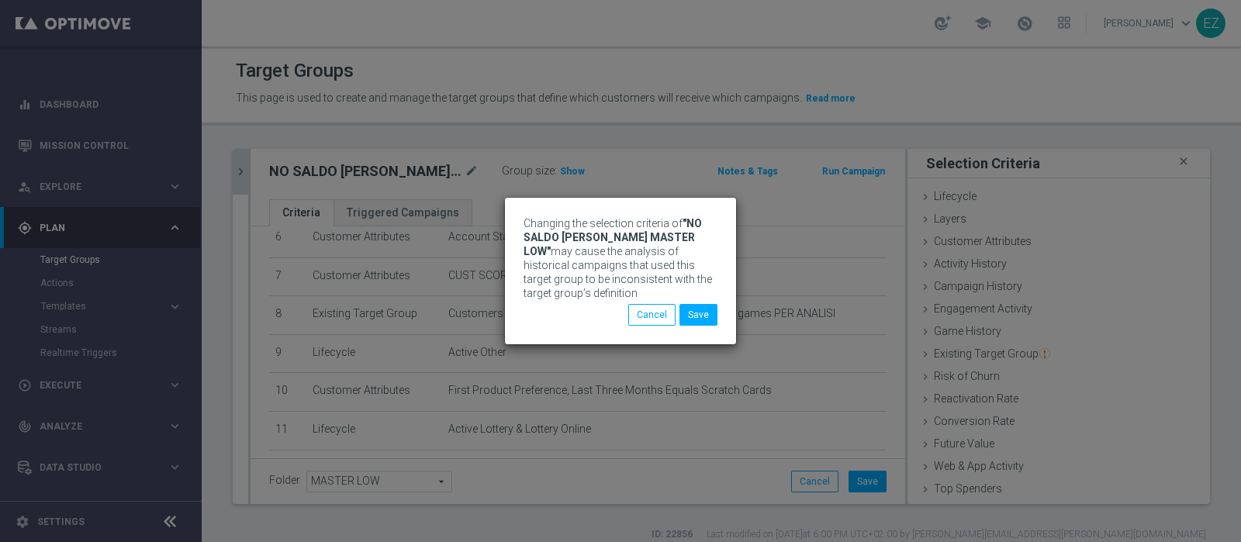
click at [687, 321] on div "Changing the selection criteria of "NO SALDO [PERSON_NAME] MASTER LOW" may caus…" at bounding box center [620, 271] width 231 height 147
click at [706, 304] on button "Save" at bounding box center [698, 315] width 38 height 22
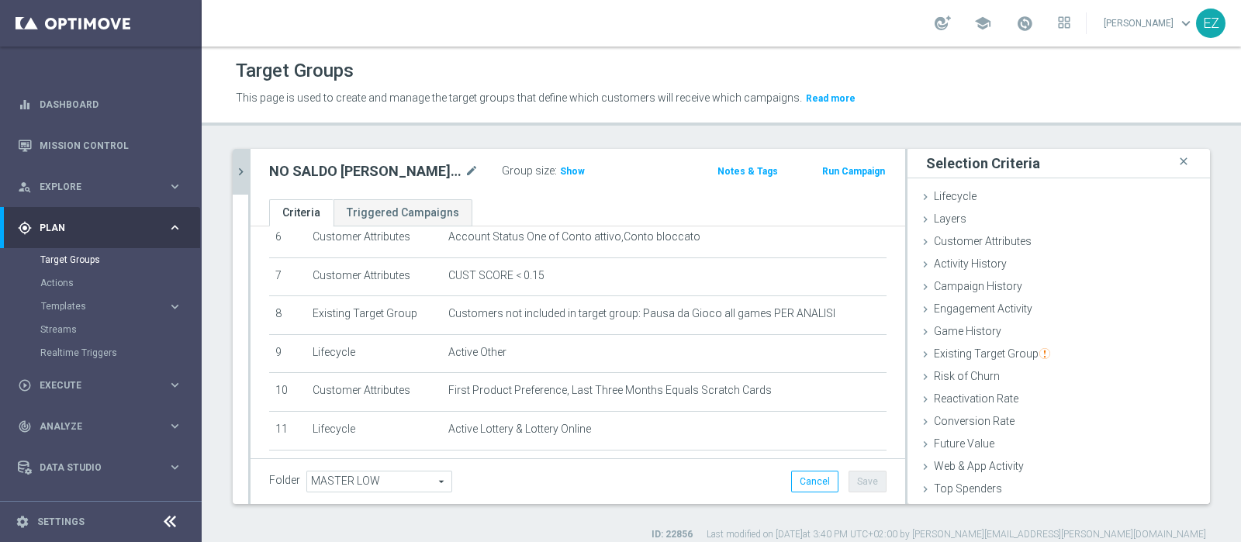
click at [233, 166] on icon "chevron_right" at bounding box center [240, 171] width 15 height 15
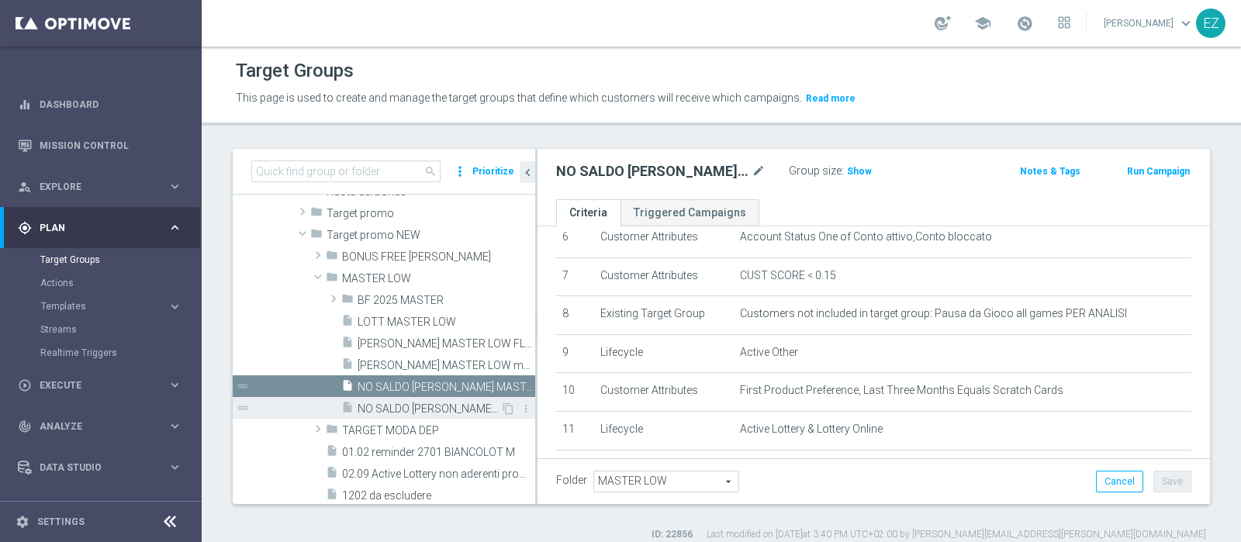
click at [378, 402] on span "NO SALDO [PERSON_NAME] MASTER LOW FLAG NL" at bounding box center [428, 408] width 143 height 13
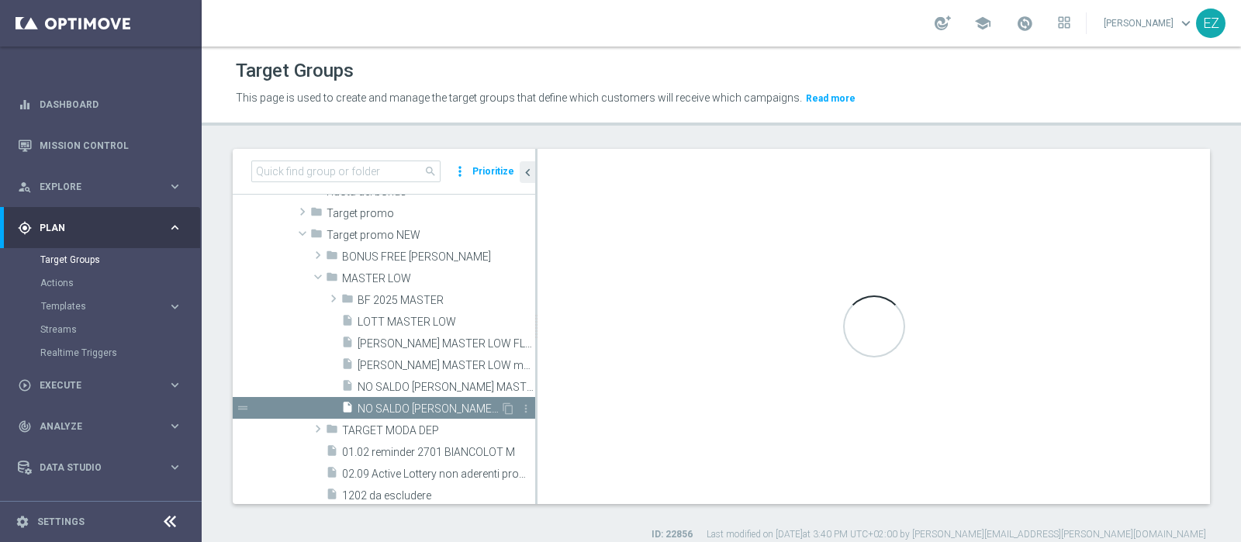
type textarea "(1 and 2 and 3 and 4 and 5 and 6 and 7 and 8 and 12 and 14 and 15 and 16 and 17…"
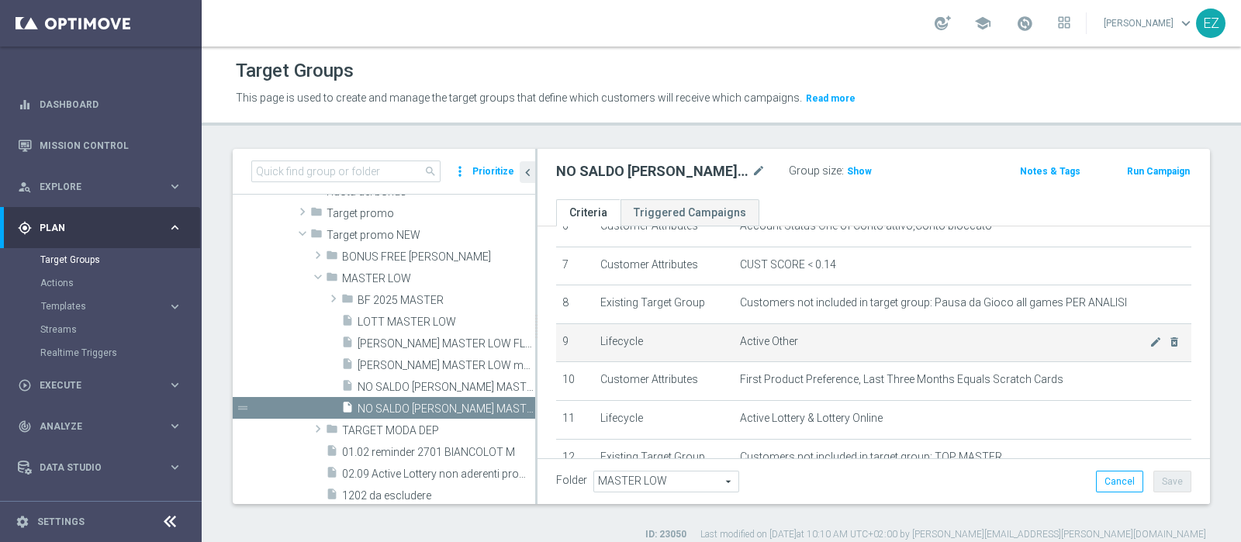
scroll to position [266, 0]
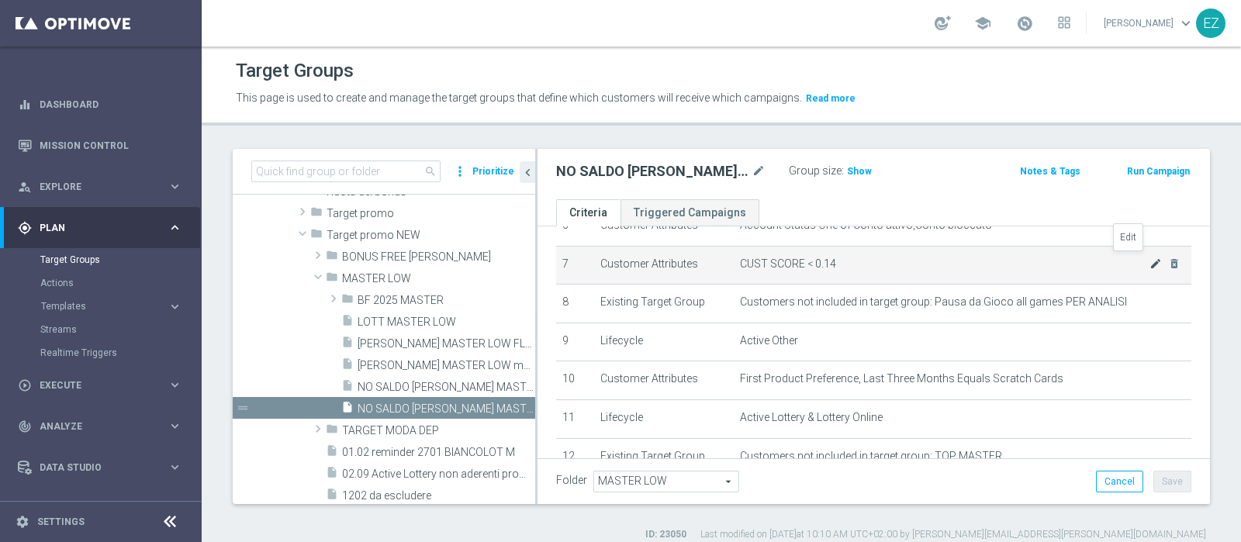
click at [1149, 260] on icon "mode_edit" at bounding box center [1155, 263] width 12 height 12
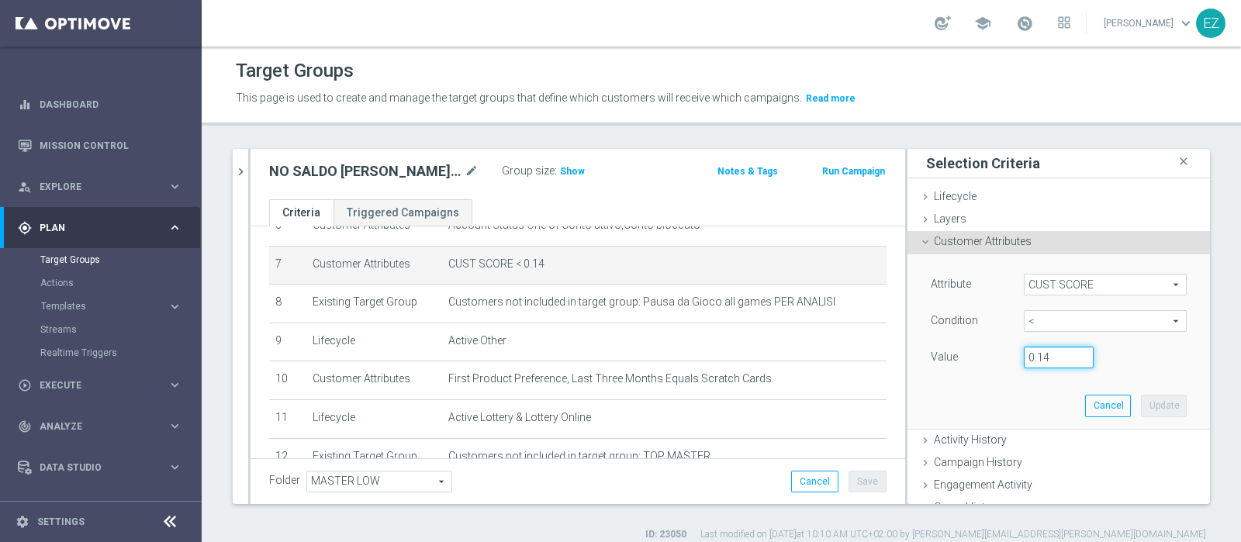
click at [1031, 356] on input "0.14" at bounding box center [1059, 358] width 70 height 22
type input "0.15"
click at [1141, 399] on button "Update" at bounding box center [1164, 406] width 46 height 22
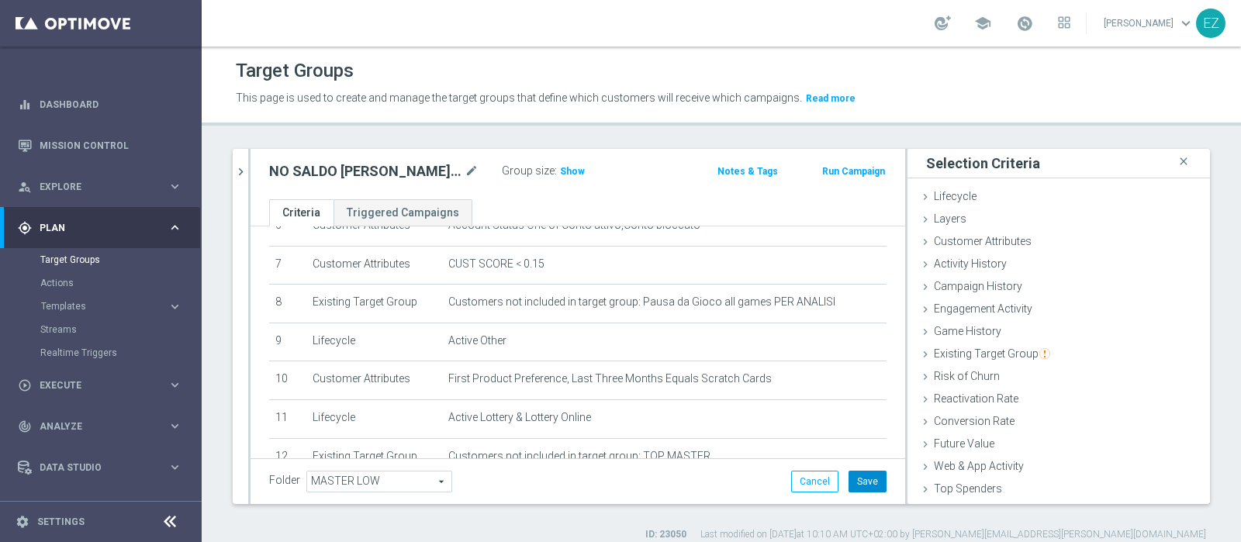
click at [848, 482] on button "Save" at bounding box center [867, 482] width 38 height 22
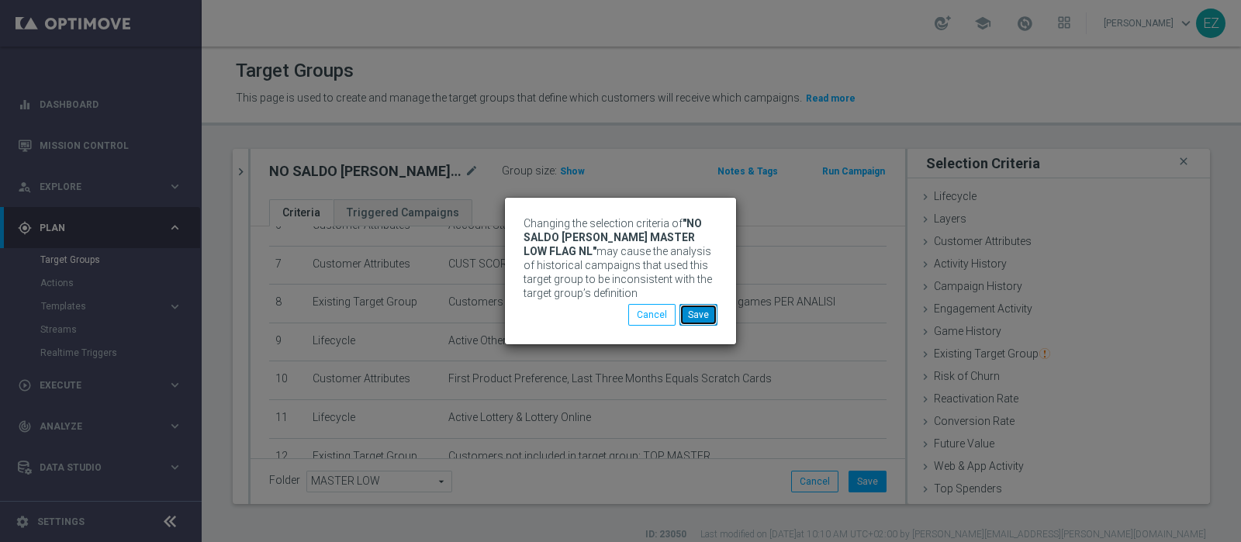
click at [702, 307] on button "Save" at bounding box center [698, 315] width 38 height 22
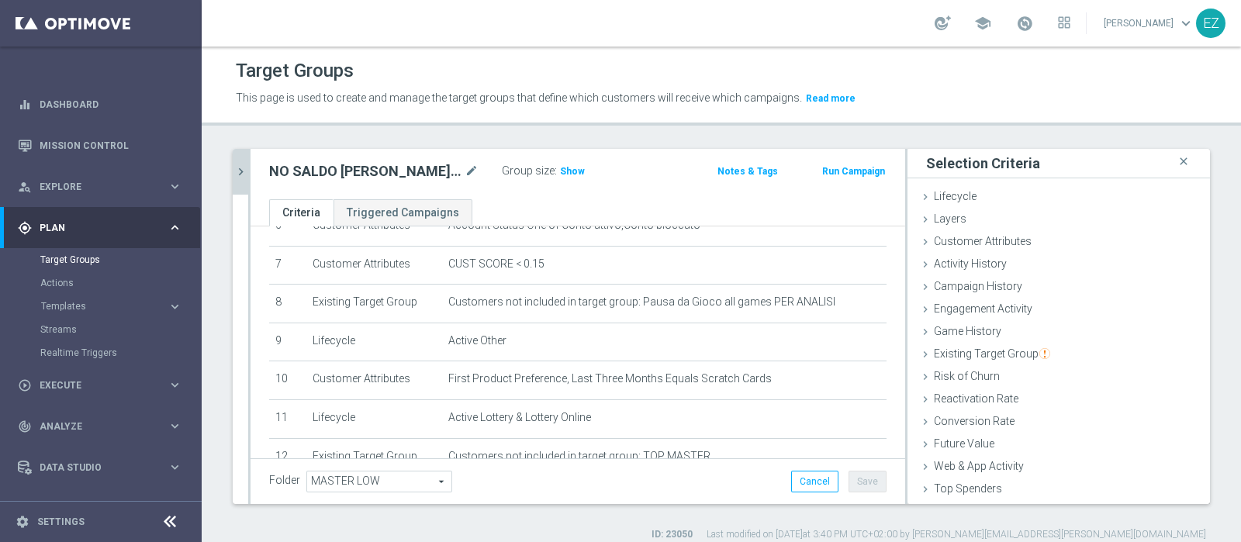
click at [238, 164] on icon "chevron_right" at bounding box center [240, 171] width 15 height 15
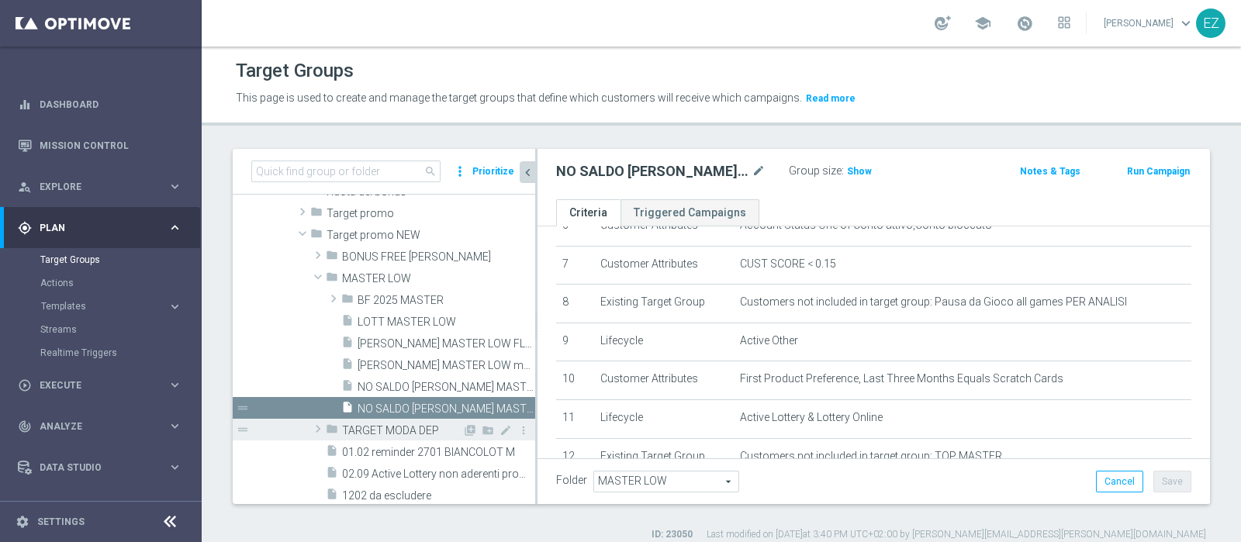
click at [411, 425] on span "TARGET MODA DEP" at bounding box center [402, 430] width 120 height 13
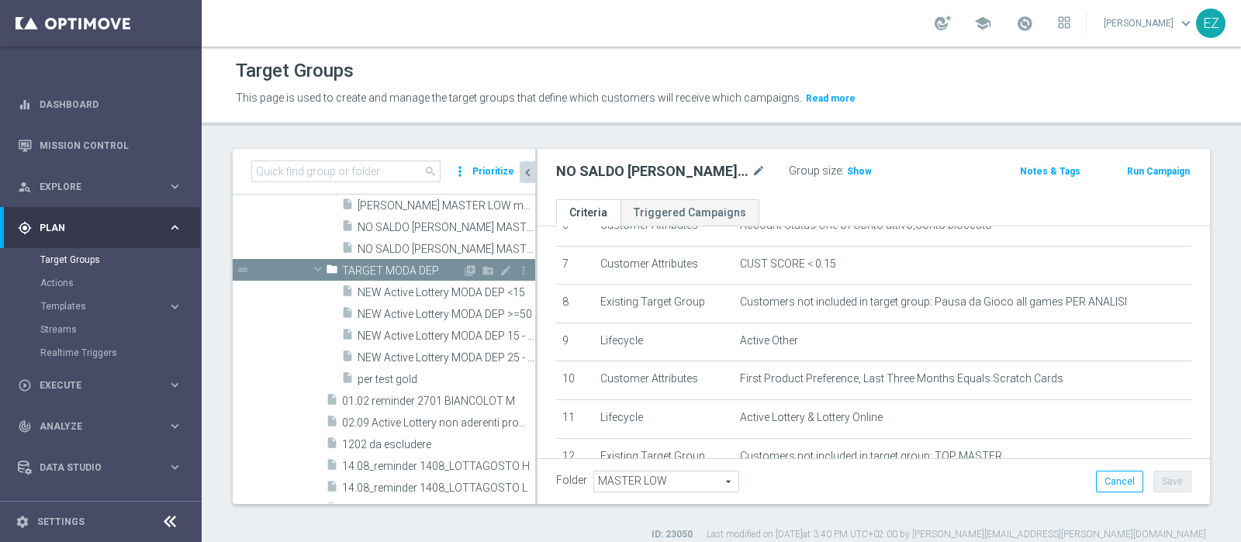
scroll to position [710, 0]
click at [411, 295] on span "NEW Active Lottery MODA DEP <15" at bounding box center [428, 291] width 143 height 13
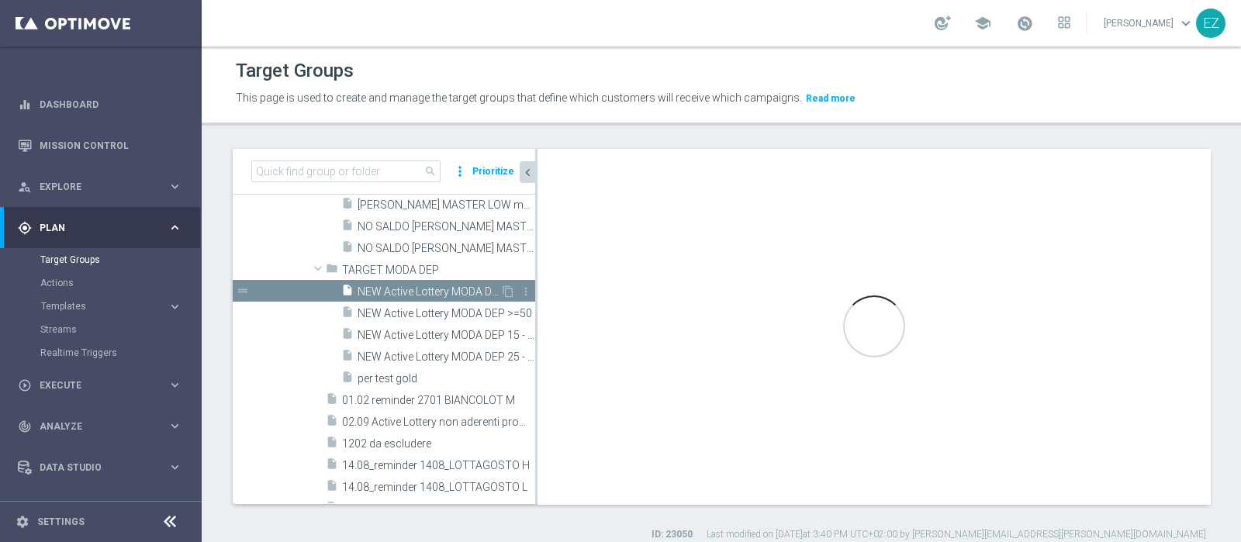
type textarea "((9 OR 14) AND 1 and 2 and 3 and 4 and 5 and 6 and 7 and 8 AND 10 and 11 and 12…"
type input "TARGET MODA DEP"
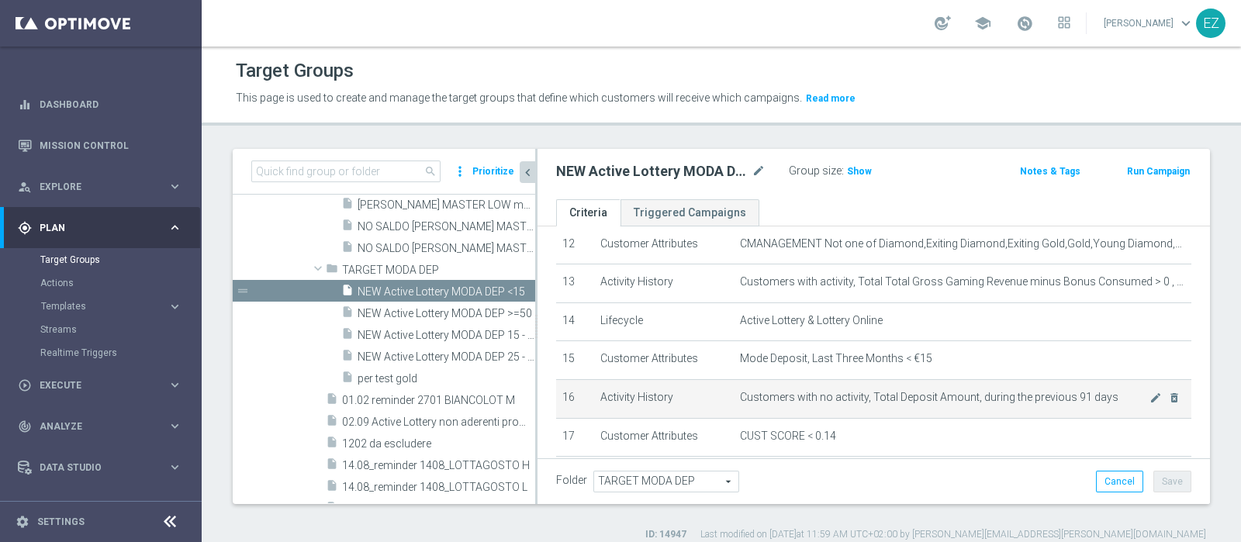
scroll to position [527, 0]
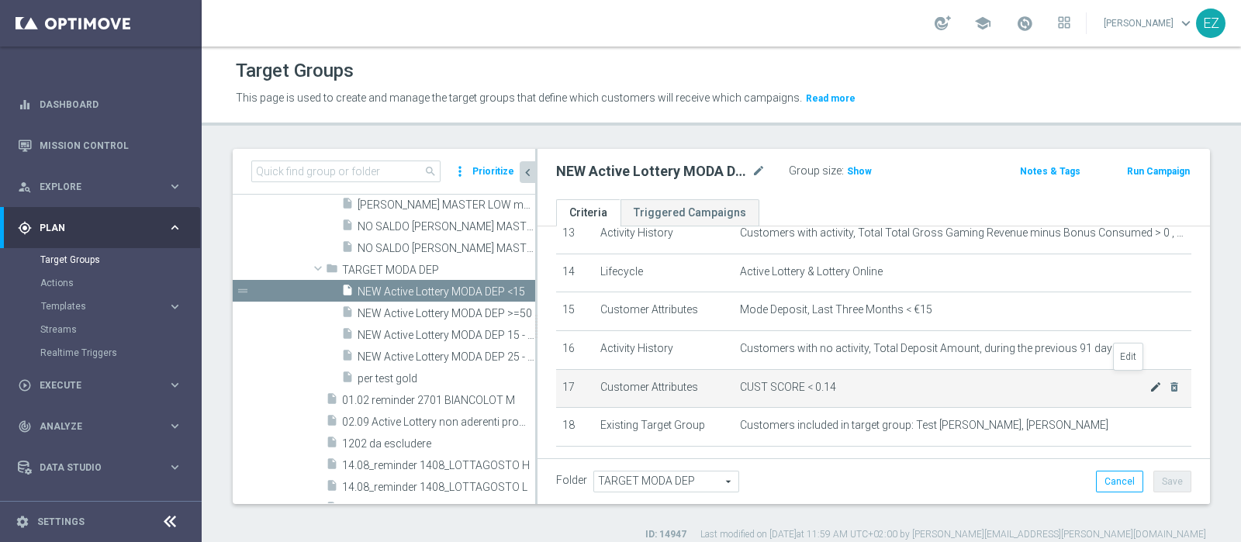
click at [1149, 381] on icon "mode_edit" at bounding box center [1155, 387] width 12 height 12
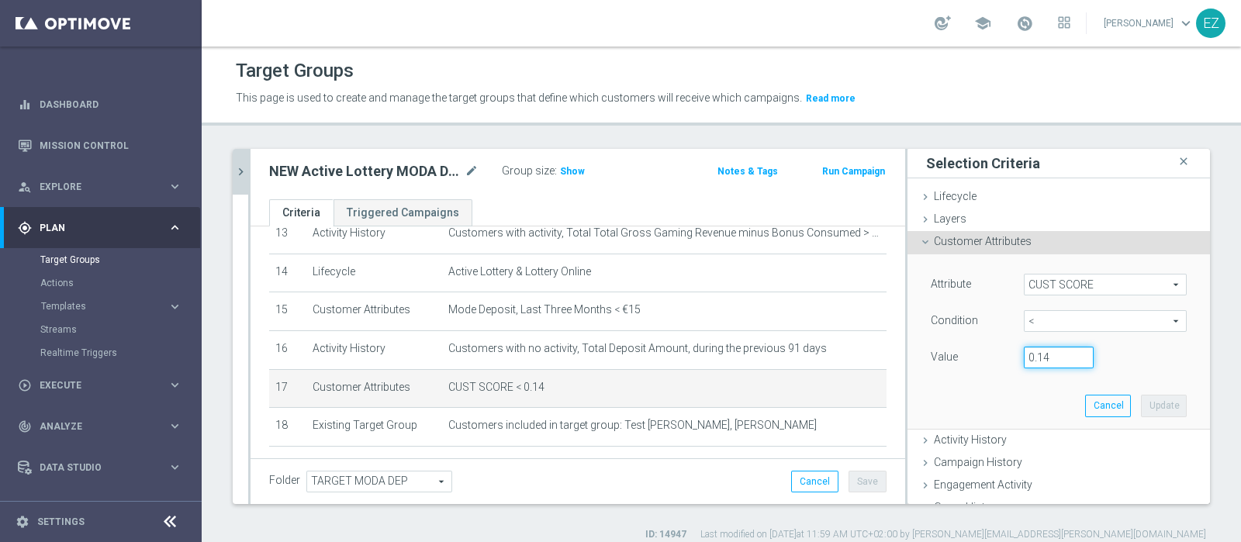
click at [1037, 358] on input "0.14" at bounding box center [1059, 358] width 70 height 22
type input "0.15"
click at [1141, 405] on button "Update" at bounding box center [1164, 406] width 46 height 22
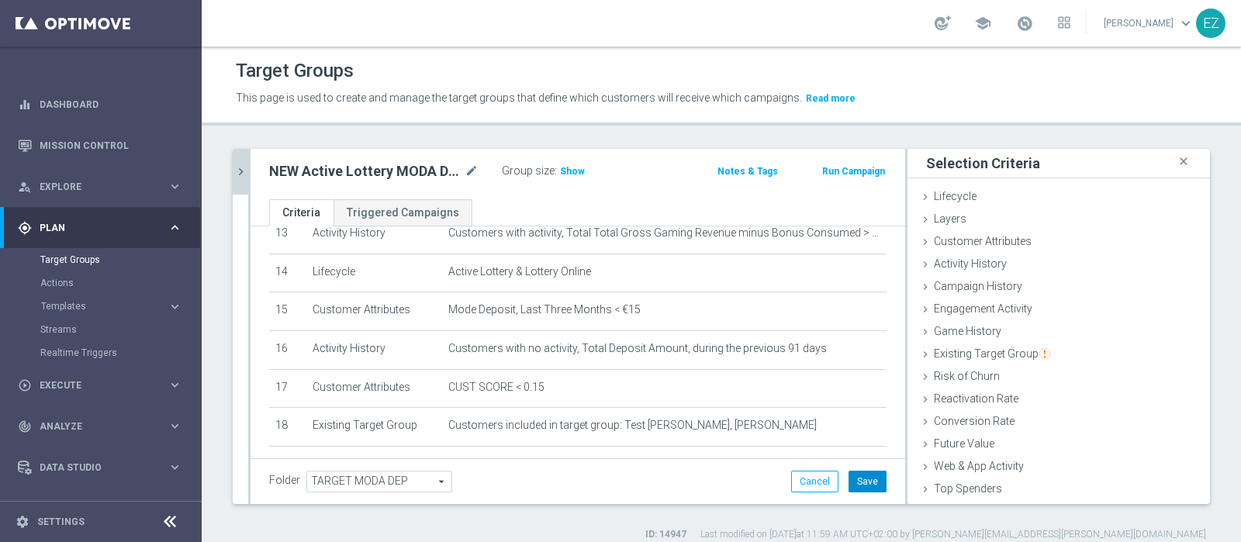
click at [859, 486] on button "Save" at bounding box center [867, 482] width 38 height 22
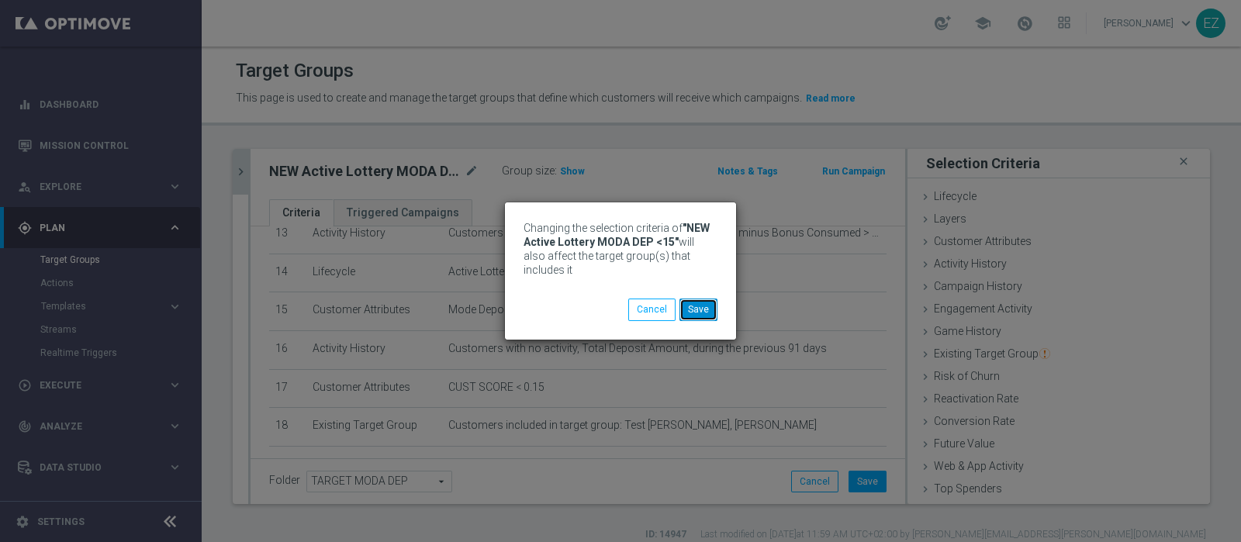
click at [694, 312] on button "Save" at bounding box center [698, 310] width 38 height 22
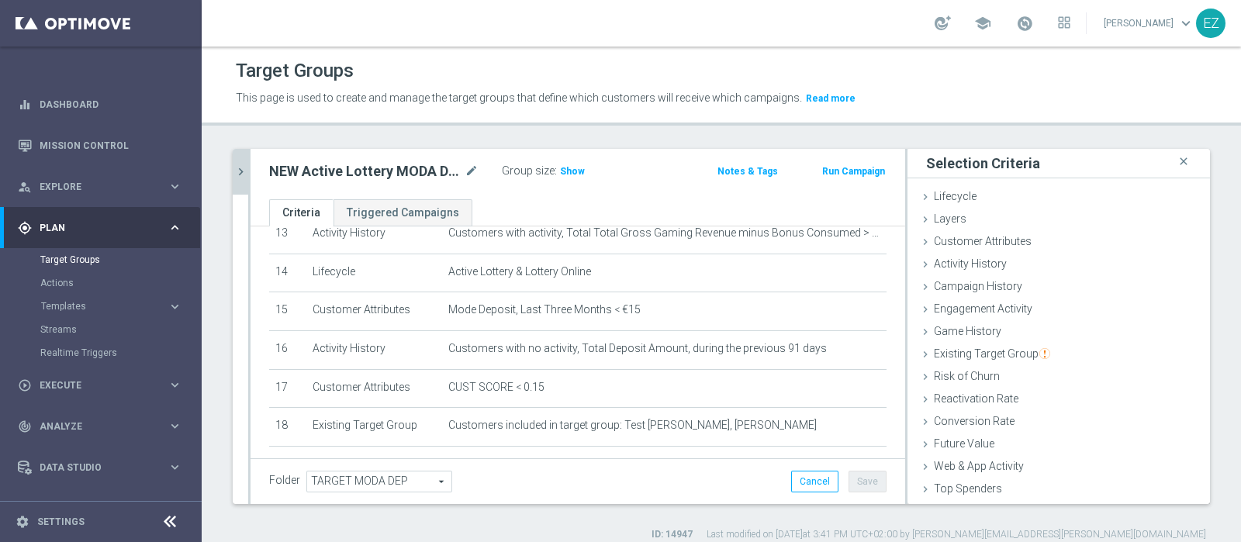
click at [244, 166] on icon "chevron_right" at bounding box center [240, 171] width 15 height 15
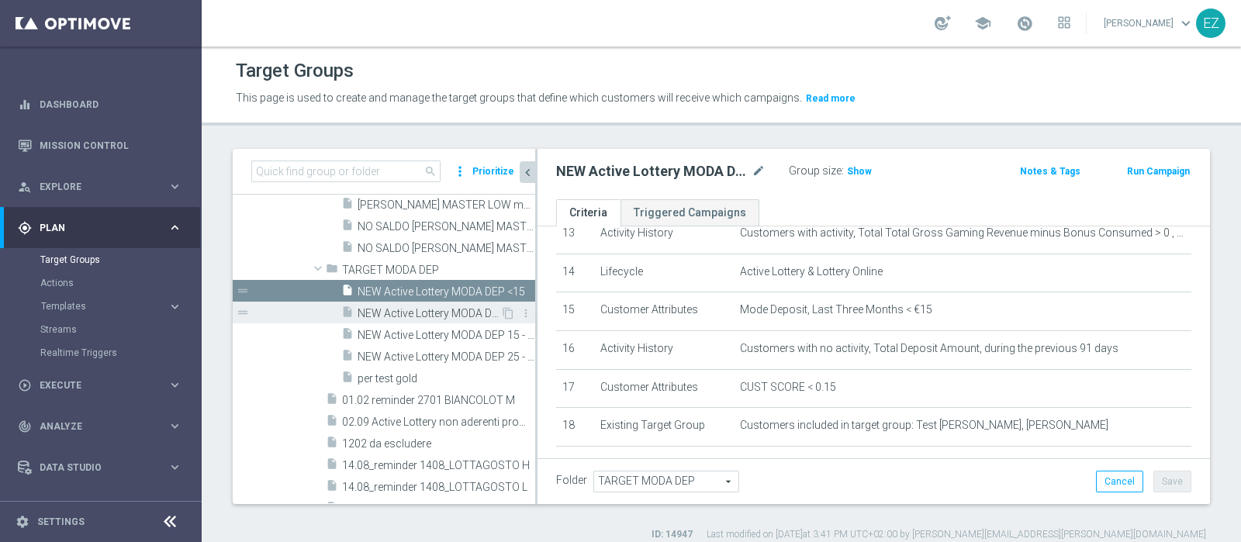
click at [380, 312] on span "NEW Active Lottery MODA DEP >=50" at bounding box center [428, 313] width 143 height 13
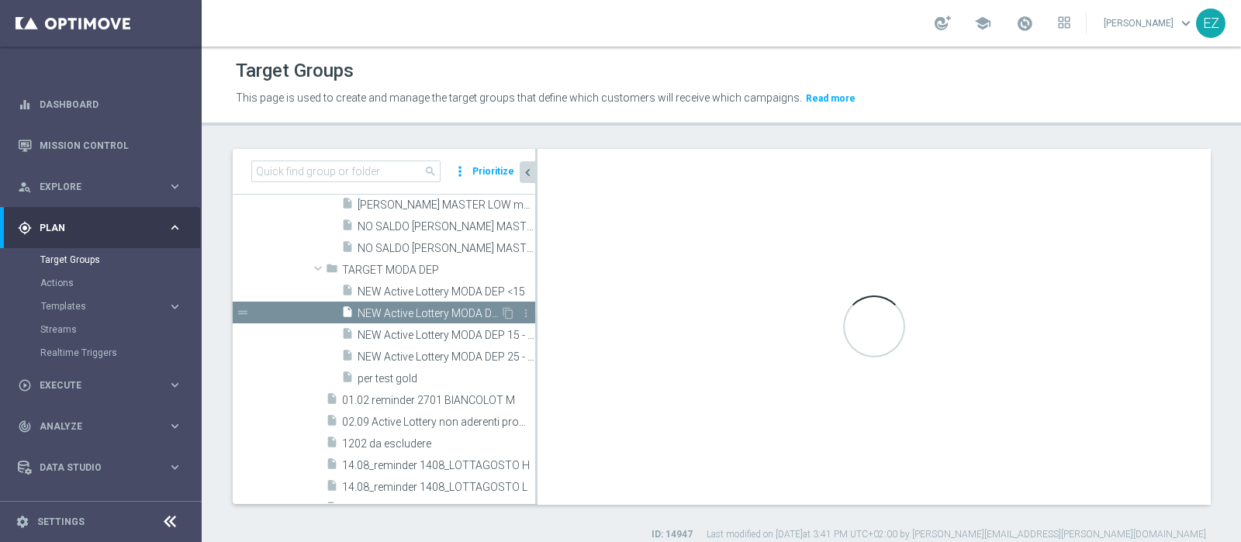
type textarea "((9 OR 14) AND 1 and 2 and 3 and 4 and 5 and 6 and 7 and 8 AND 10 and 11 and 12…"
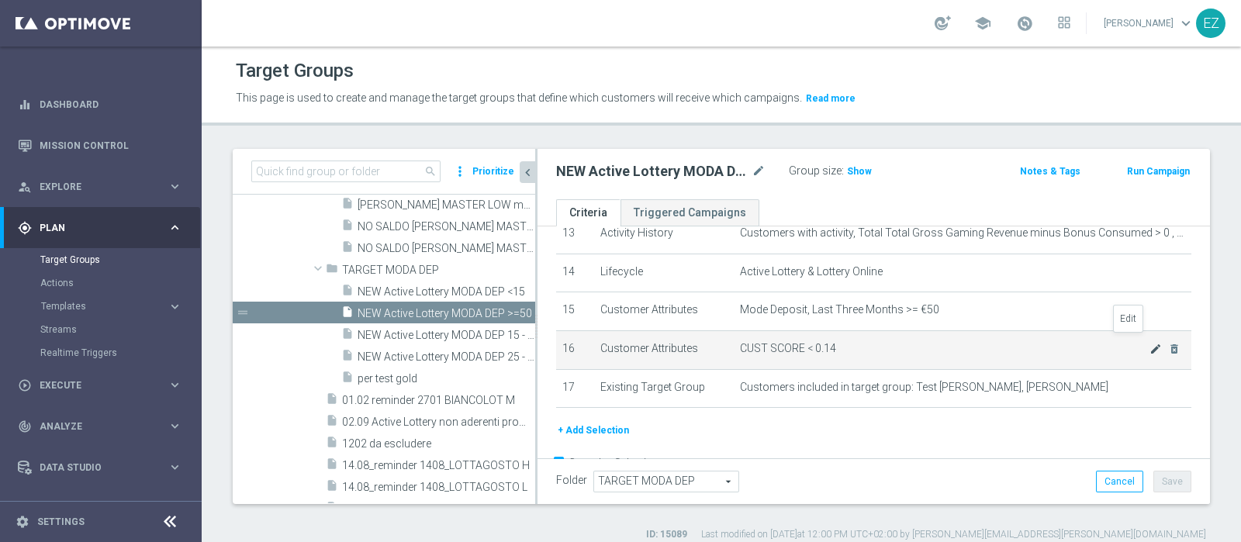
click at [1149, 343] on icon "mode_edit" at bounding box center [1155, 349] width 12 height 12
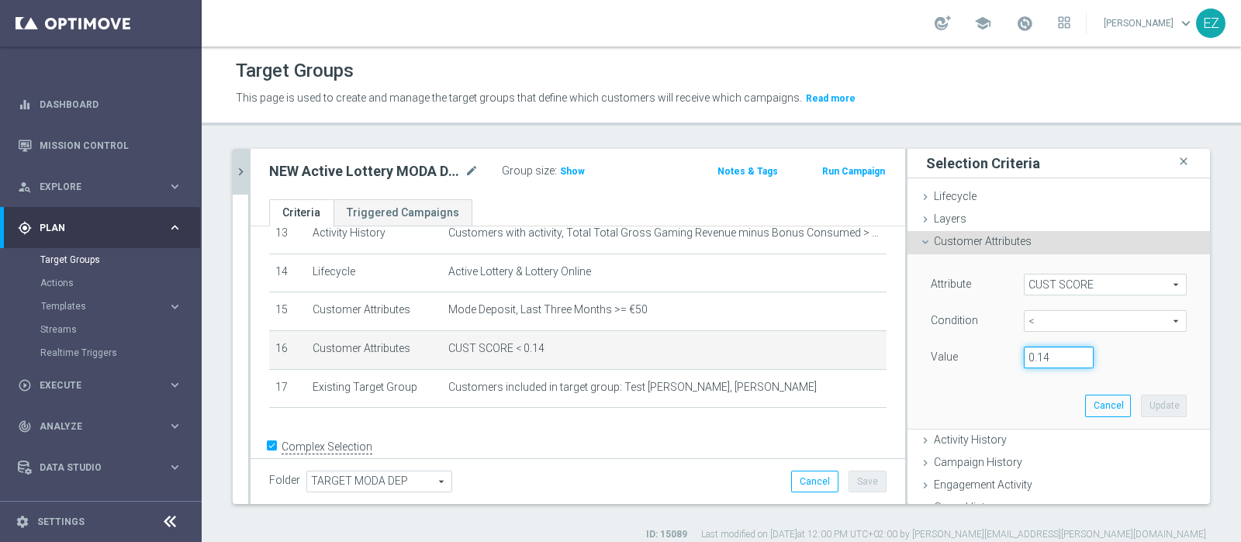
click at [1036, 358] on input "0.14" at bounding box center [1059, 358] width 70 height 22
type input "0.15"
click at [1149, 409] on button "Update" at bounding box center [1164, 406] width 46 height 22
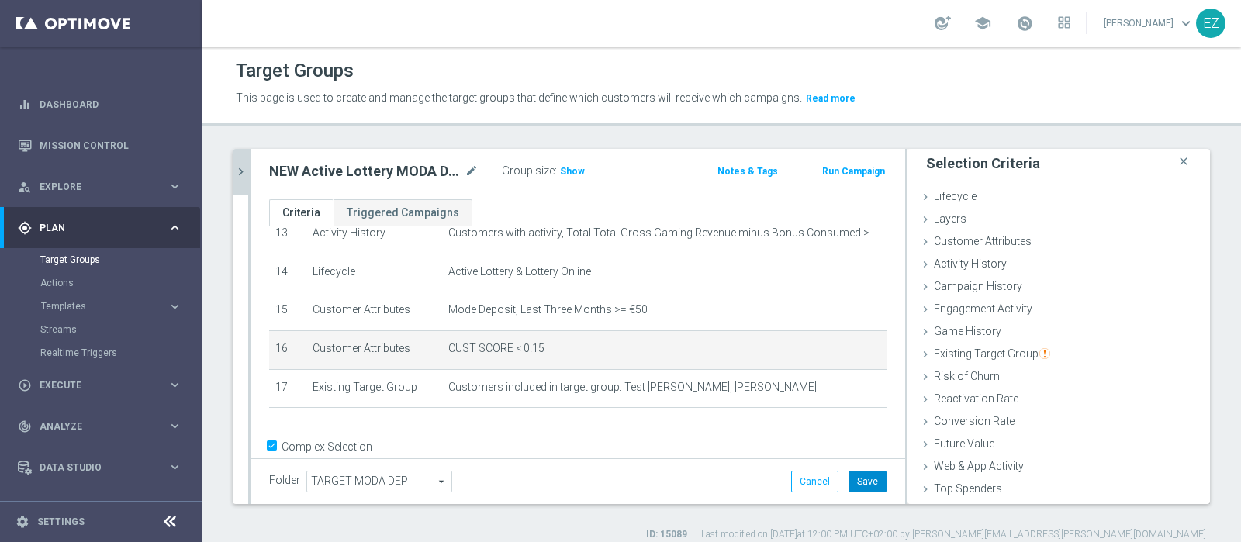
click at [851, 482] on button "Save" at bounding box center [867, 482] width 38 height 22
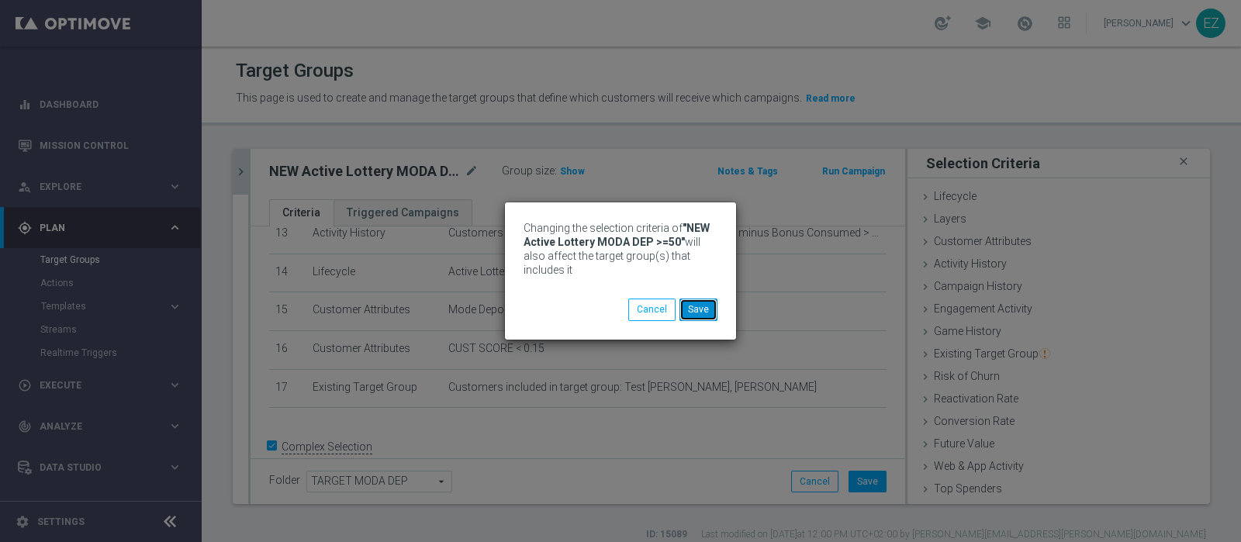
click at [699, 309] on button "Save" at bounding box center [698, 310] width 38 height 22
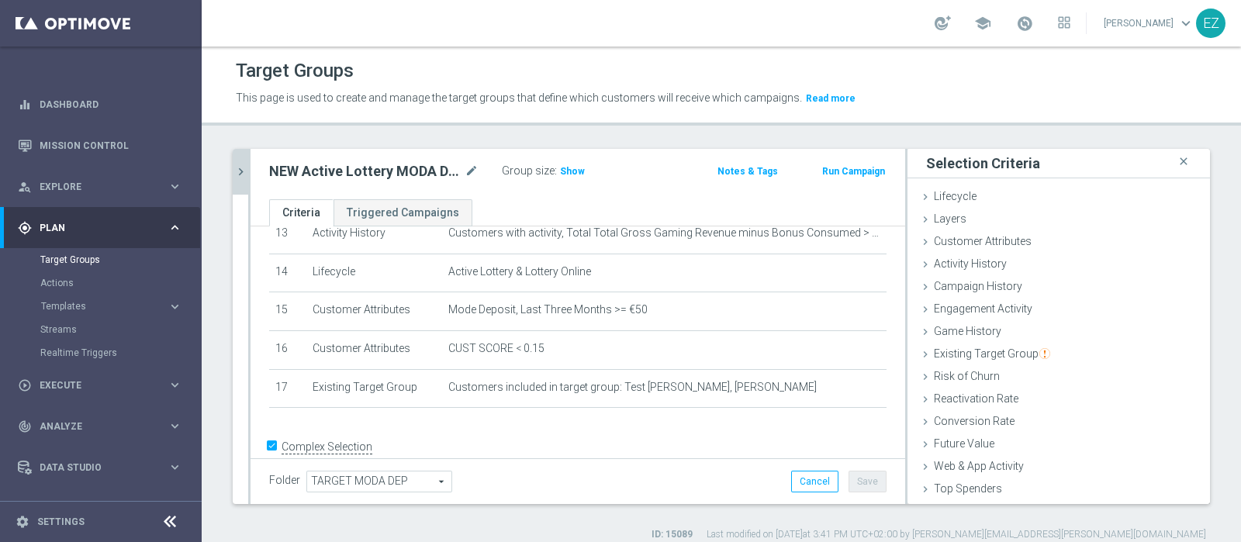
click at [247, 166] on icon "chevron_right" at bounding box center [240, 171] width 15 height 15
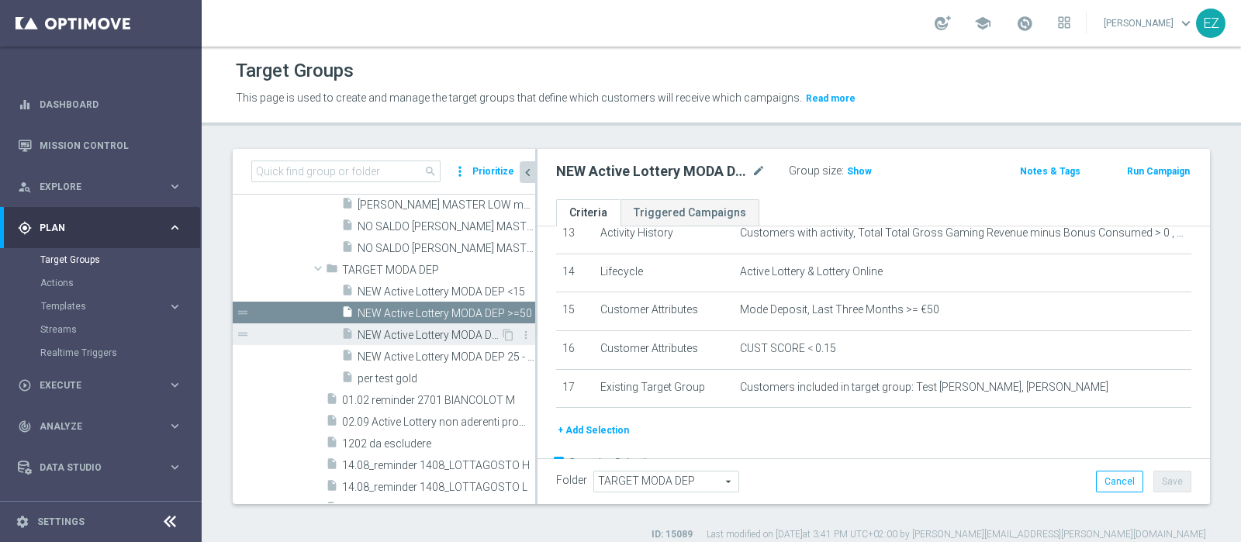
click at [416, 337] on span "NEW Active Lottery MODA DEP 15 - <25" at bounding box center [428, 335] width 143 height 13
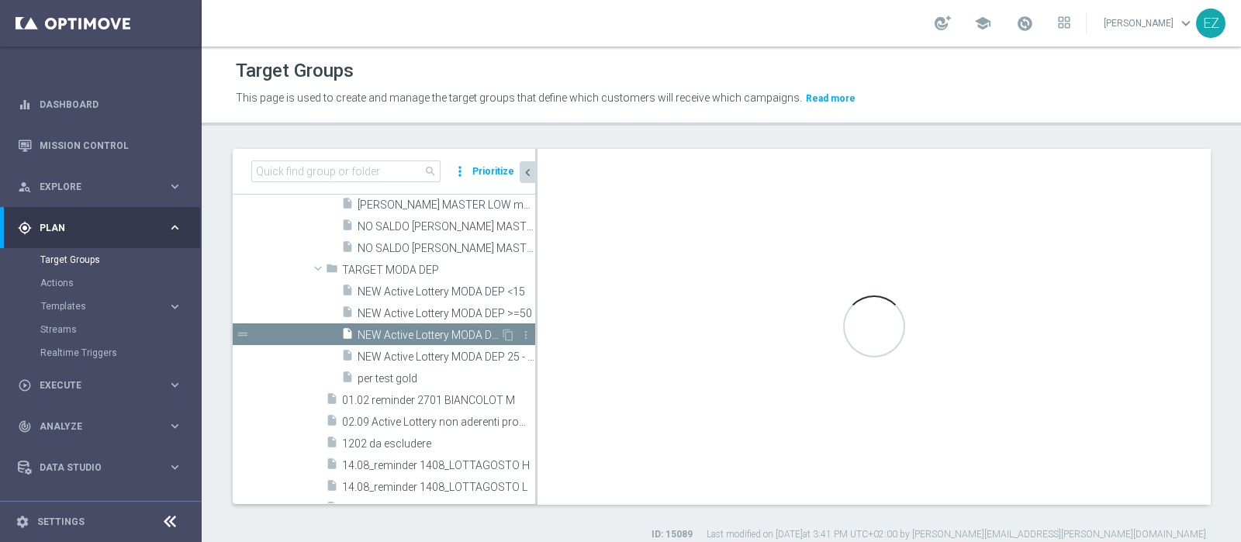
type textarea "((9 OR 15) AND 1 and 2 and 3 and 4 and 5 and 6 and 7 and 8 AND 10 and 11 and 12…"
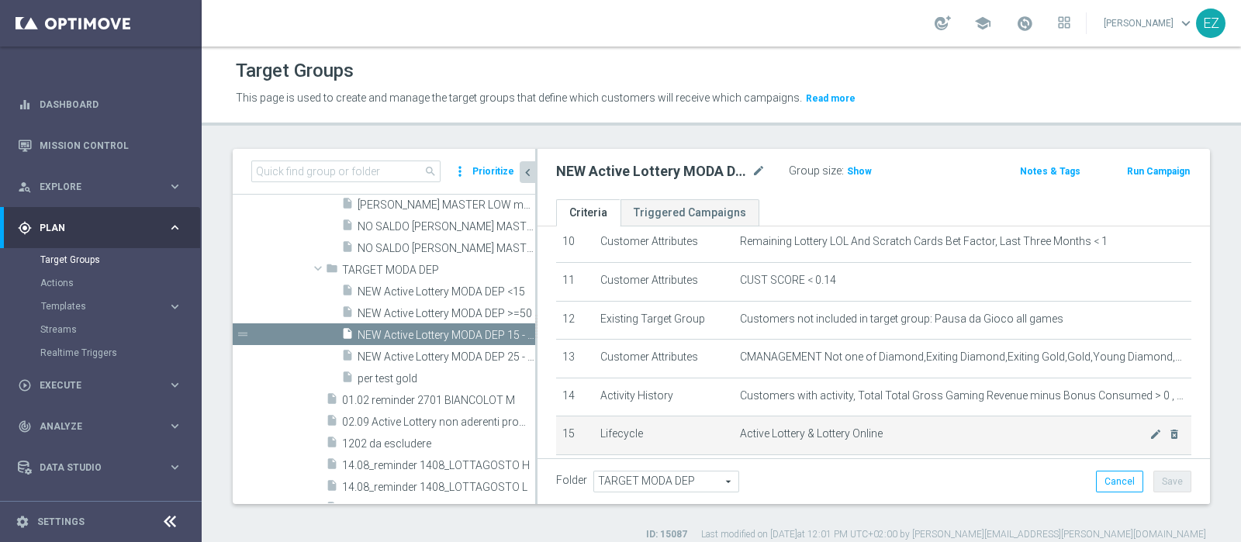
scroll to position [402, 0]
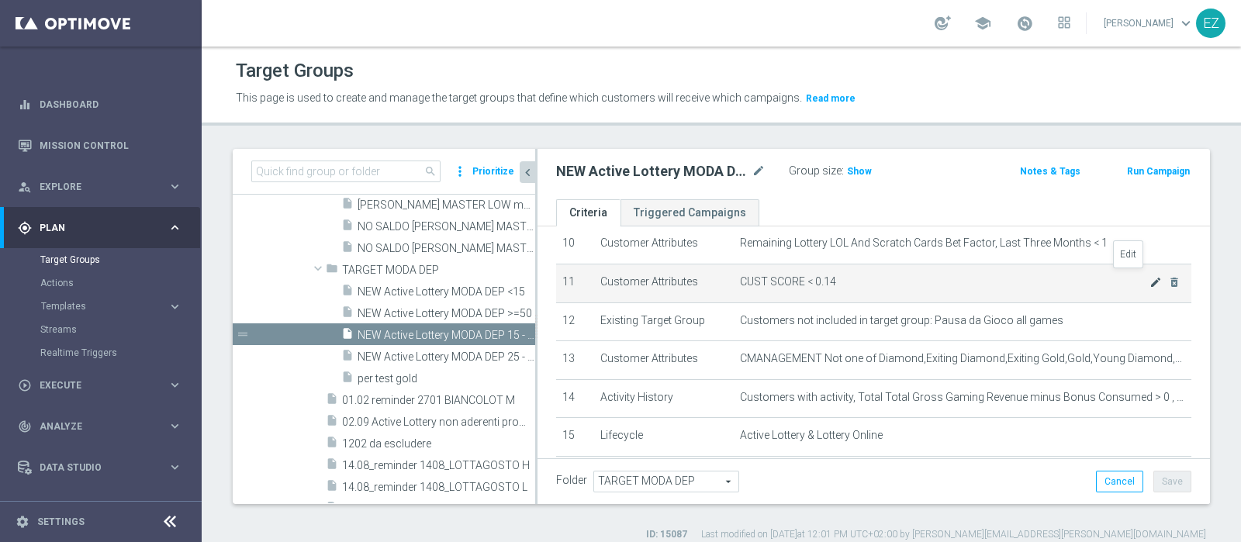
click at [1149, 276] on icon "mode_edit" at bounding box center [1155, 282] width 12 height 12
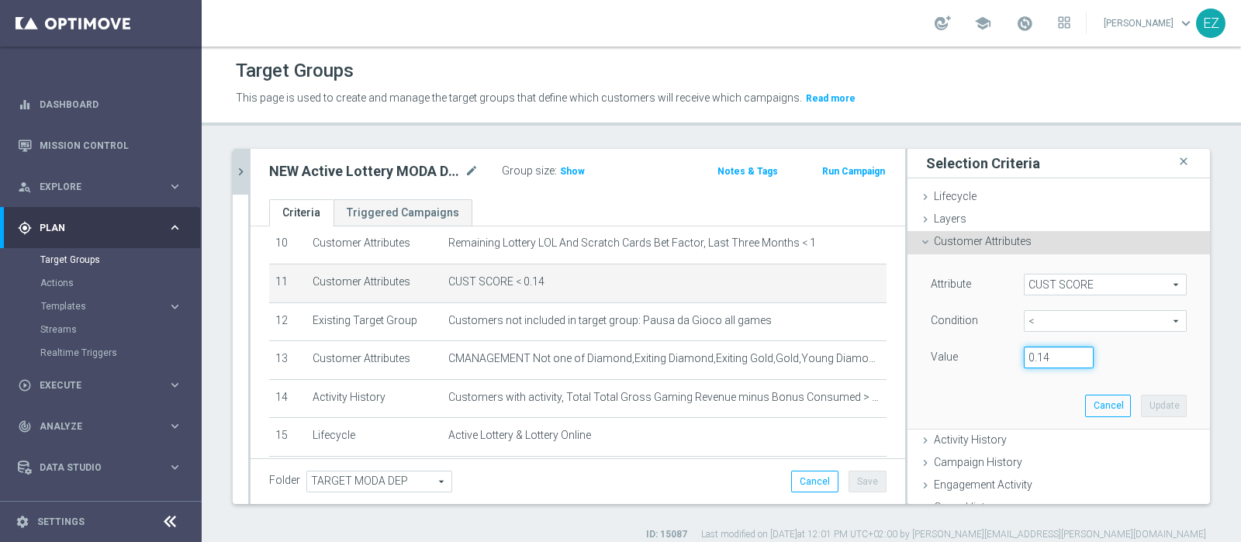
click at [1032, 352] on input "0.14" at bounding box center [1059, 358] width 70 height 22
type input "0.15"
click at [1144, 405] on button "Update" at bounding box center [1164, 406] width 46 height 22
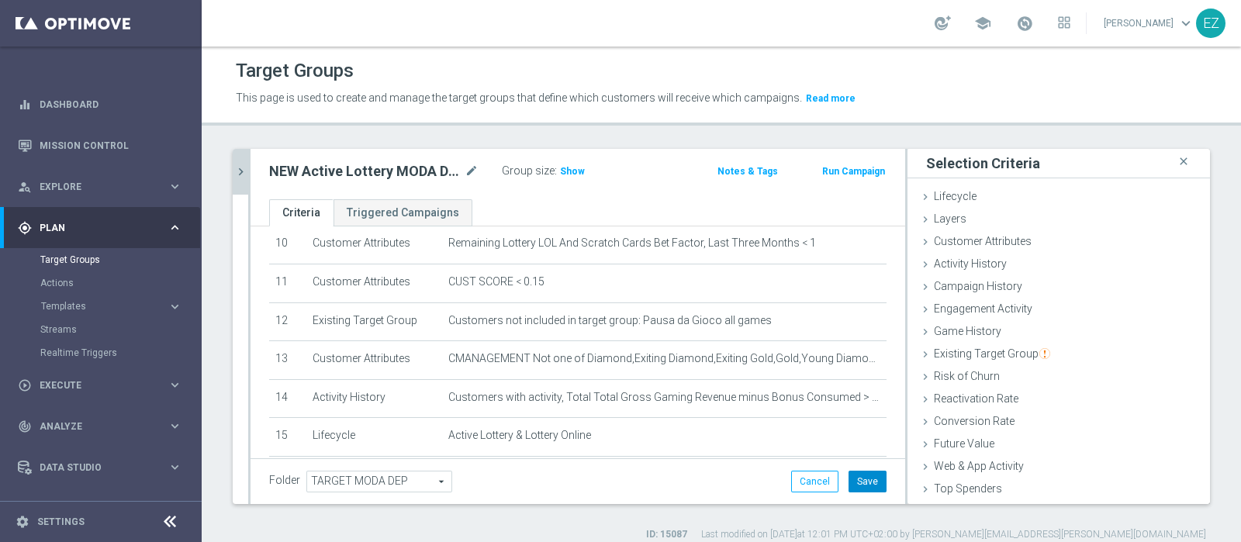
click at [865, 475] on button "Save" at bounding box center [867, 482] width 38 height 22
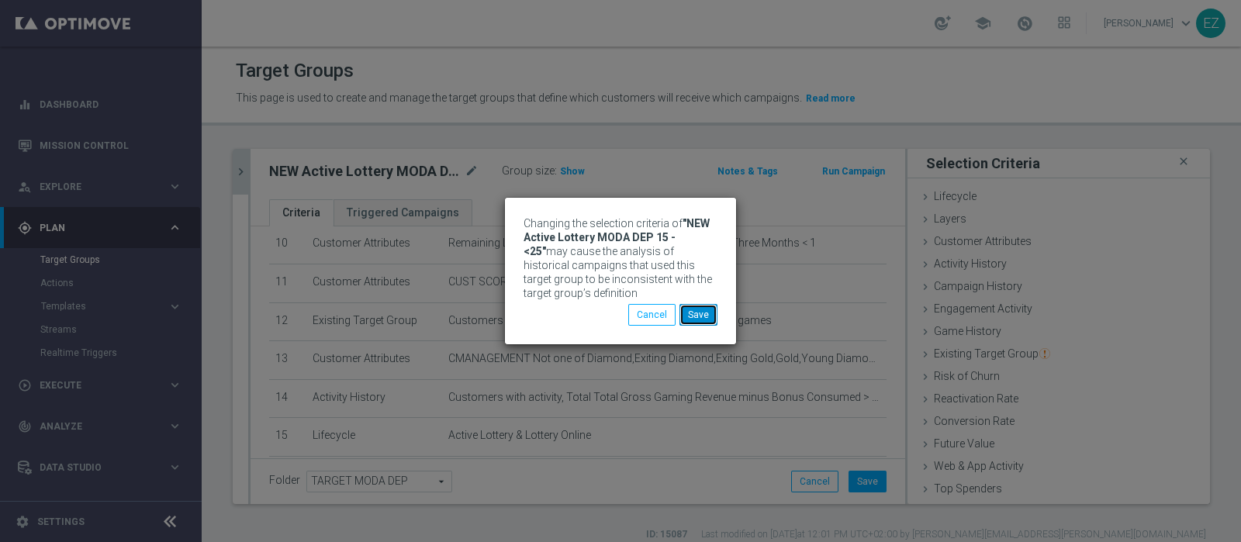
click at [688, 316] on button "Save" at bounding box center [698, 315] width 38 height 22
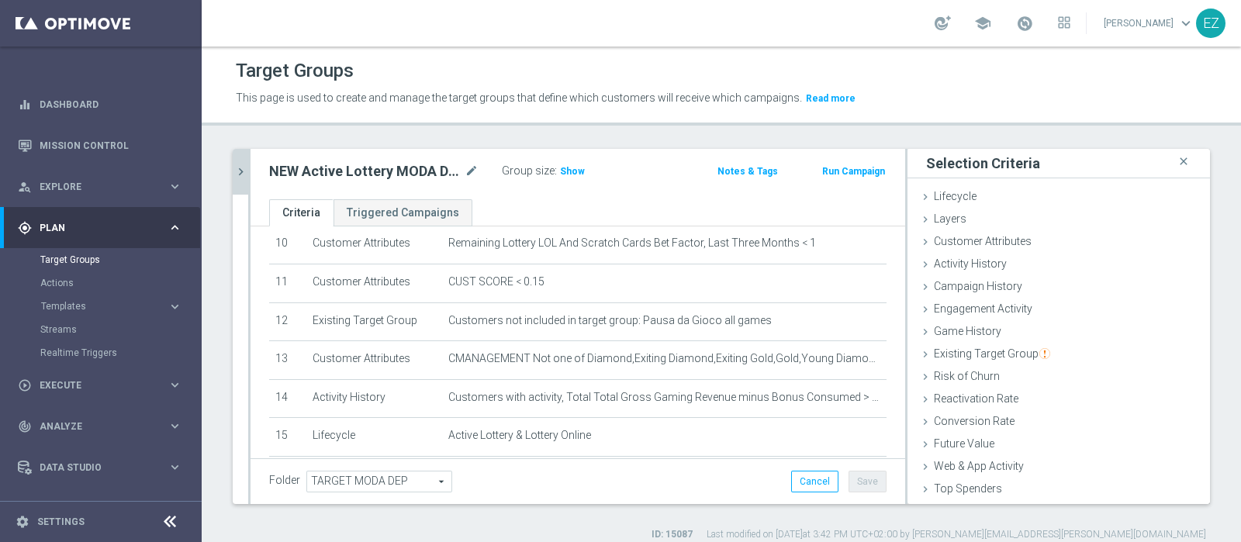
click at [242, 177] on icon "chevron_right" at bounding box center [240, 171] width 15 height 15
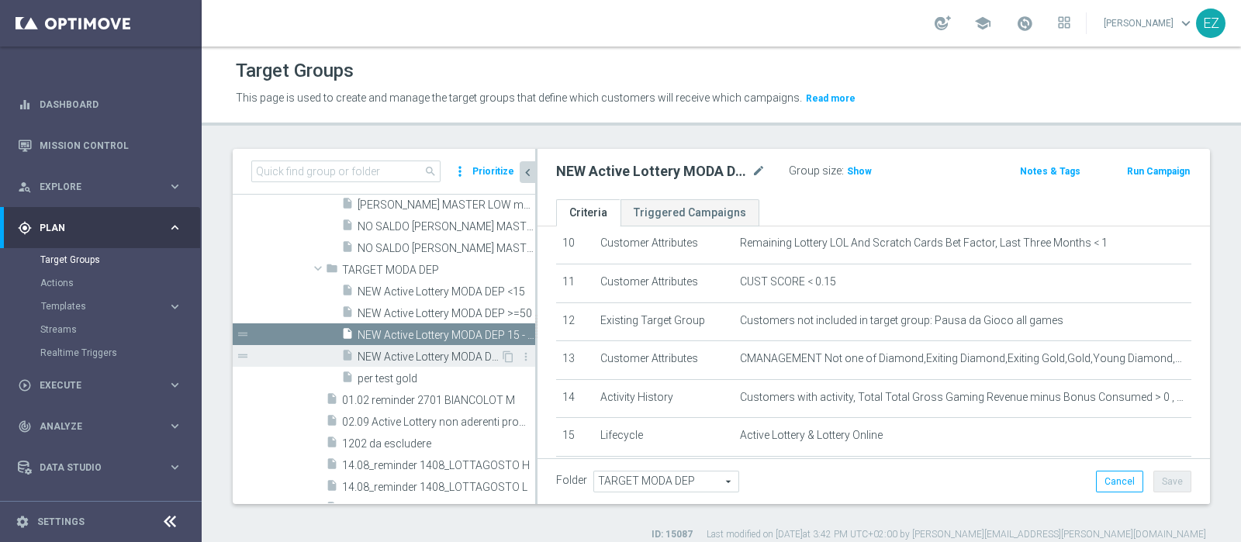
click at [395, 346] on div "insert_drive_file NEW Active Lottery MODA DEP 25 - <50" at bounding box center [420, 356] width 159 height 22
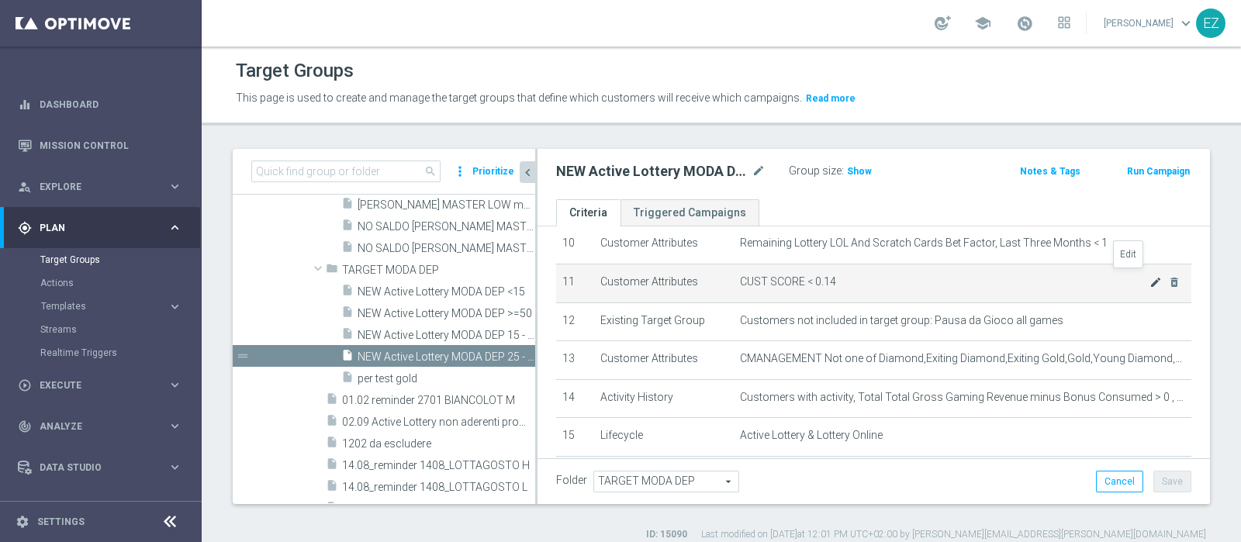
click at [1149, 279] on icon "mode_edit" at bounding box center [1155, 282] width 12 height 12
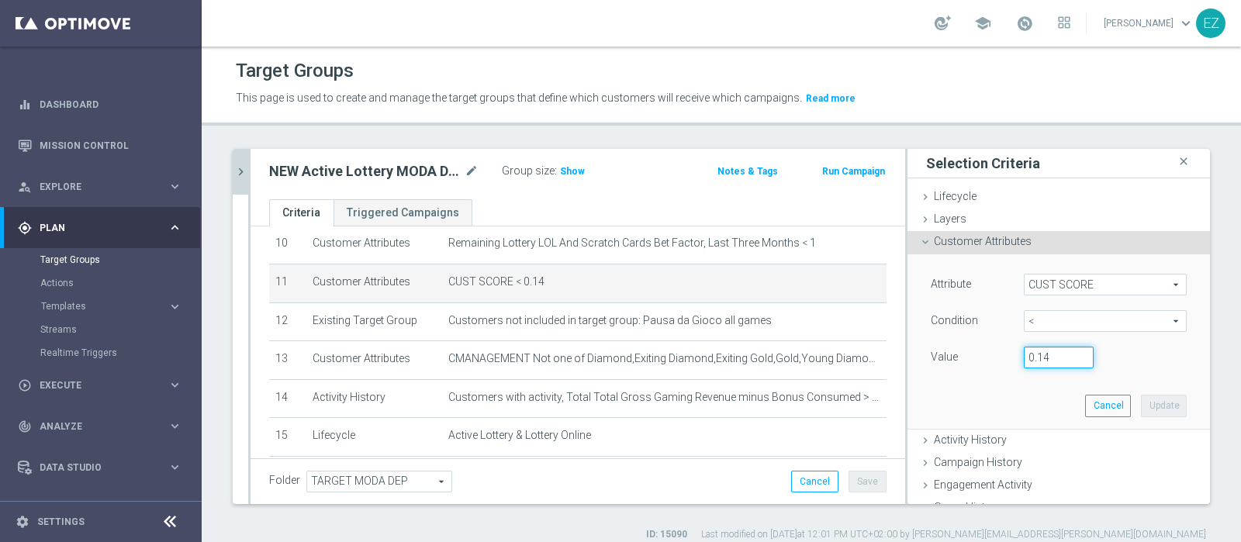
click at [1038, 354] on input "0.14" at bounding box center [1059, 358] width 70 height 22
type input "0.15"
click at [1144, 404] on button "Update" at bounding box center [1164, 406] width 46 height 22
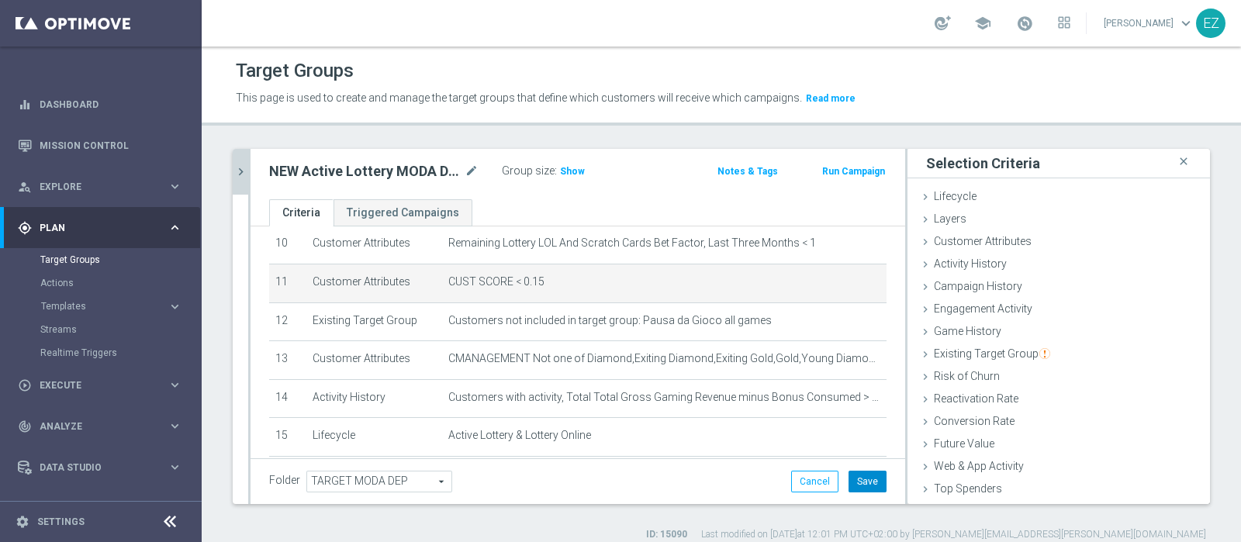
click at [848, 482] on button "Save" at bounding box center [867, 482] width 38 height 22
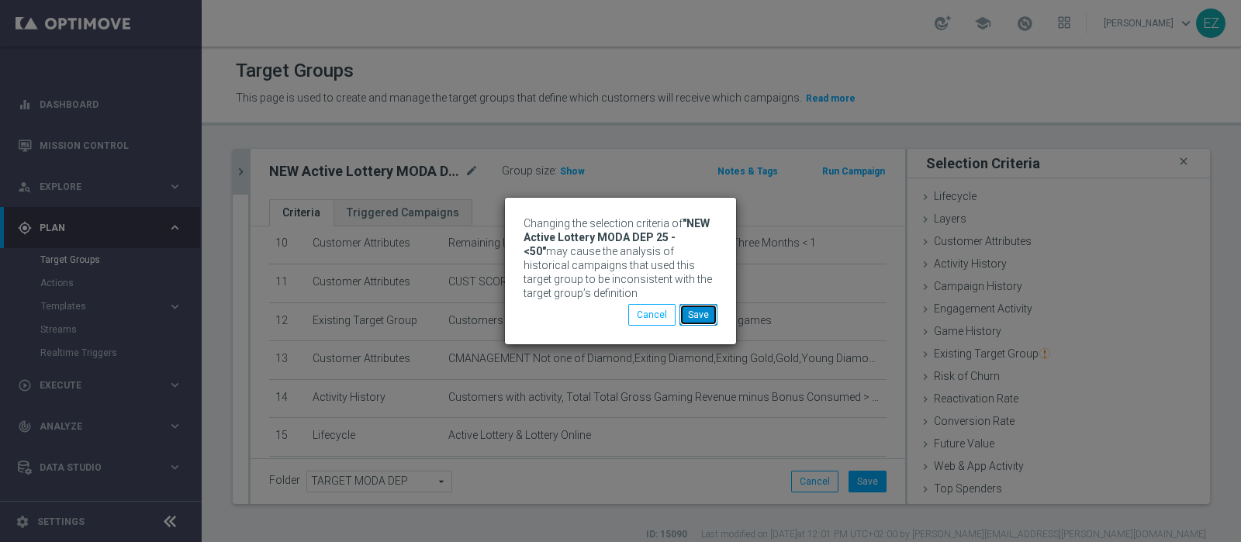
click at [707, 317] on button "Save" at bounding box center [698, 315] width 38 height 22
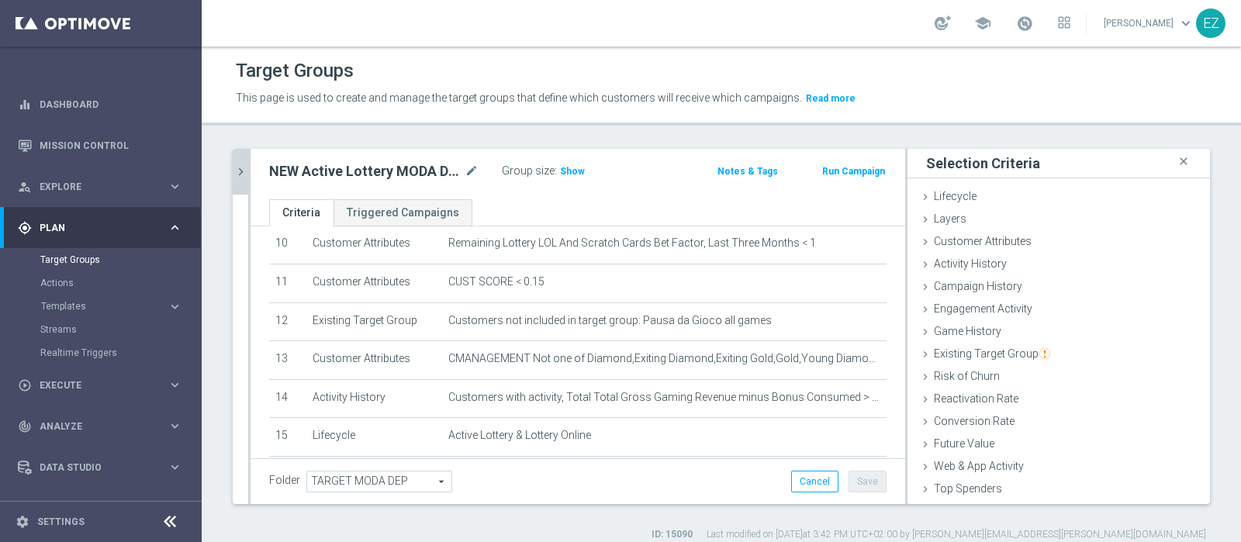
click at [244, 179] on button "chevron_right" at bounding box center [241, 172] width 16 height 46
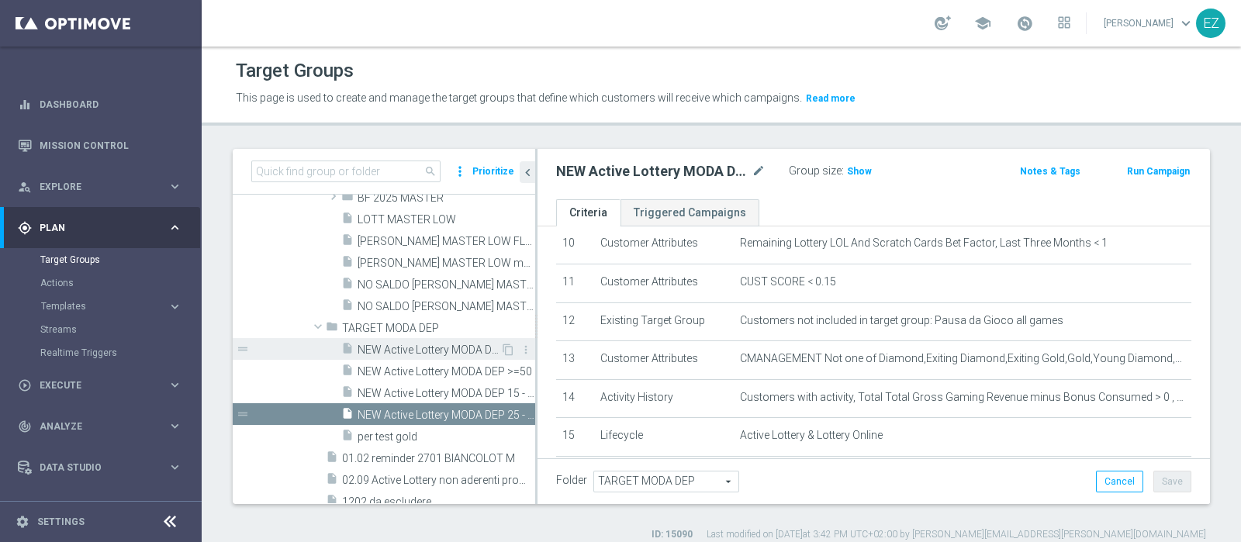
scroll to position [585, 0]
